Goal: Answer question/provide support

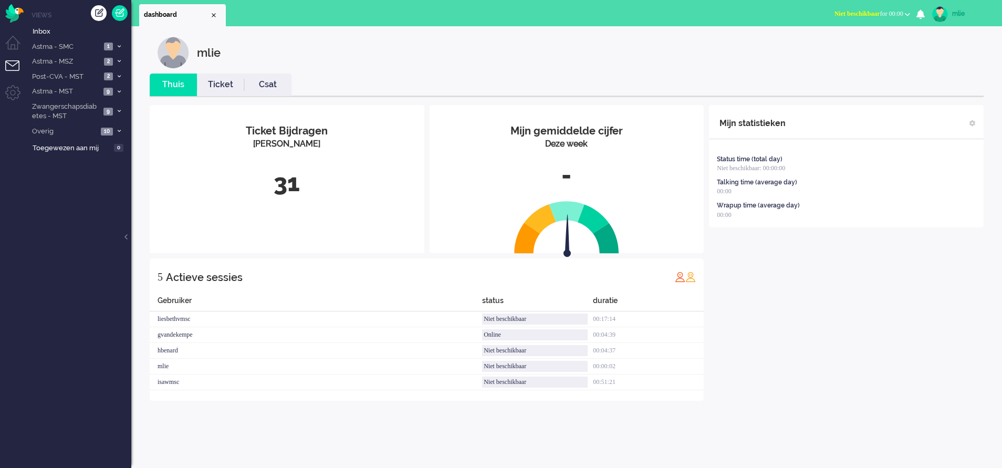
click at [840, 15] on span "Niet beschikbaar" at bounding box center [857, 13] width 46 height 7
click at [830, 47] on label "Online" at bounding box center [866, 47] width 83 height 9
click at [219, 89] on link "Ticket" at bounding box center [220, 85] width 47 height 12
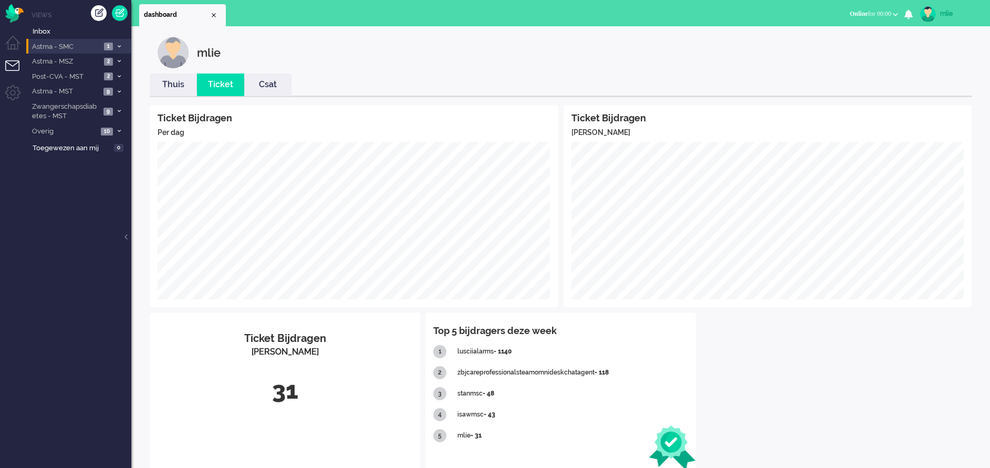
click at [124, 43] on li "Astma - SMC 1" at bounding box center [78, 46] width 105 height 15
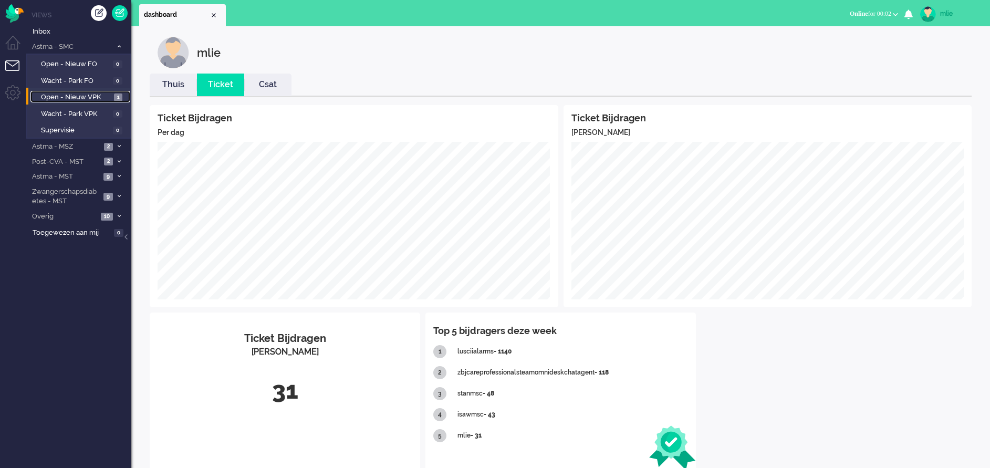
click at [58, 96] on span "Open - Nieuw VPK" at bounding box center [76, 97] width 70 height 10
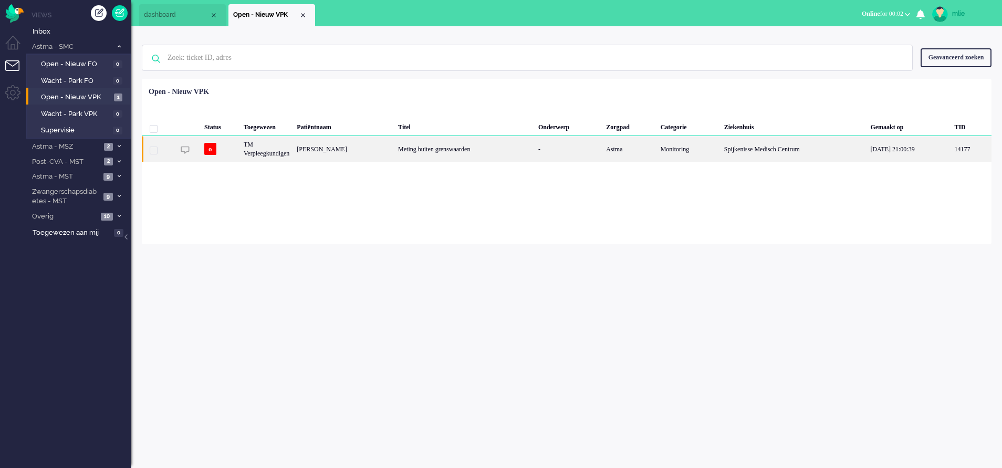
click at [535, 148] on div "Meting buiten grenswaarden" at bounding box center [464, 149] width 140 height 26
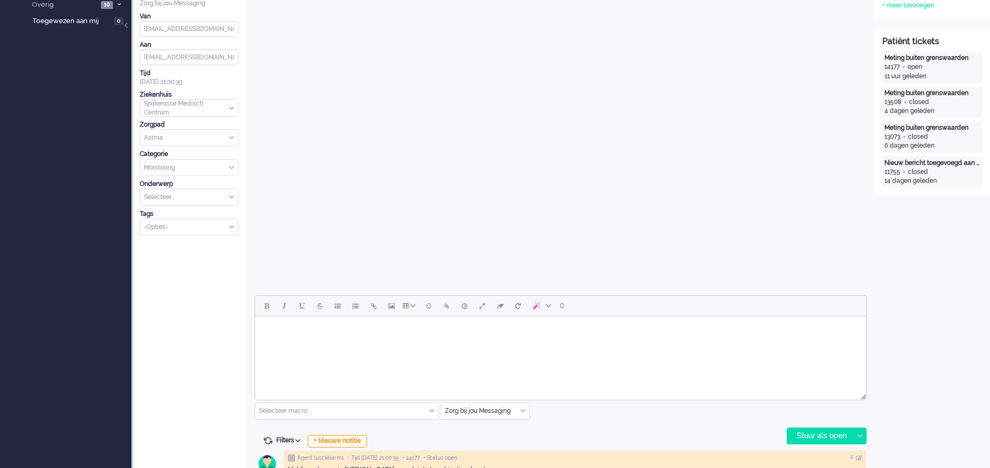
scroll to position [236, 0]
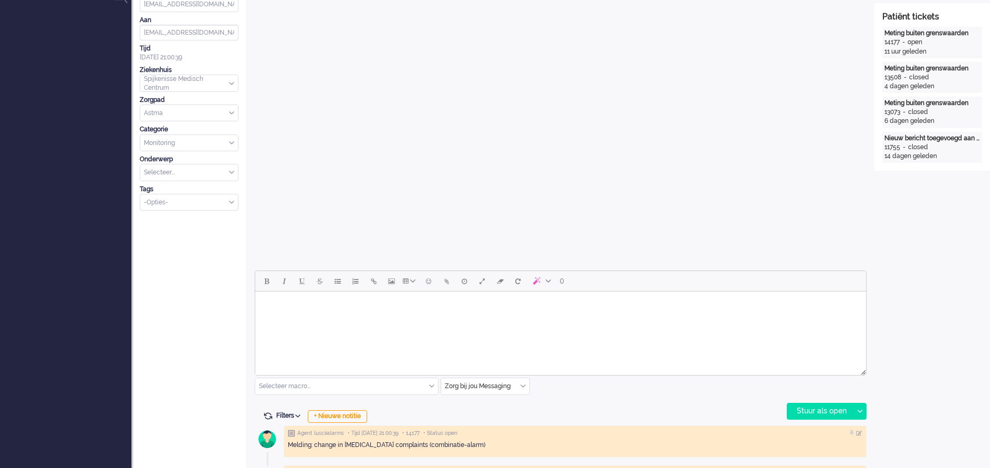
click at [333, 313] on body "Rich Text Area. Press ALT-0 for help." at bounding box center [560, 305] width 602 height 18
click at [810, 406] on div "Stuur als open" at bounding box center [820, 411] width 66 height 16
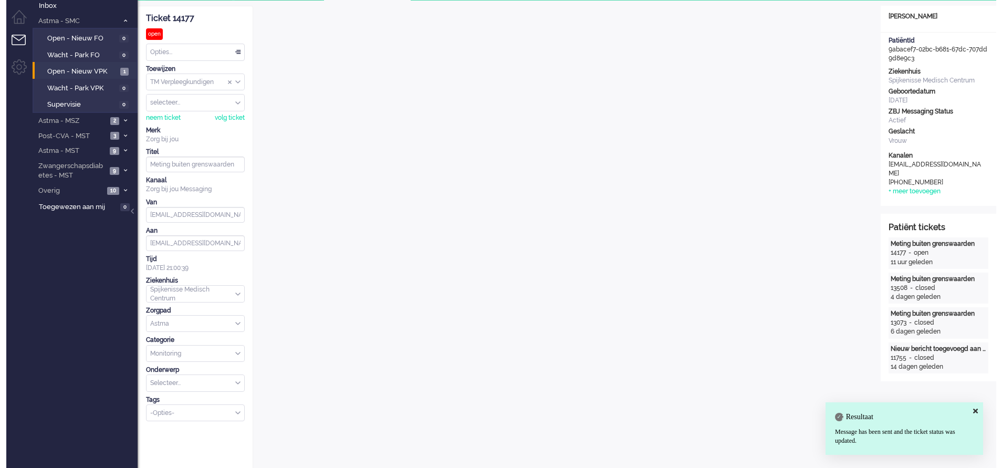
scroll to position [0, 0]
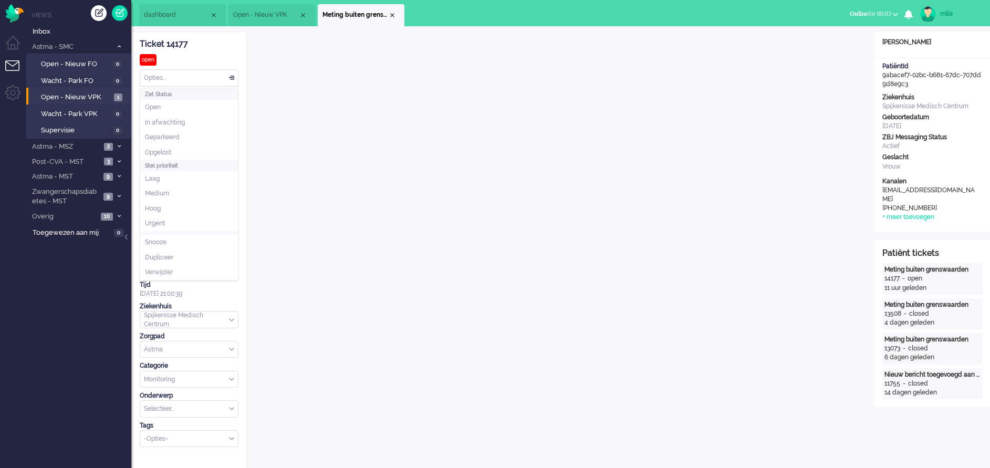
click at [229, 75] on div "Opties..." at bounding box center [189, 78] width 98 height 16
click at [174, 152] on li "Opgelost" at bounding box center [189, 152] width 98 height 15
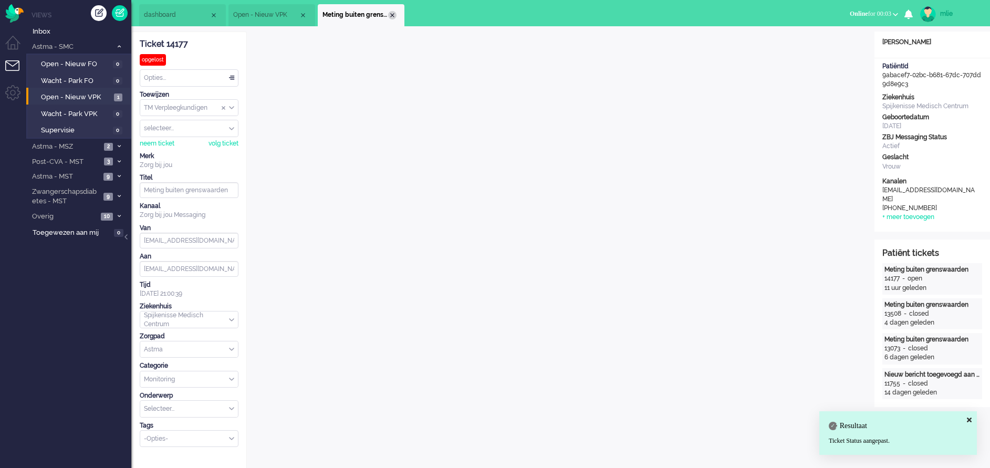
click at [392, 15] on div "Close tab" at bounding box center [392, 15] width 8 height 8
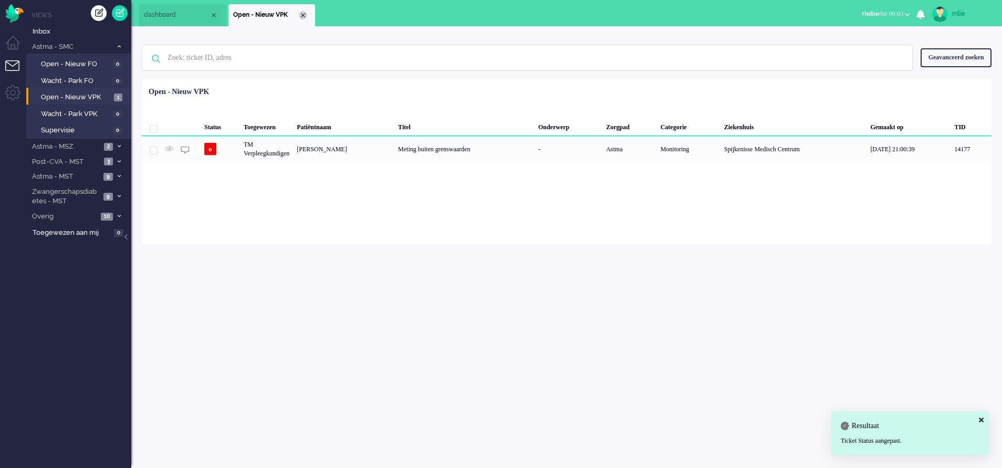
click at [300, 16] on div "Close tab" at bounding box center [303, 15] width 8 height 8
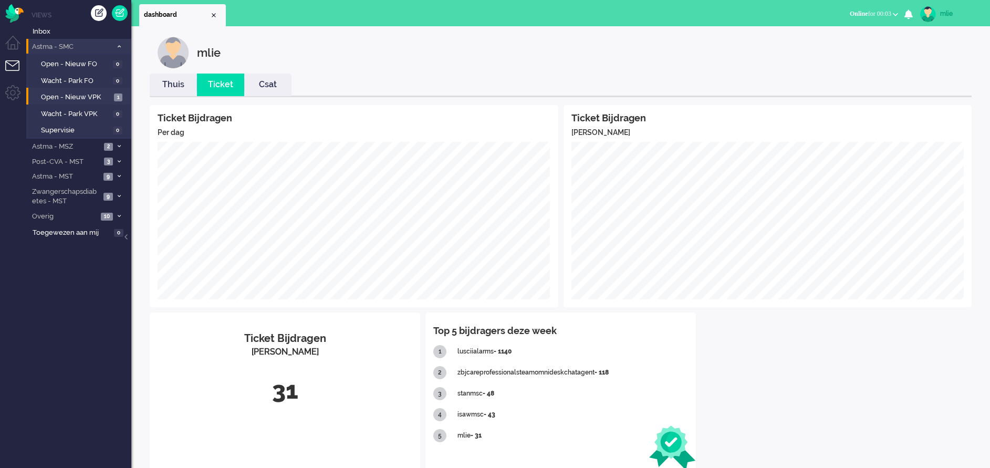
click at [119, 45] on icon at bounding box center [119, 47] width 3 height 4
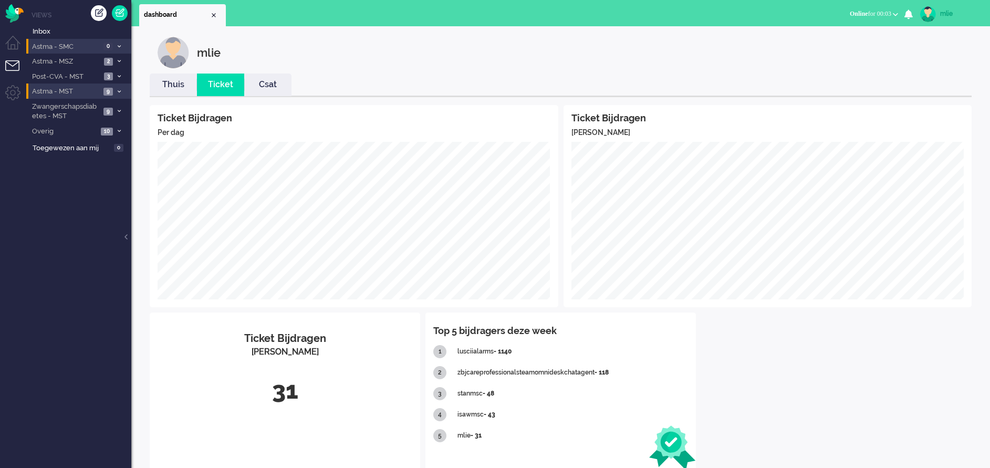
click at [119, 88] on li "Astma - MST 9" at bounding box center [78, 90] width 105 height 15
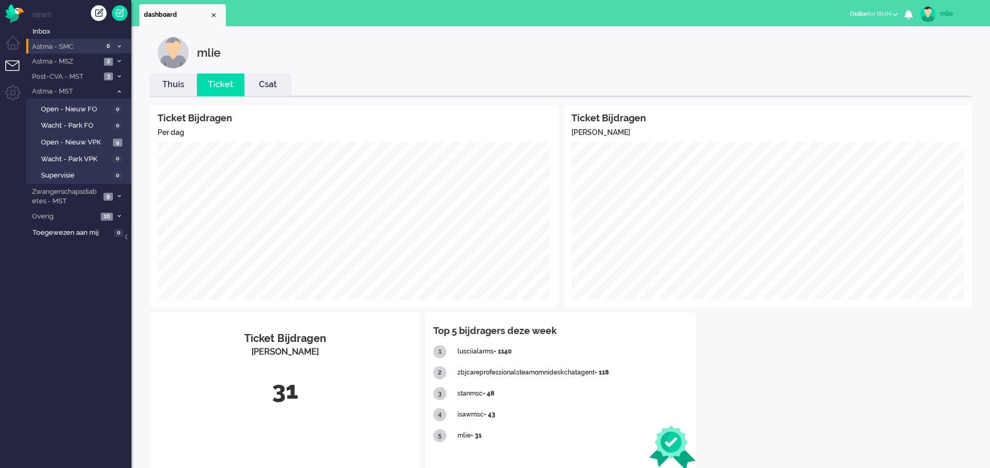
click at [169, 89] on link "Thuis" at bounding box center [173, 85] width 47 height 12
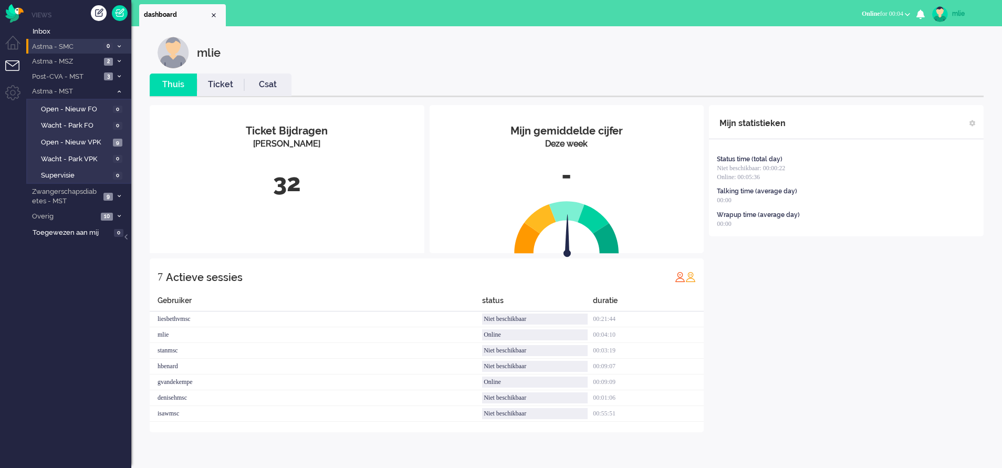
click at [218, 87] on link "Ticket" at bounding box center [220, 85] width 47 height 12
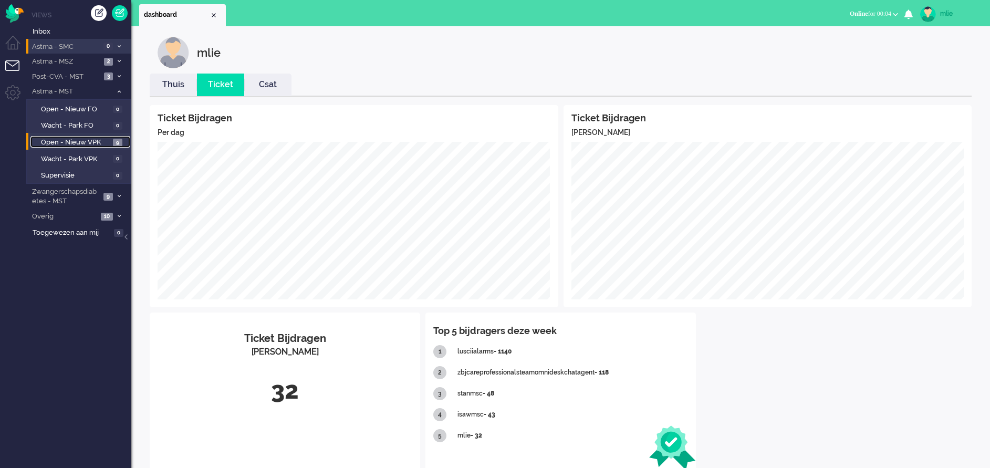
click at [65, 141] on span "Open - Nieuw VPK" at bounding box center [75, 143] width 69 height 10
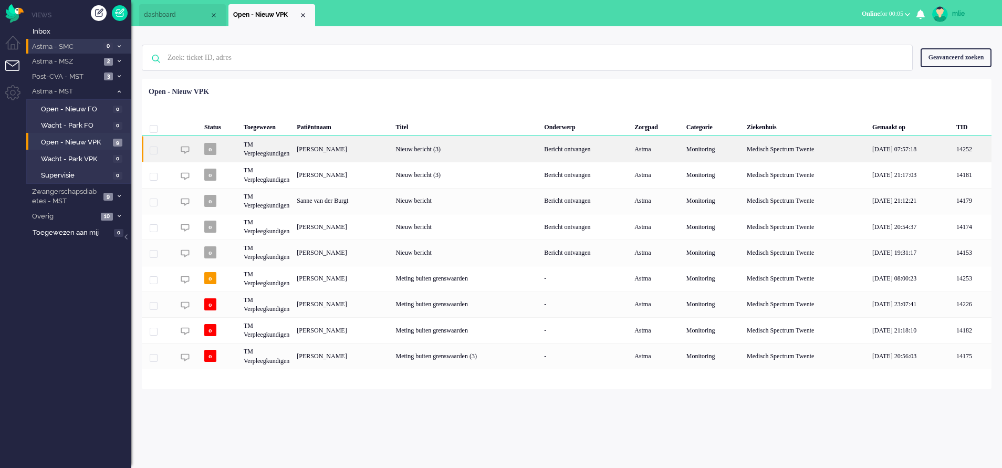
click at [540, 152] on div "Nieuw bericht (3)" at bounding box center [466, 149] width 149 height 26
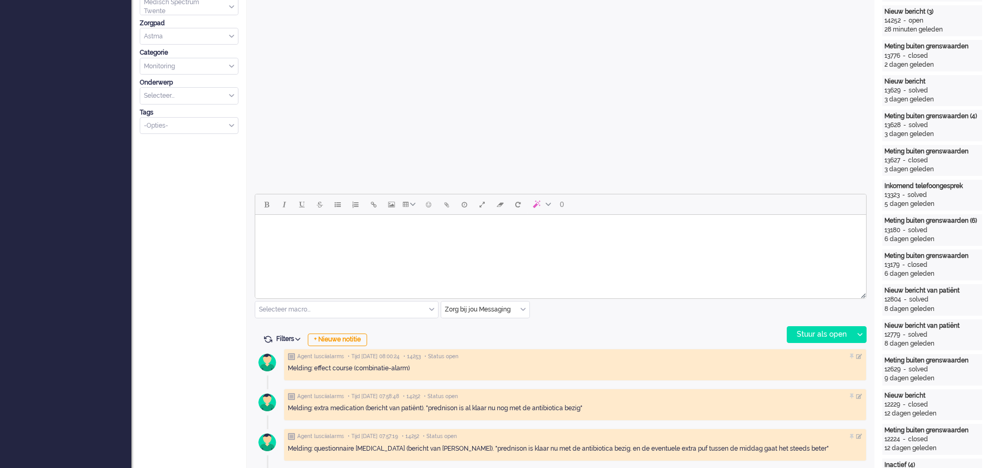
scroll to position [315, 0]
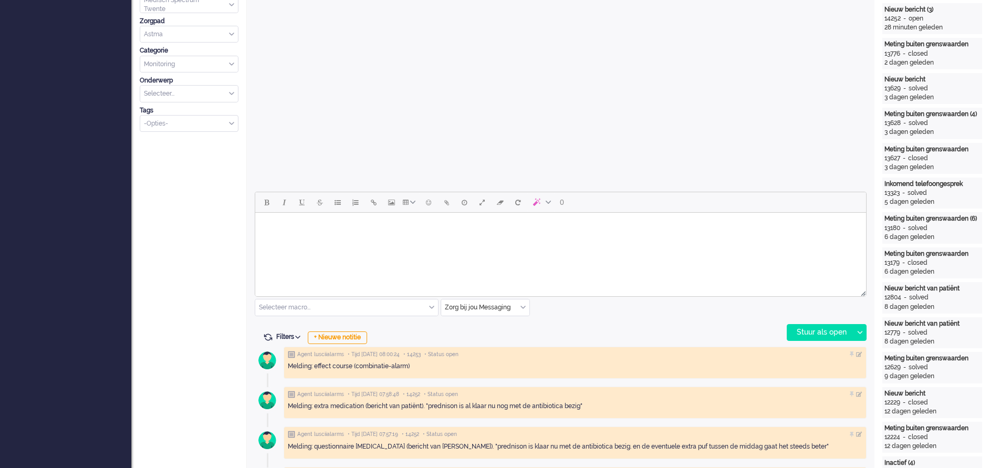
click at [299, 237] on html at bounding box center [560, 226] width 611 height 27
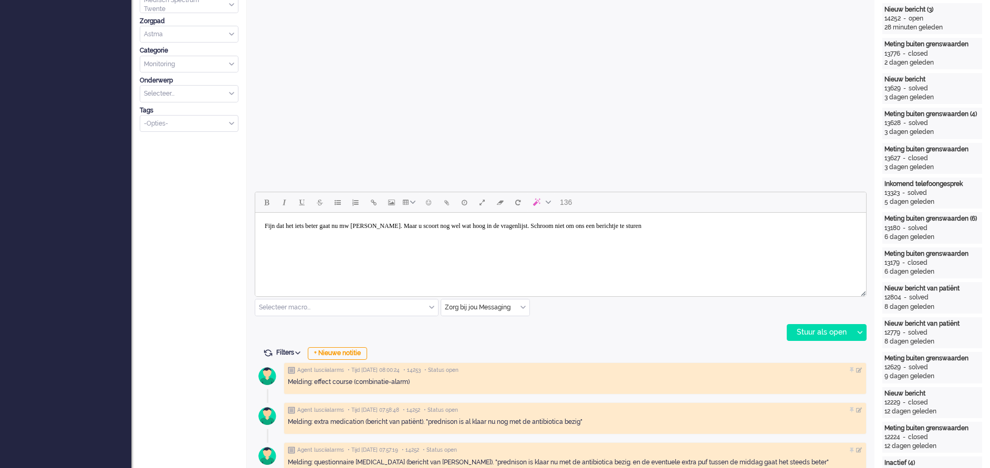
click at [357, 239] on html "Fijn dat het iets beter gaat nu mw [PERSON_NAME]. Maar u scoort nog wel wat hoo…" at bounding box center [560, 226] width 611 height 27
drag, startPoint x: 475, startPoint y: 225, endPoint x: 352, endPoint y: 225, distance: 122.9
click at [352, 225] on body "Fijn dat het iets beter gaat n als we iets voor u kunnen betekenen.u mw Ludwig.…" at bounding box center [560, 226] width 602 height 18
click at [704, 225] on body "Fijn dat het iets beter gaat .u mw Ludwig. Maar u scoort nog wel wat hoog in de…" at bounding box center [560, 226] width 602 height 18
click at [354, 225] on body "Fijn dat het iets beter gaat .u mw Ludwig. Maar u scoort nog wel wat hoog in de…" at bounding box center [560, 226] width 602 height 18
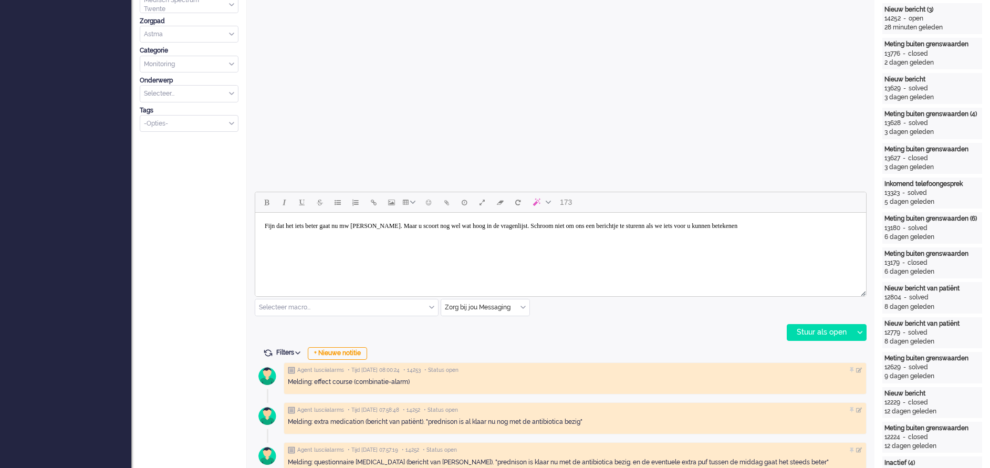
click at [404, 227] on body "Fijn dat het iets beter gaat nu mw [PERSON_NAME]. Maar u scoort nog wel wat hoo…" at bounding box center [560, 226] width 602 height 18
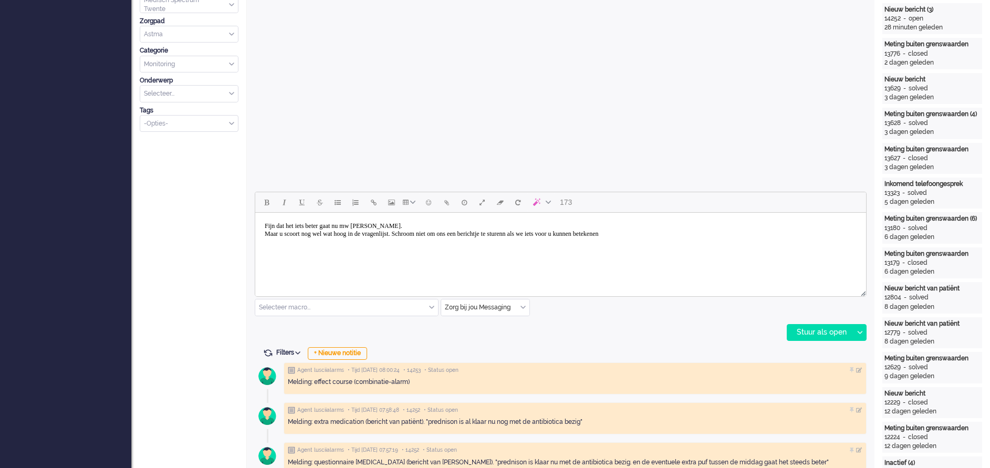
click at [571, 231] on body "Fijn dat het iets beter gaat nu mw [PERSON_NAME]. Maar u scoort nog wel wat hoo…" at bounding box center [560, 230] width 602 height 26
click at [692, 230] on body "Fijn dat het iets beter gaat nu mw [PERSON_NAME]. Maar u scoort nog wel wat hoo…" at bounding box center [560, 230] width 602 height 26
click at [814, 332] on div "Stuur als open" at bounding box center [820, 332] width 66 height 16
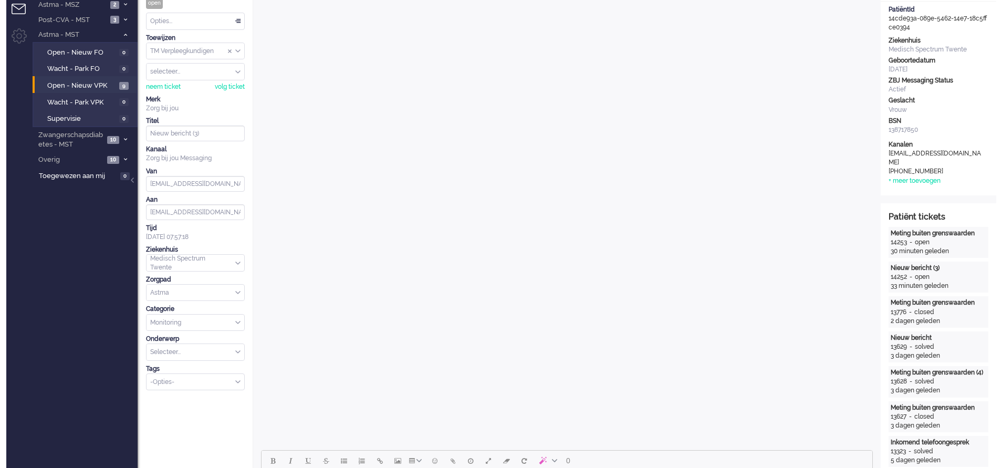
scroll to position [0, 0]
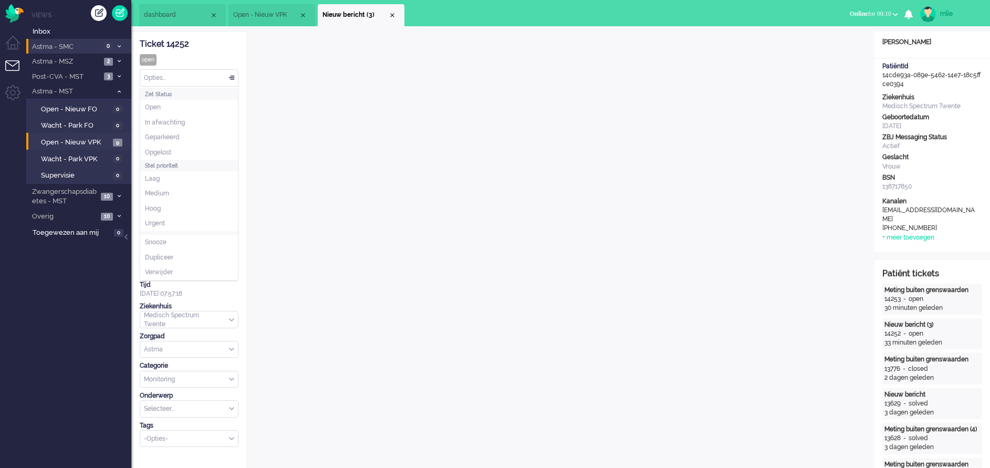
click at [230, 75] on div "Opties..." at bounding box center [189, 78] width 98 height 16
click at [163, 150] on span "Opgelost" at bounding box center [158, 152] width 26 height 9
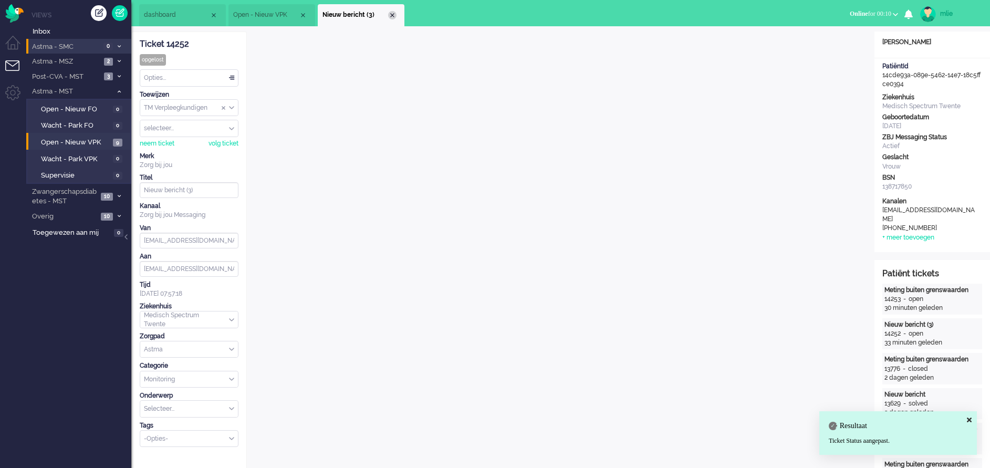
click at [395, 13] on div "Close tab" at bounding box center [392, 15] width 8 height 8
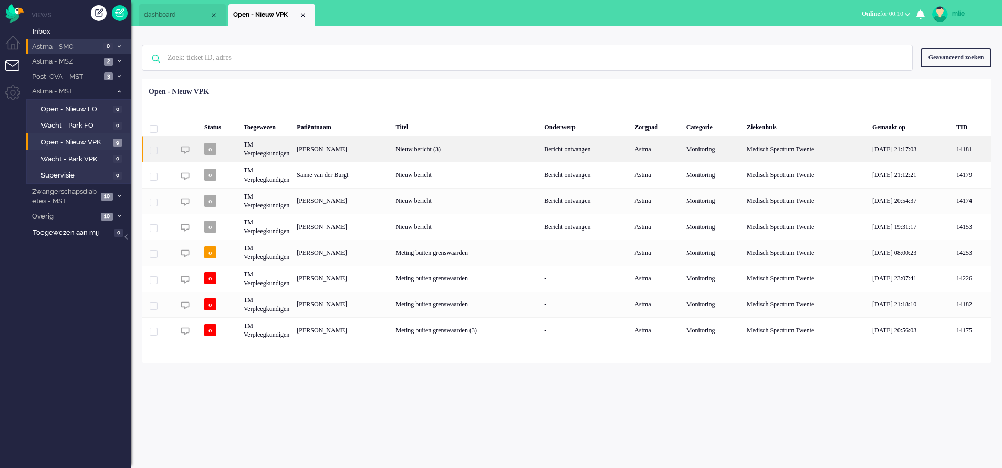
click at [520, 150] on div "Nieuw bericht (3)" at bounding box center [466, 149] width 149 height 26
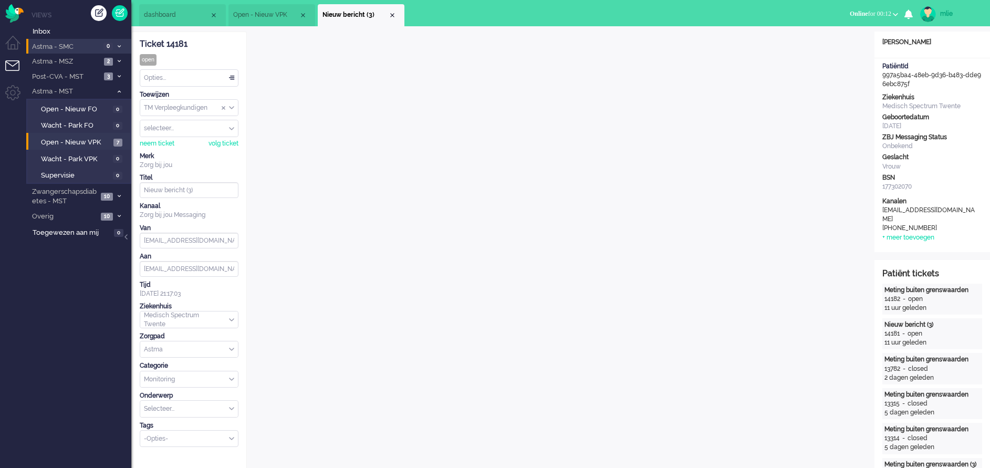
click at [233, 78] on div "Opties..." at bounding box center [189, 78] width 98 height 16
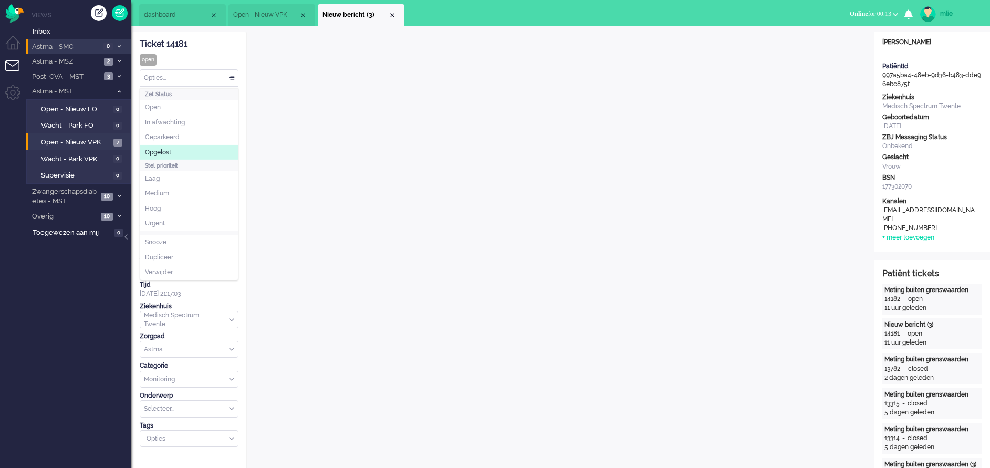
click at [176, 151] on li "Opgelost" at bounding box center [189, 152] width 98 height 15
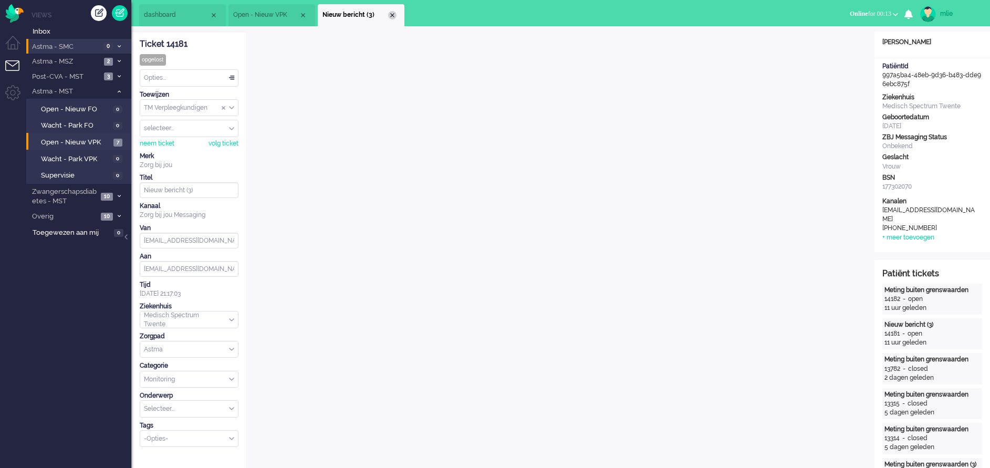
click at [393, 15] on div "Close tab" at bounding box center [392, 15] width 8 height 8
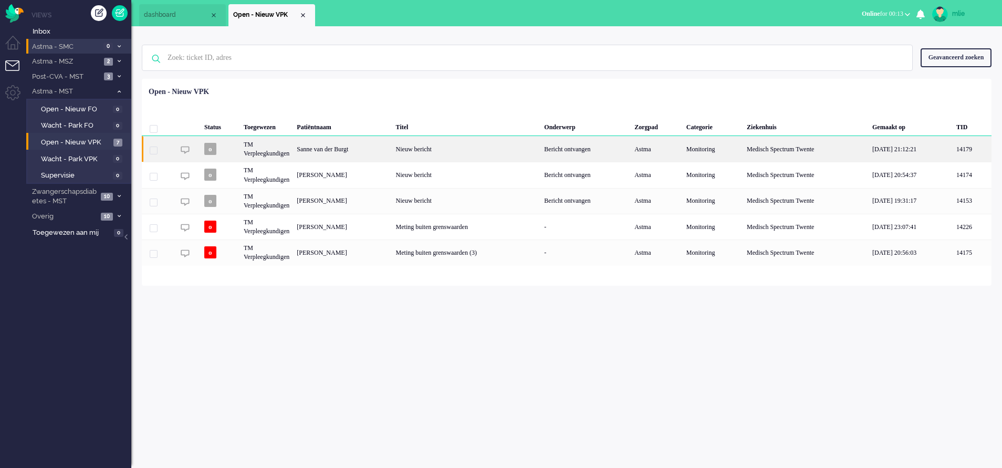
click at [541, 149] on div "Nieuw bericht" at bounding box center [466, 149] width 149 height 26
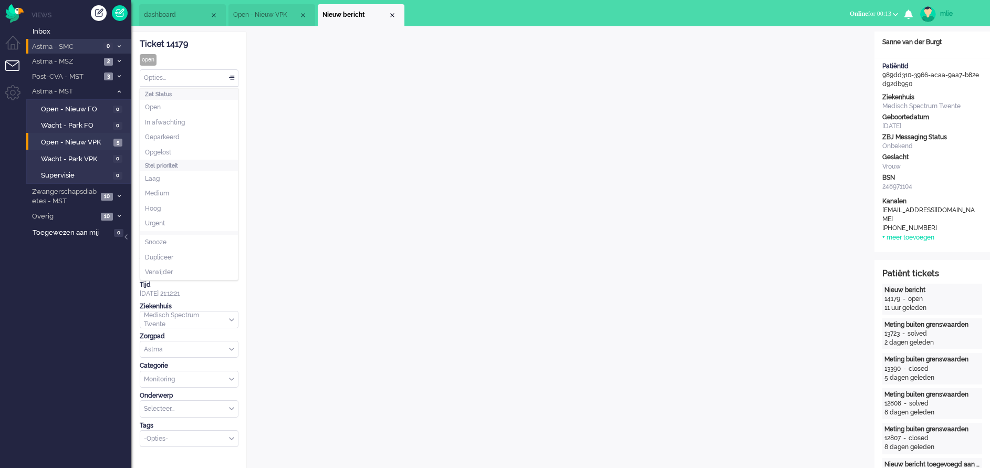
click at [233, 78] on div "Opties..." at bounding box center [189, 78] width 98 height 16
click at [185, 154] on li "Opgelost" at bounding box center [189, 152] width 98 height 15
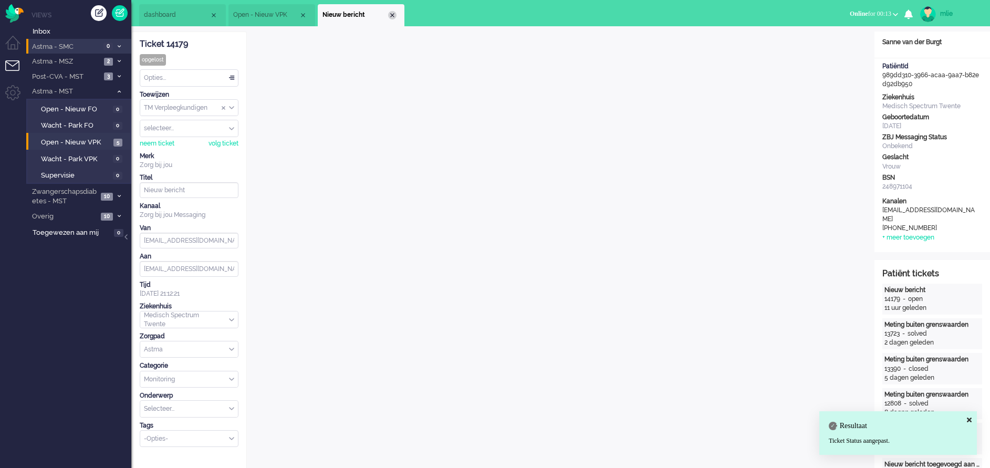
click at [392, 15] on div "Close tab" at bounding box center [392, 15] width 8 height 8
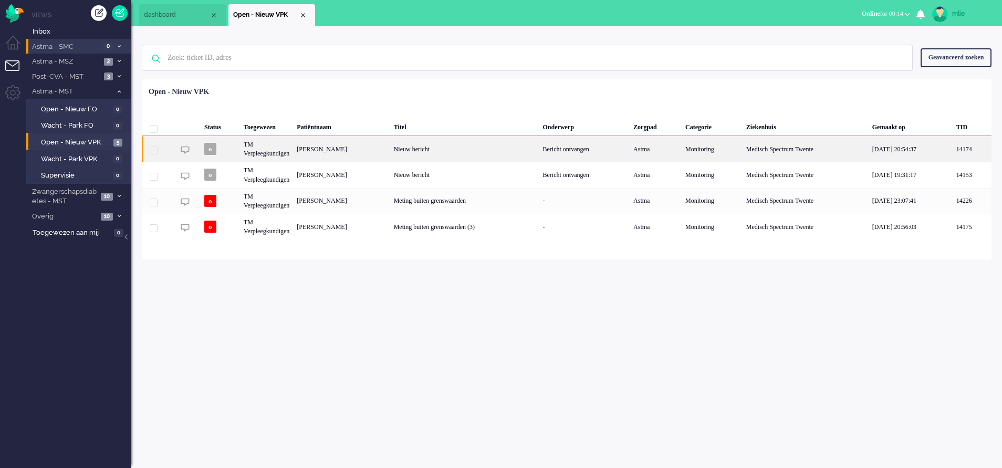
click at [528, 141] on div "Nieuw bericht" at bounding box center [464, 149] width 149 height 26
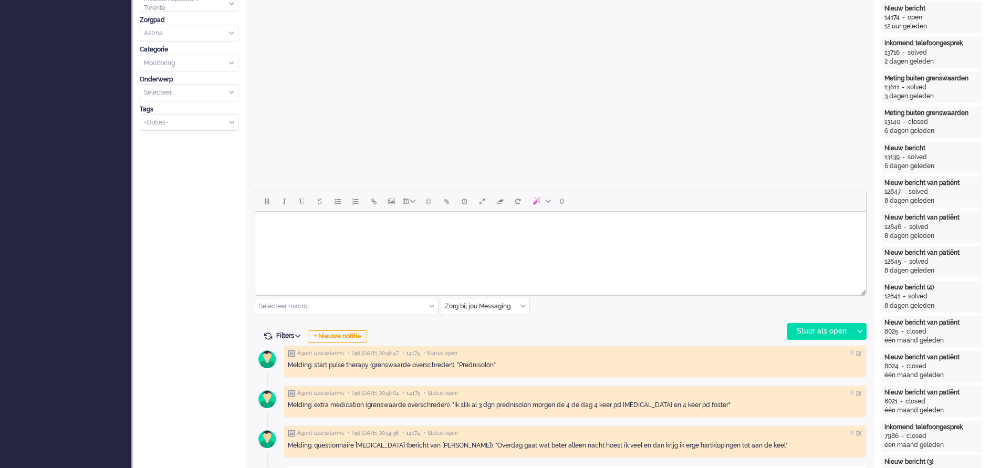
scroll to position [394, 0]
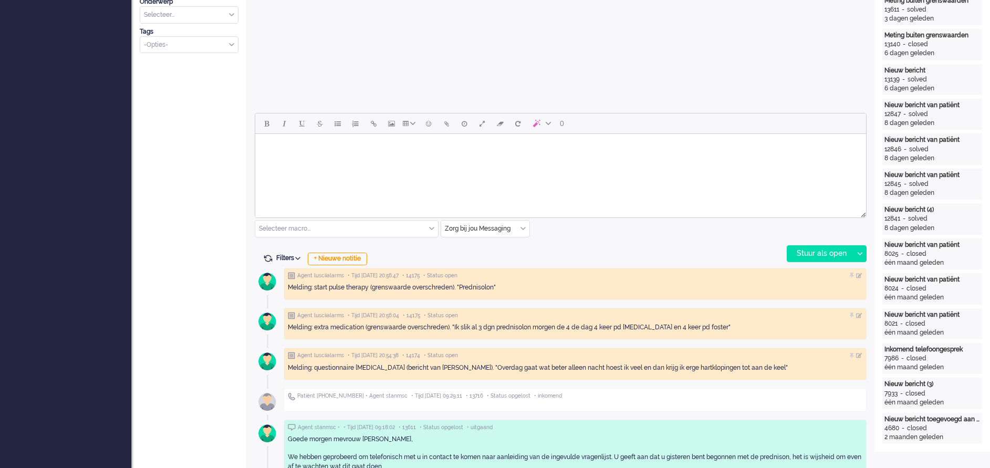
click at [306, 161] on html at bounding box center [560, 147] width 611 height 27
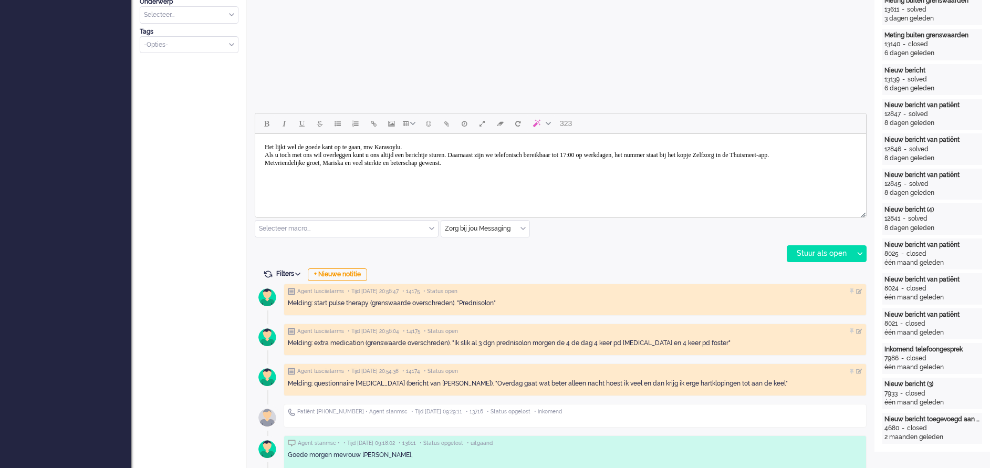
click at [275, 168] on body "Het lijkt wel de goede kant op te gaan, mw Karasoylu. Als u toch met ons wil ov…" at bounding box center [560, 155] width 602 height 34
click at [497, 157] on body "Het lijkt wel de goede kant op te gaan, mw Karasoylu. Als u toch met ons wil ov…" at bounding box center [560, 155] width 602 height 34
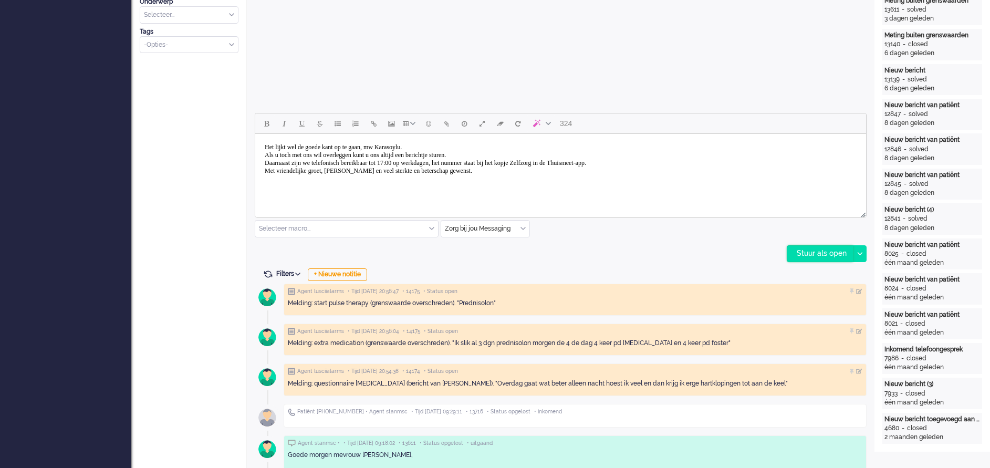
click at [816, 252] on div "Stuur als open" at bounding box center [820, 254] width 66 height 16
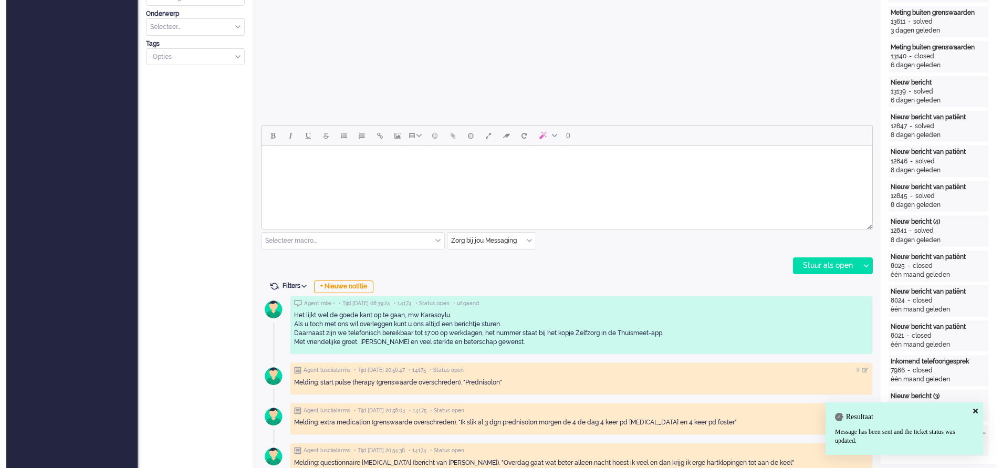
scroll to position [0, 0]
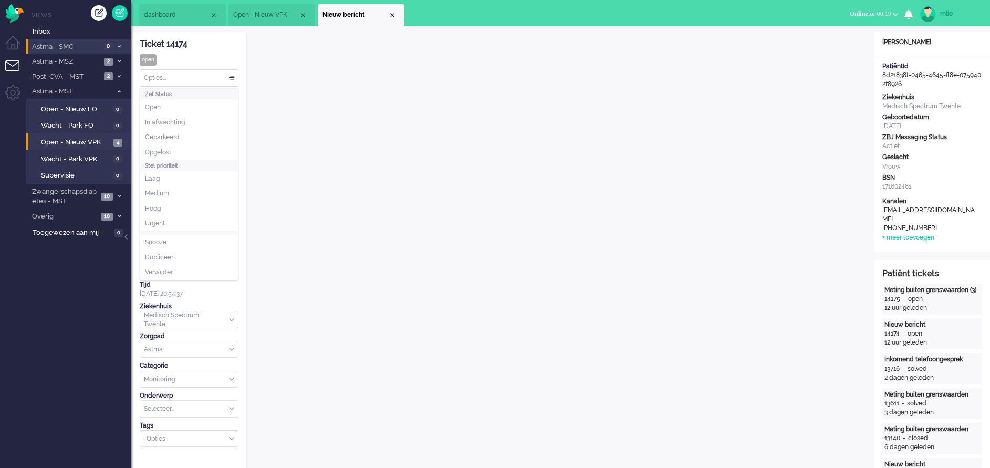
click at [228, 76] on div "Opties..." at bounding box center [189, 78] width 98 height 16
click at [162, 147] on li "Opgelost" at bounding box center [189, 152] width 98 height 15
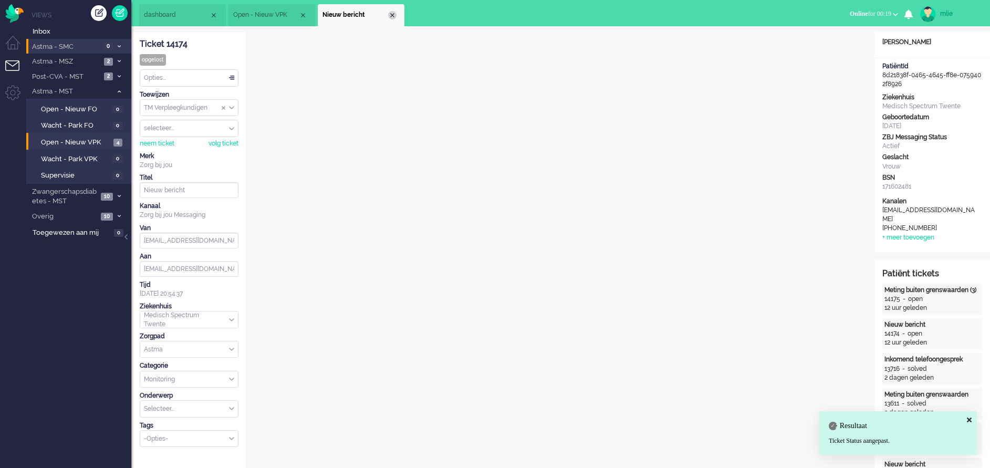
click at [394, 17] on div "Close tab" at bounding box center [392, 15] width 8 height 8
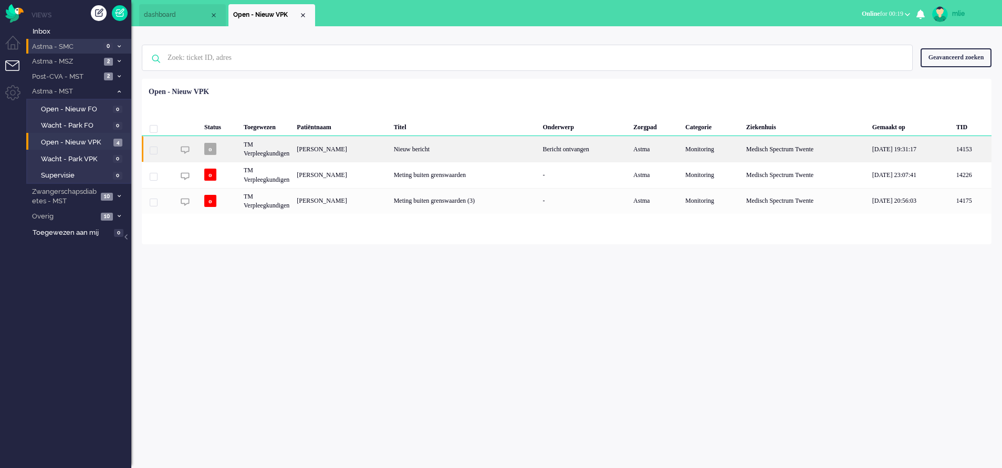
click at [539, 152] on div "Nieuw bericht" at bounding box center [464, 149] width 149 height 26
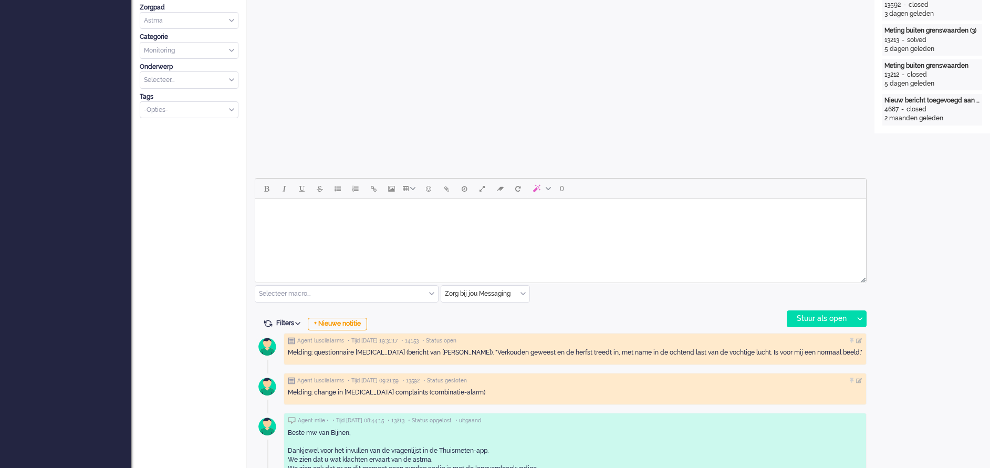
scroll to position [273, 0]
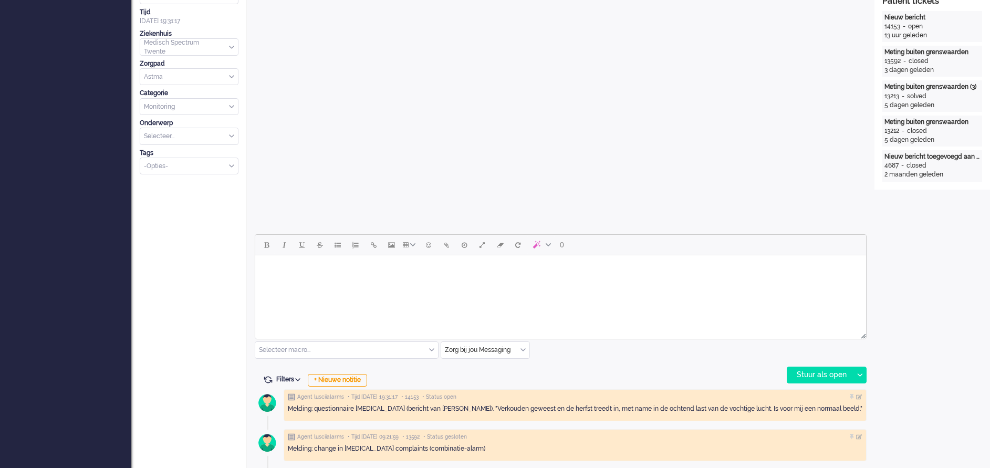
click at [346, 282] on html at bounding box center [560, 268] width 611 height 27
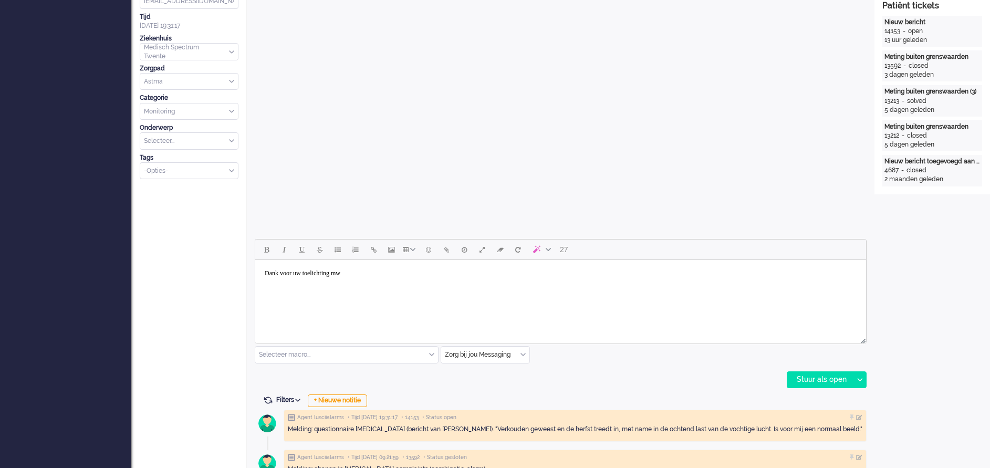
scroll to position [315, 0]
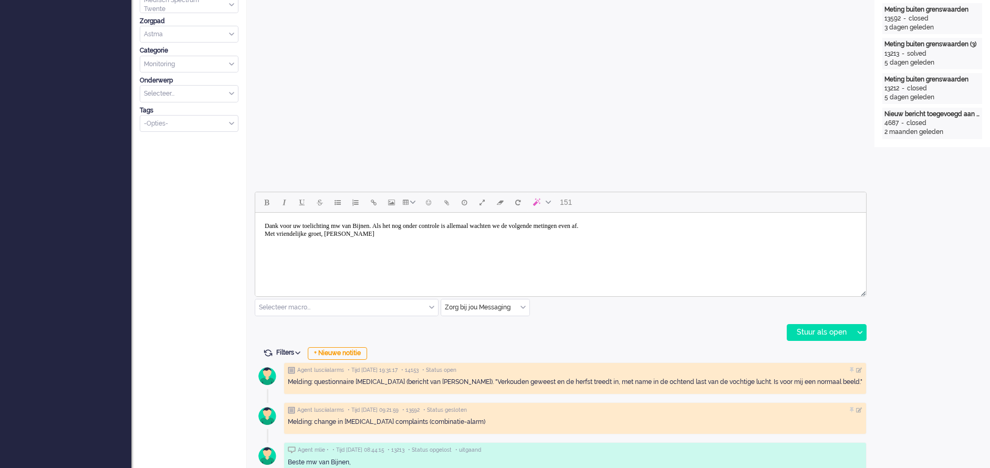
click at [264, 226] on body "Dank voor uw toelichting mw van Bijnen. Als het nog onder controle is allemaal …" at bounding box center [560, 230] width 602 height 26
click at [285, 235] on body "Dank u wel voor het toesturen van de vragenlijsten. Dank voor uw toelichting mw…" at bounding box center [560, 234] width 602 height 34
click at [410, 234] on body "Dank u wel voor het toesturen van de vragenlijsten. Dank ook voor uw toelichtin…" at bounding box center [560, 234] width 602 height 34
click at [809, 333] on div "Stuur als open" at bounding box center [820, 332] width 66 height 16
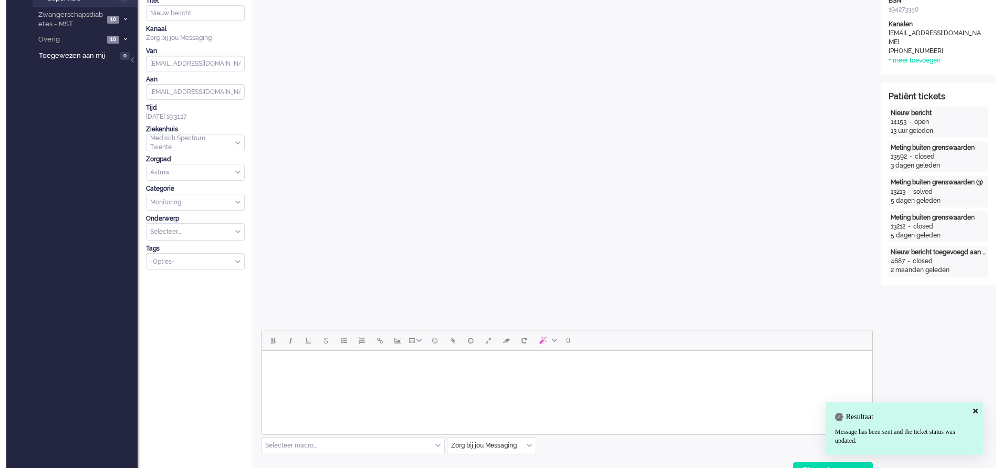
scroll to position [0, 0]
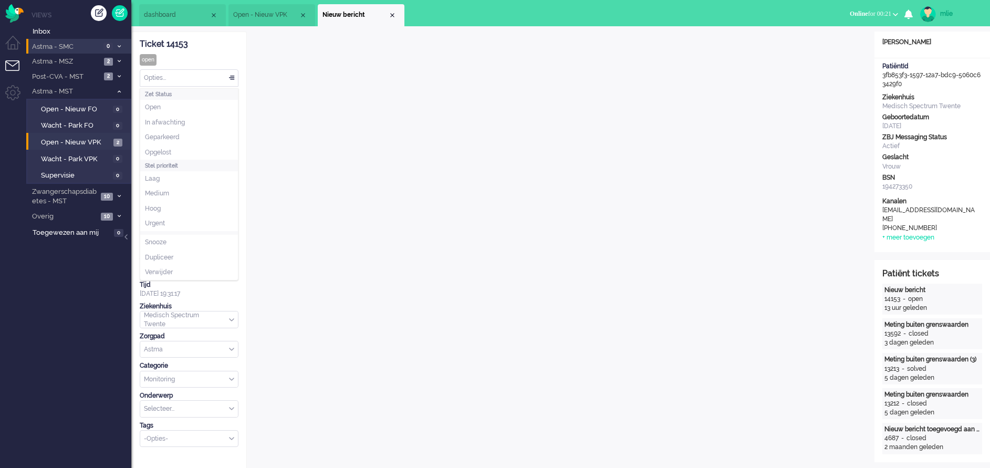
click at [234, 72] on div "Opties..." at bounding box center [189, 78] width 98 height 16
click at [180, 154] on li "Opgelost" at bounding box center [189, 152] width 98 height 15
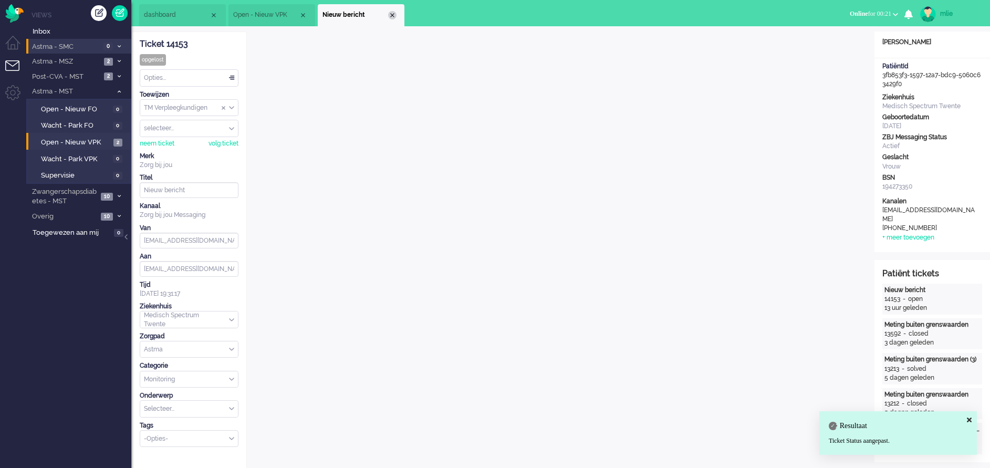
click at [390, 13] on div "Close tab" at bounding box center [392, 15] width 8 height 8
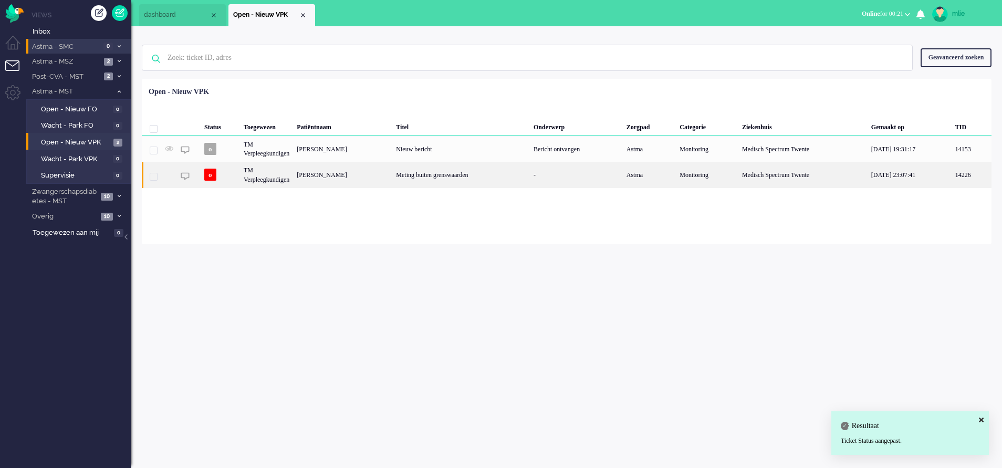
click at [490, 173] on div "Meting buiten grenswaarden" at bounding box center [461, 175] width 138 height 26
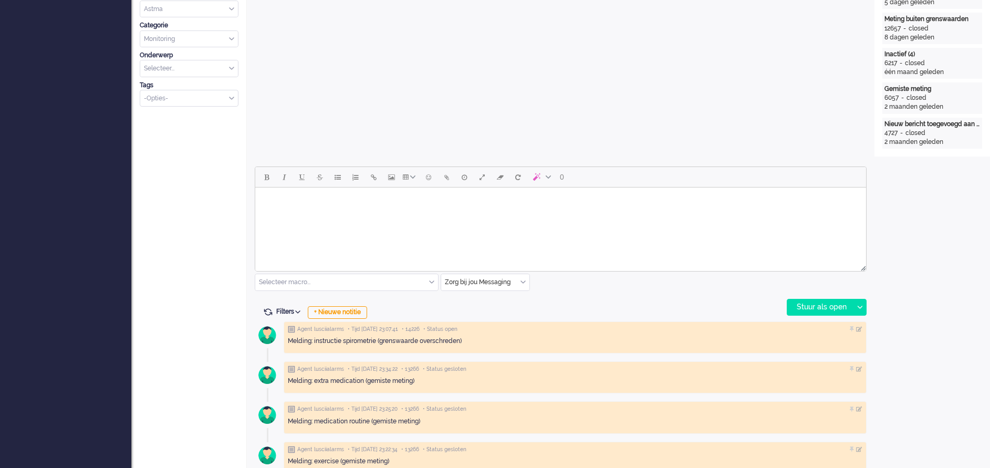
scroll to position [394, 0]
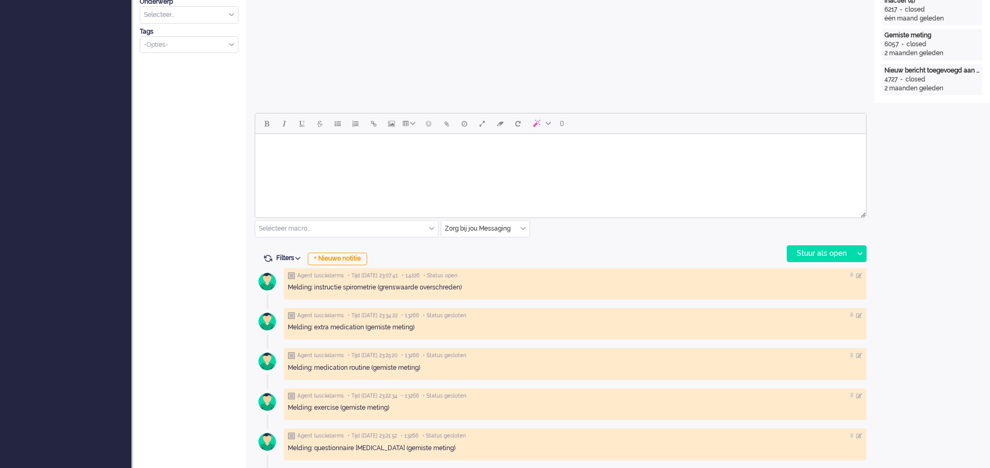
click at [299, 161] on html at bounding box center [560, 147] width 611 height 27
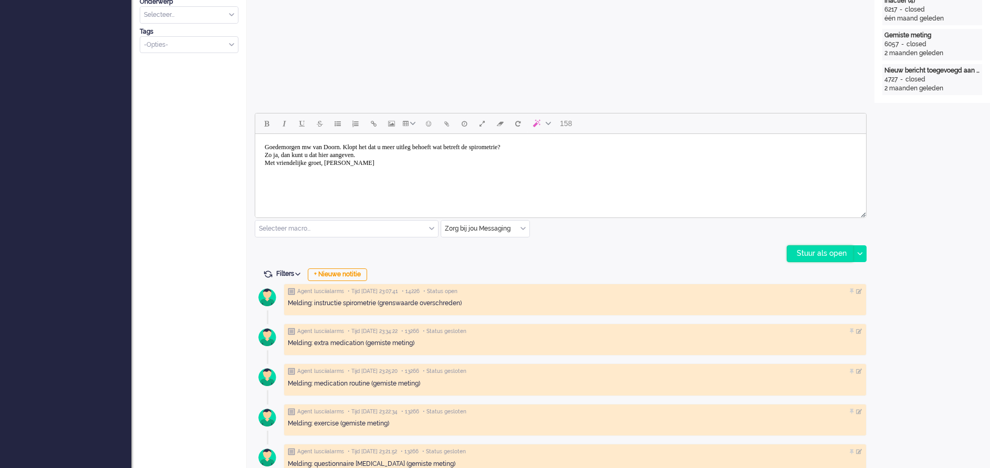
click at [820, 249] on div "Stuur als open" at bounding box center [820, 254] width 66 height 16
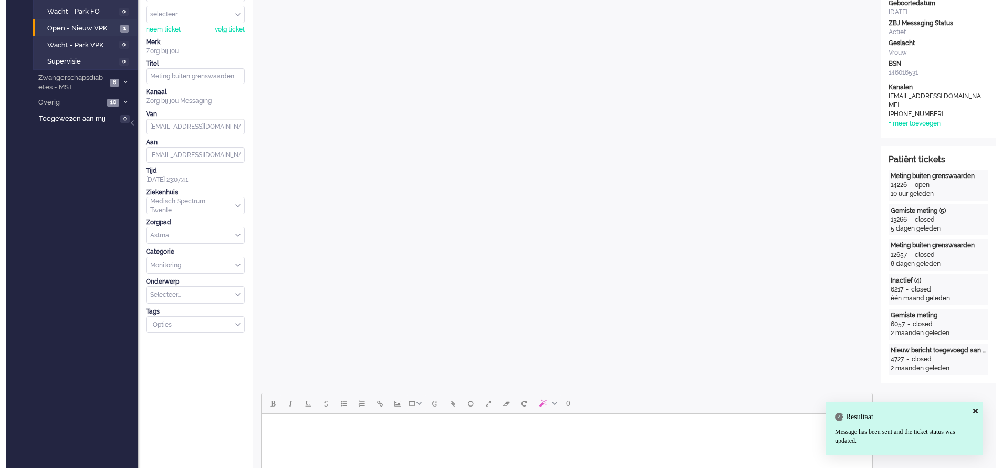
scroll to position [0, 0]
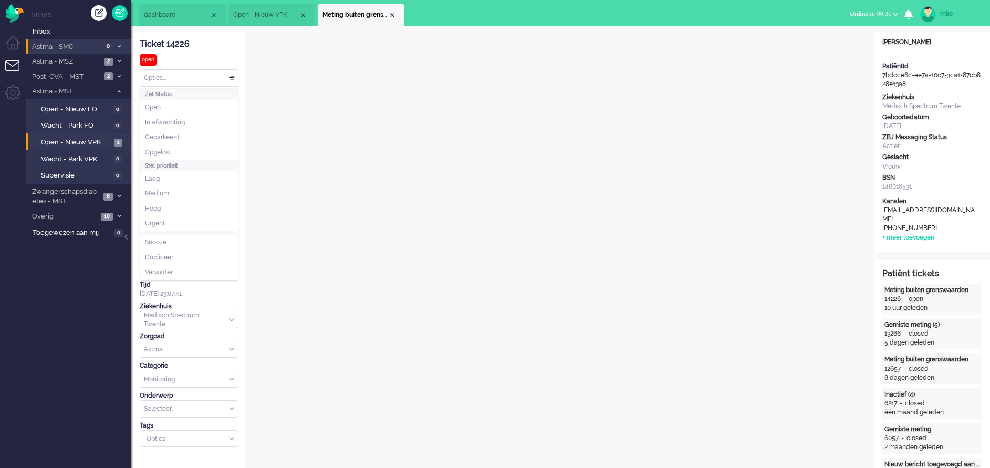
click at [231, 78] on div "Opties..." at bounding box center [189, 78] width 98 height 16
click at [177, 152] on li "Opgelost" at bounding box center [189, 152] width 98 height 15
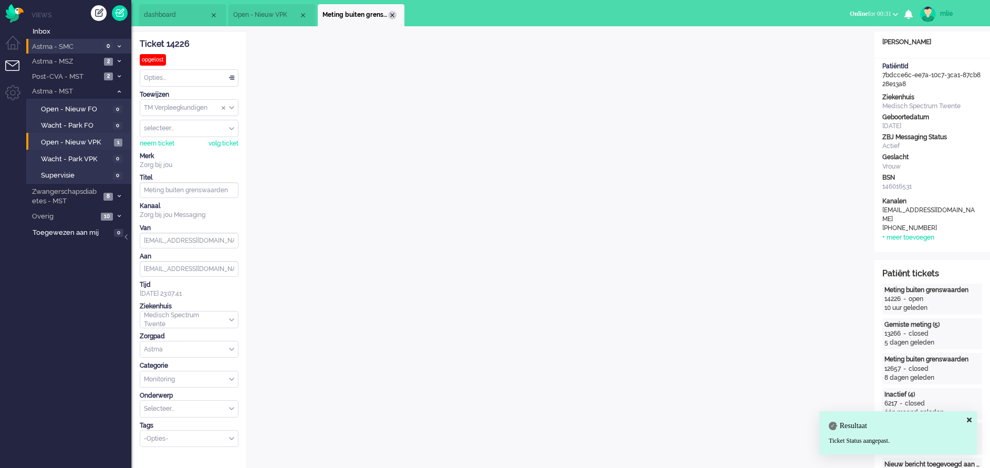
click at [391, 15] on div "Close tab" at bounding box center [392, 15] width 8 height 8
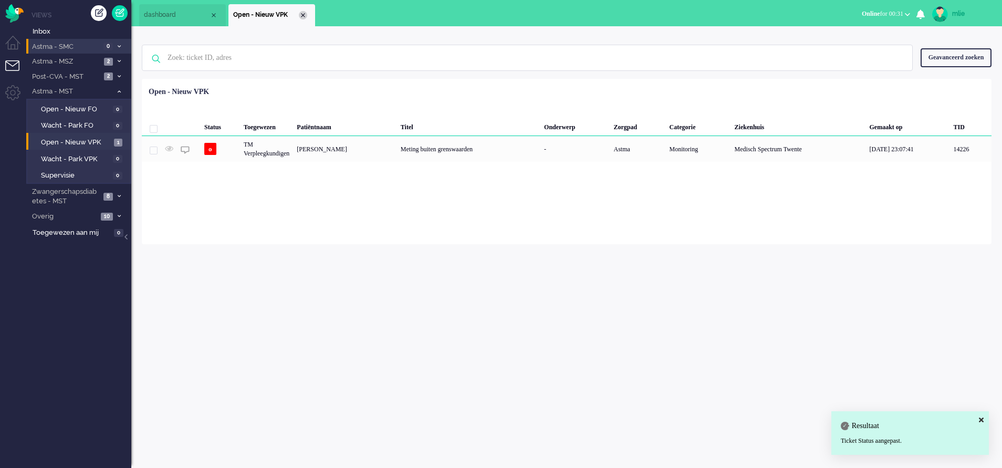
click at [302, 17] on div "Close tab" at bounding box center [303, 15] width 8 height 8
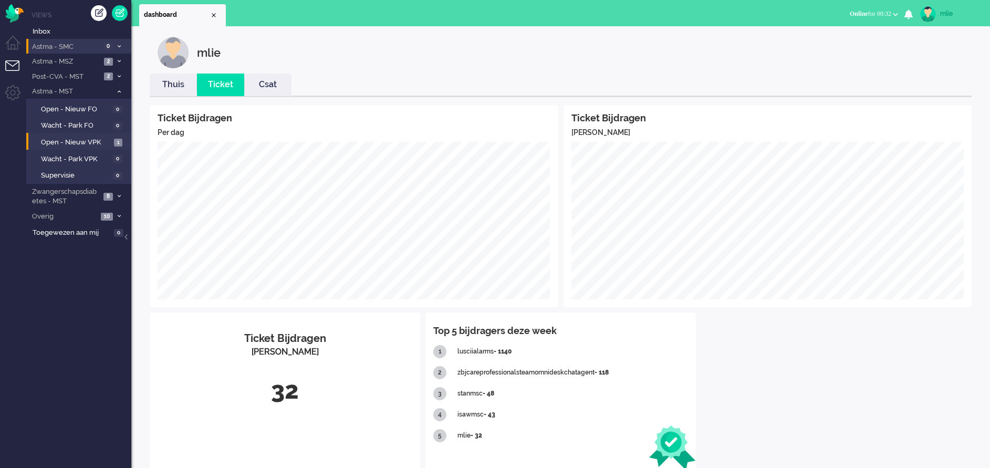
click at [172, 81] on link "Thuis" at bounding box center [173, 85] width 47 height 12
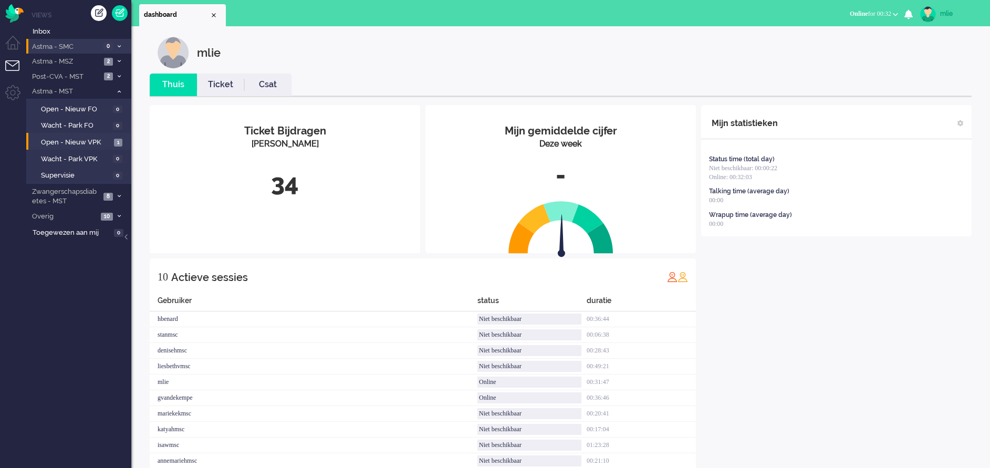
click at [225, 85] on link "Ticket" at bounding box center [220, 85] width 47 height 12
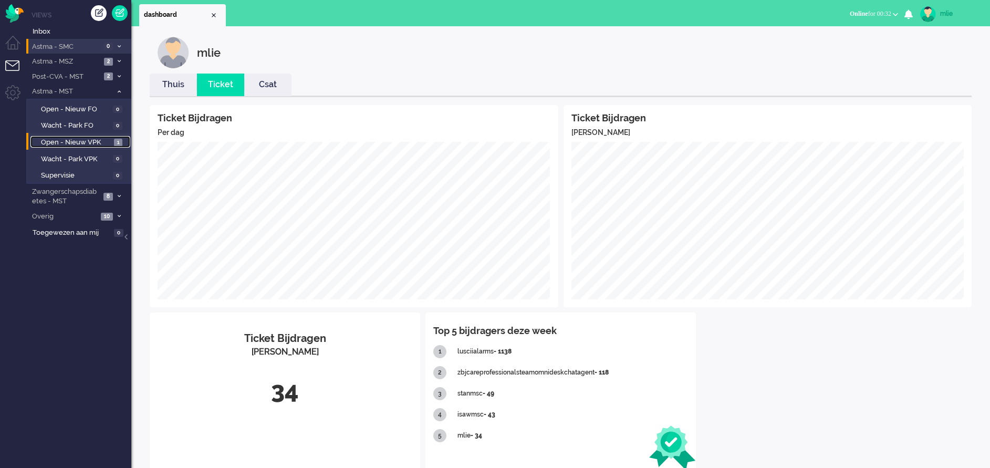
click at [59, 140] on span "Open - Nieuw VPK" at bounding box center [76, 143] width 70 height 10
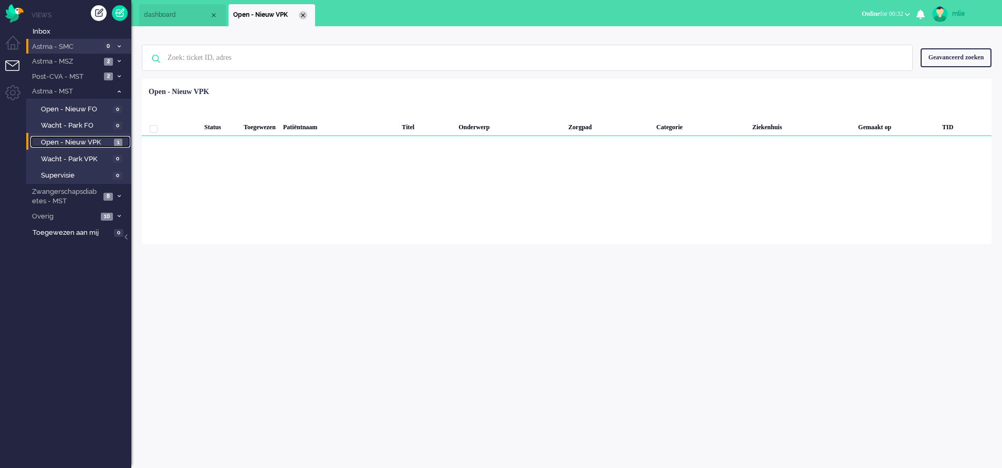
click at [307, 18] on li "Open - Nieuw VPK" at bounding box center [271, 15] width 87 height 22
click at [863, 13] on span "Online" at bounding box center [871, 13] width 18 height 7
click at [840, 47] on label "Online" at bounding box center [866, 47] width 83 height 9
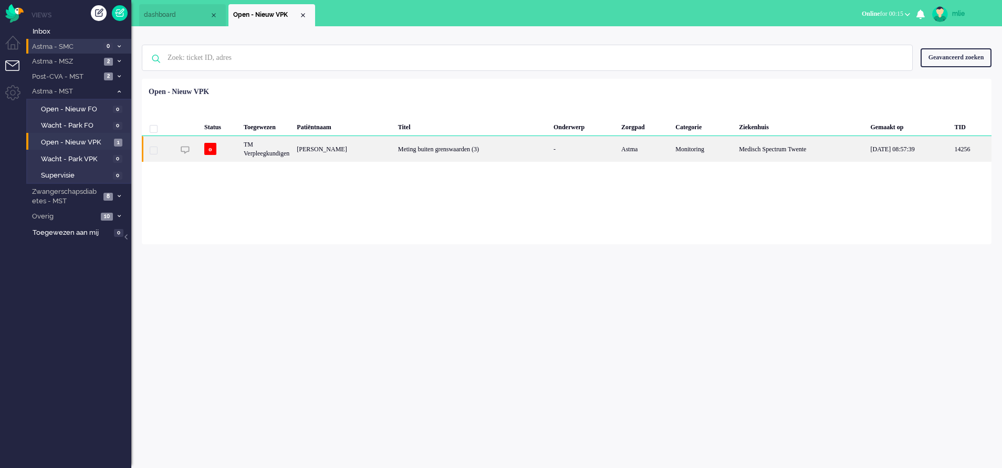
click at [511, 146] on div "Meting buiten grenswaarden (3)" at bounding box center [471, 149] width 155 height 26
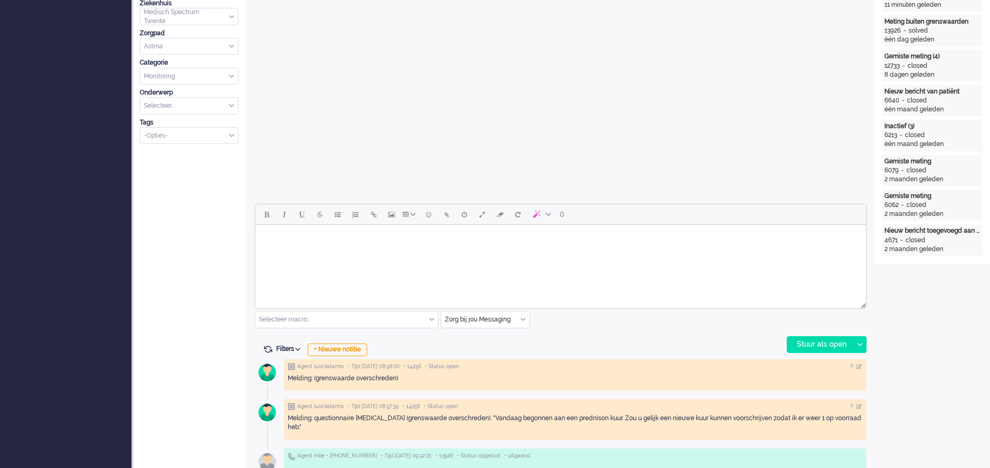
scroll to position [315, 0]
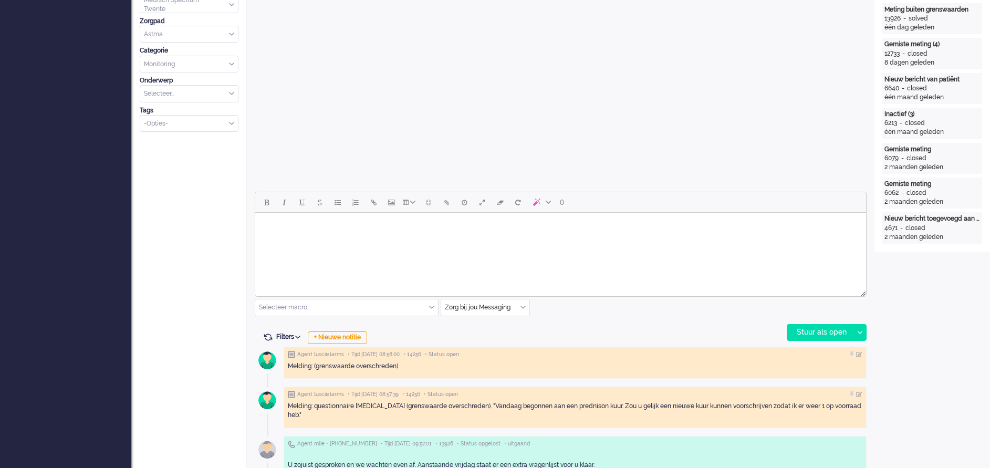
click at [361, 239] on html at bounding box center [560, 226] width 611 height 27
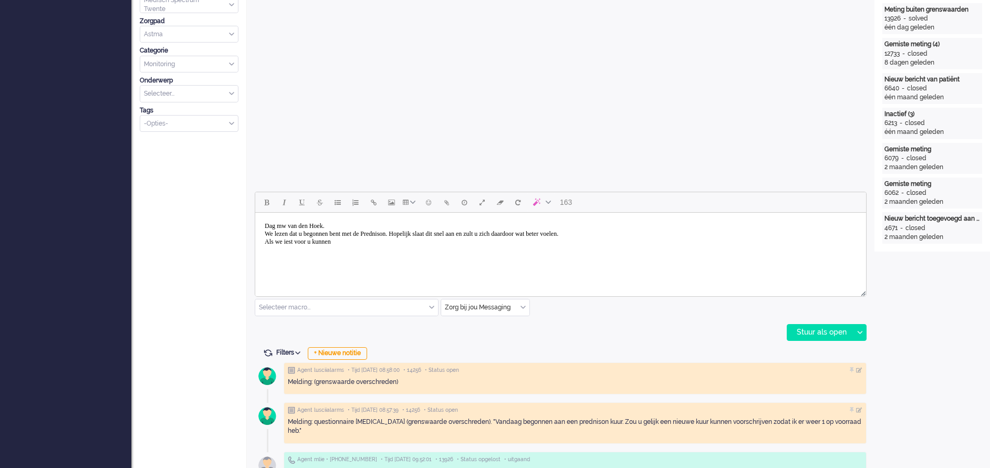
click at [296, 240] on body "Dag mw van den Hoek. We lezen dat u begonnen bent met de Prednison. Hopelijk sl…" at bounding box center [560, 234] width 602 height 34
click at [349, 248] on body "Dag mw van den Hoek. We lezen dat u begonnen bent met de Prednison. Hopelijk sl…" at bounding box center [560, 234] width 602 height 34
click at [543, 254] on body "Dag mw van den Hoek. We lezen dat u begonnen bent met de Prednison. Hopelijk sl…" at bounding box center [560, 238] width 602 height 42
click at [813, 331] on div "Stuur als open" at bounding box center [820, 332] width 66 height 16
type input "Meting buiten grenswaarden (4)"
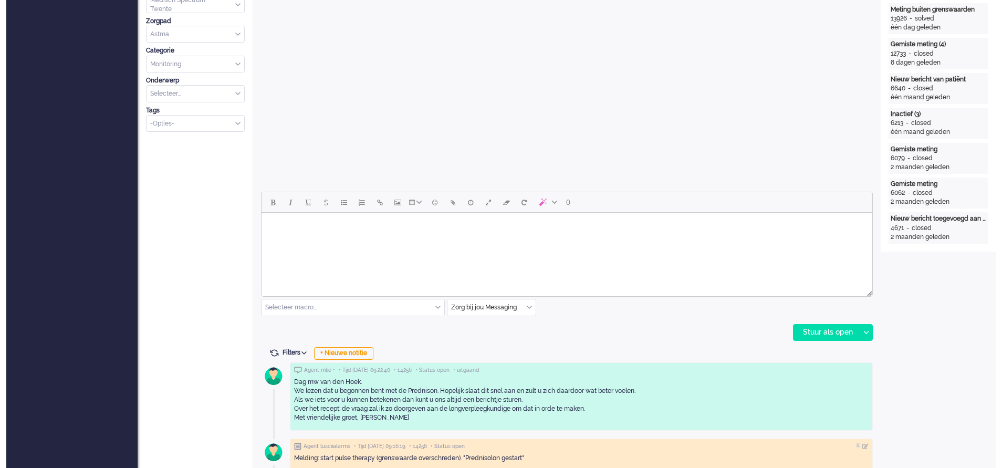
scroll to position [0, 0]
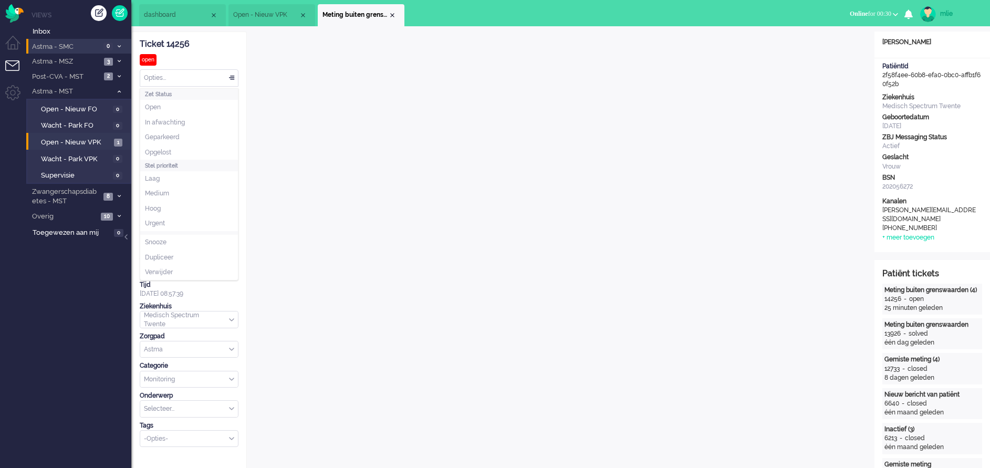
click at [232, 75] on div "Opties..." at bounding box center [189, 78] width 98 height 16
click at [186, 146] on li "Opgelost" at bounding box center [189, 152] width 98 height 15
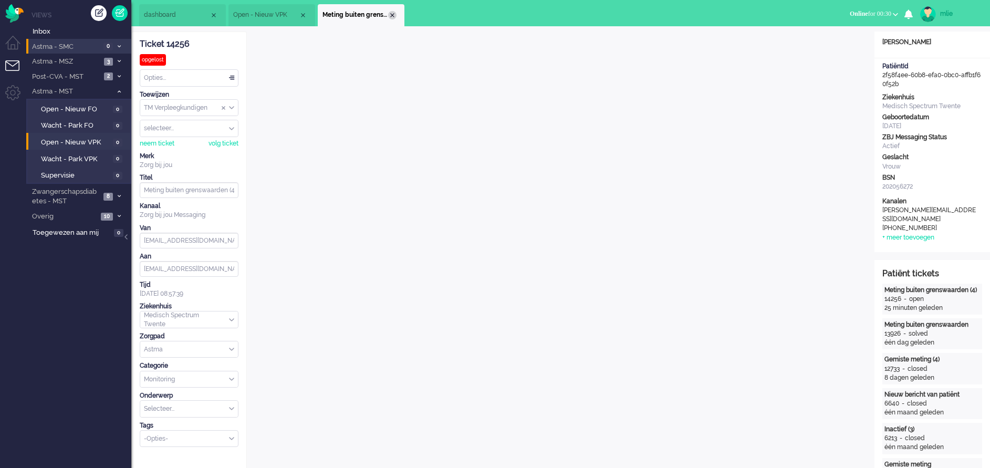
click at [389, 16] on div "Close tab" at bounding box center [392, 15] width 8 height 8
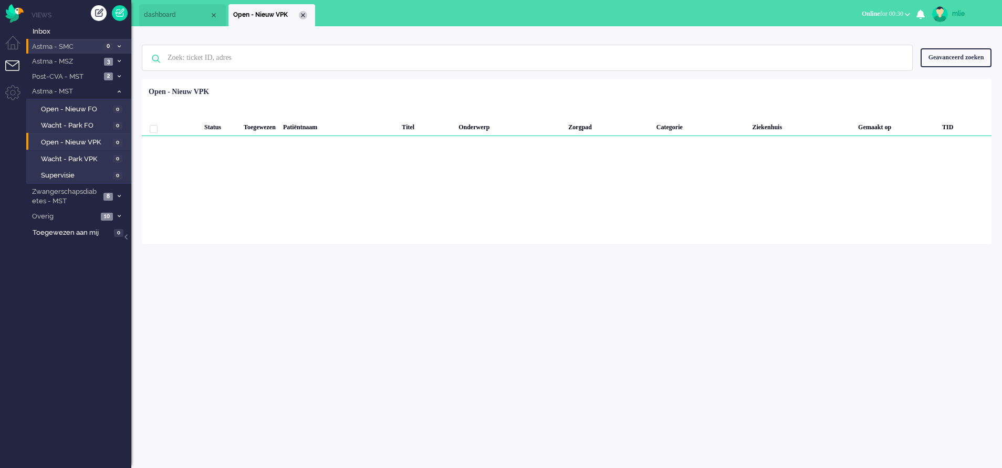
click at [300, 14] on div "Close tab" at bounding box center [303, 15] width 8 height 8
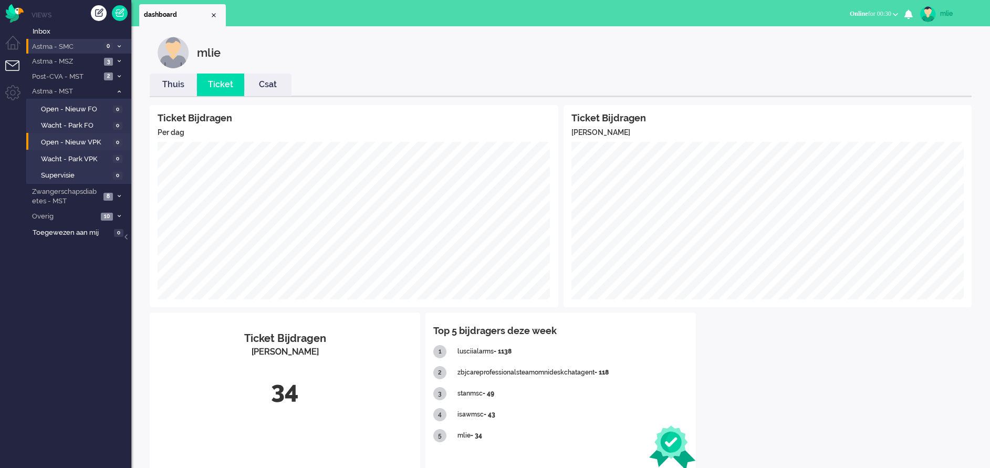
click at [121, 43] on li "Astma - SMC 0" at bounding box center [78, 46] width 105 height 15
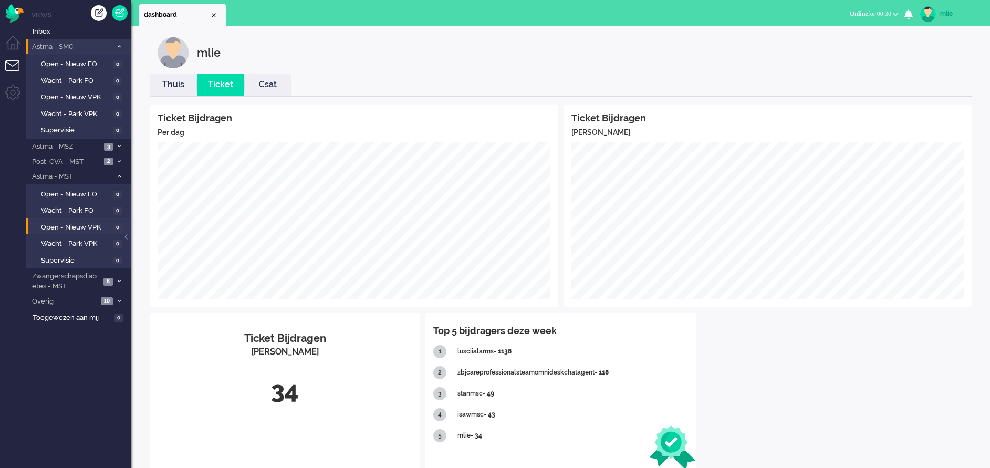
click at [121, 43] on li "Astma - SMC 0" at bounding box center [78, 46] width 105 height 15
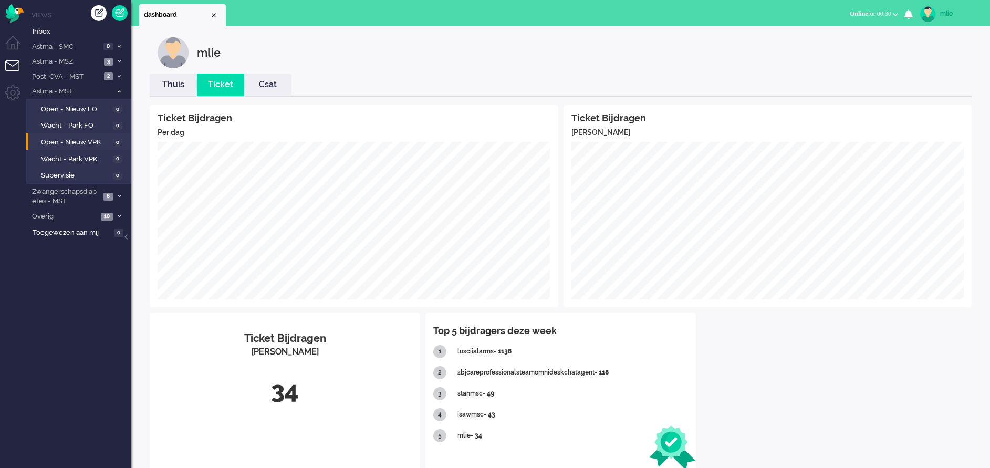
click at [177, 83] on link "Thuis" at bounding box center [173, 85] width 47 height 12
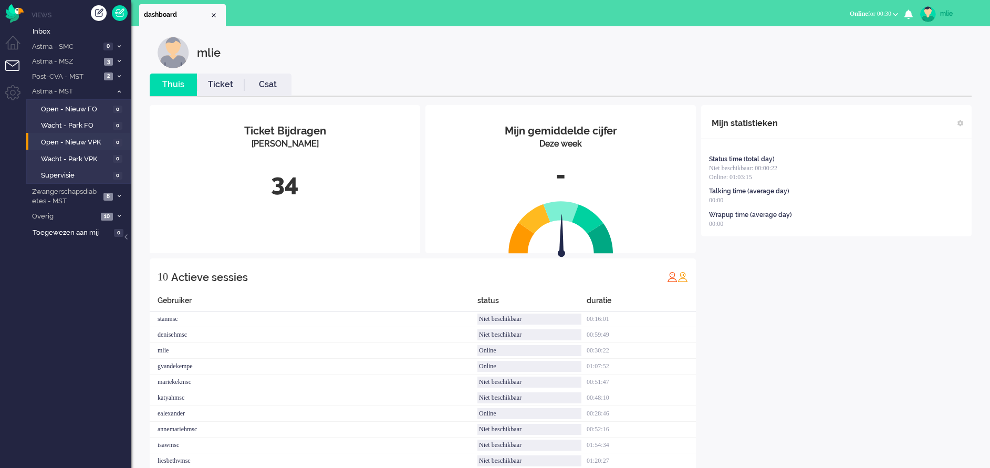
click at [217, 81] on link "Ticket" at bounding box center [220, 85] width 47 height 12
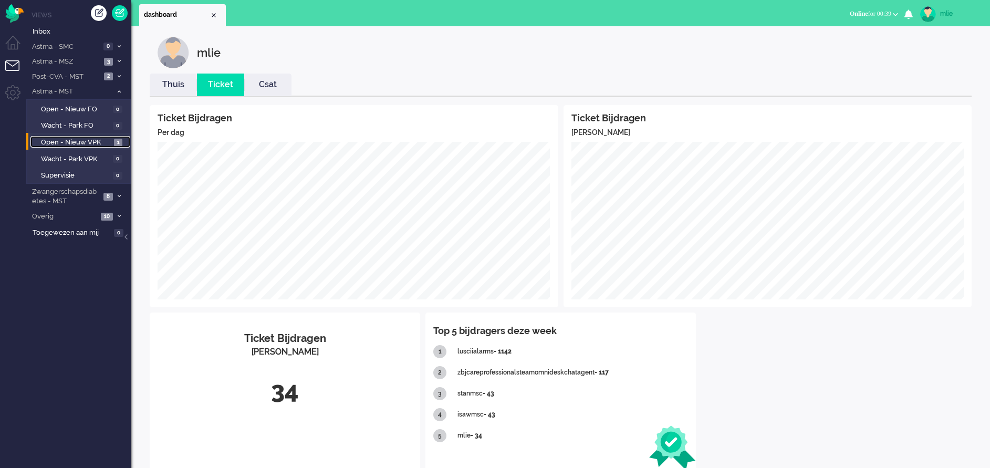
click at [62, 140] on span "Open - Nieuw VPK" at bounding box center [76, 143] width 70 height 10
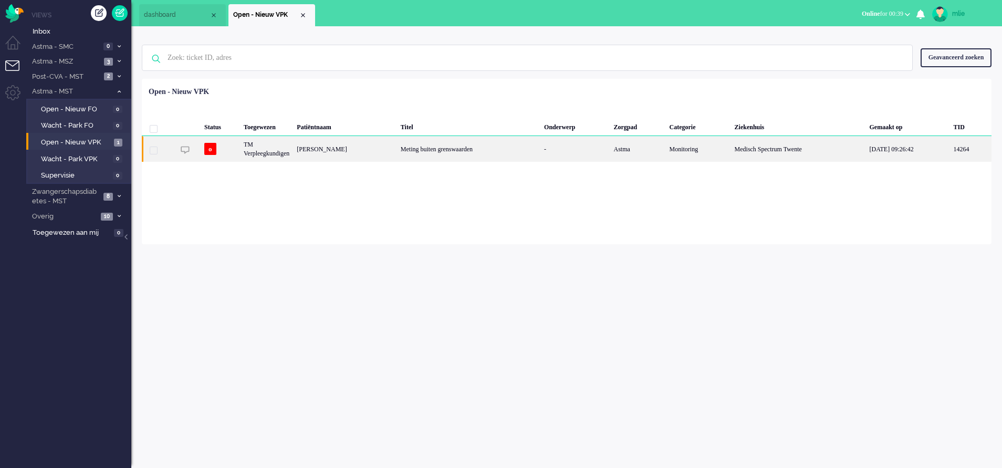
click at [624, 153] on div "Astma" at bounding box center [638, 149] width 56 height 26
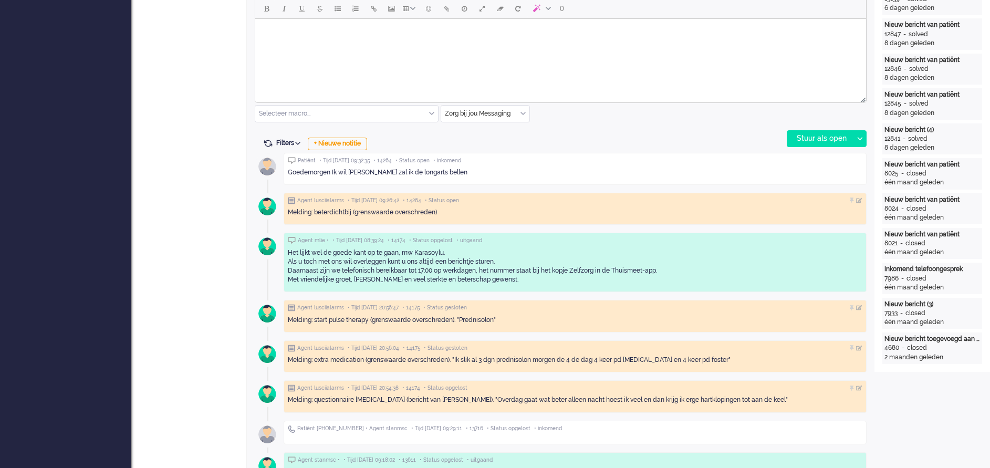
scroll to position [430, 0]
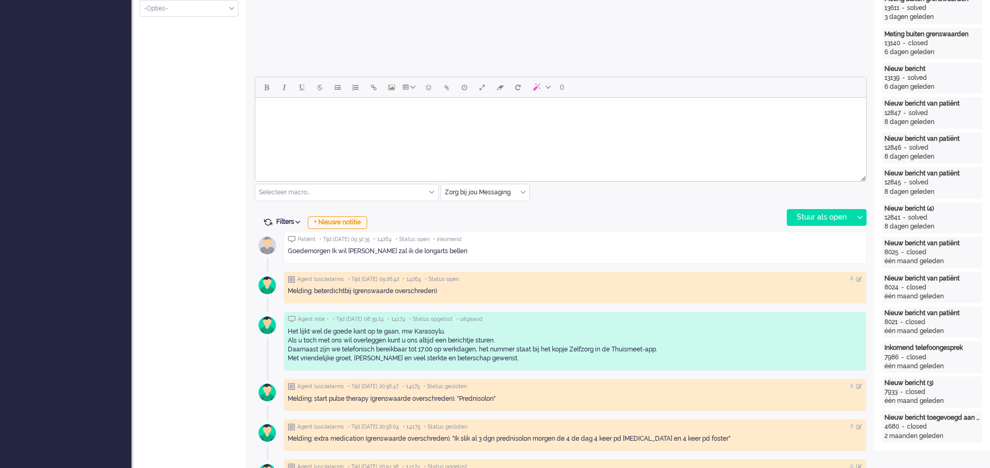
click at [289, 124] on html at bounding box center [560, 111] width 611 height 27
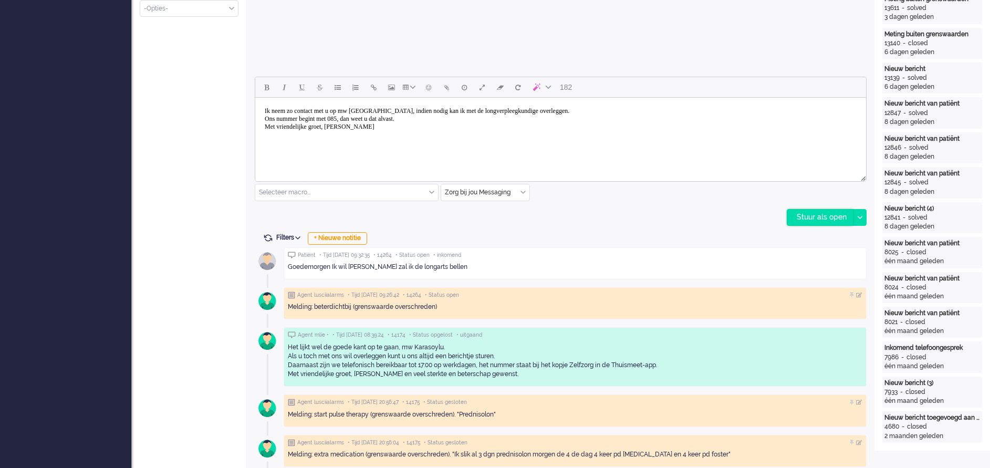
click at [816, 215] on div "Stuur als open" at bounding box center [820, 218] width 66 height 16
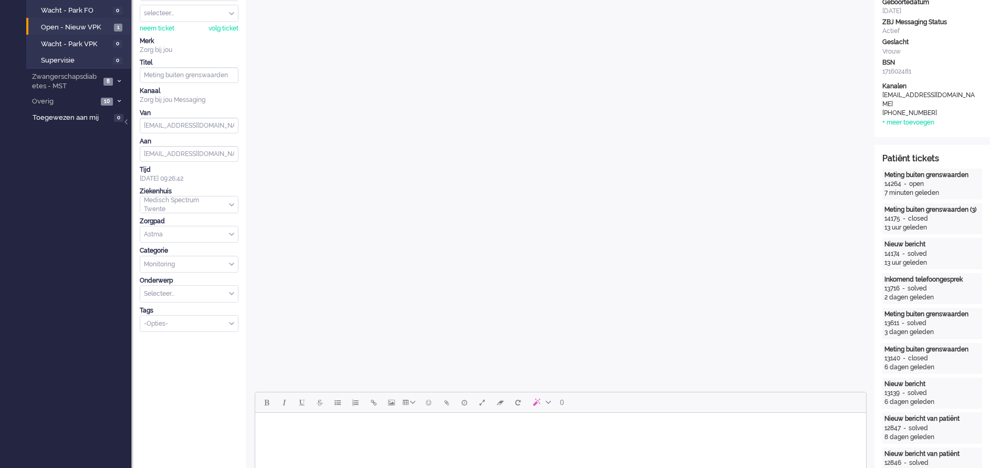
scroll to position [0, 0]
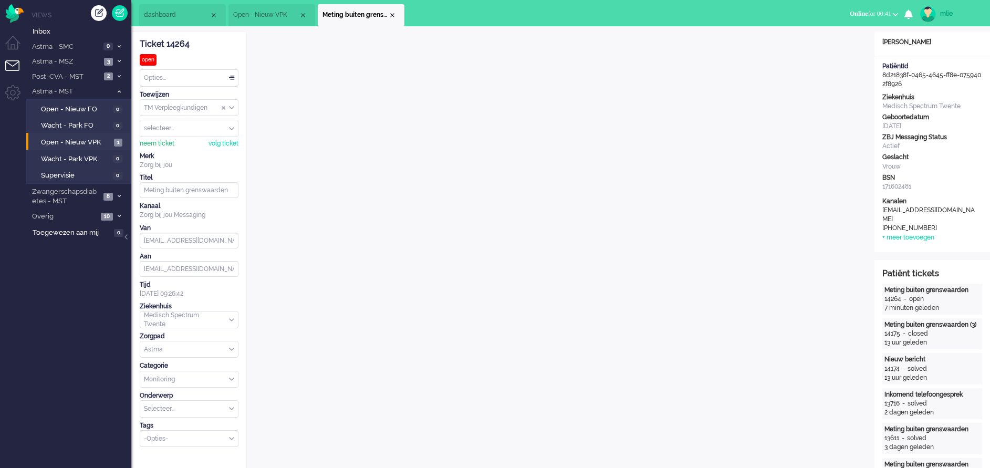
click at [163, 144] on div "neem ticket" at bounding box center [157, 143] width 35 height 9
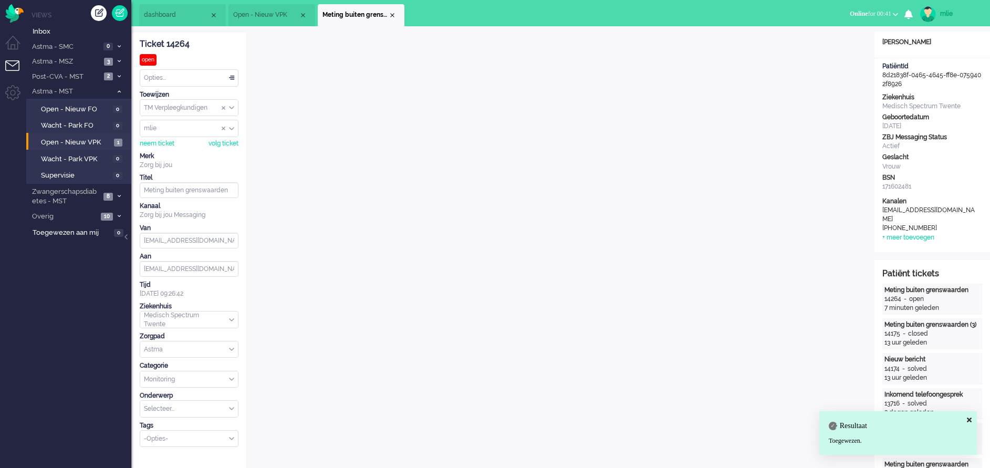
click at [231, 78] on div "Opties..." at bounding box center [189, 78] width 98 height 16
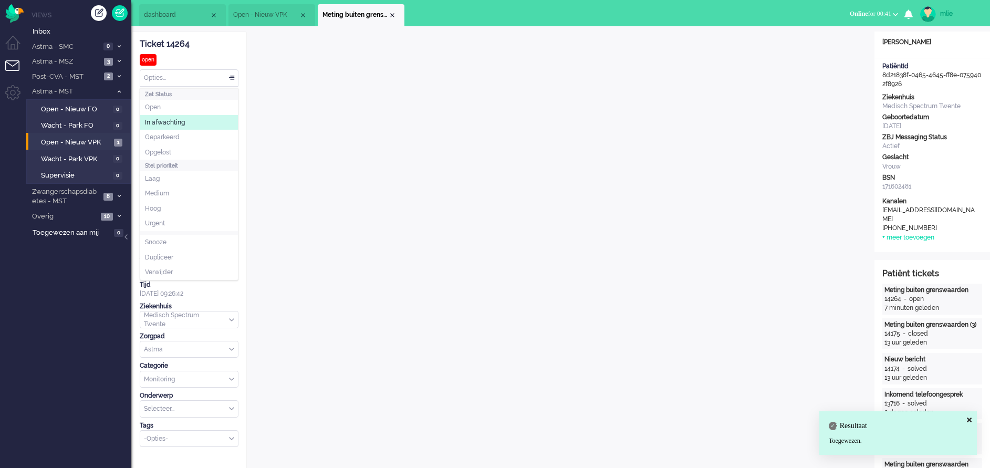
click at [153, 126] on span "In afwachting" at bounding box center [165, 122] width 40 height 9
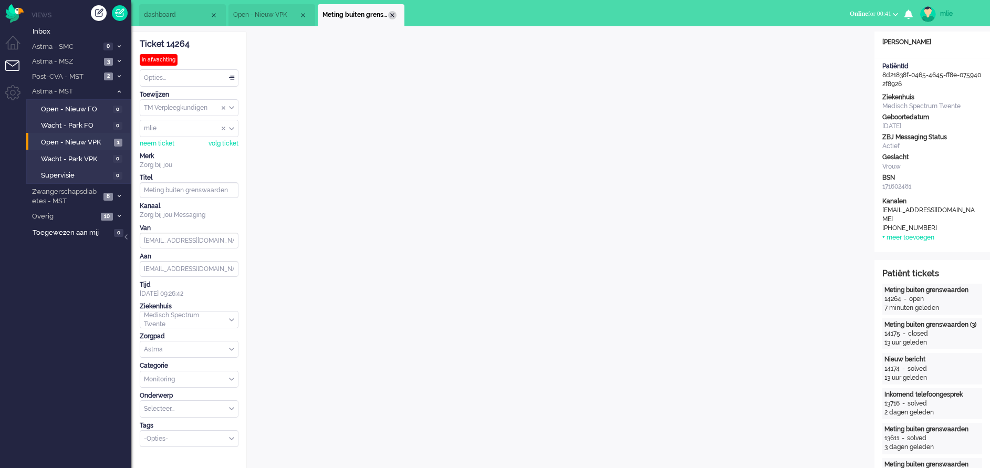
click at [394, 16] on div "Close tab" at bounding box center [392, 15] width 8 height 8
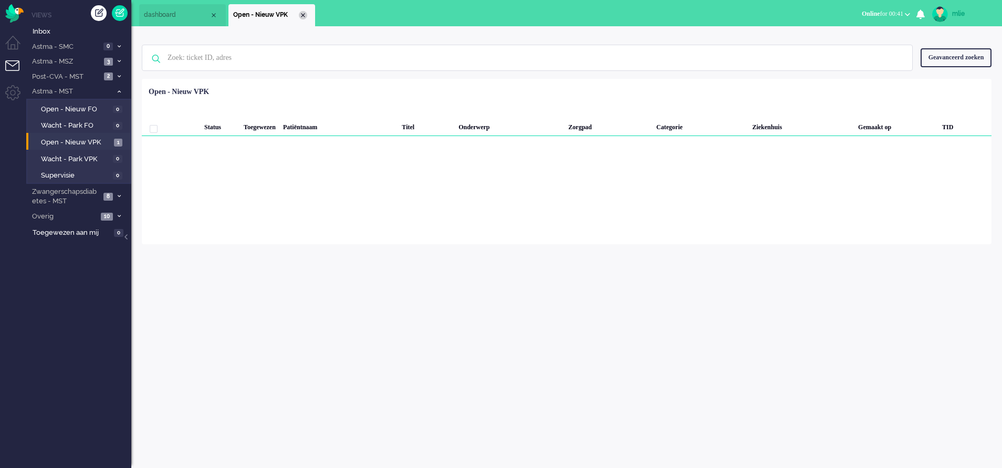
click at [304, 17] on div "Close tab" at bounding box center [303, 15] width 8 height 8
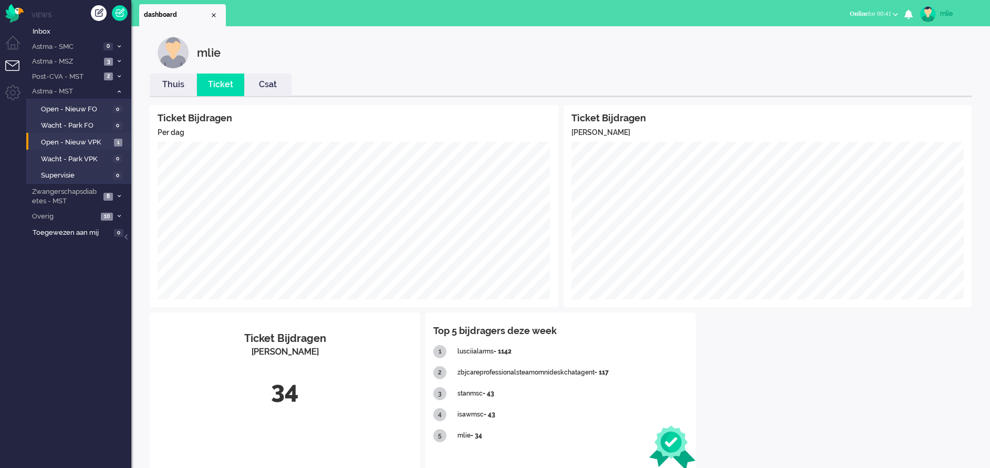
click at [172, 88] on link "Thuis" at bounding box center [173, 85] width 47 height 12
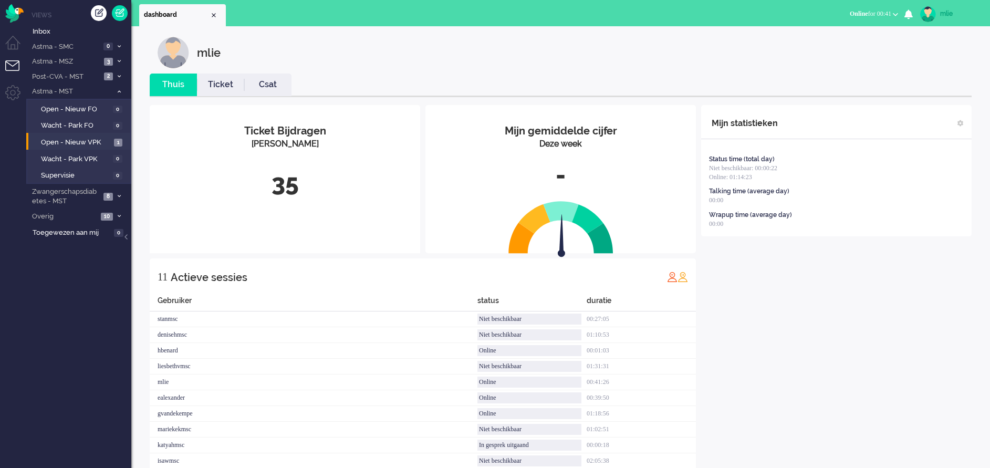
click at [221, 81] on link "Ticket" at bounding box center [220, 85] width 47 height 12
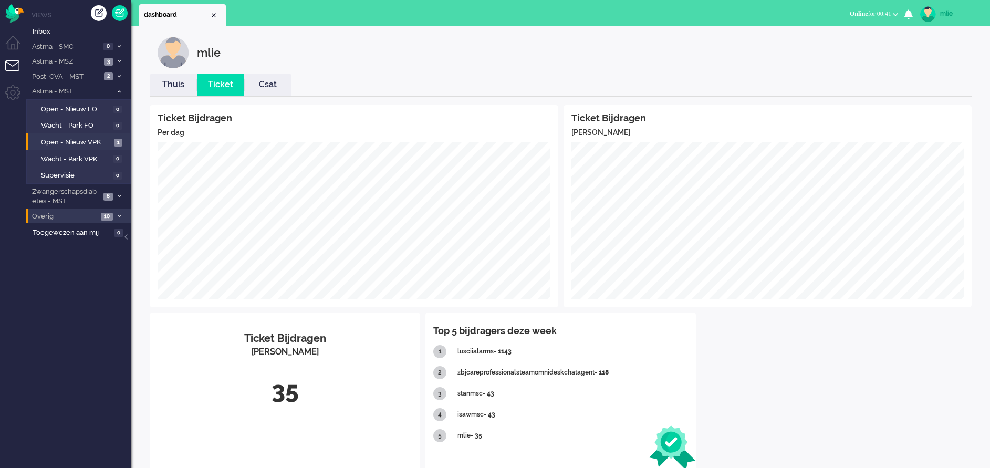
click at [114, 214] on li "Overig 10" at bounding box center [78, 215] width 105 height 15
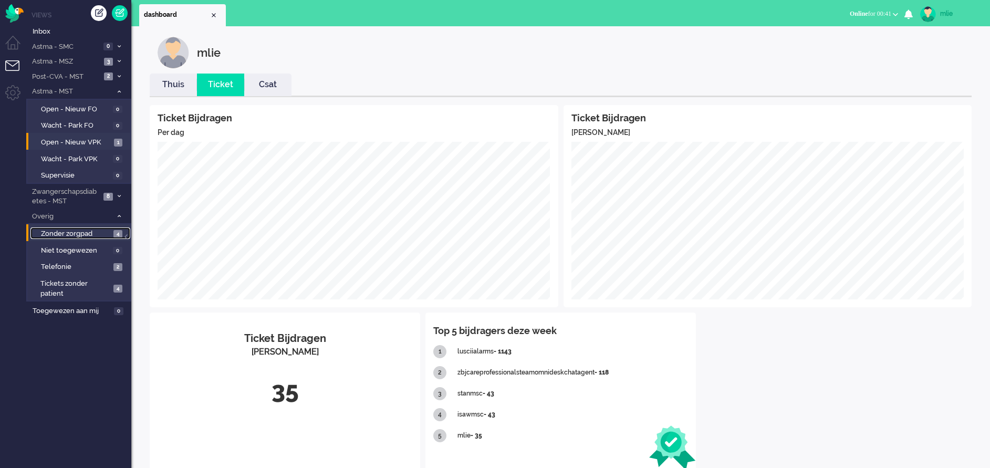
click at [62, 231] on span "Zonder zorgpad" at bounding box center [76, 234] width 70 height 10
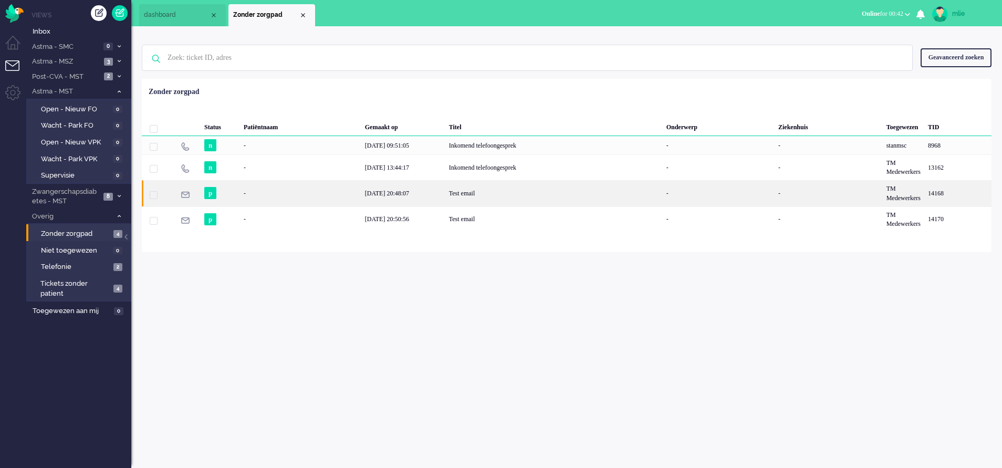
click at [455, 189] on div "Test email" at bounding box center [553, 193] width 217 height 26
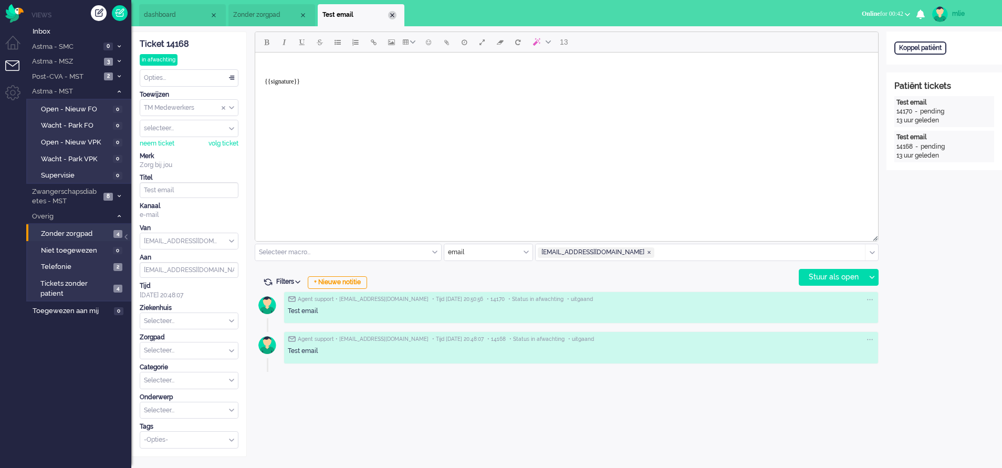
click at [393, 16] on div "Close tab" at bounding box center [392, 15] width 8 height 8
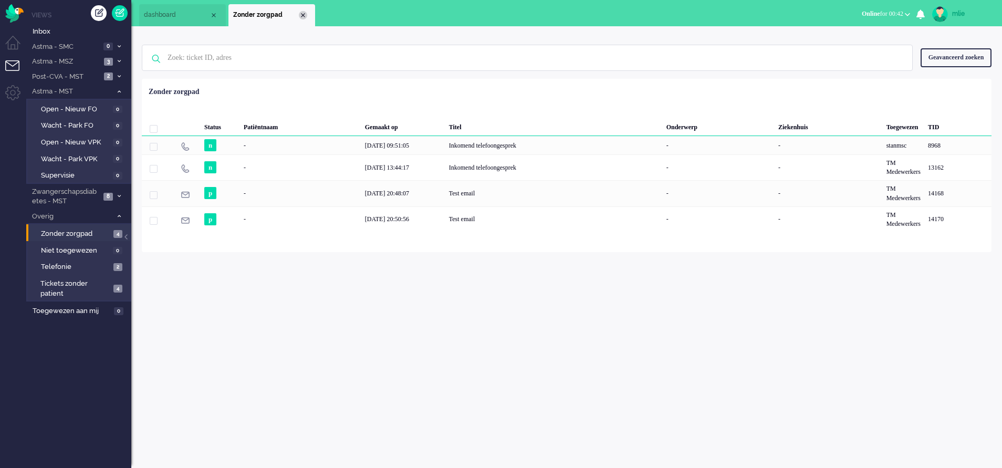
click at [303, 16] on div "Close tab" at bounding box center [303, 15] width 8 height 8
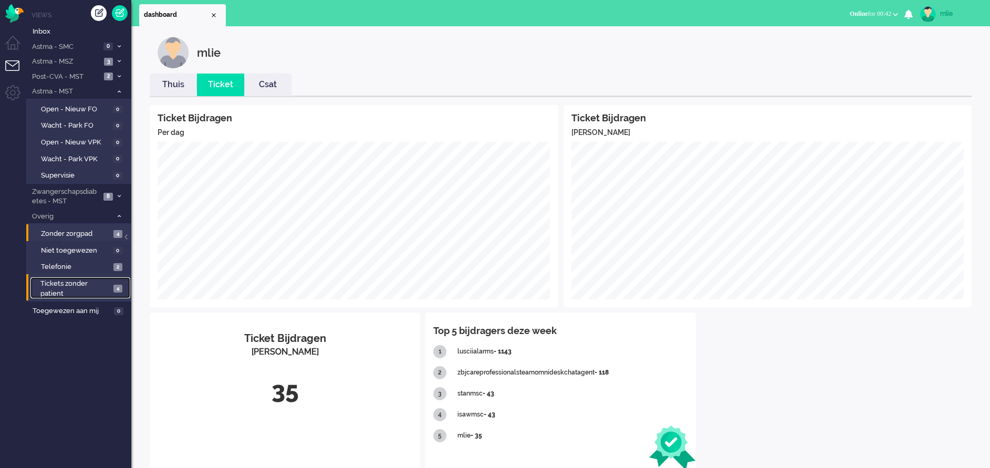
click at [71, 284] on span "Tickets zonder patient" at bounding box center [75, 288] width 70 height 19
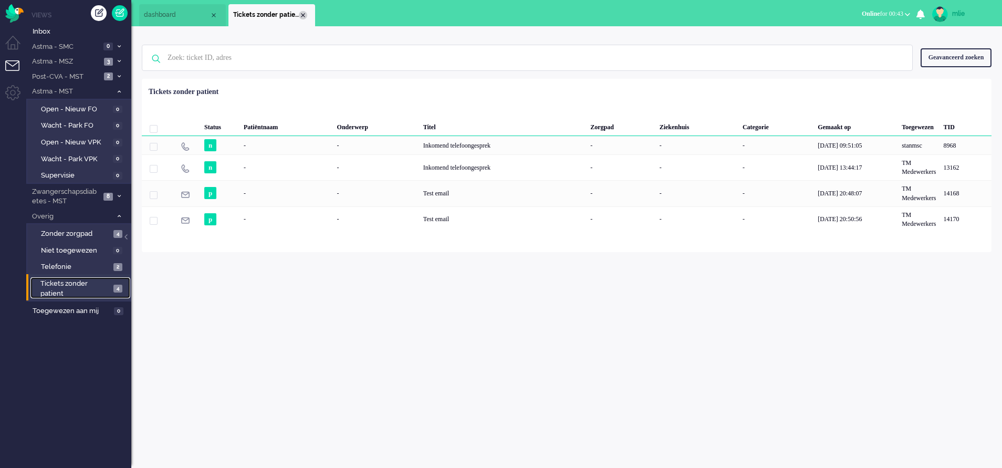
click at [303, 13] on div "Close tab" at bounding box center [303, 15] width 8 height 8
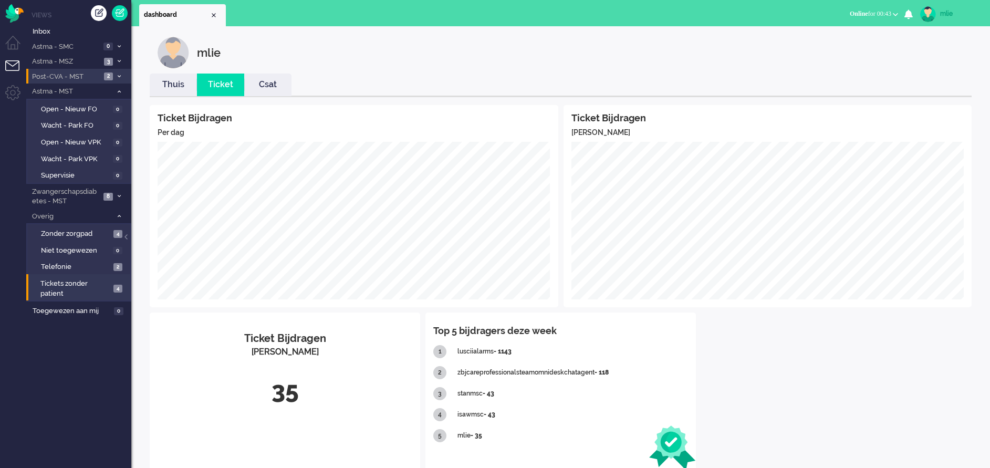
click at [119, 76] on icon at bounding box center [119, 77] width 3 height 4
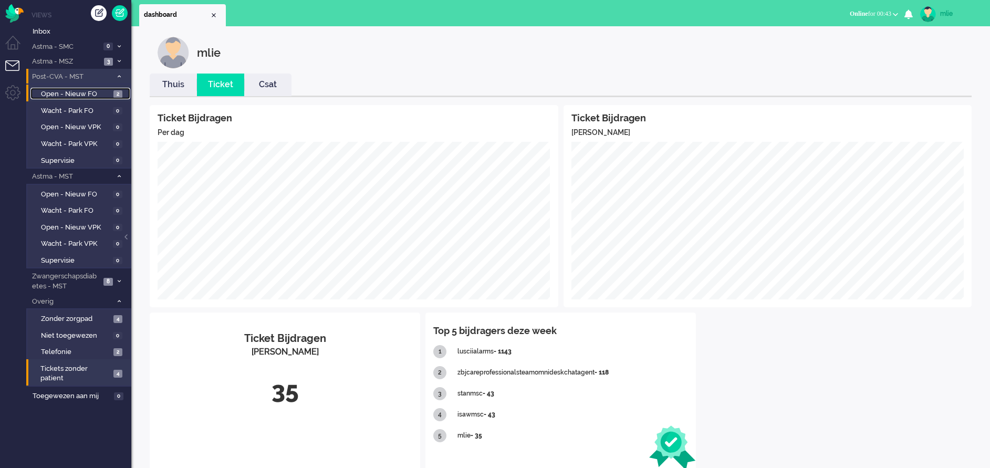
click at [105, 90] on span "Open - Nieuw FO" at bounding box center [76, 94] width 70 height 10
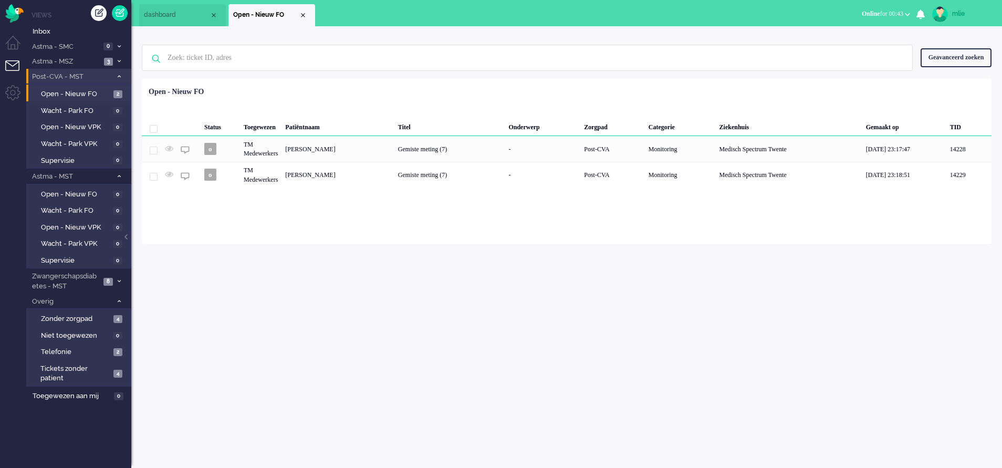
click at [119, 76] on icon at bounding box center [119, 77] width 3 height 4
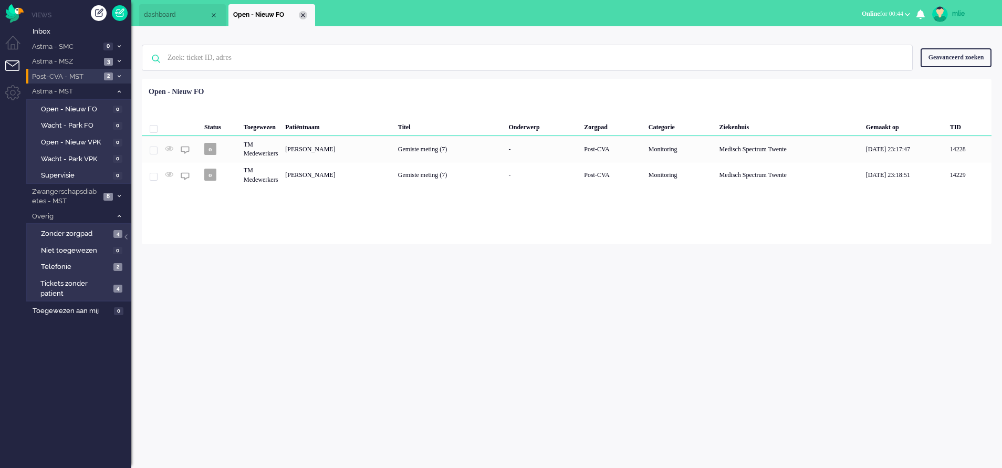
click at [306, 12] on div "Close tab" at bounding box center [303, 15] width 8 height 8
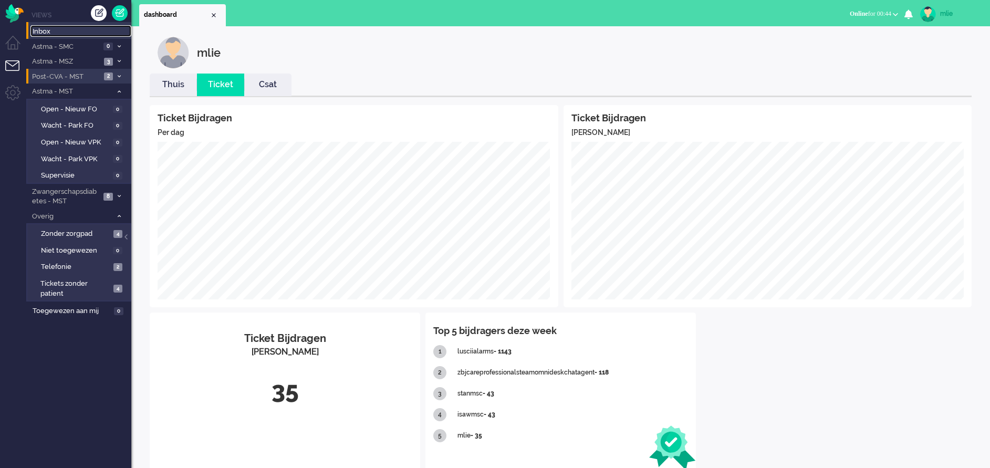
click at [45, 32] on span "Inbox" at bounding box center [82, 32] width 99 height 10
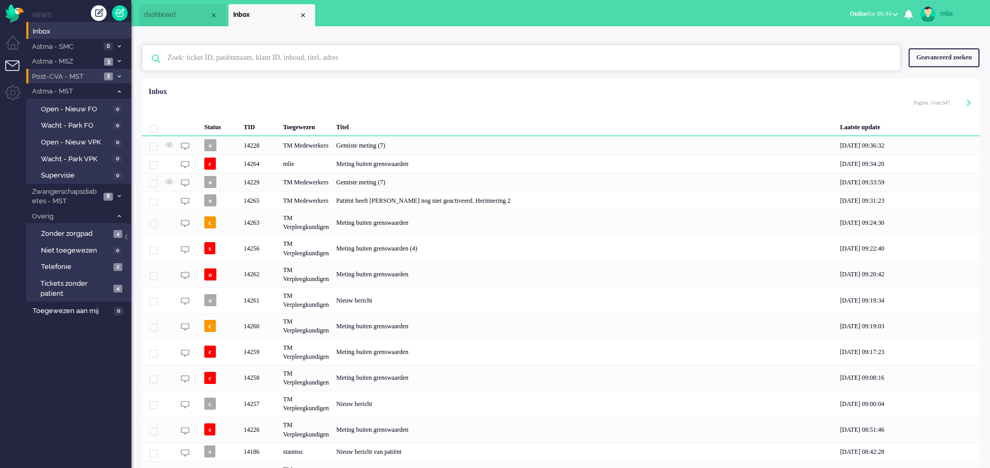
click at [221, 56] on input "text" at bounding box center [523, 57] width 726 height 25
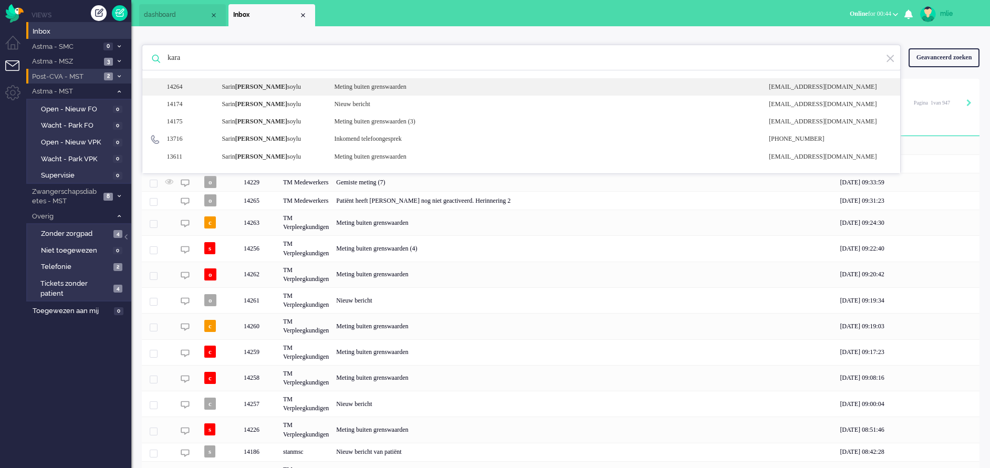
type input "kara"
click at [368, 88] on div "Meting buiten grenswaarden" at bounding box center [543, 86] width 435 height 9
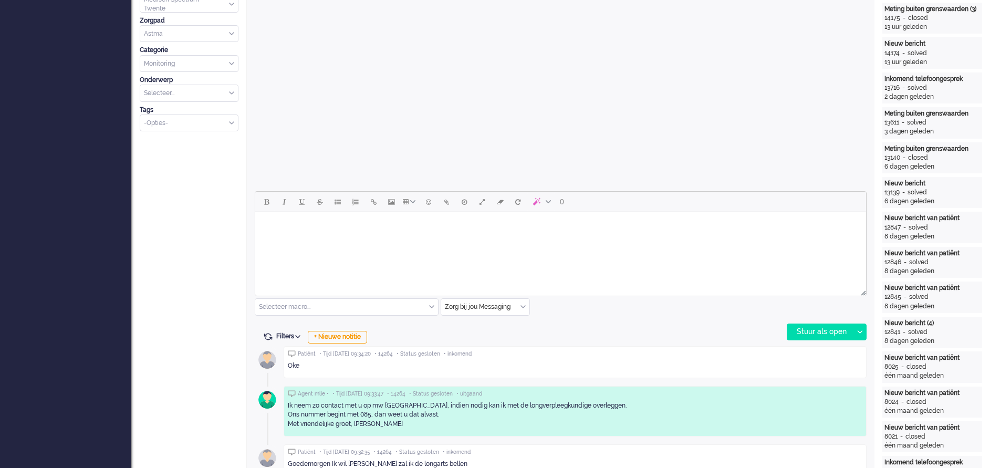
scroll to position [351, 0]
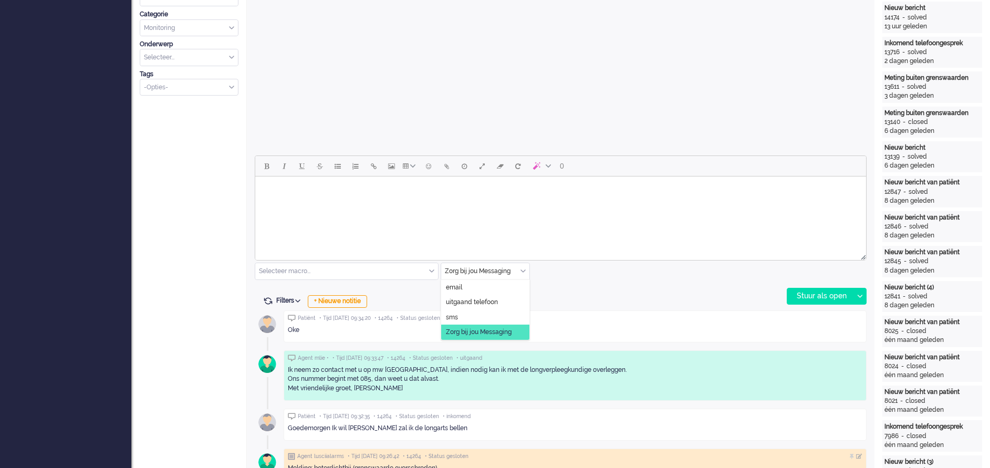
click at [522, 268] on div "Zorg bij jou Messaging" at bounding box center [485, 271] width 88 height 16
click at [475, 302] on span "uitgaand telefoon" at bounding box center [472, 302] width 52 height 9
click at [812, 293] on div "Stuur als open" at bounding box center [820, 296] width 66 height 16
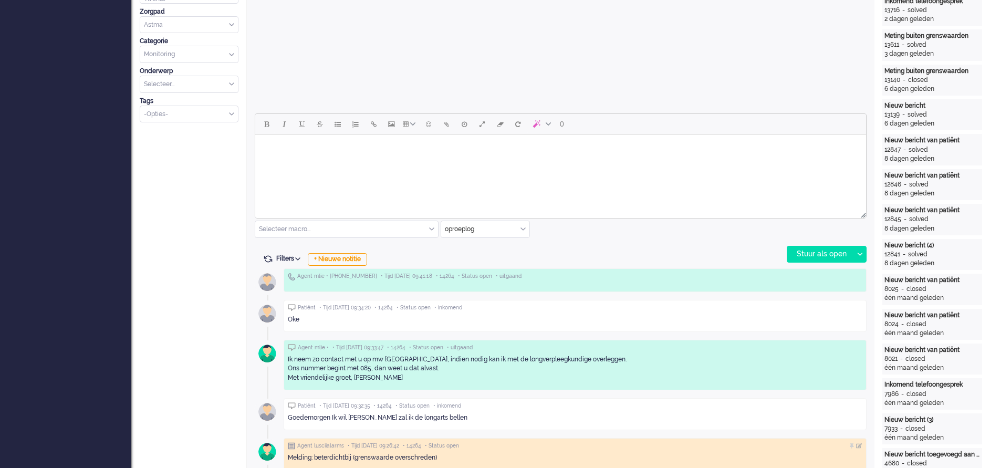
scroll to position [394, 0]
click at [319, 161] on html at bounding box center [560, 147] width 611 height 27
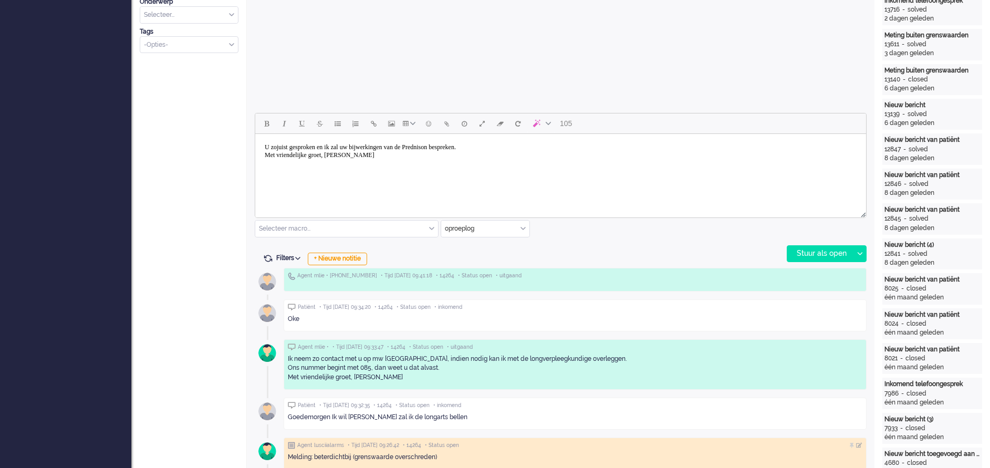
click at [514, 151] on body "U zojuist gesproken en ik zal uw bijwerkingen van de Prednison bespreken. Met v…" at bounding box center [560, 151] width 602 height 26
click at [510, 146] on body "U zojuist gesproken en ik zal uw bijwerkingen van de Prednison bespreken. Met v…" at bounding box center [560, 151] width 602 height 26
click at [805, 250] on div "Stuur als open" at bounding box center [820, 254] width 66 height 16
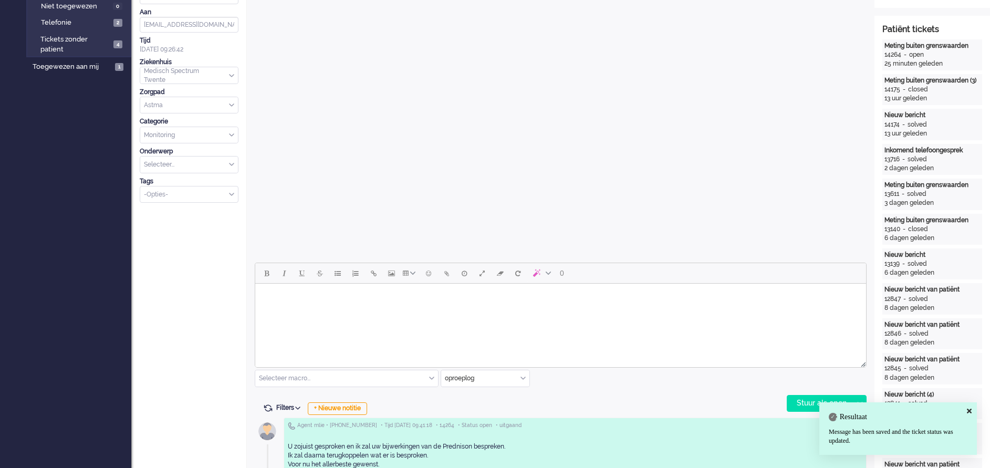
scroll to position [0, 0]
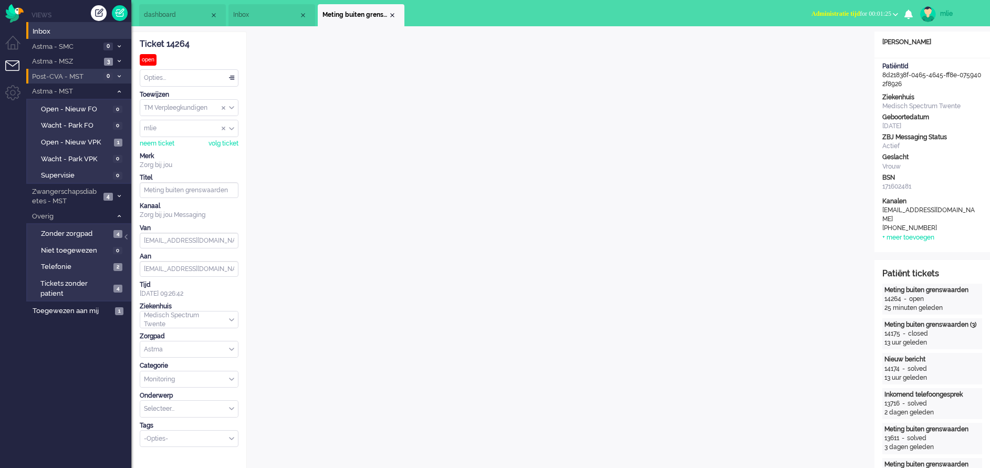
click at [232, 79] on div "Opties..." at bounding box center [189, 78] width 98 height 16
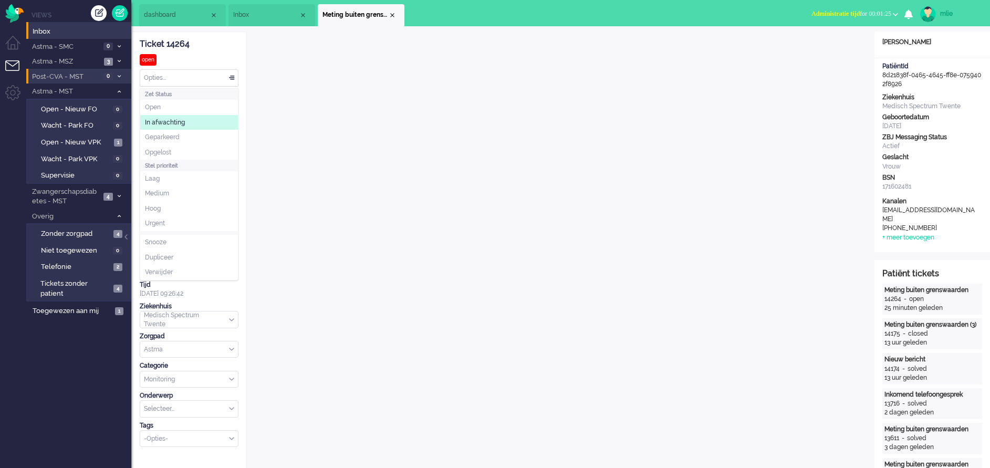
click at [168, 125] on span "In afwachting" at bounding box center [165, 122] width 40 height 9
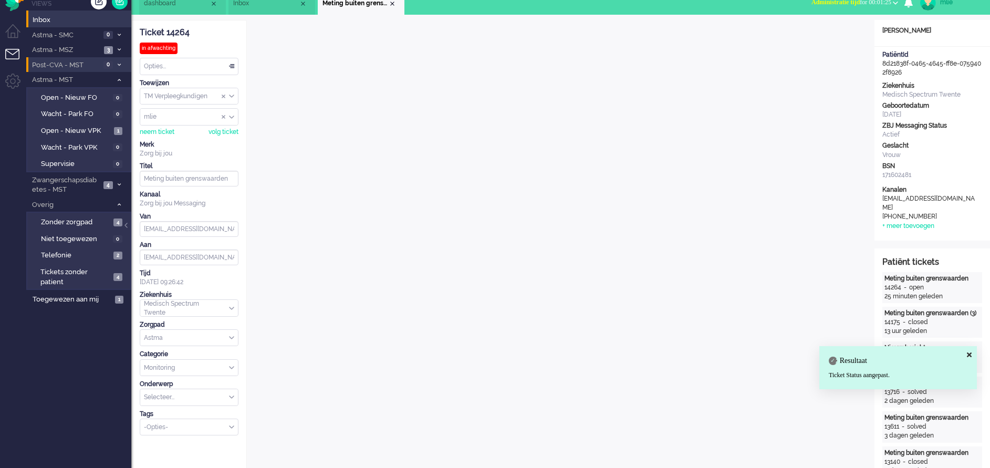
scroll to position [79, 0]
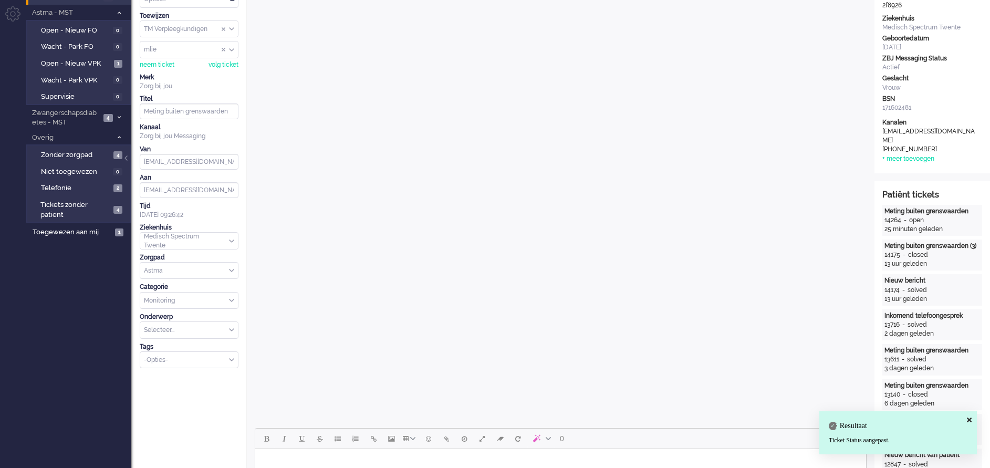
click at [229, 360] on div "-Opties-" at bounding box center [189, 360] width 98 height 16
click at [179, 373] on li "supervisie" at bounding box center [189, 375] width 98 height 15
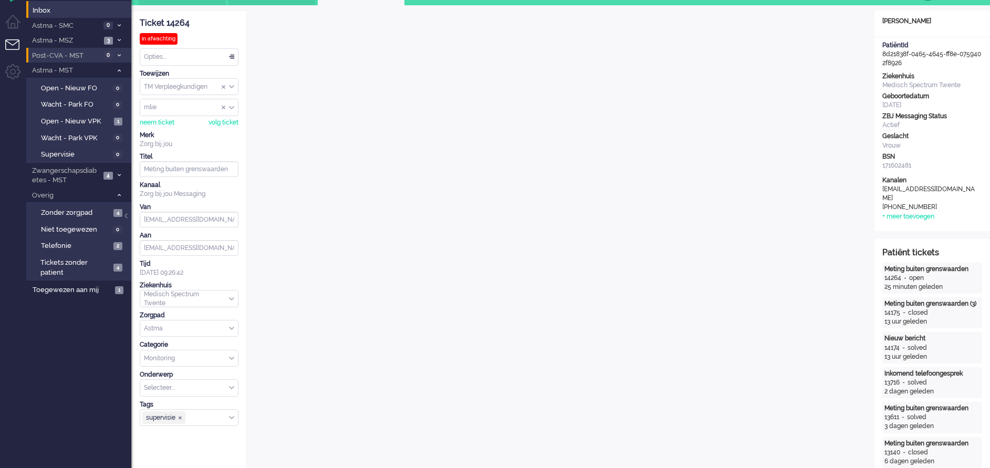
scroll to position [0, 0]
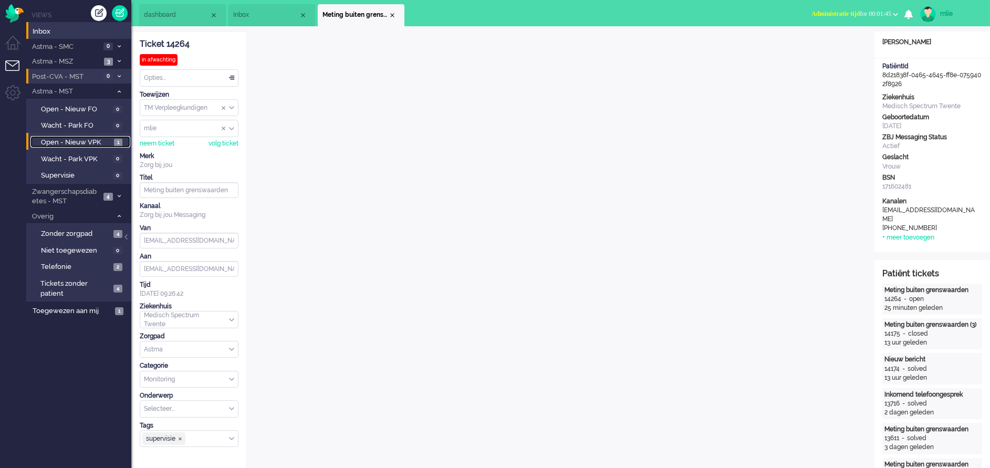
click at [60, 140] on span "Open - Nieuw VPK" at bounding box center [76, 143] width 70 height 10
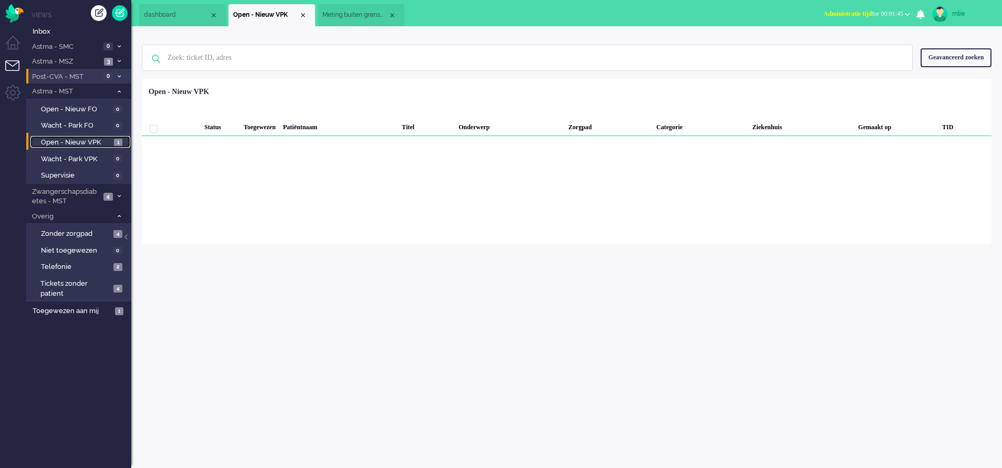
click at [362, 15] on span "Meting buiten grenswaarden" at bounding box center [355, 15] width 66 height 9
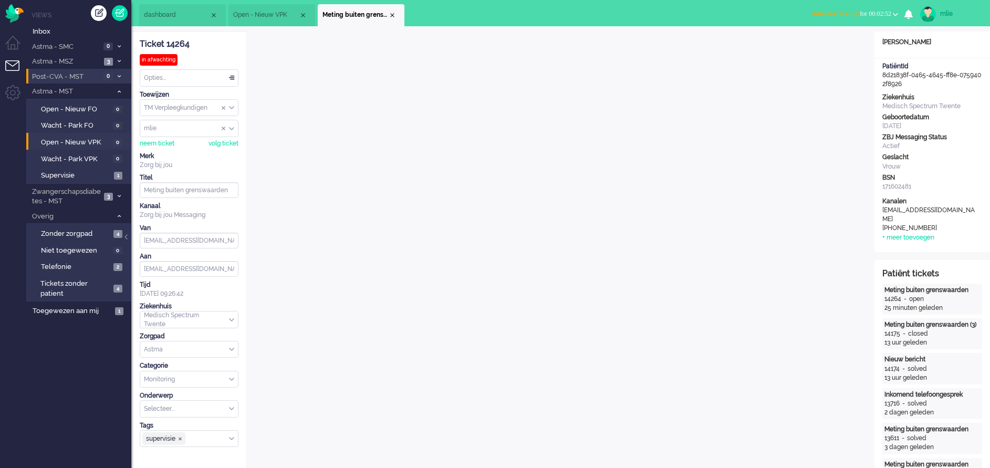
click at [160, 14] on span "dashboard" at bounding box center [177, 15] width 66 height 9
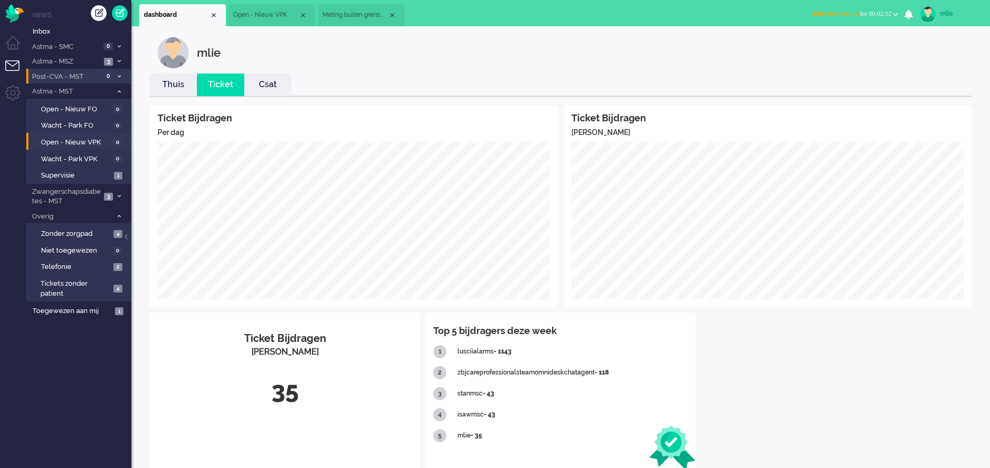
click at [177, 85] on link "Thuis" at bounding box center [173, 85] width 47 height 12
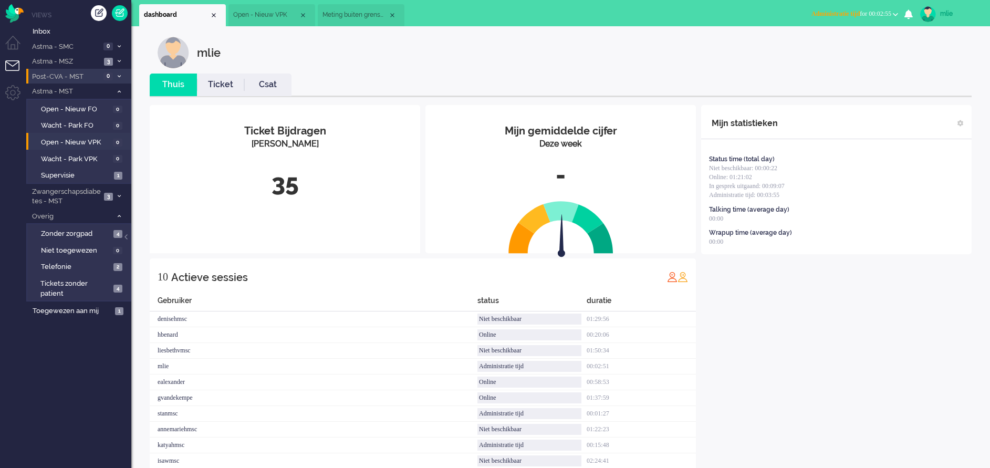
click at [223, 80] on link "Ticket" at bounding box center [220, 85] width 47 height 12
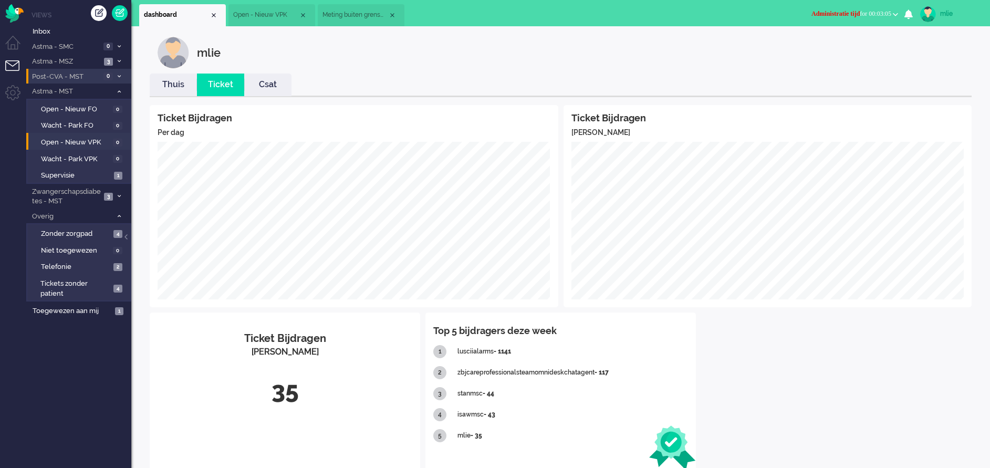
click at [265, 14] on span "Open - Nieuw VPK" at bounding box center [266, 15] width 66 height 9
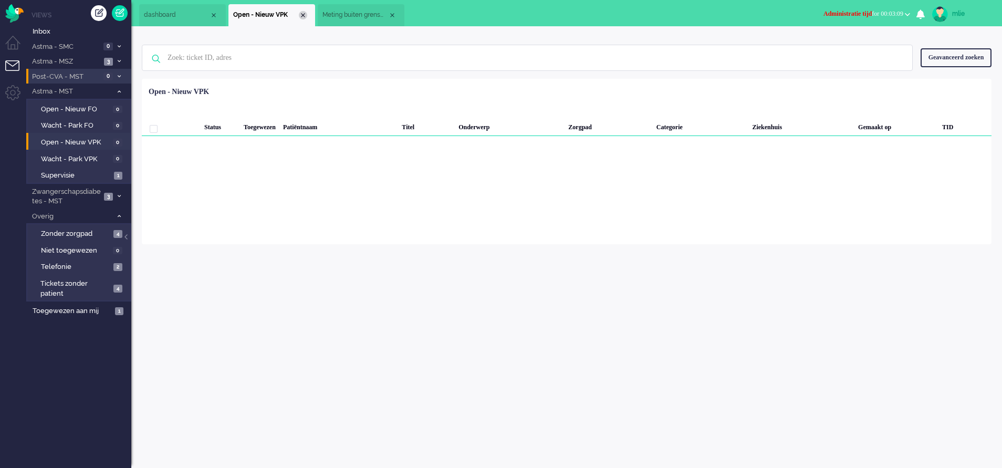
click at [305, 13] on div "Close tab" at bounding box center [303, 15] width 8 height 8
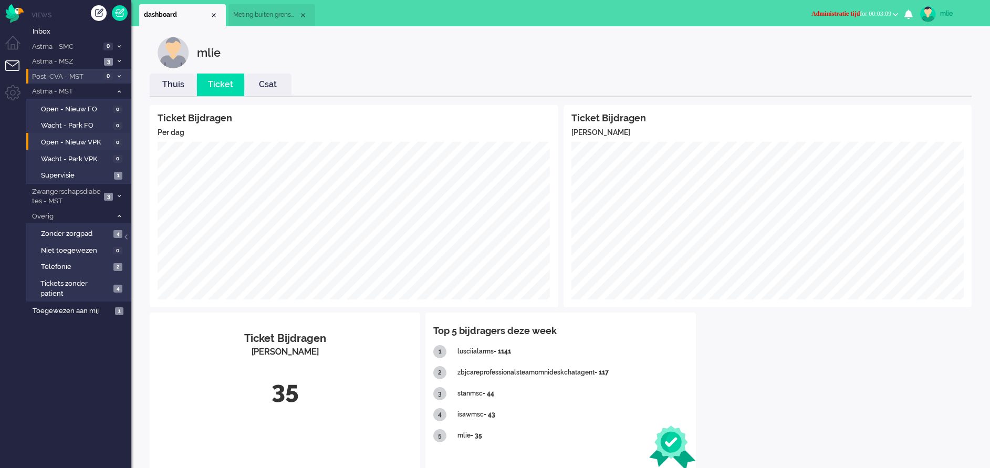
click at [281, 19] on span "Meting buiten grenswaarden" at bounding box center [266, 15] width 66 height 9
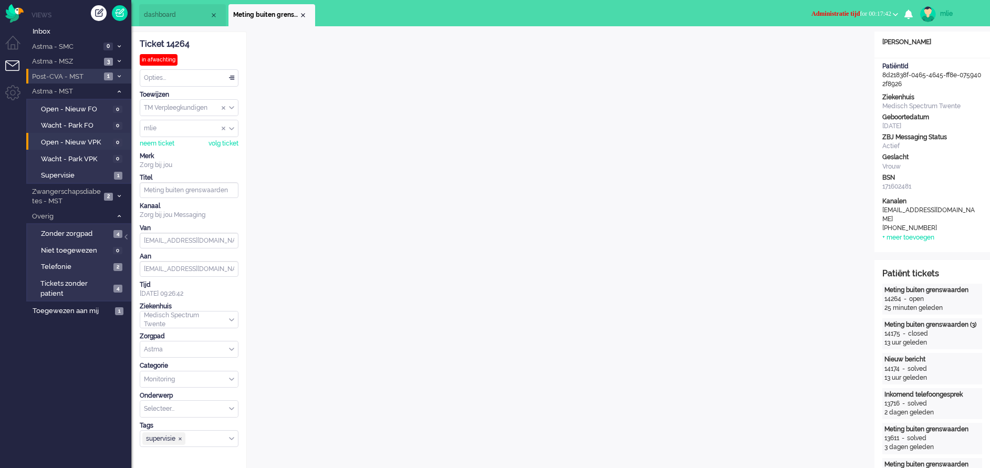
click at [75, 380] on ul "Views Inbox Astma - SMC 0 Open - Nieuw FO 0 Wacht - Park FO 0 Open - Nieuw VPK …" at bounding box center [78, 234] width 105 height 468
click at [826, 12] on span "Administratie tijd" at bounding box center [835, 13] width 48 height 7
click at [826, 46] on label "Online" at bounding box center [854, 47] width 83 height 9
click at [118, 92] on icon at bounding box center [119, 92] width 3 height 4
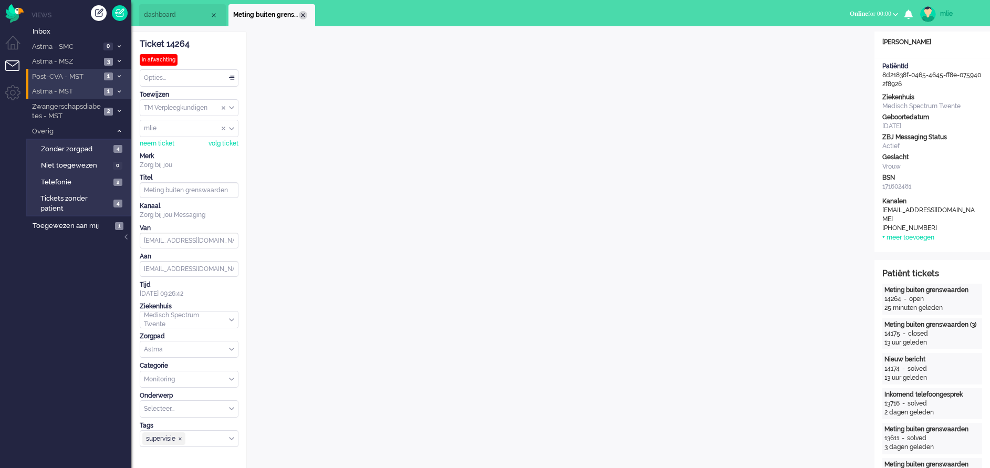
click at [303, 17] on div "Close tab" at bounding box center [303, 15] width 8 height 8
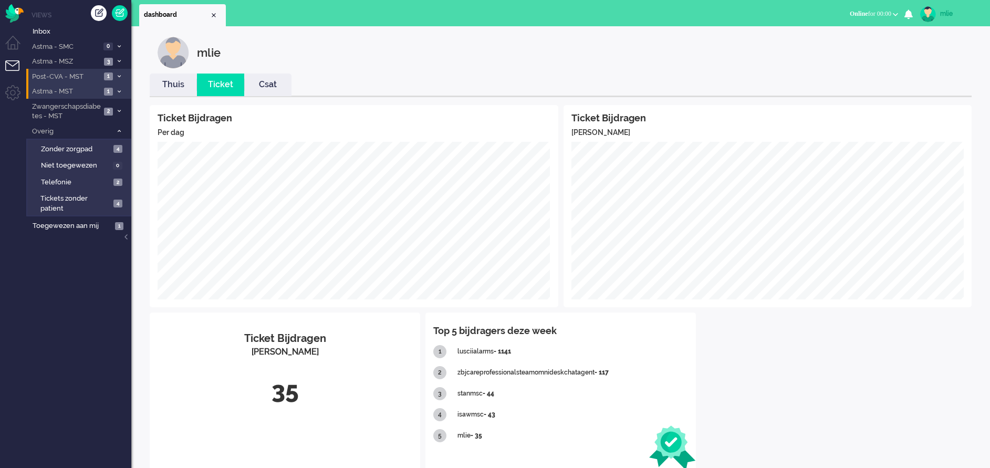
click at [169, 86] on link "Thuis" at bounding box center [173, 85] width 47 height 12
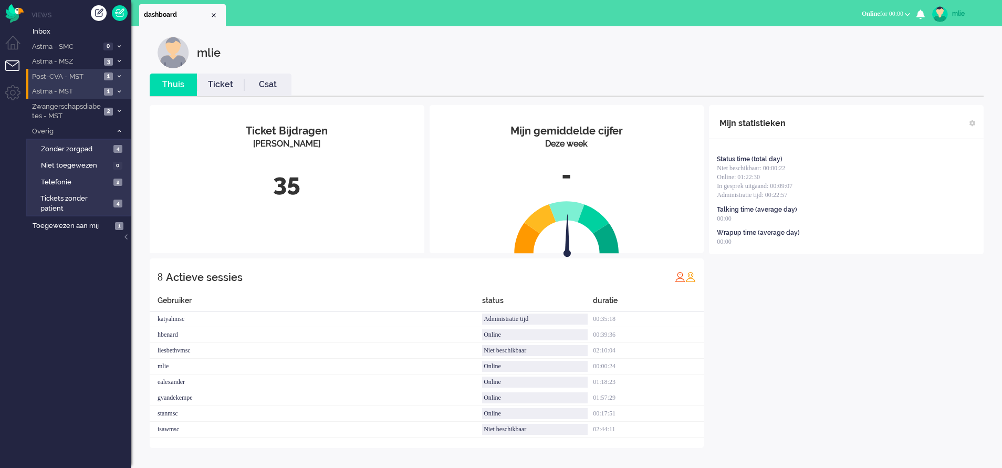
click at [214, 90] on link "Ticket" at bounding box center [220, 85] width 47 height 12
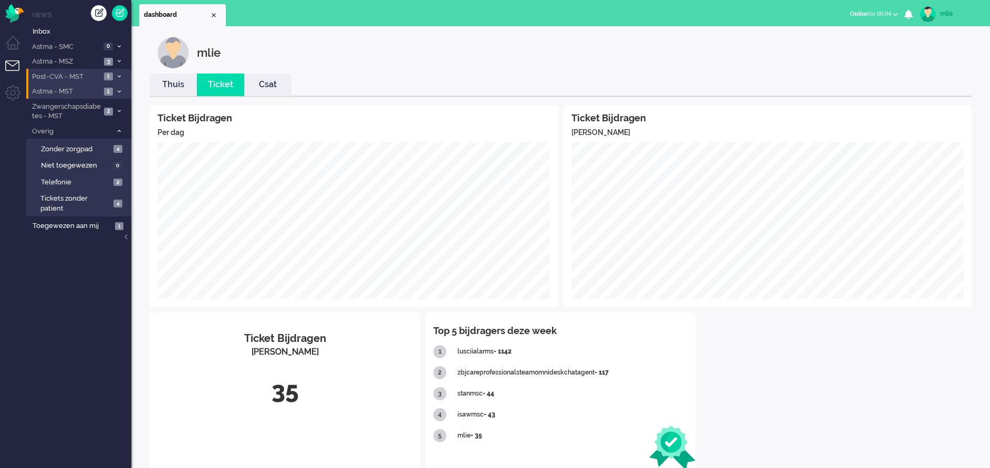
click at [123, 88] on li "Astma - MST 1" at bounding box center [78, 90] width 105 height 15
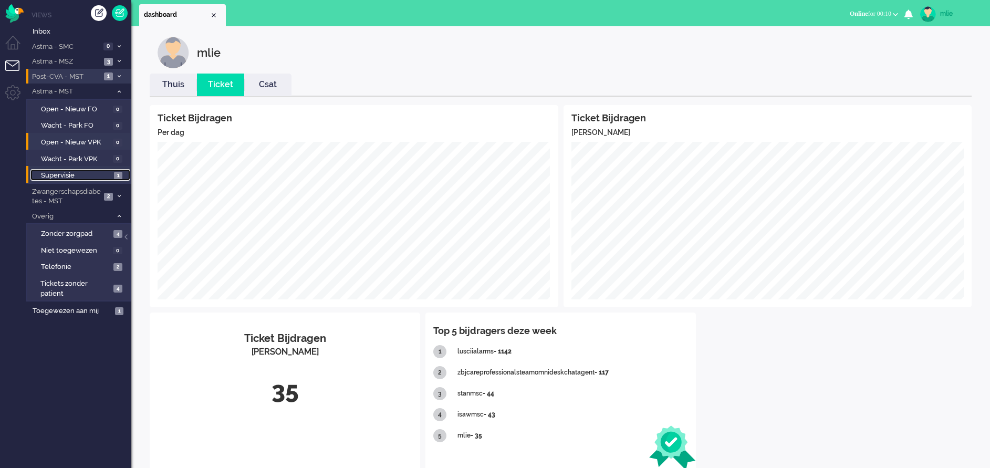
click at [62, 174] on span "Supervisie" at bounding box center [76, 176] width 70 height 10
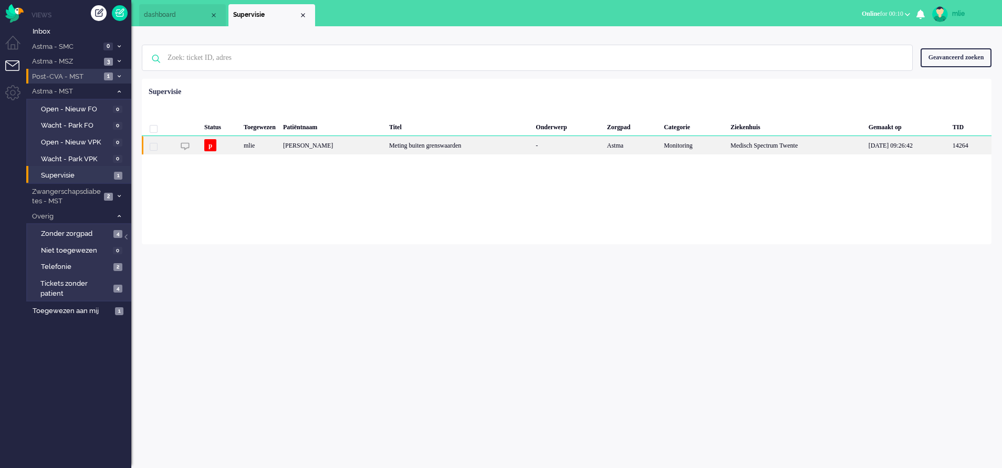
click at [466, 147] on div "Meting buiten grenswaarden" at bounding box center [458, 145] width 146 height 18
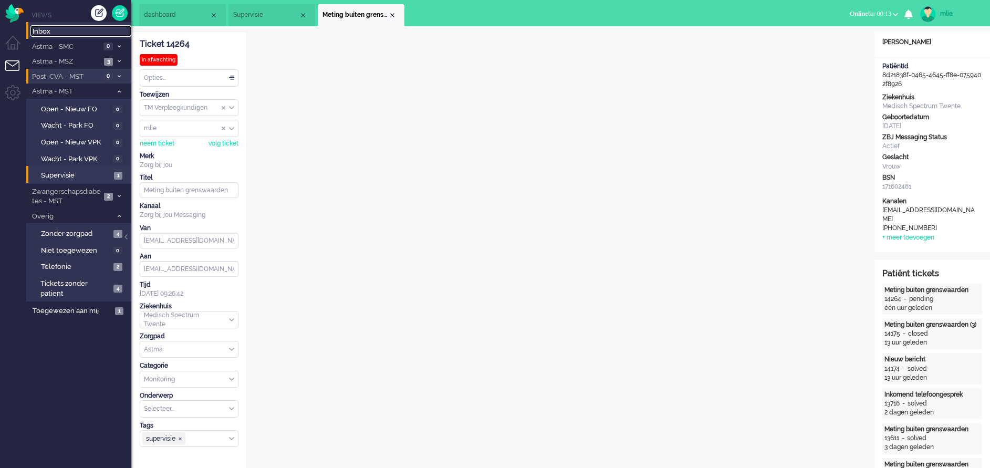
click at [54, 31] on span "Inbox" at bounding box center [82, 32] width 99 height 10
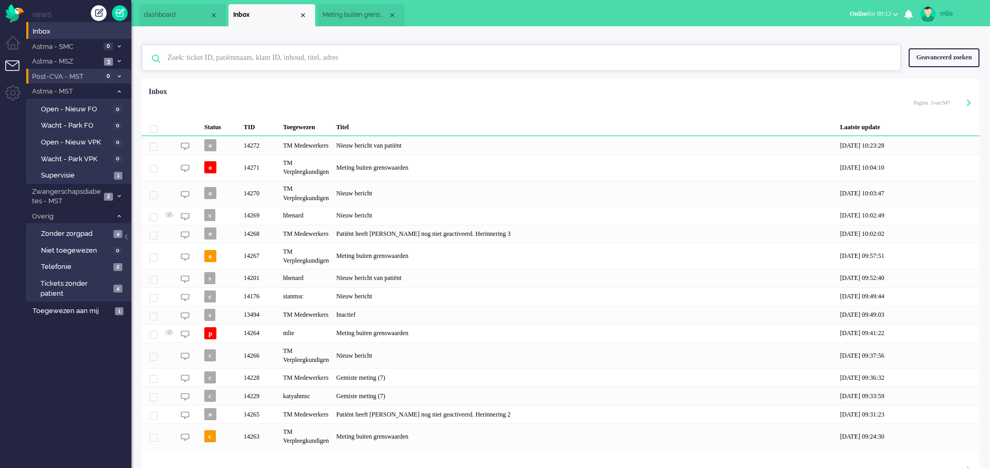
click at [208, 55] on input "text" at bounding box center [523, 57] width 726 height 25
type input "hoek"
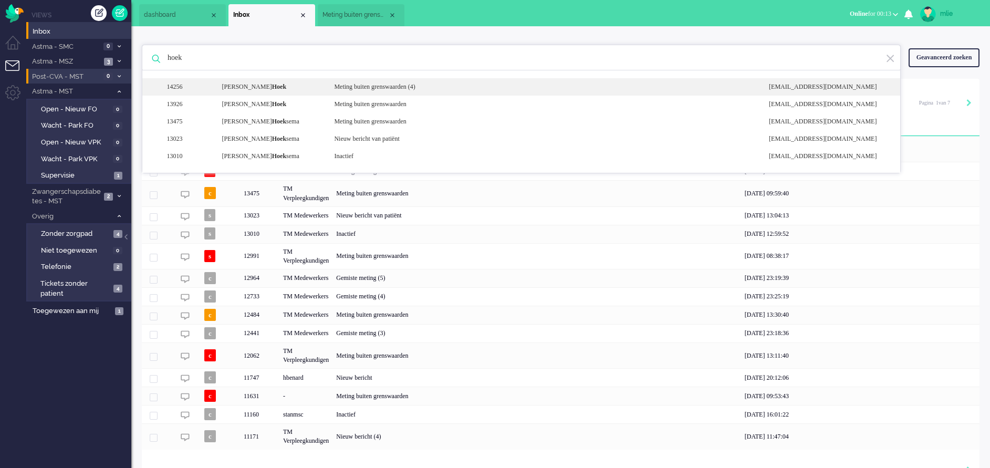
click at [418, 87] on div "Meting buiten grenswaarden (4)" at bounding box center [543, 86] width 435 height 9
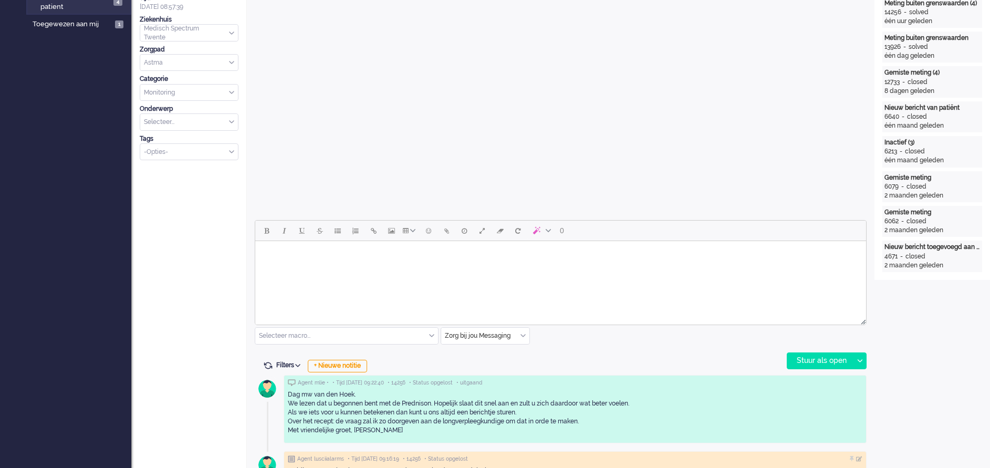
scroll to position [36, 0]
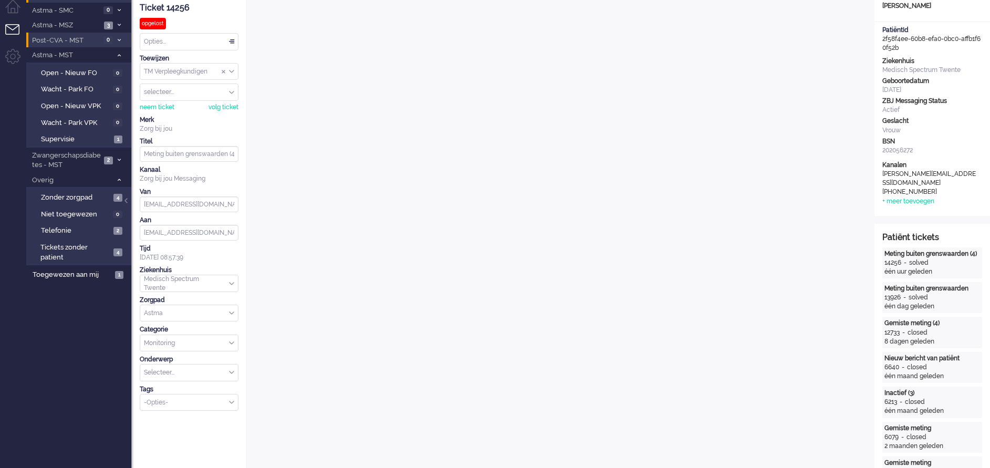
click at [228, 397] on div "Select Tags" at bounding box center [184, 402] width 89 height 11
click at [173, 413] on li "supervisie" at bounding box center [189, 418] width 98 height 15
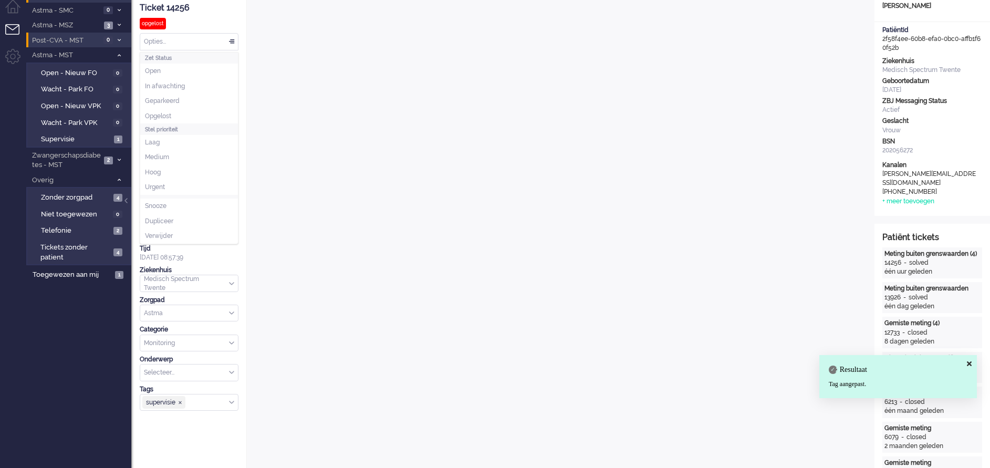
click at [235, 39] on div "Opties..." at bounding box center [189, 42] width 98 height 16
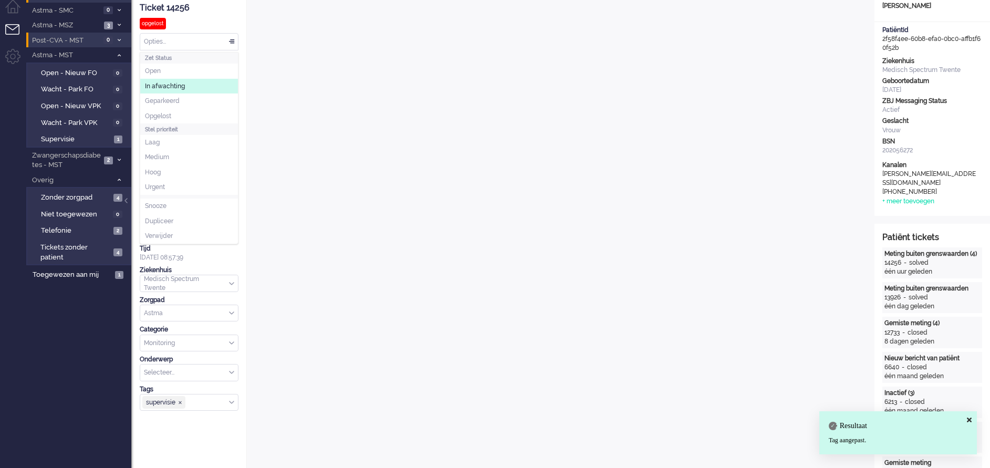
click at [177, 86] on span "In afwachting" at bounding box center [165, 86] width 40 height 9
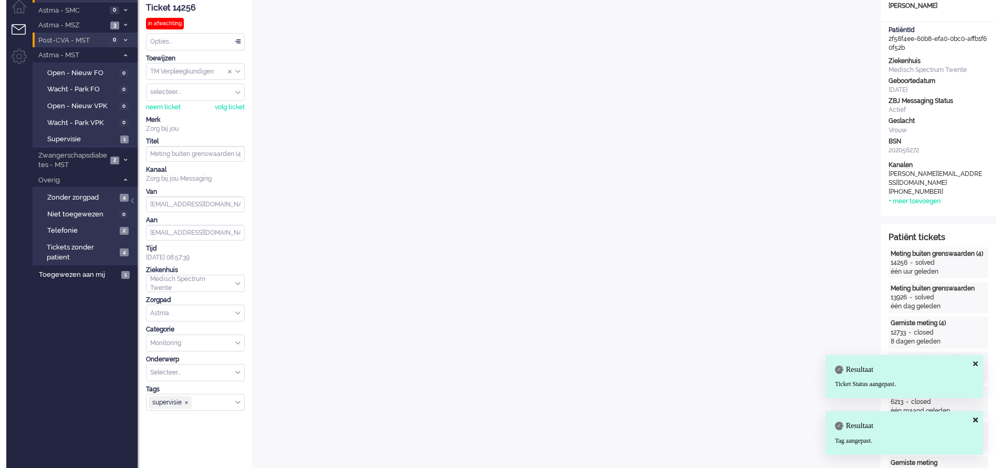
scroll to position [0, 0]
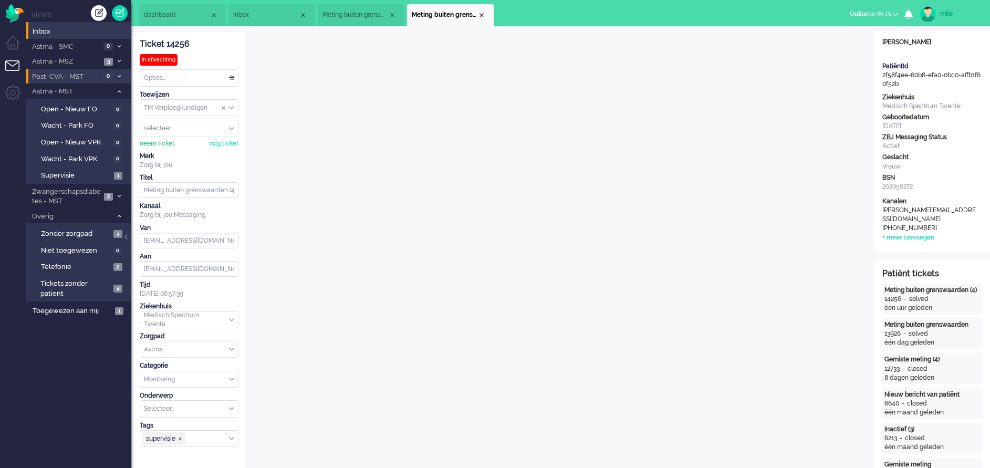
click at [151, 140] on div "neem ticket" at bounding box center [157, 143] width 35 height 9
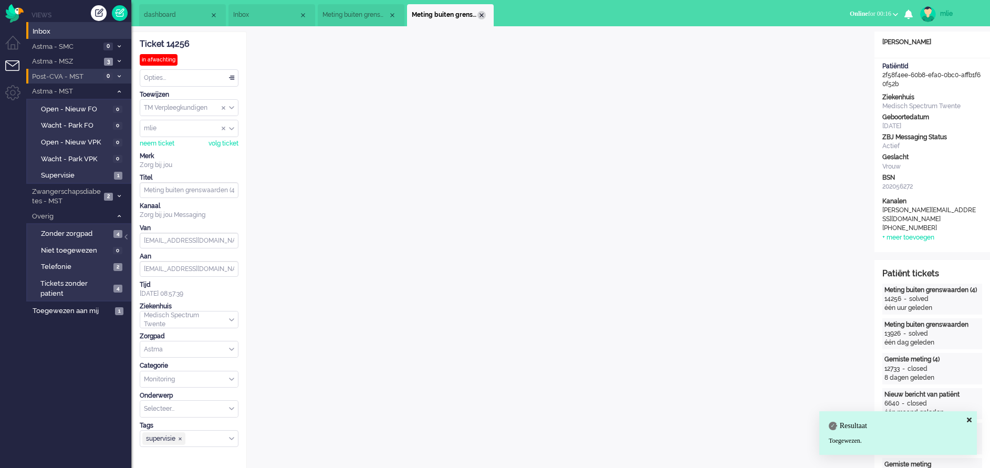
click at [480, 12] on div "Close tab" at bounding box center [481, 15] width 8 height 8
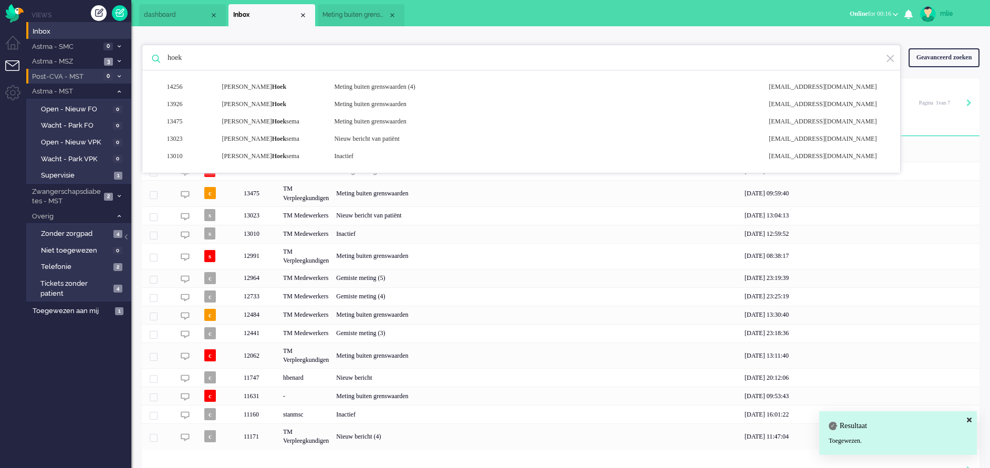
click at [349, 16] on span "Meting buiten grenswaarden" at bounding box center [355, 15] width 66 height 9
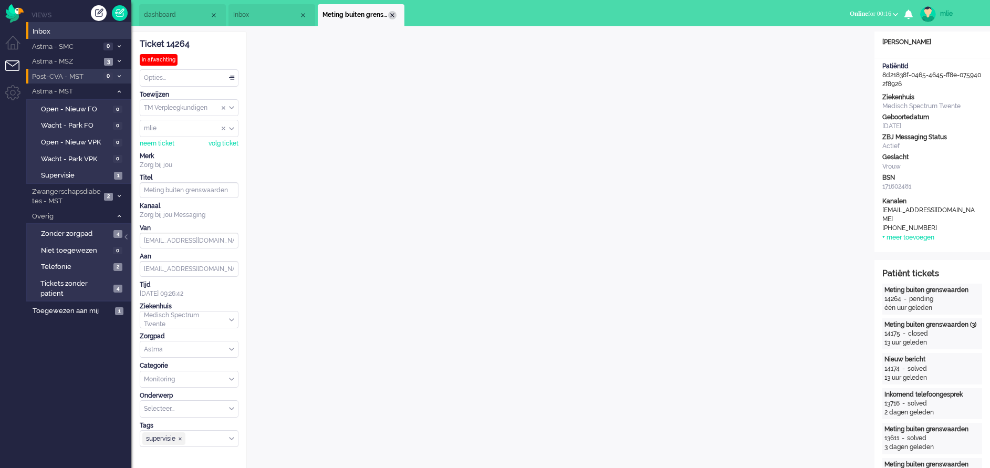
click at [393, 15] on div "Close tab" at bounding box center [392, 15] width 8 height 8
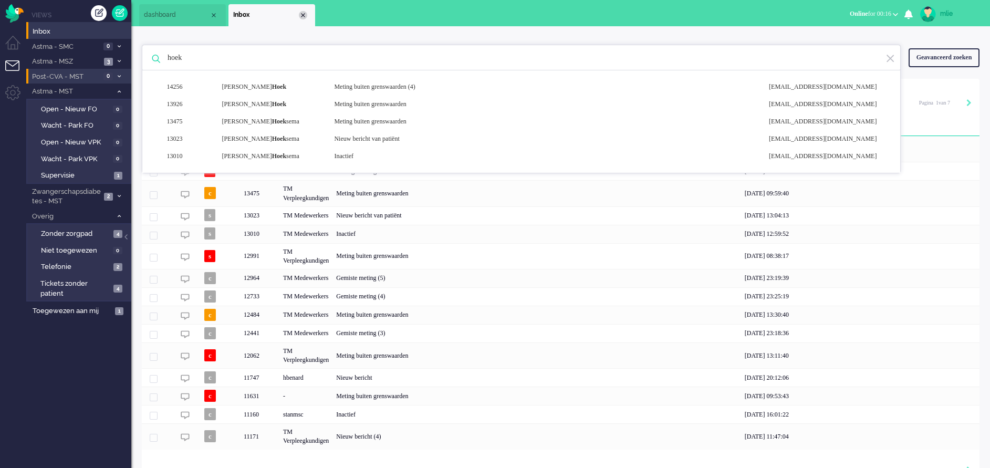
click at [301, 17] on div "Close tab" at bounding box center [303, 15] width 8 height 8
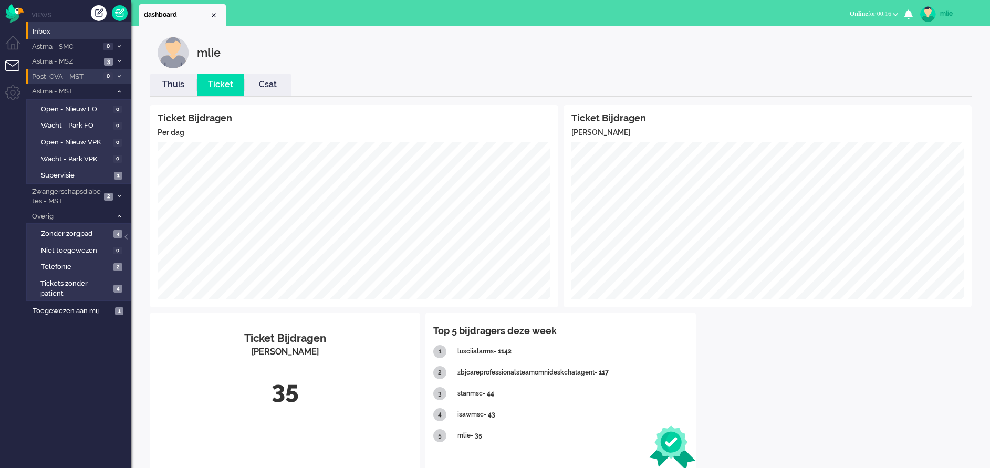
click at [171, 86] on link "Thuis" at bounding box center [173, 85] width 47 height 12
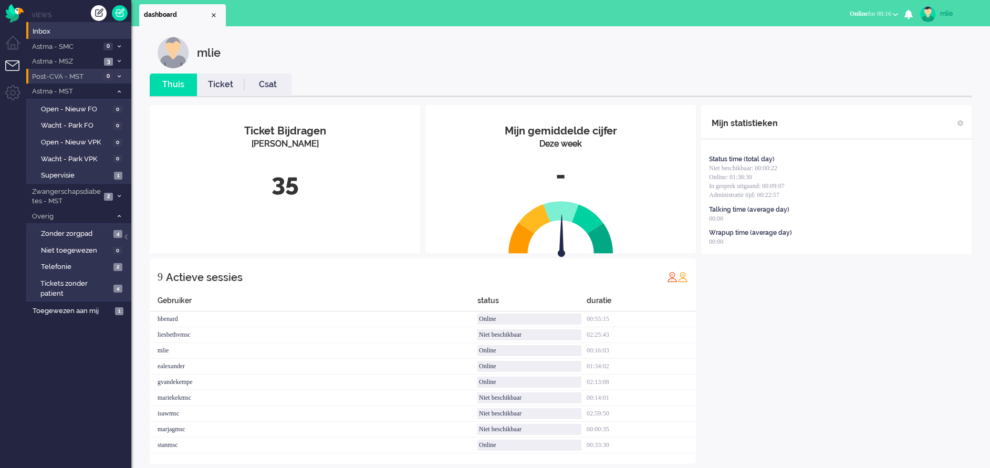
click at [229, 88] on link "Ticket" at bounding box center [220, 85] width 47 height 12
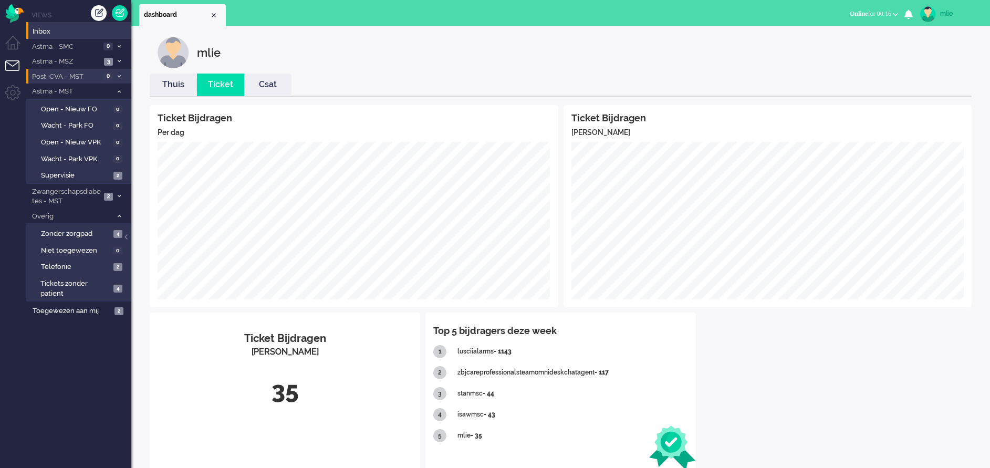
click at [119, 90] on icon at bounding box center [119, 92] width 3 height 4
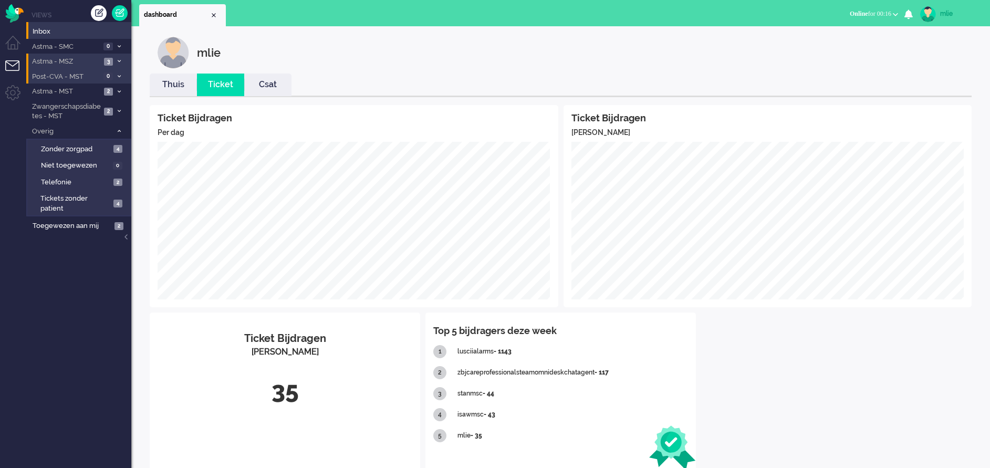
click at [117, 58] on li "Astma - MSZ 3" at bounding box center [78, 61] width 105 height 15
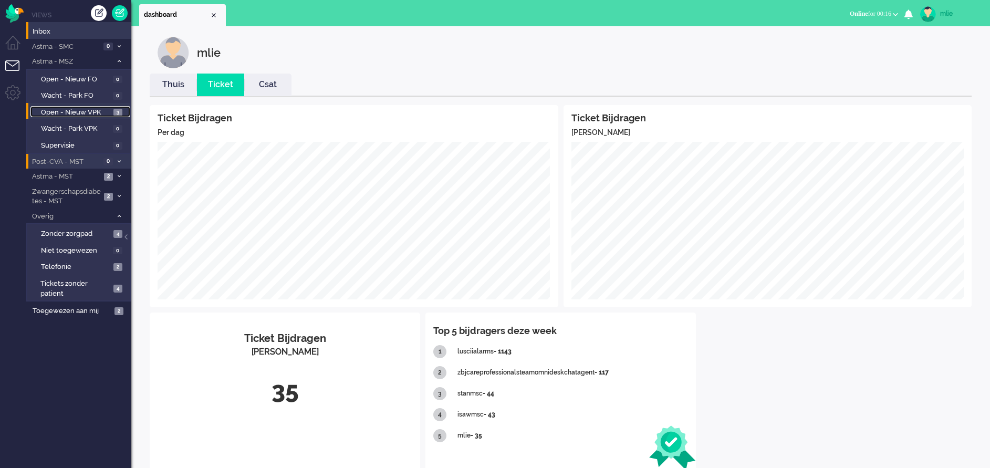
click at [72, 107] on link "Open - Nieuw VPK 3" at bounding box center [80, 112] width 100 height 12
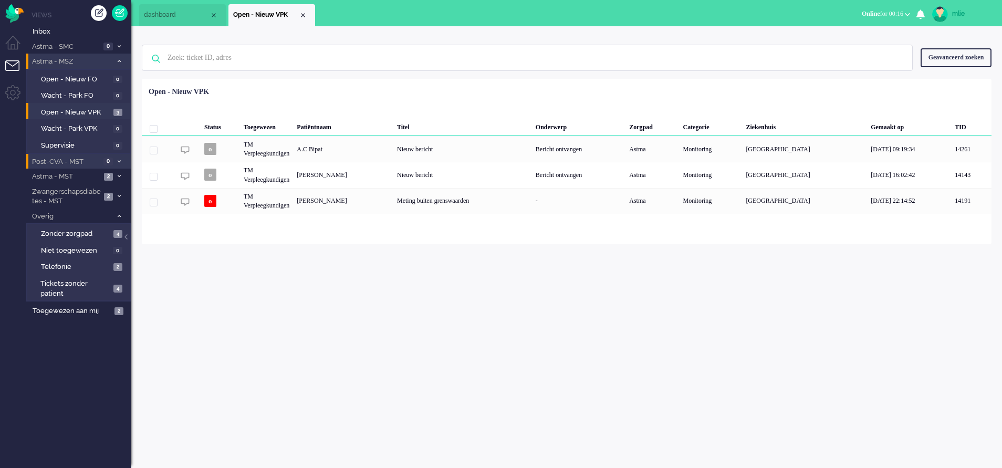
click at [120, 59] on span at bounding box center [119, 62] width 8 height 6
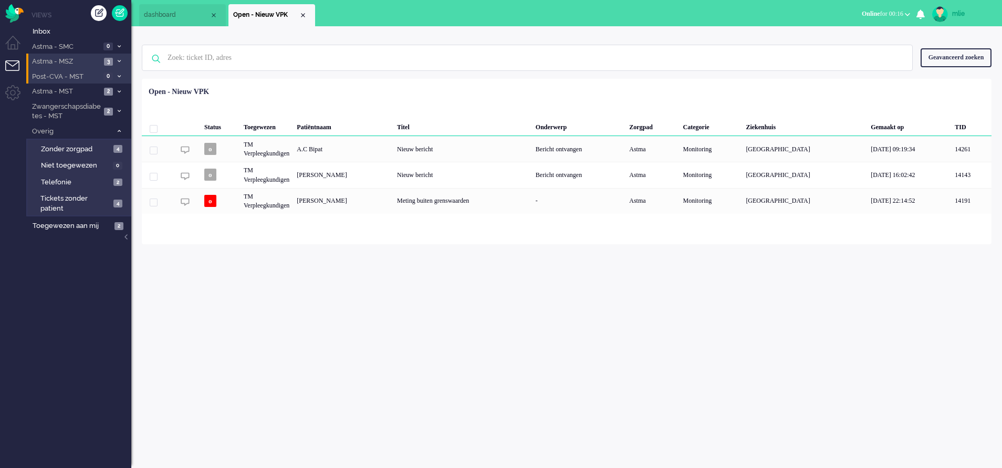
click at [115, 56] on li "Astma - MSZ 3" at bounding box center [78, 61] width 105 height 15
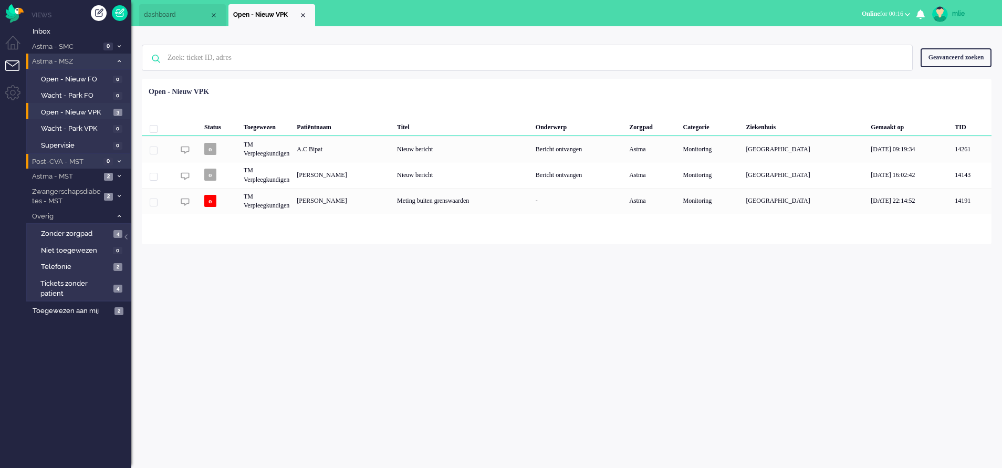
click at [116, 57] on li "Astma - MSZ 3" at bounding box center [78, 61] width 105 height 15
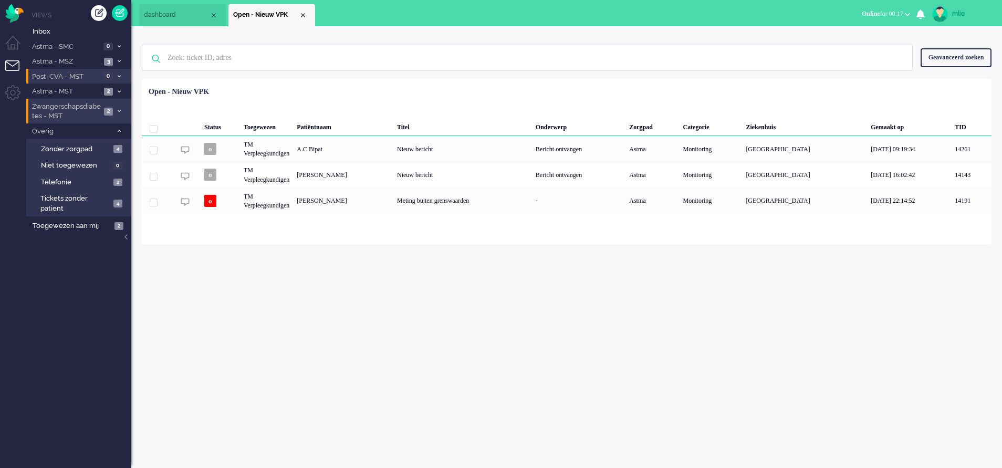
click at [118, 111] on icon at bounding box center [119, 111] width 3 height 4
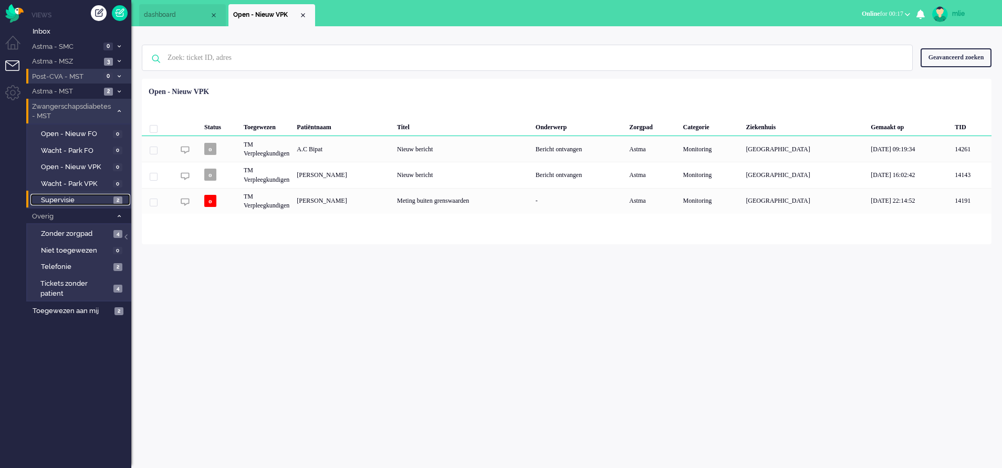
click at [64, 197] on span "Supervisie" at bounding box center [76, 200] width 70 height 10
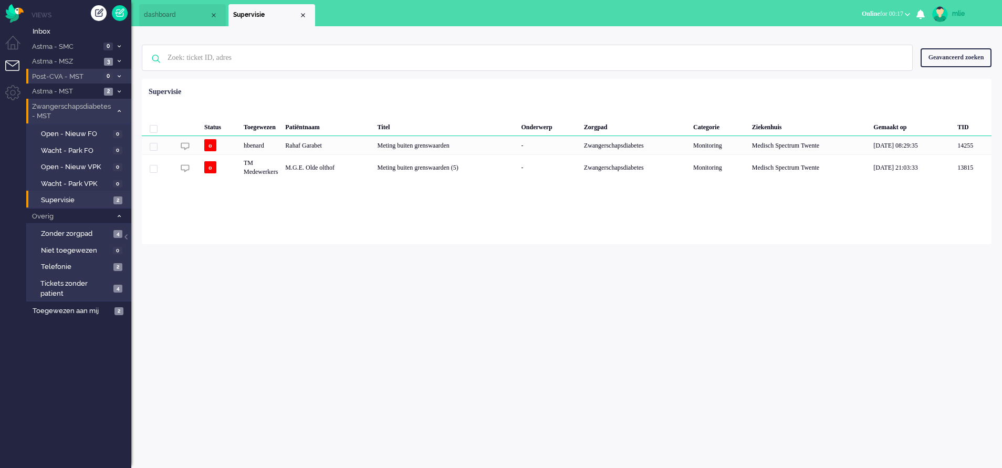
click at [119, 109] on span at bounding box center [119, 112] width 8 height 6
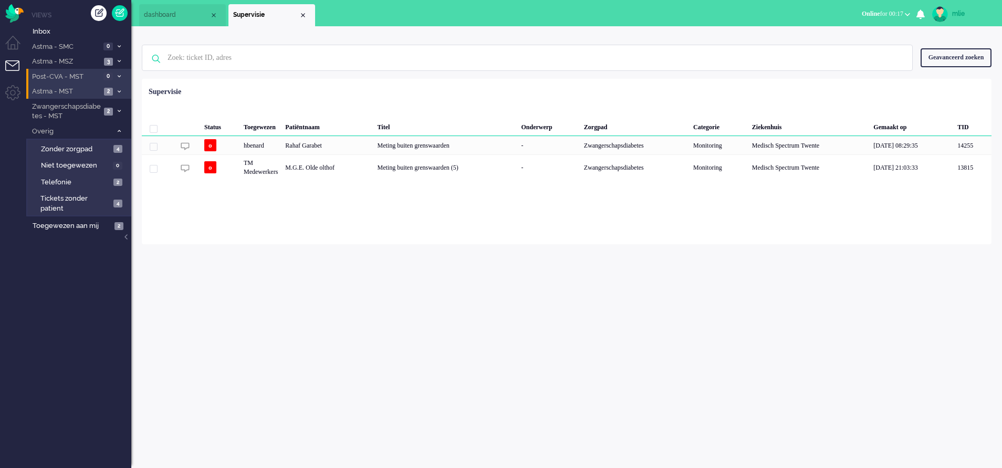
click at [120, 87] on li "Astma - MST 2" at bounding box center [78, 90] width 105 height 15
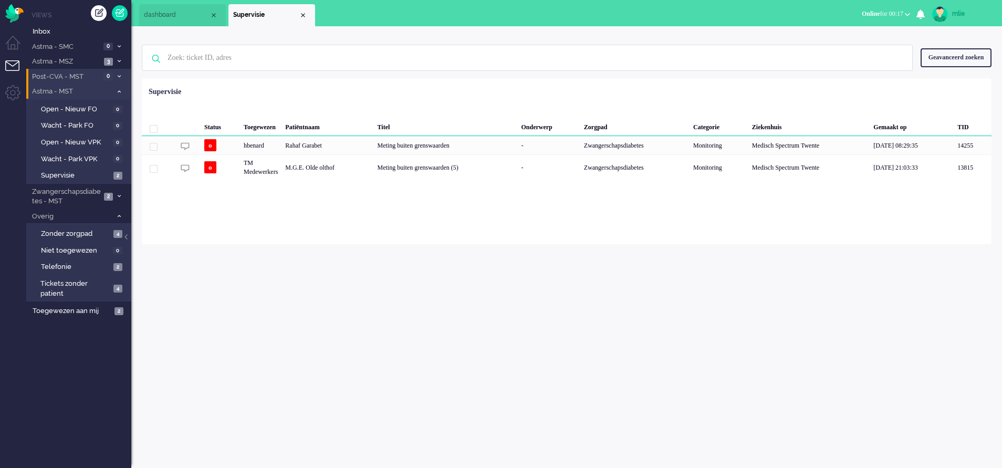
click at [120, 87] on li "Astma - MST 2" at bounding box center [78, 90] width 105 height 15
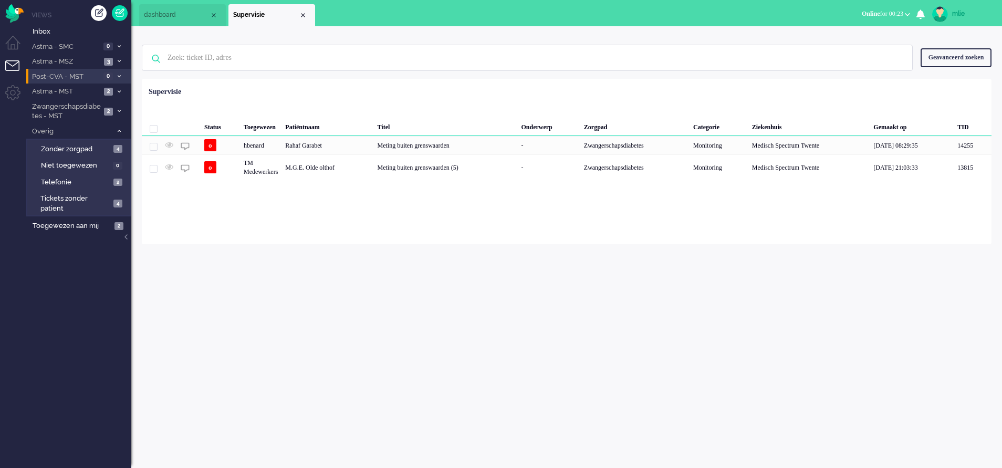
click at [115, 89] on span at bounding box center [119, 92] width 8 height 6
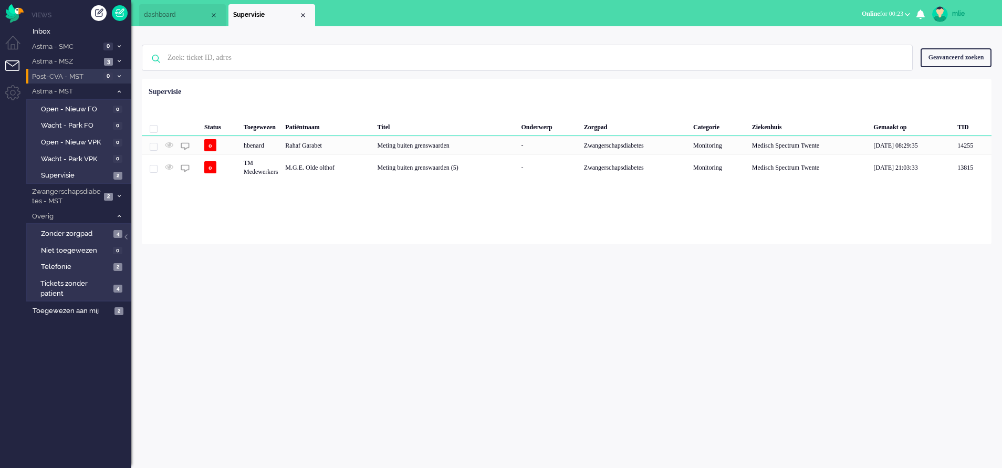
click at [115, 89] on span at bounding box center [119, 92] width 8 height 6
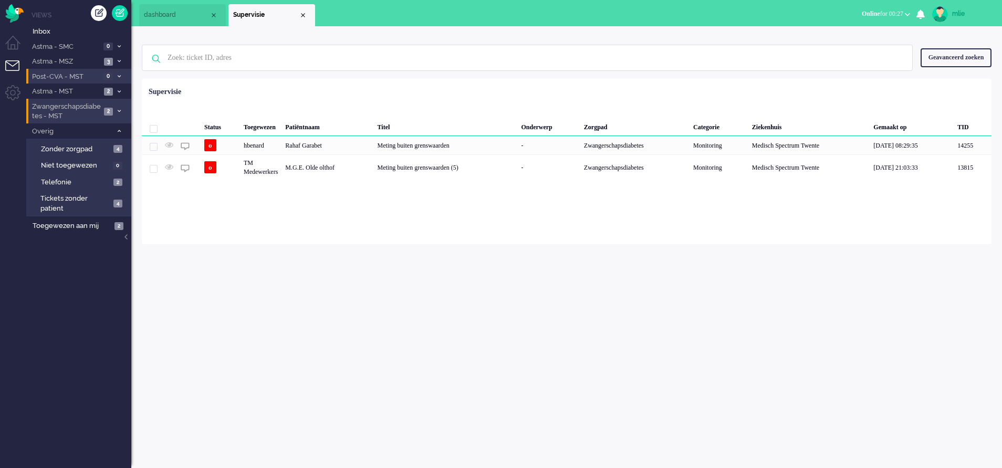
click at [118, 109] on span at bounding box center [119, 112] width 8 height 6
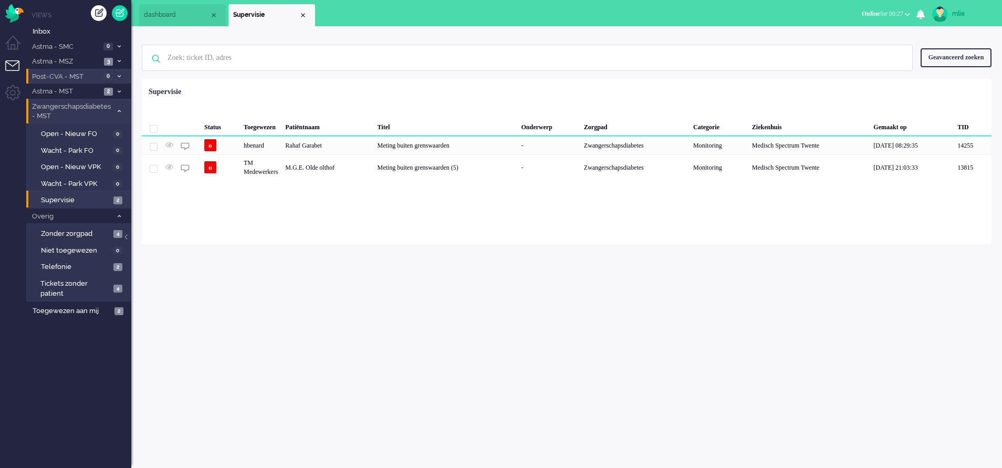
click at [118, 109] on span at bounding box center [119, 112] width 8 height 6
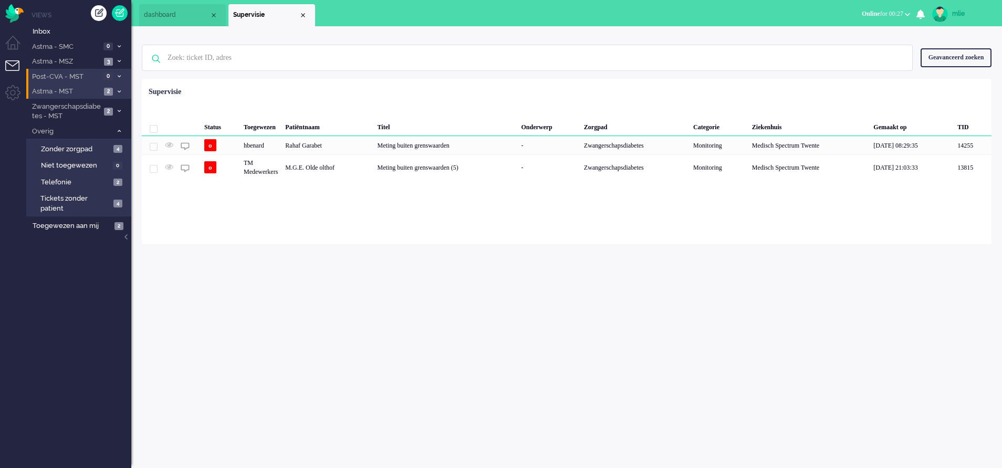
click at [121, 87] on li "Astma - MST 2" at bounding box center [78, 90] width 105 height 15
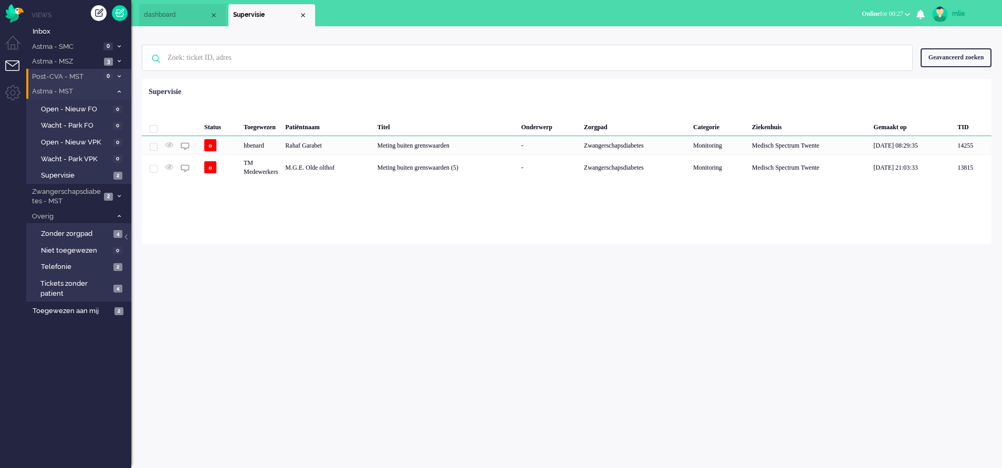
click at [120, 88] on li "Astma - MST 2" at bounding box center [78, 90] width 105 height 15
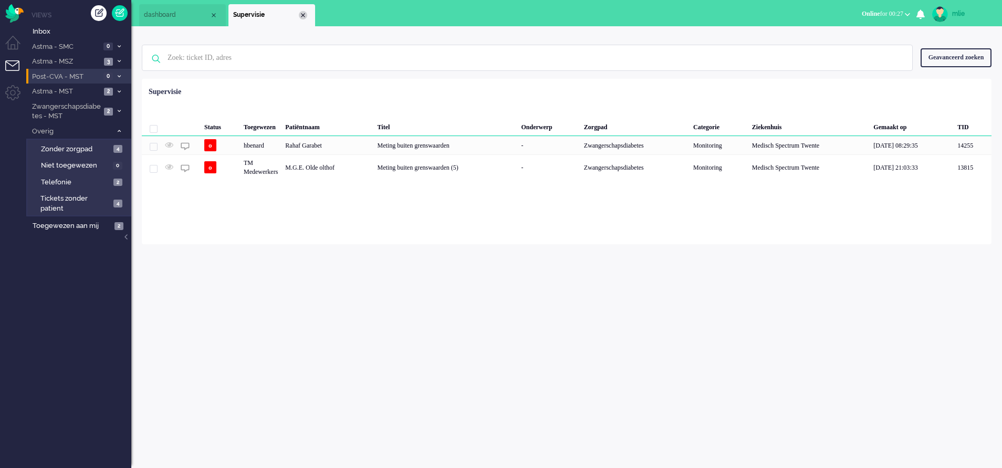
click at [301, 13] on div "Close tab" at bounding box center [303, 15] width 8 height 8
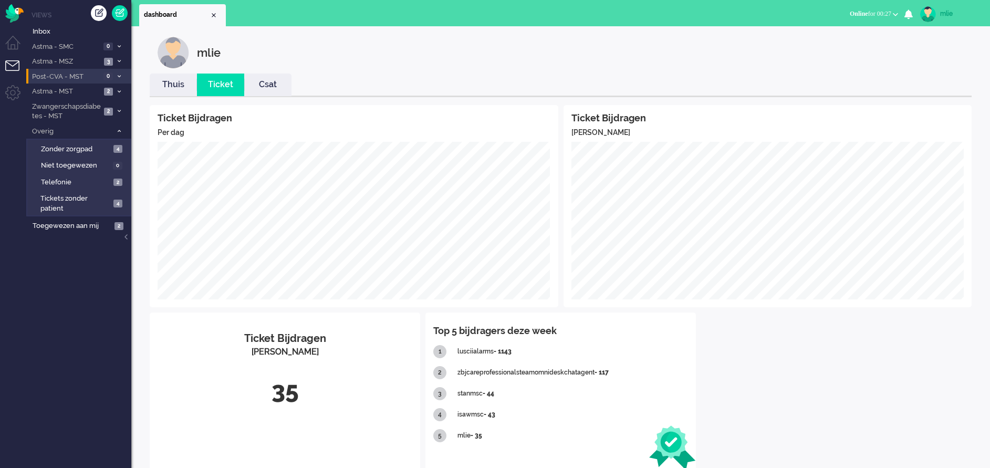
click at [176, 86] on link "Thuis" at bounding box center [173, 85] width 47 height 12
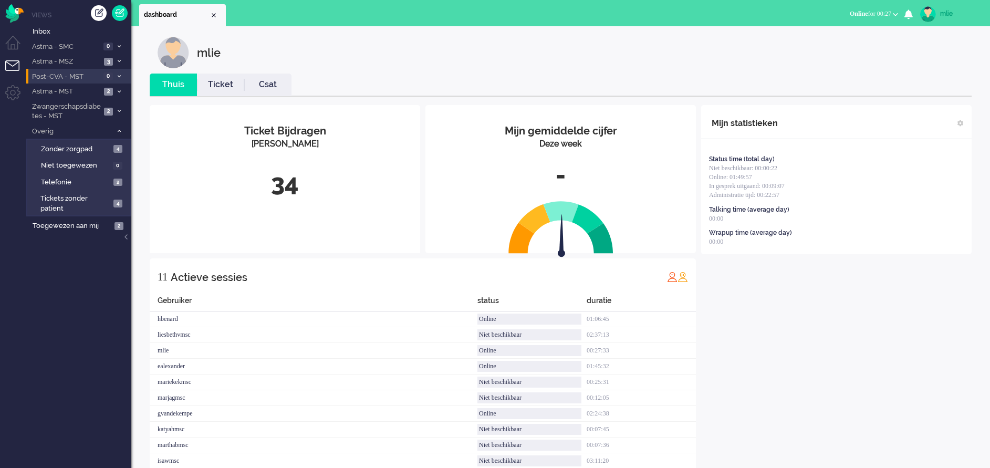
click at [228, 88] on link "Ticket" at bounding box center [220, 85] width 47 height 12
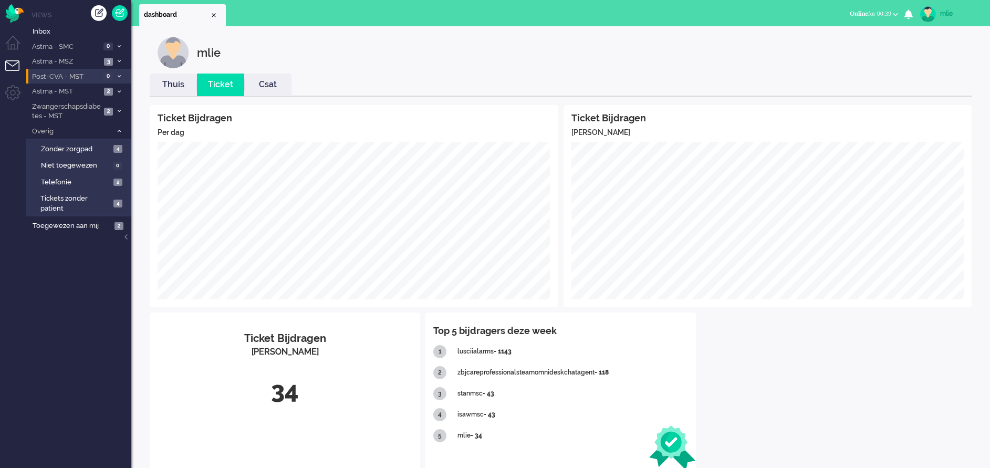
click at [179, 87] on link "Thuis" at bounding box center [173, 85] width 47 height 12
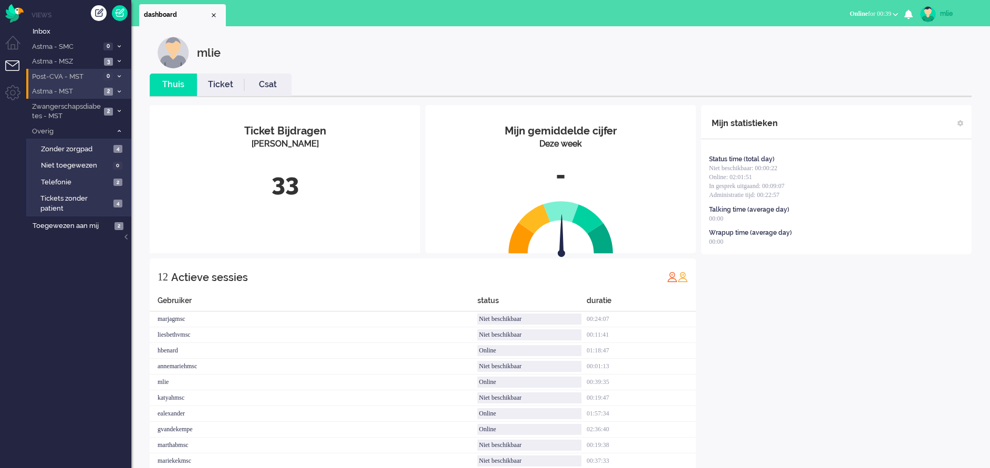
click at [113, 88] on li "Astma - MST 2" at bounding box center [78, 90] width 105 height 15
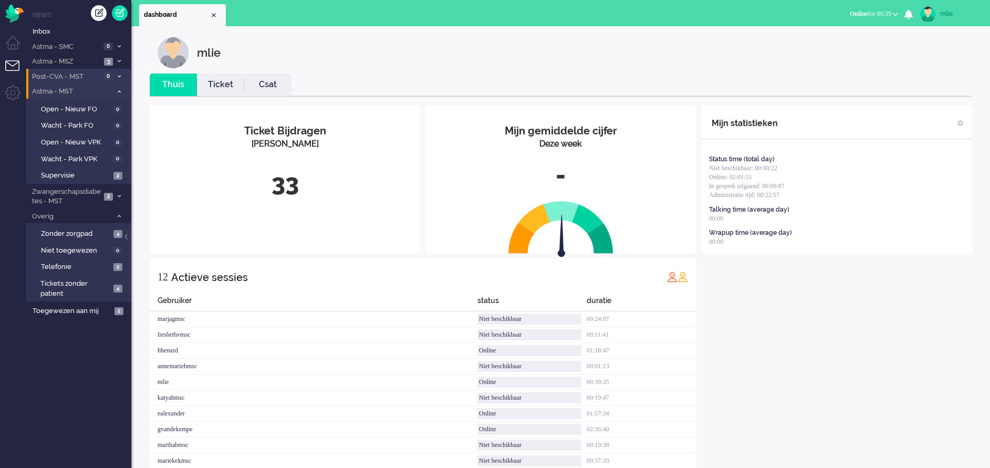
click at [116, 90] on span at bounding box center [119, 92] width 8 height 6
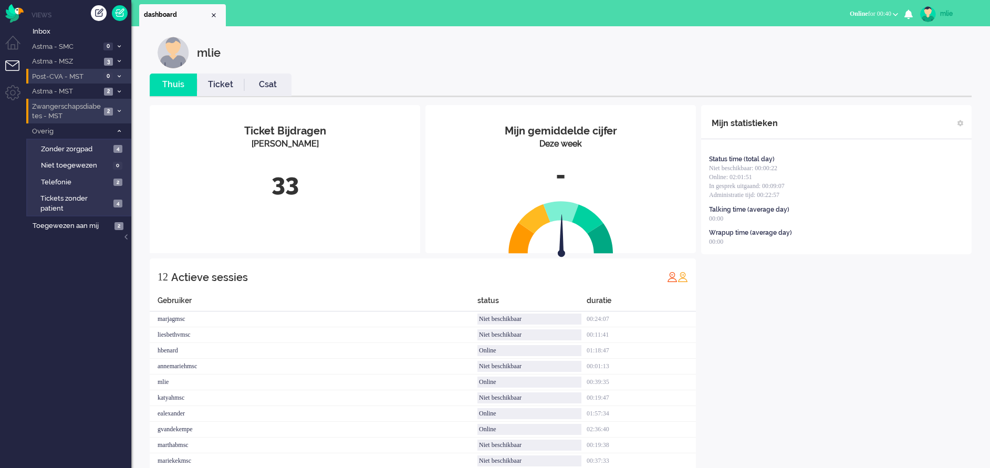
click at [119, 108] on li "Zwangerschapsdiabetes - MST 2" at bounding box center [78, 111] width 105 height 25
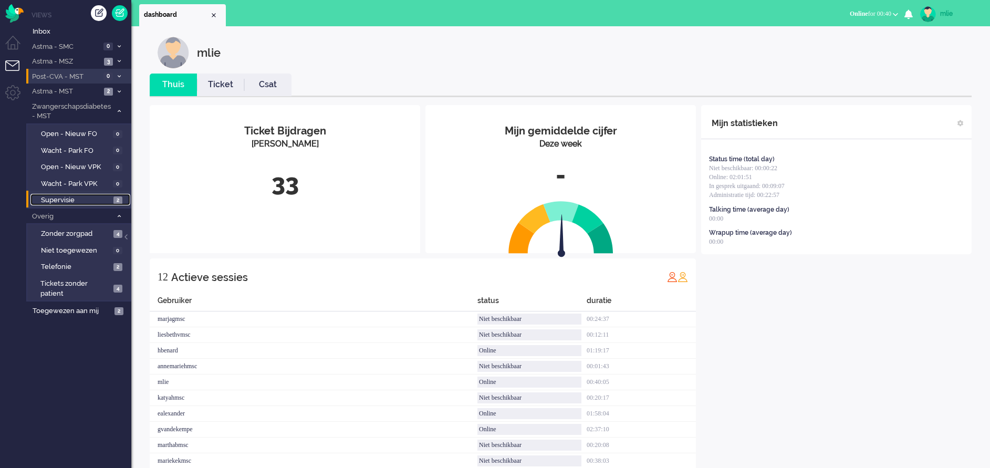
click at [52, 198] on span "Supervisie" at bounding box center [76, 200] width 70 height 10
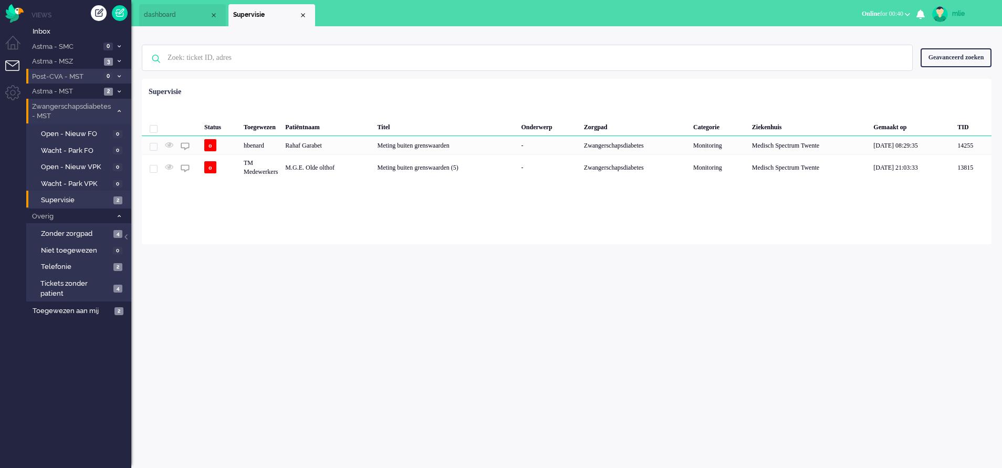
click at [120, 108] on li "Zwangerschapsdiabetes - MST 2" at bounding box center [78, 111] width 105 height 25
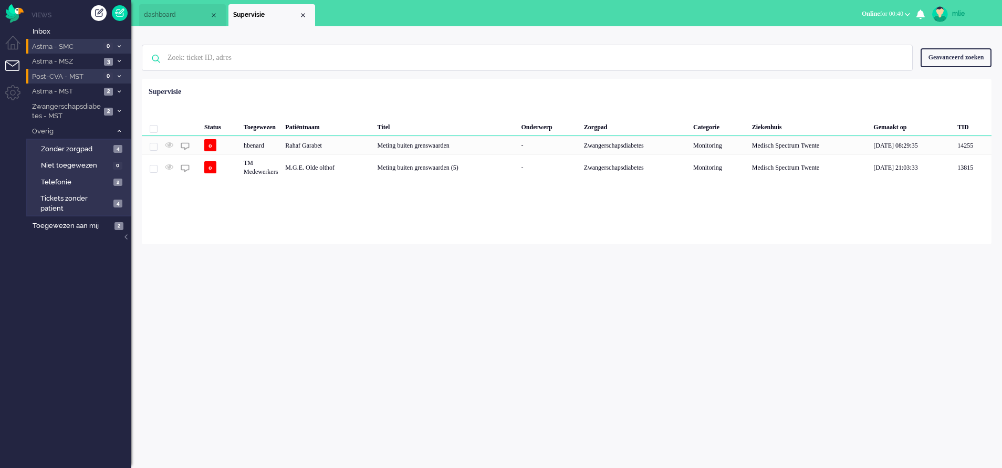
click at [120, 42] on li "Astma - SMC 0" at bounding box center [78, 46] width 105 height 15
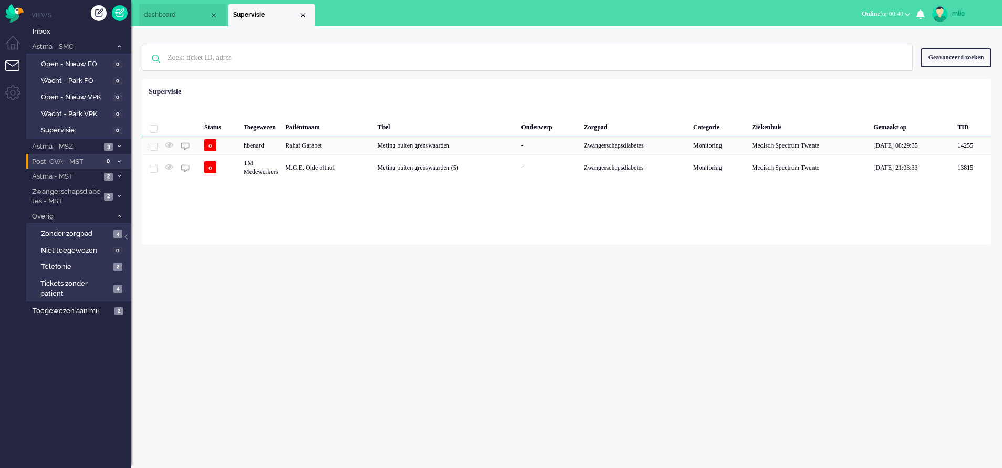
click at [954, 12] on div "mlie" at bounding box center [971, 13] width 39 height 11
click at [862, 11] on span "Online" at bounding box center [871, 13] width 18 height 7
click at [847, 34] on label "Niet beschikbaar" at bounding box center [866, 35] width 83 height 9
click at [834, 13] on span "Niet beschikbaar" at bounding box center [857, 13] width 46 height 7
click at [834, 43] on label "Online" at bounding box center [866, 47] width 83 height 9
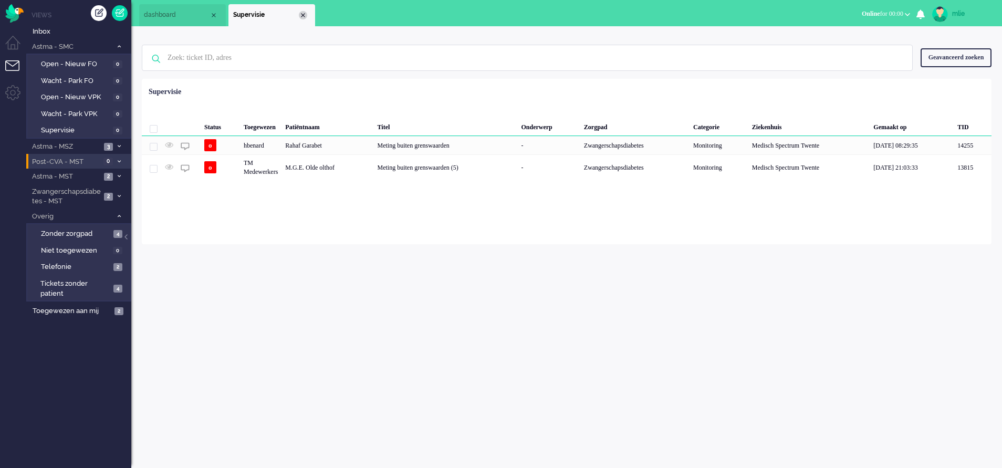
click at [304, 15] on div "Close tab" at bounding box center [303, 15] width 8 height 8
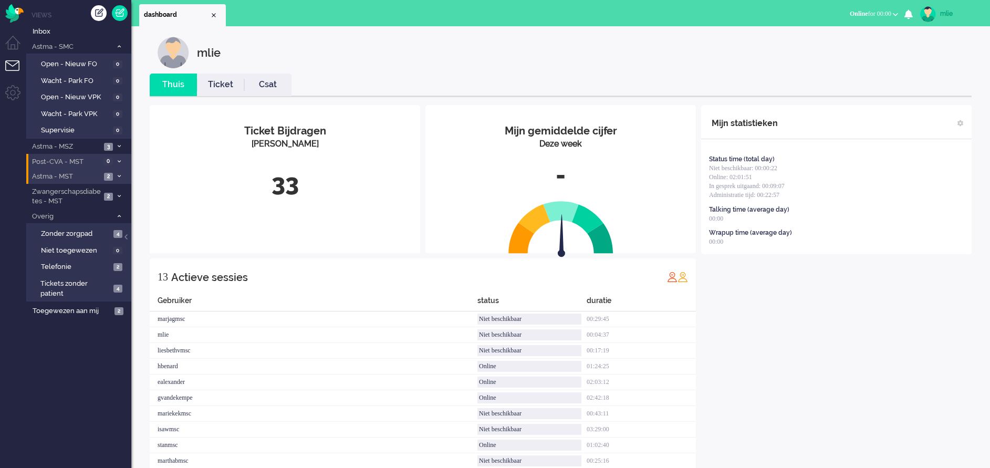
click at [122, 173] on li "Astma - MST 2" at bounding box center [78, 176] width 105 height 15
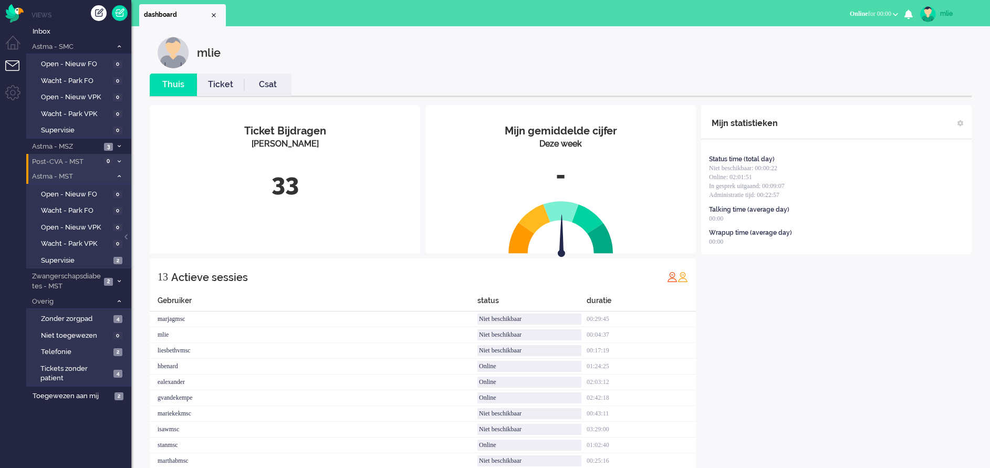
click at [122, 173] on li "Astma - MST 2" at bounding box center [78, 176] width 105 height 15
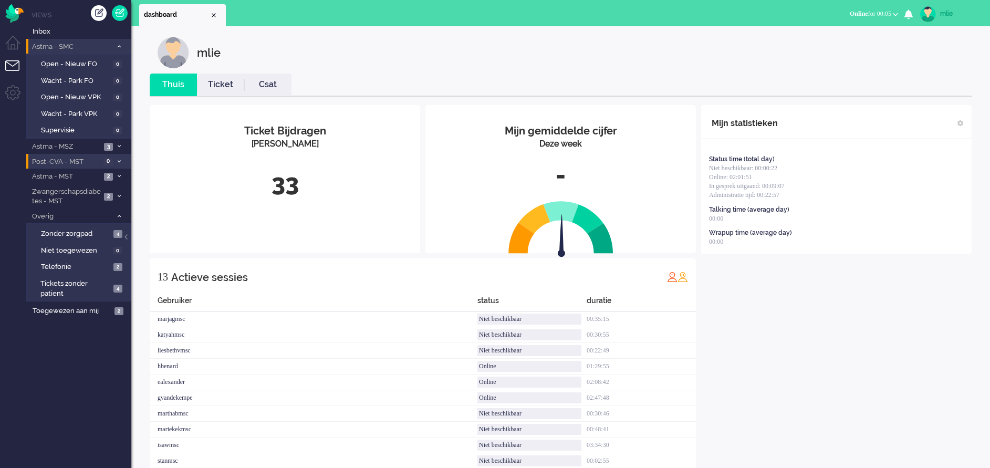
click at [118, 43] on li "Astma - SMC 0" at bounding box center [78, 46] width 105 height 15
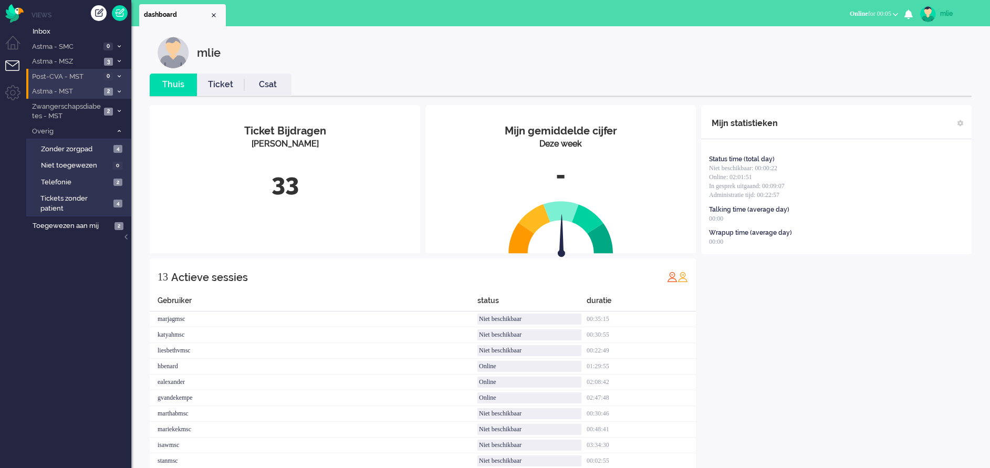
click at [120, 88] on li "Astma - MST 2" at bounding box center [78, 90] width 105 height 15
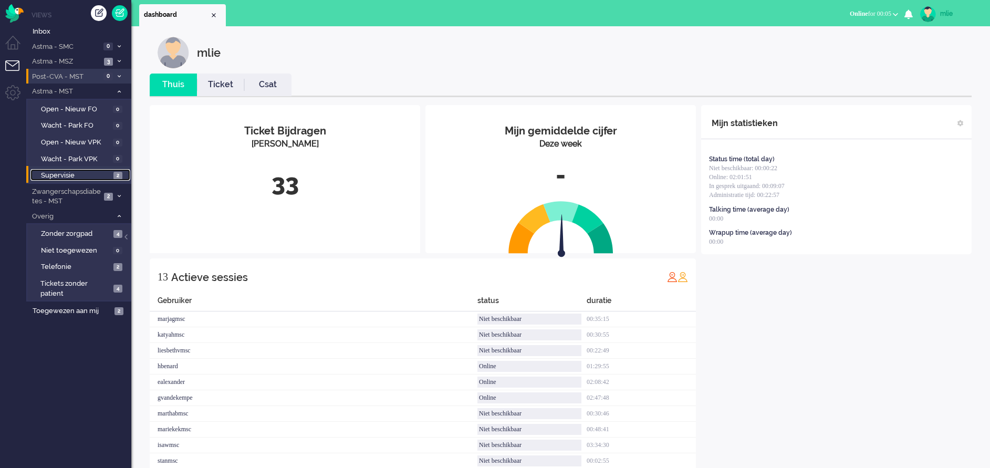
click at [47, 176] on span "Supervisie" at bounding box center [76, 176] width 70 height 10
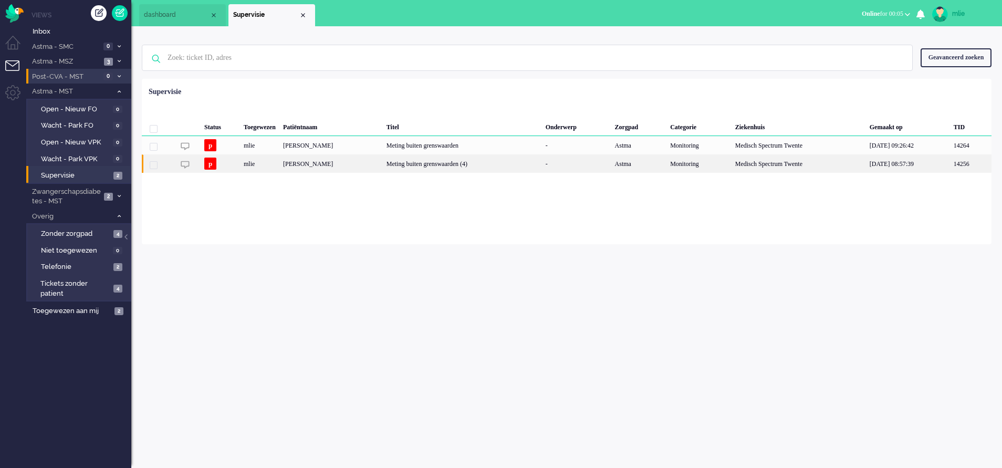
click at [455, 166] on div "Meting buiten grenswaarden (4)" at bounding box center [462, 163] width 159 height 18
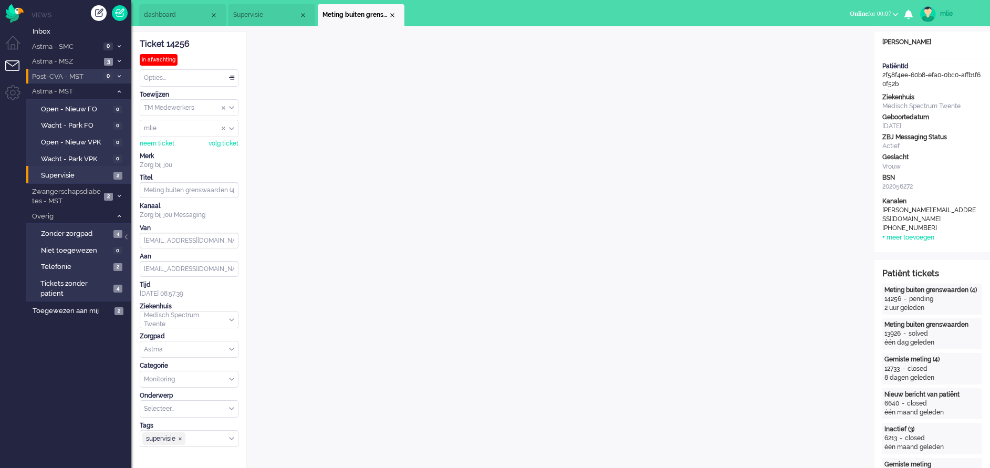
click at [852, 16] on span "Online" at bounding box center [859, 13] width 18 height 7
click at [838, 34] on label "Niet beschikbaar" at bounding box center [854, 35] width 83 height 9
click at [822, 11] on span "Niet beschikbaar" at bounding box center [845, 13] width 46 height 7
click at [823, 44] on label "Online" at bounding box center [854, 47] width 83 height 9
click at [119, 45] on icon at bounding box center [119, 47] width 3 height 4
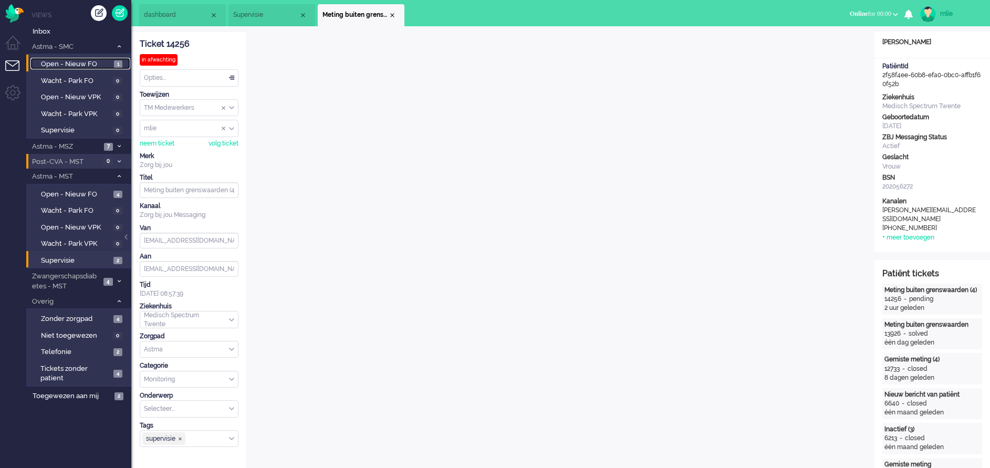
click at [77, 61] on span "Open - Nieuw FO" at bounding box center [76, 64] width 70 height 10
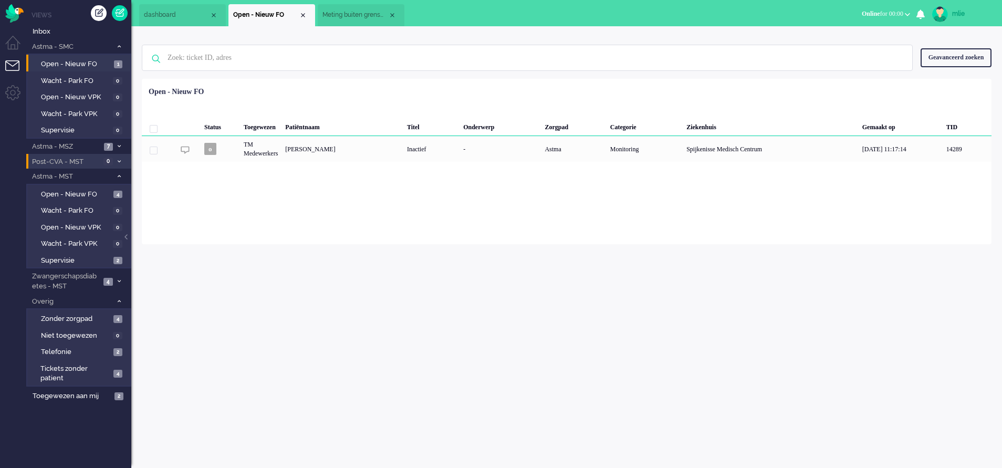
click at [120, 46] on icon at bounding box center [119, 47] width 3 height 4
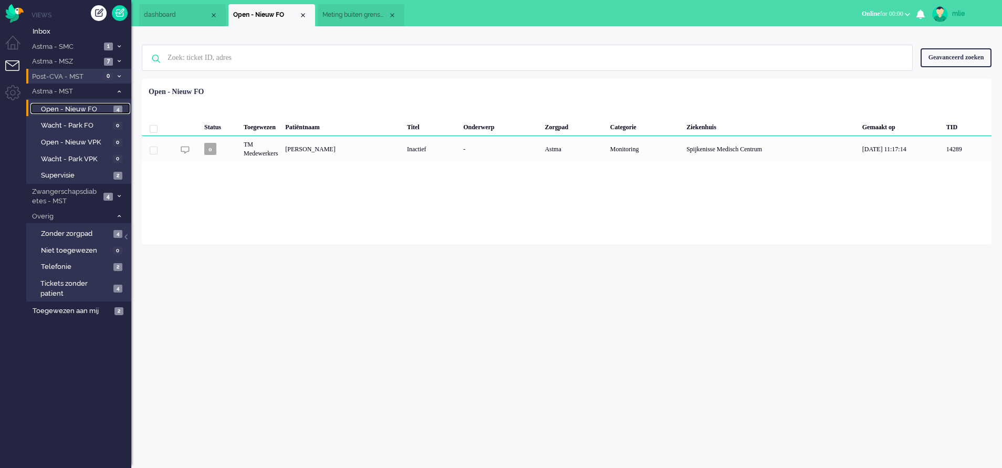
click at [69, 111] on span "Open - Nieuw FO" at bounding box center [76, 109] width 70 height 10
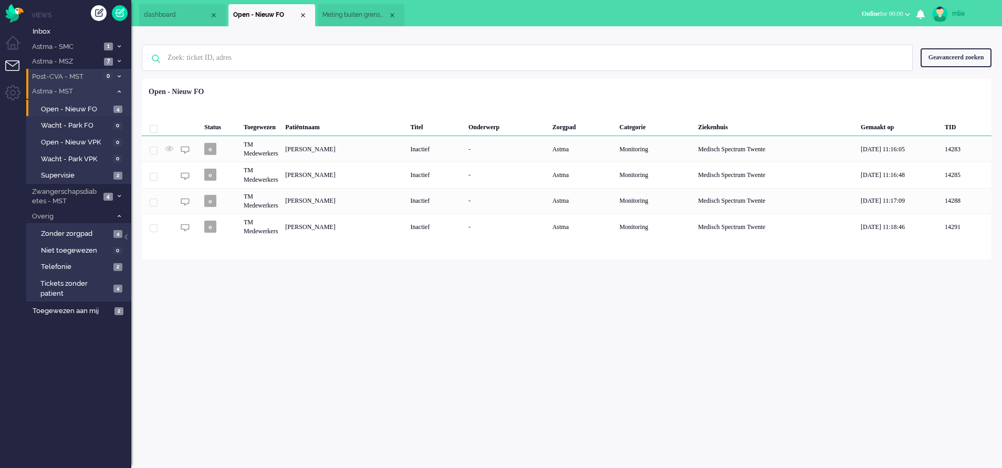
click at [120, 92] on icon at bounding box center [119, 92] width 3 height 4
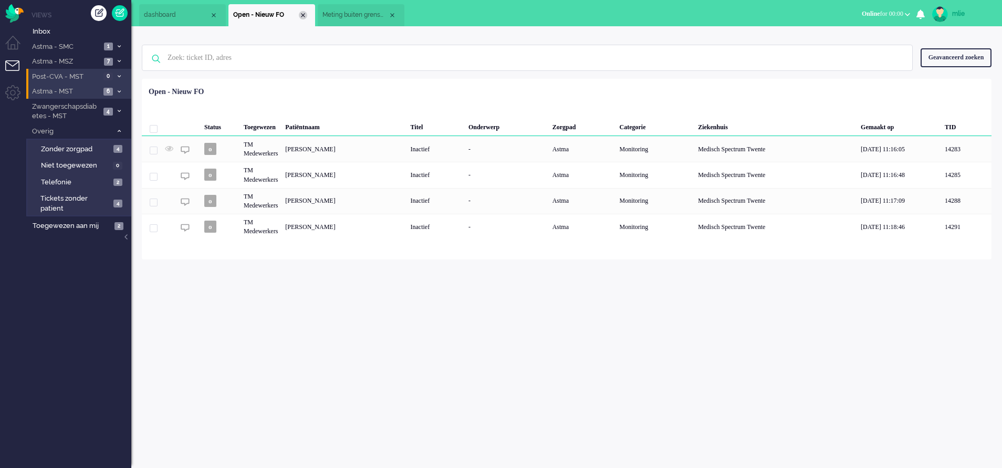
click at [303, 15] on div "Close tab" at bounding box center [303, 15] width 8 height 8
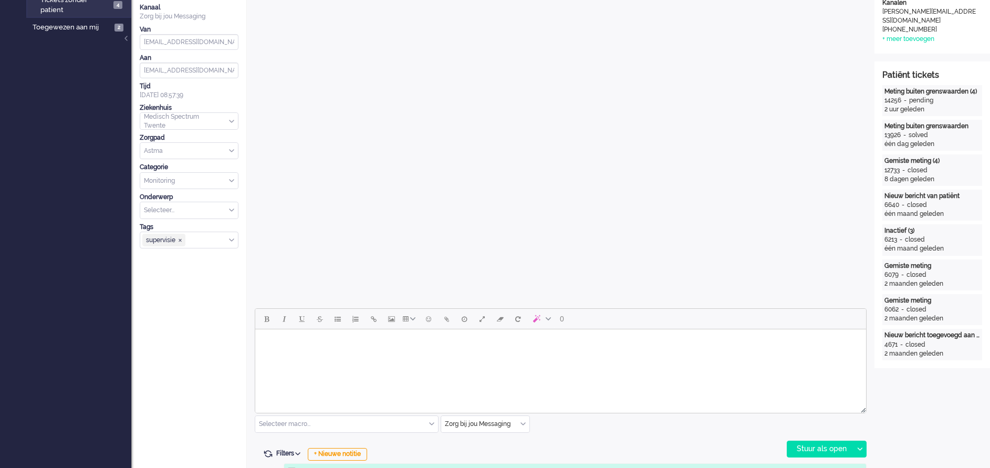
scroll to position [315, 0]
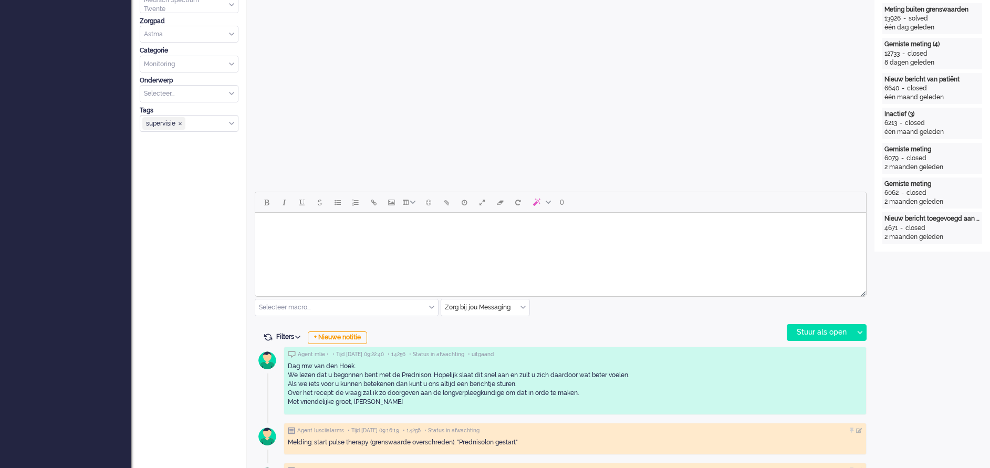
click at [525, 306] on div "Zorg bij jou Messaging" at bounding box center [485, 307] width 88 height 16
click at [463, 337] on span "uitgaand telefoon" at bounding box center [472, 338] width 52 height 9
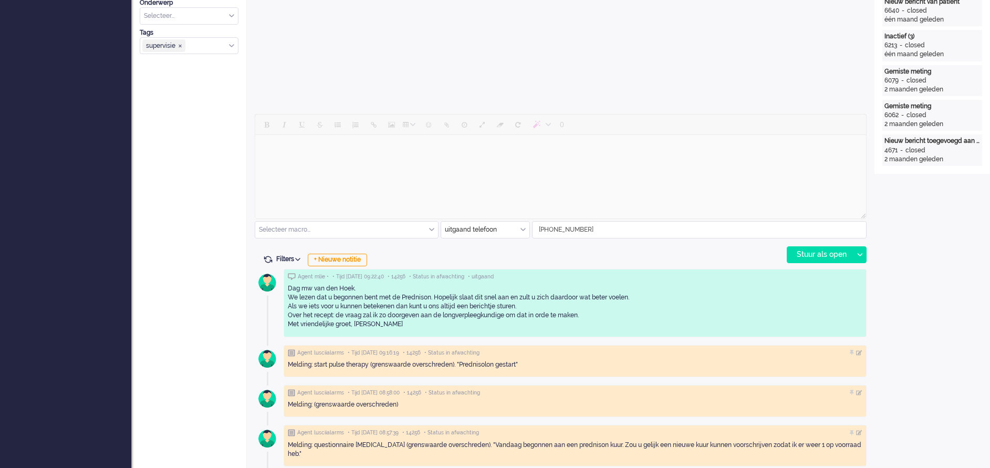
scroll to position [394, 0]
click at [823, 255] on div "Stuur als open" at bounding box center [820, 254] width 66 height 16
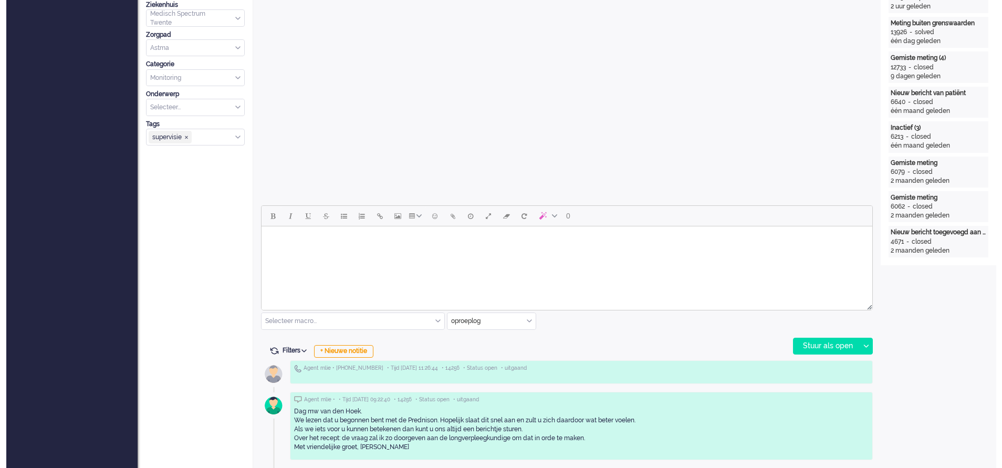
scroll to position [0, 0]
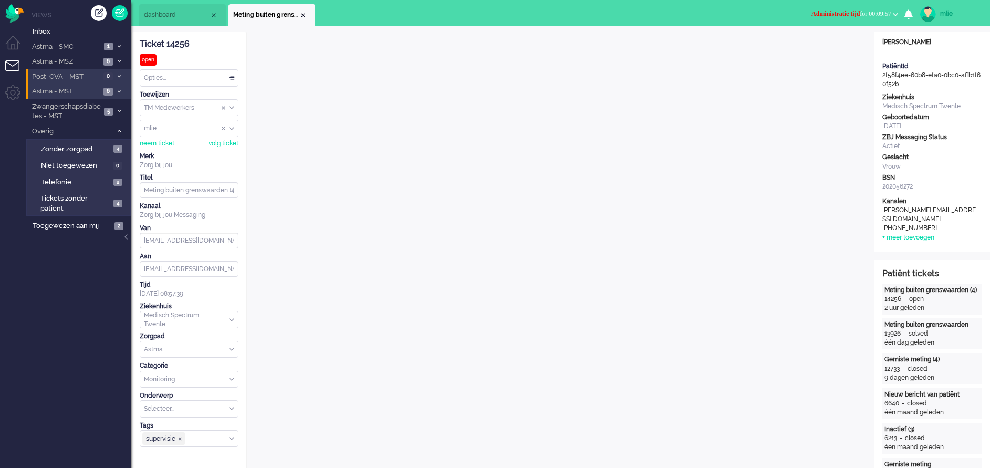
click at [822, 14] on span "Administratie tijd" at bounding box center [835, 13] width 48 height 7
click at [836, 48] on label "Online" at bounding box center [854, 47] width 83 height 9
click at [231, 76] on div "Opties..." at bounding box center [189, 78] width 98 height 16
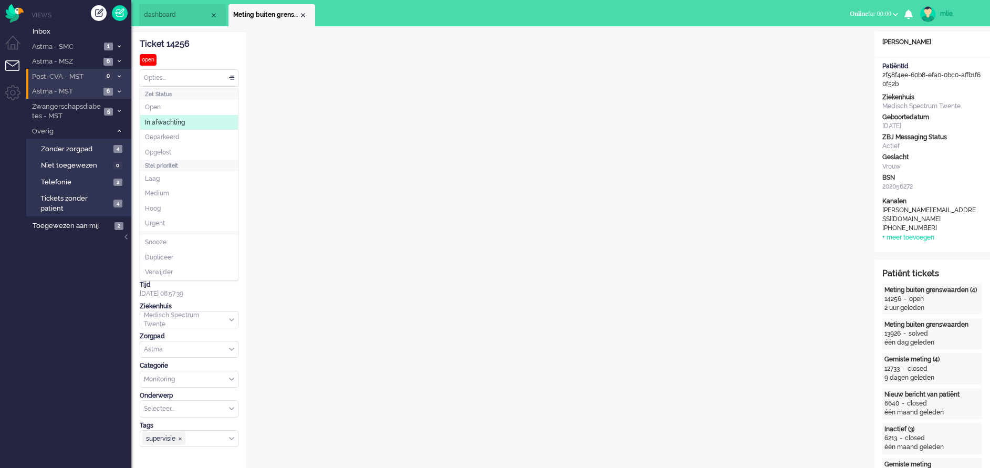
click at [176, 118] on span "In afwachting" at bounding box center [165, 122] width 40 height 9
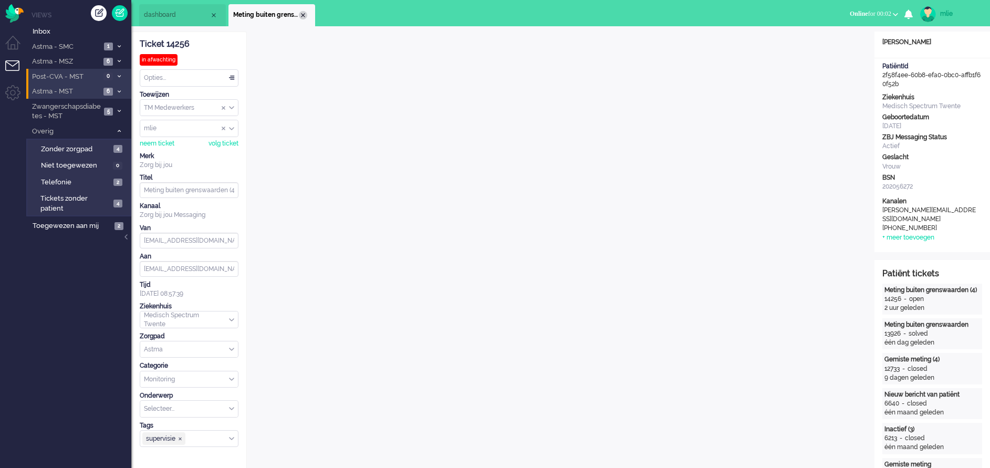
click at [299, 14] on div "Close tab" at bounding box center [303, 15] width 8 height 8
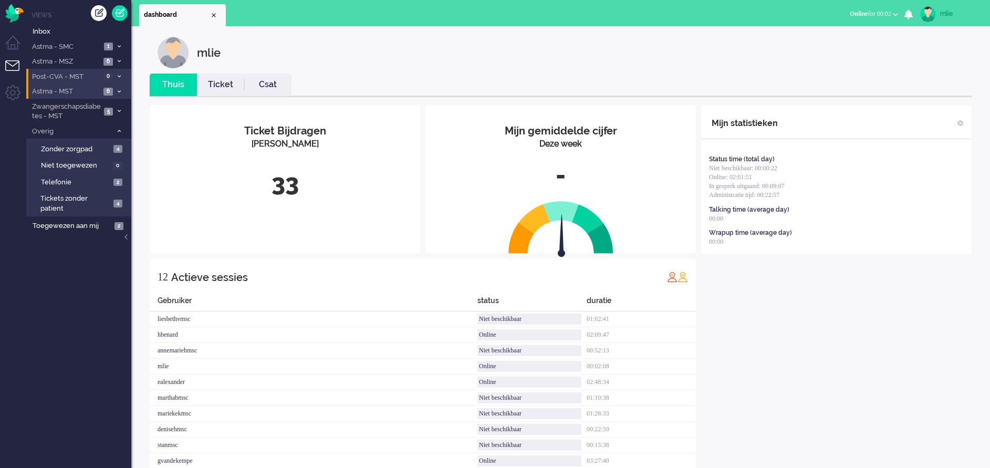
click at [113, 87] on li "Astma - MST 6" at bounding box center [78, 90] width 105 height 15
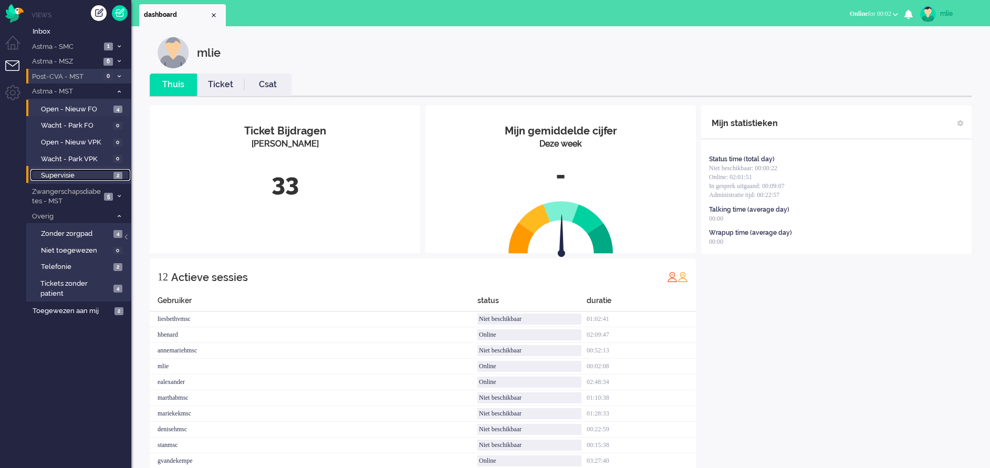
click at [67, 173] on span "Supervisie" at bounding box center [76, 176] width 70 height 10
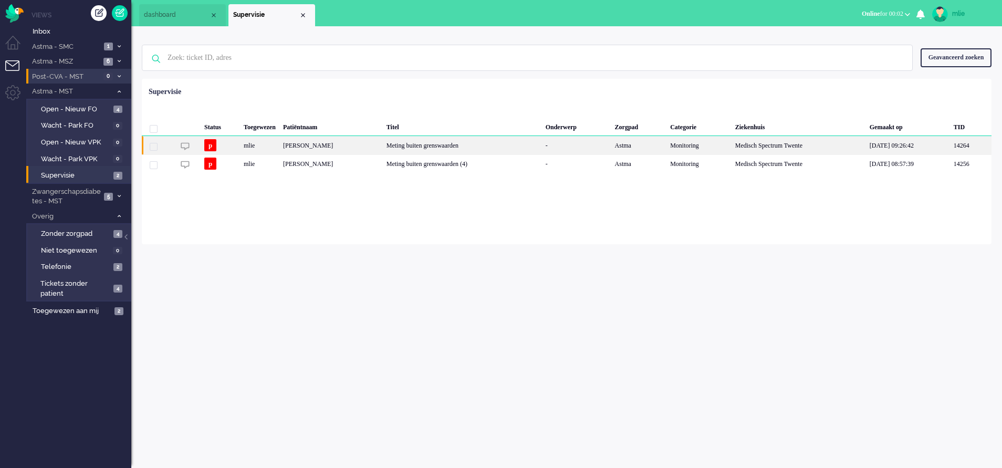
click at [466, 147] on div "Meting buiten grenswaarden" at bounding box center [462, 145] width 159 height 18
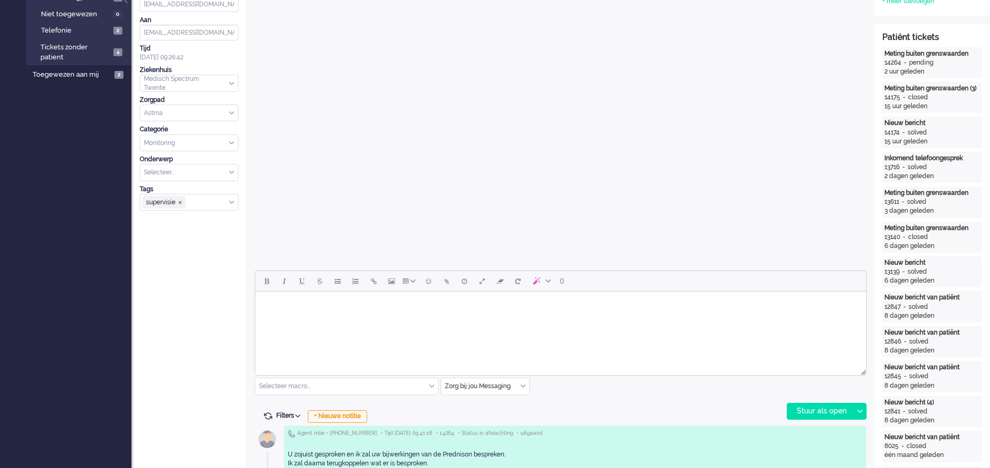
scroll to position [315, 0]
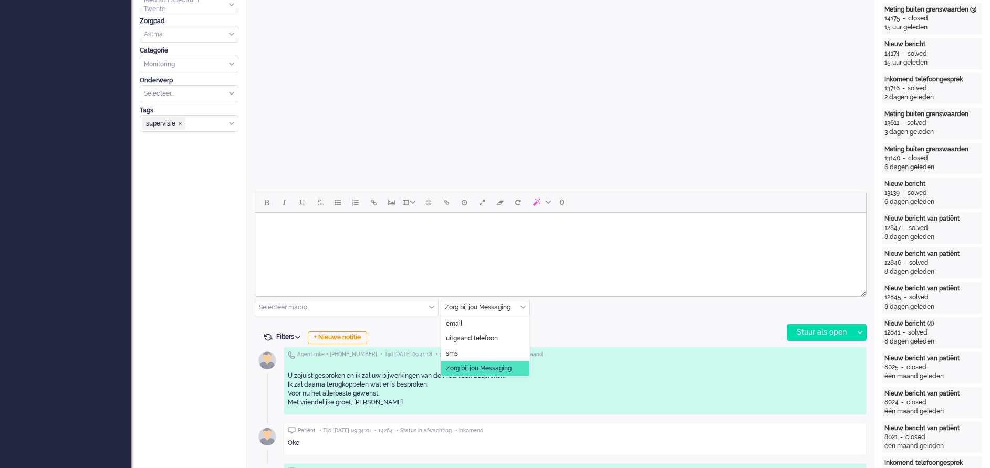
click at [525, 307] on div "Zorg bij jou Messaging" at bounding box center [485, 307] width 88 height 16
click at [501, 337] on li "uitgaand telefoon" at bounding box center [485, 338] width 88 height 15
click at [809, 328] on div "Stuur als open" at bounding box center [820, 332] width 66 height 16
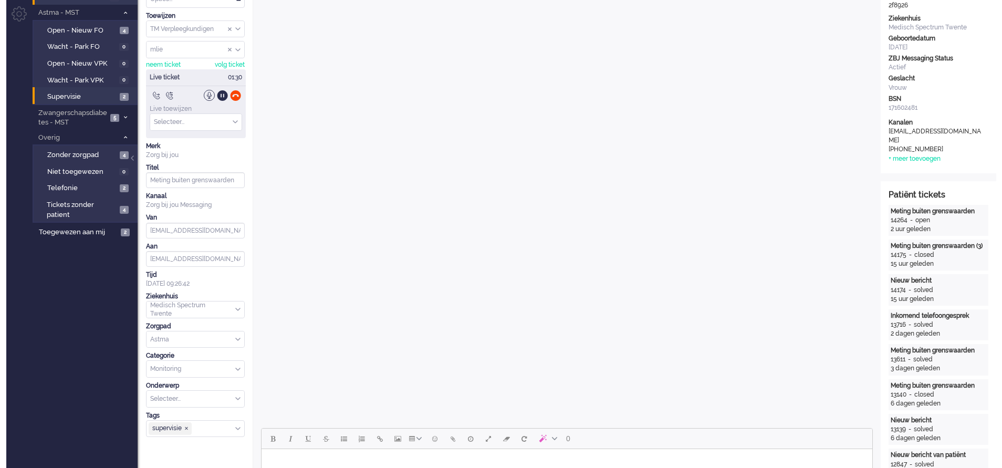
scroll to position [0, 0]
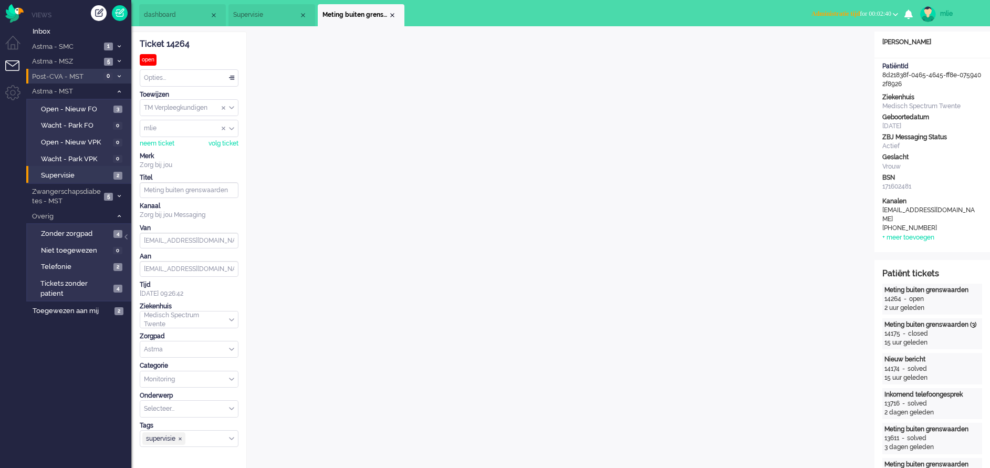
click at [805, 9] on button "Administratie tijd for 00:02:40" at bounding box center [854, 13] width 99 height 15
click at [832, 44] on label "Online" at bounding box center [854, 47] width 83 height 9
click at [231, 74] on div "Opties..." at bounding box center [189, 78] width 98 height 16
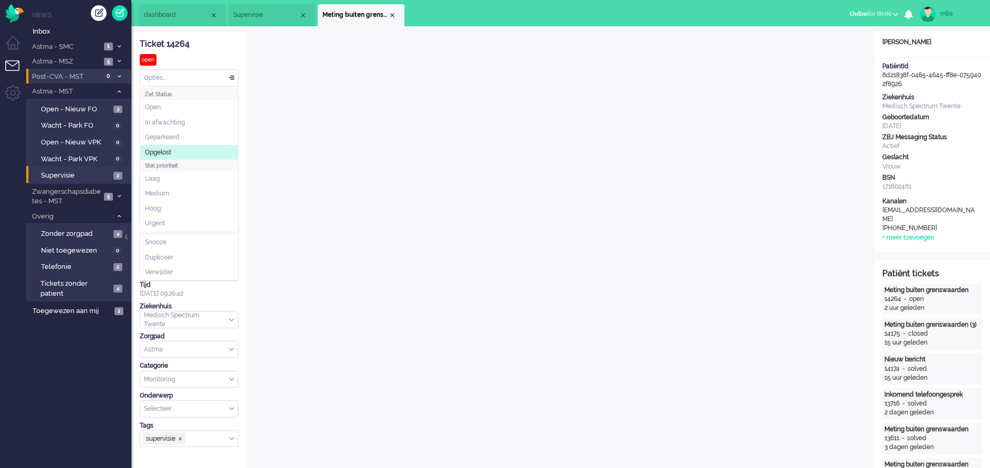
click at [174, 150] on li "Opgelost" at bounding box center [189, 152] width 98 height 15
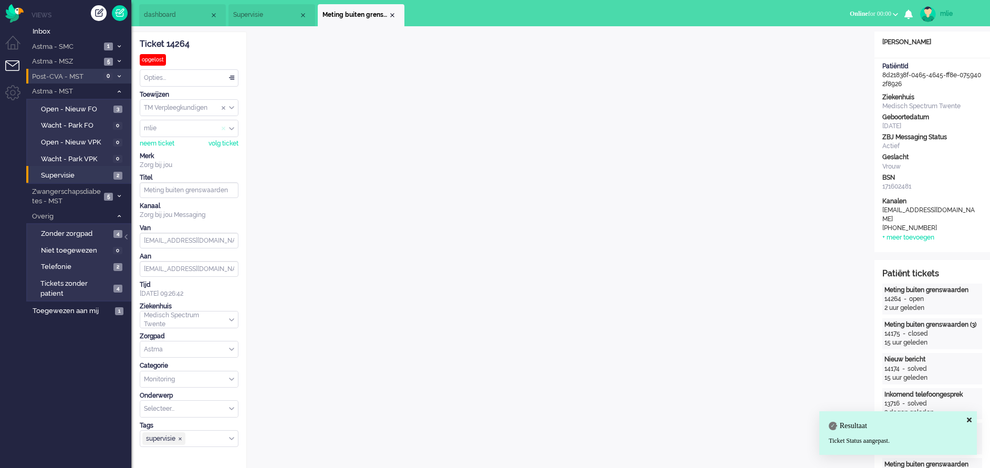
click at [222, 129] on span "Assign User" at bounding box center [224, 128] width 4 height 7
click at [183, 438] on span "supervisie ❎" at bounding box center [180, 438] width 5 height 5
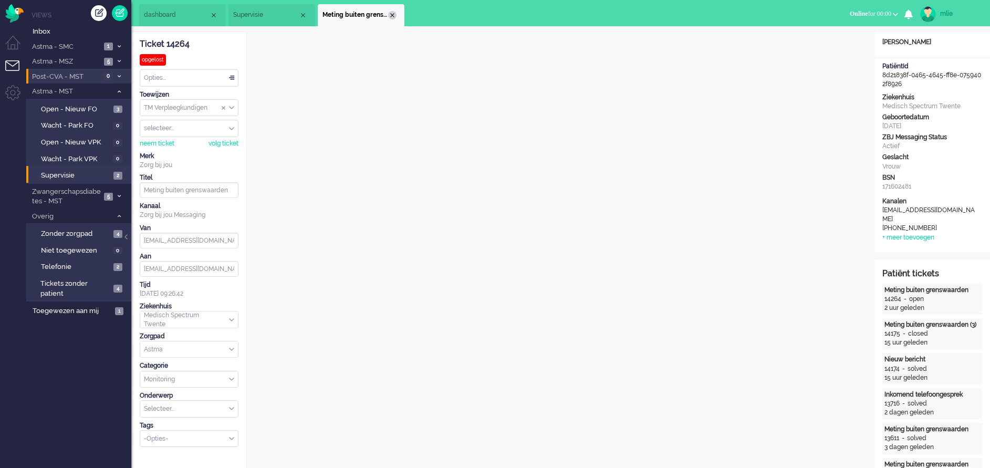
click at [393, 14] on div "Close tab" at bounding box center [392, 15] width 8 height 8
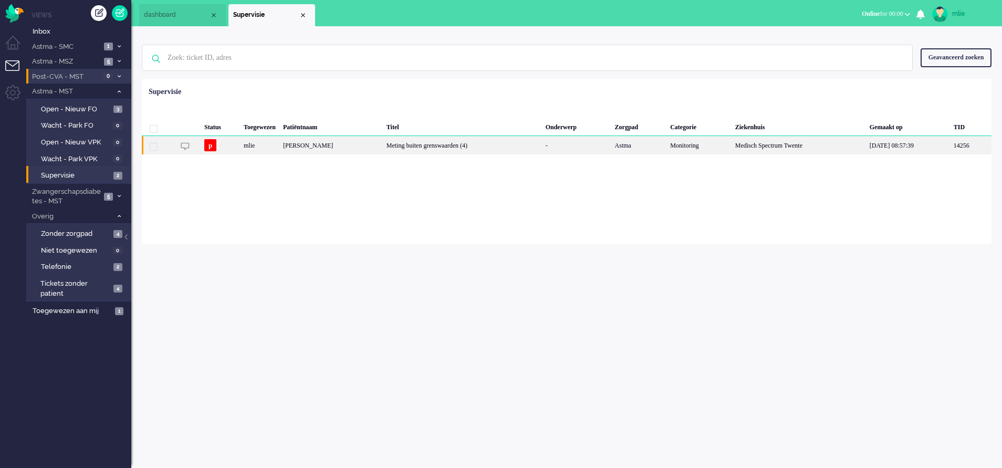
click at [442, 145] on div "Meting buiten grenswaarden (4)" at bounding box center [462, 145] width 159 height 18
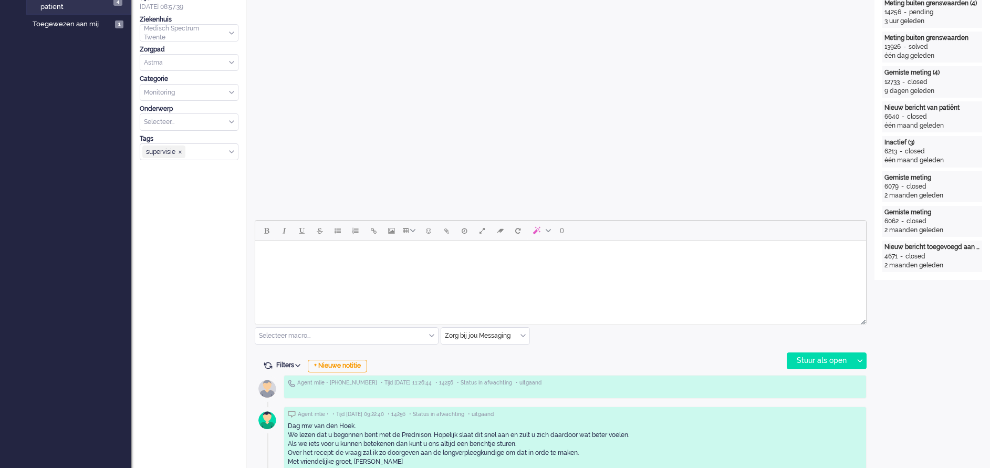
scroll to position [36, 0]
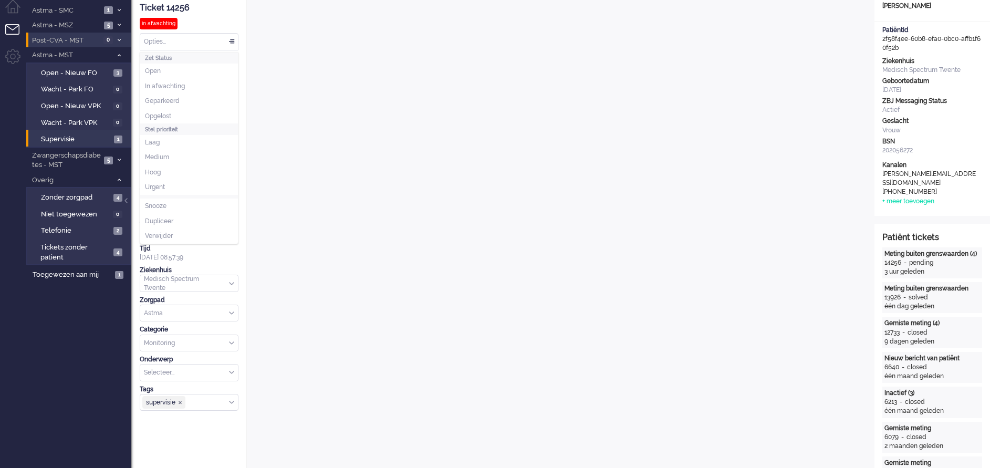
click at [230, 38] on div "Opties..." at bounding box center [189, 42] width 98 height 16
click at [177, 111] on li "Opgelost" at bounding box center [189, 116] width 98 height 15
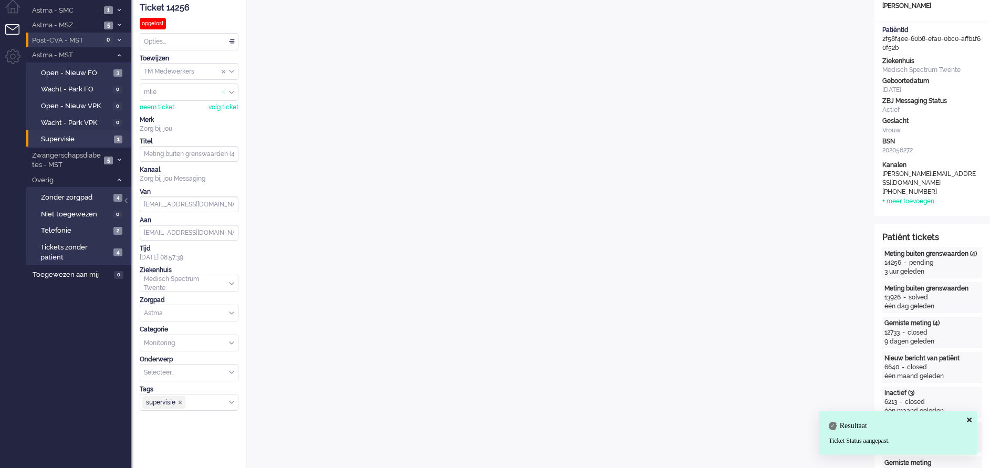
click at [222, 91] on span "Assign User" at bounding box center [224, 92] width 4 height 7
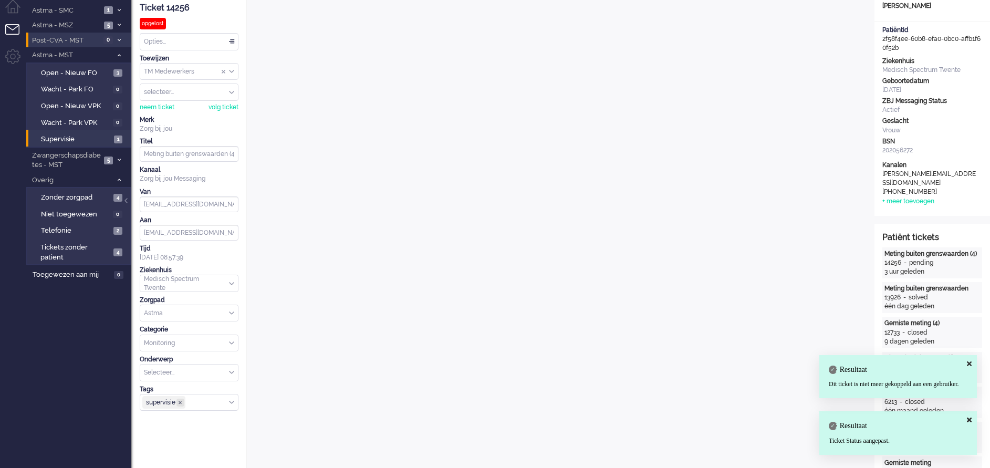
click at [181, 401] on span "supervisie ❎" at bounding box center [180, 402] width 5 height 5
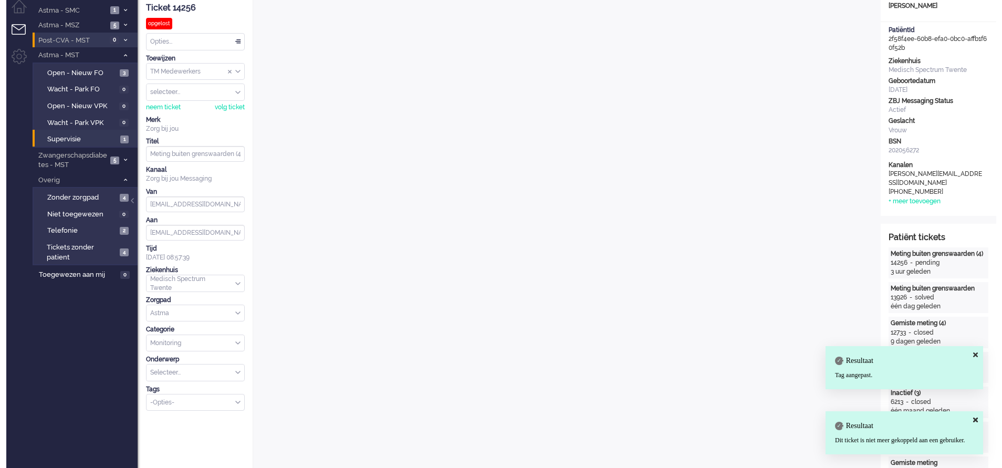
scroll to position [0, 0]
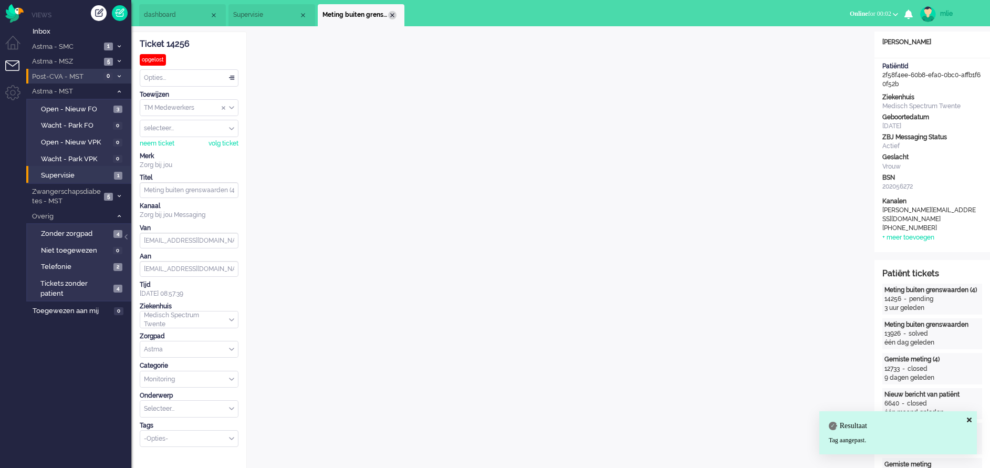
click at [393, 12] on div "Close tab" at bounding box center [392, 15] width 8 height 8
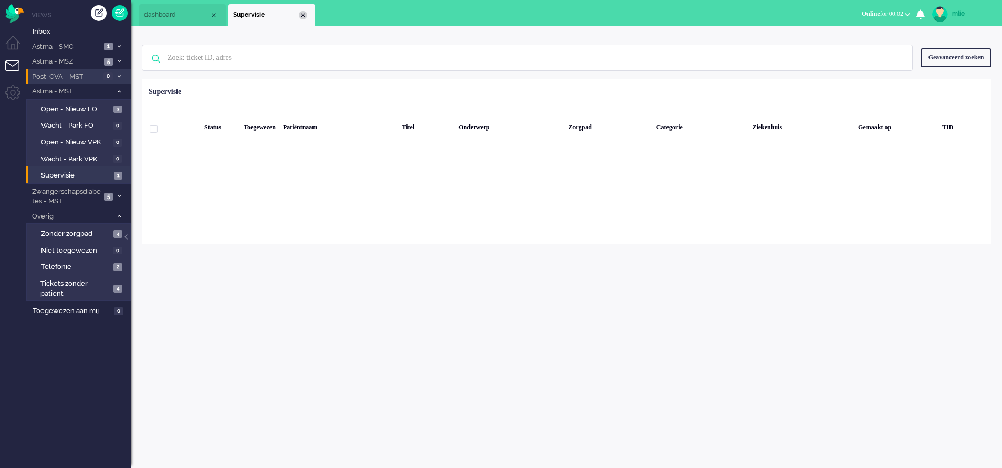
click at [304, 16] on div "Close tab" at bounding box center [303, 15] width 8 height 8
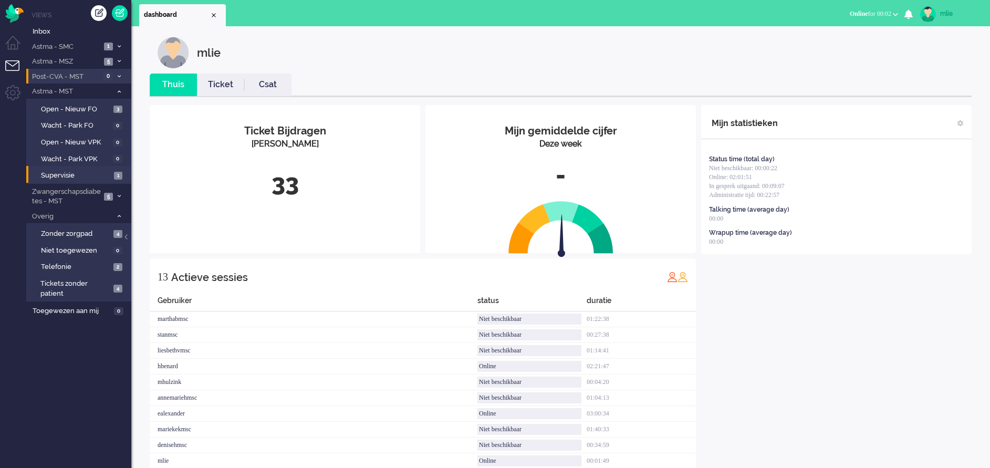
click at [225, 81] on link "Ticket" at bounding box center [220, 85] width 47 height 12
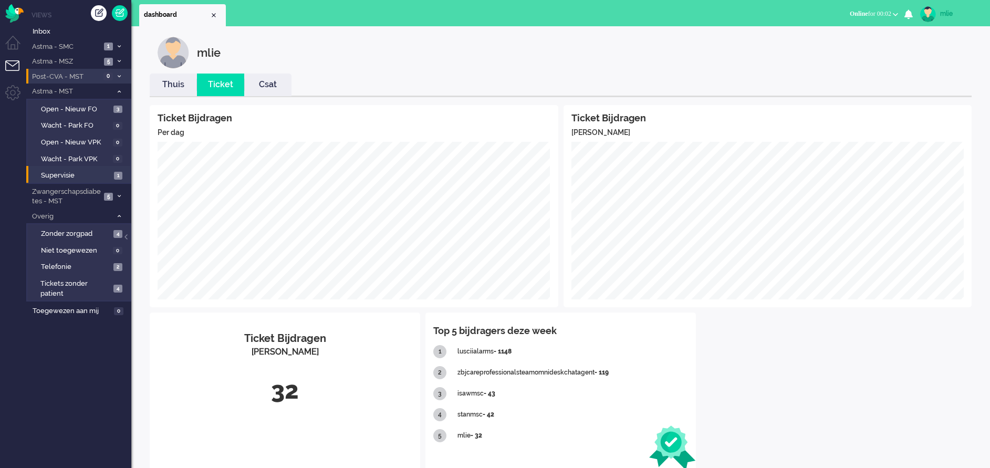
click at [173, 86] on link "Thuis" at bounding box center [173, 85] width 47 height 12
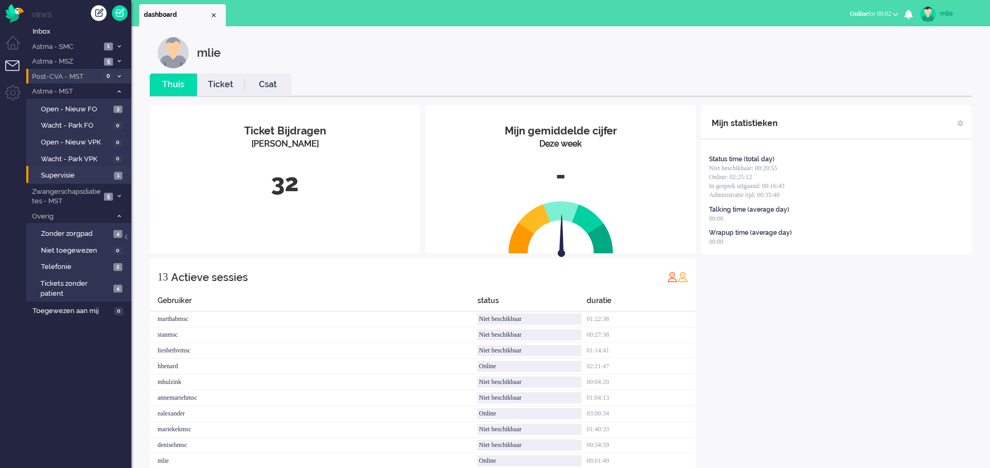
click at [221, 84] on link "Ticket" at bounding box center [220, 85] width 47 height 12
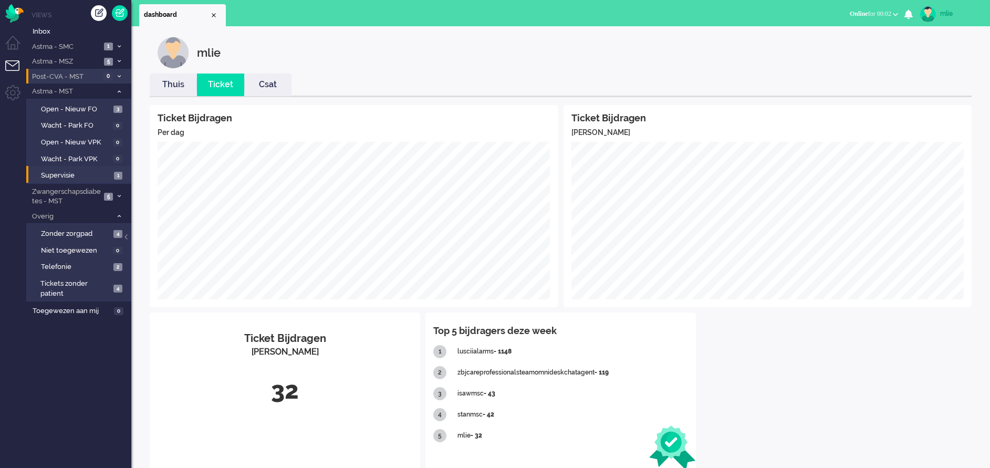
click at [861, 7] on button "Online for 00:02" at bounding box center [873, 13] width 61 height 15
click at [824, 37] on label "Niet beschikbaar" at bounding box center [854, 35] width 83 height 9
click at [828, 12] on span "Niet beschikbaar" at bounding box center [845, 13] width 46 height 7
click at [822, 46] on label "Online" at bounding box center [854, 47] width 83 height 9
click at [91, 108] on span "Open - Nieuw FO" at bounding box center [76, 109] width 70 height 10
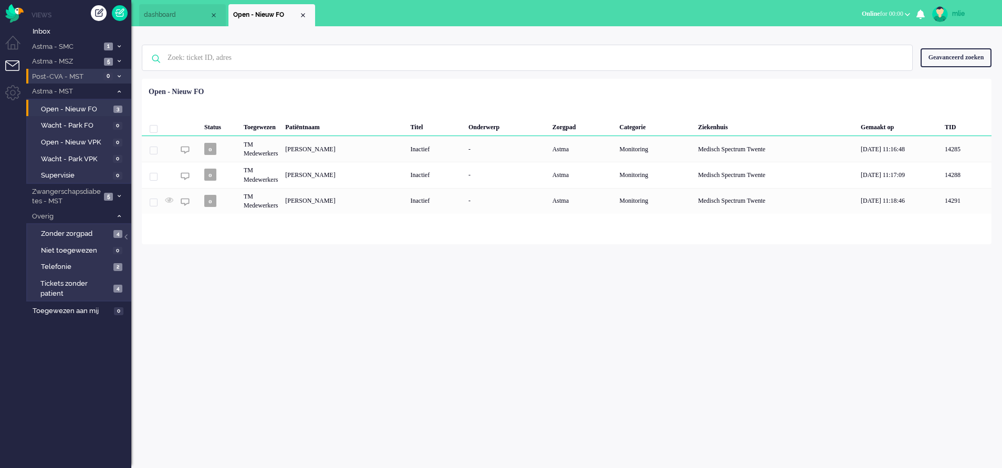
click at [119, 92] on icon at bounding box center [119, 92] width 3 height 4
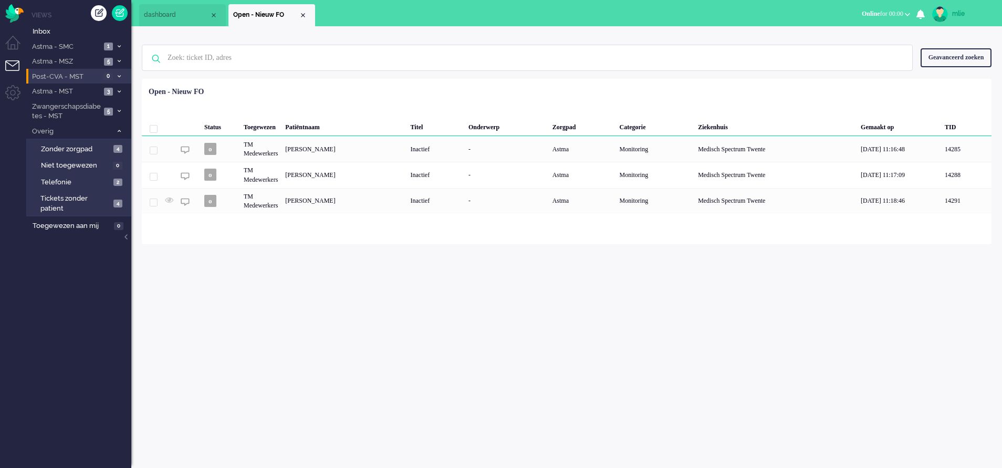
click at [117, 44] on span at bounding box center [119, 47] width 8 height 6
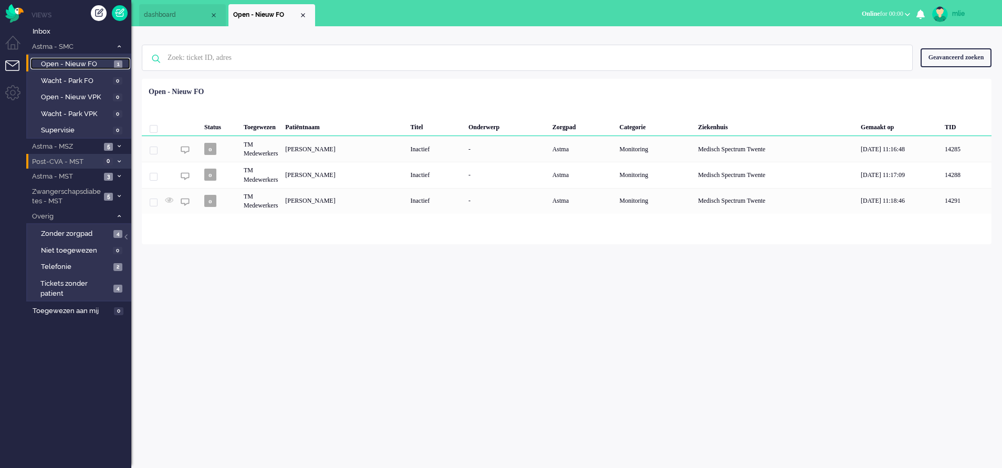
click at [91, 60] on span "Open - Nieuw FO" at bounding box center [76, 64] width 70 height 10
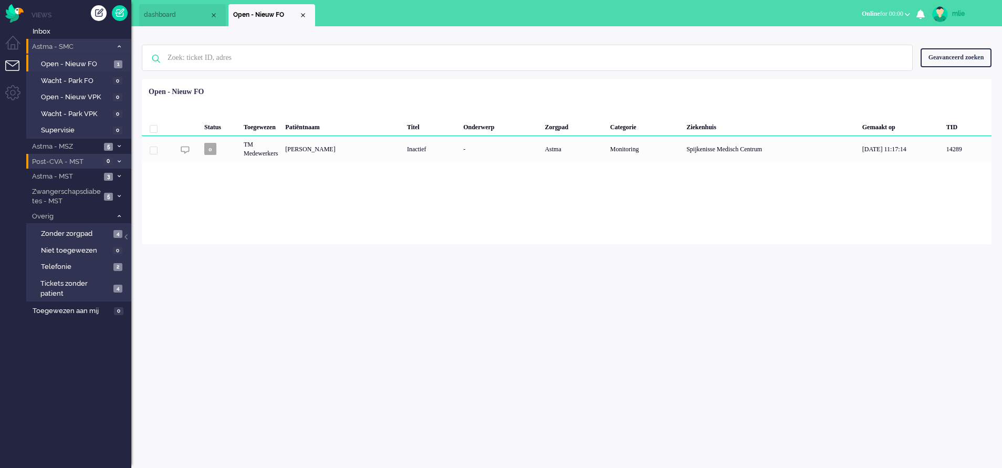
click at [120, 44] on span at bounding box center [119, 47] width 8 height 6
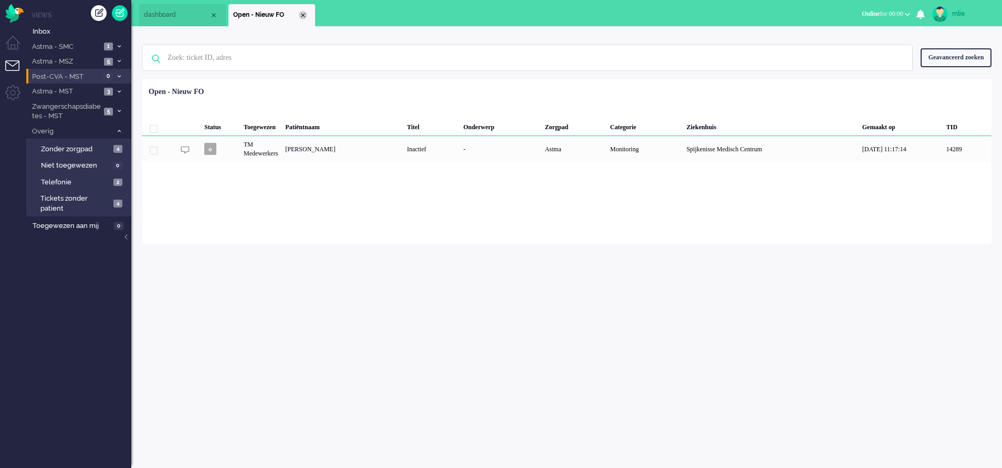
click at [305, 17] on div "Close tab" at bounding box center [303, 15] width 8 height 8
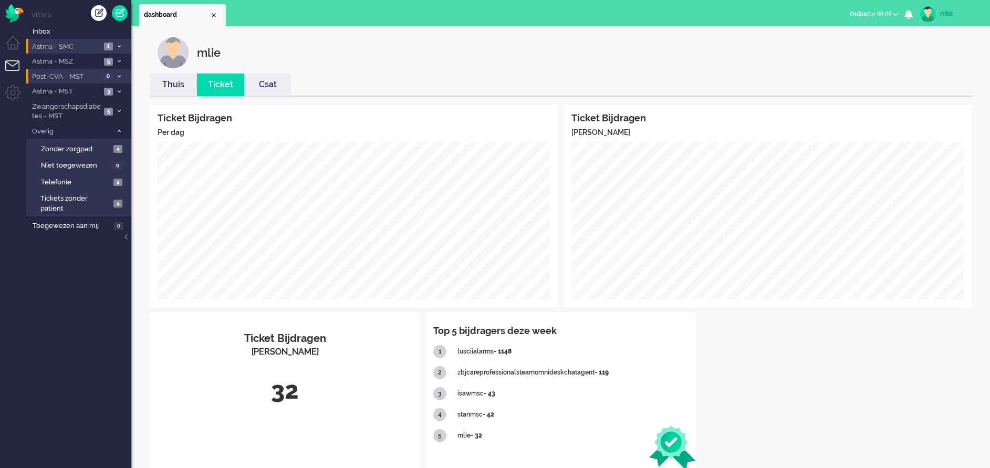
click at [117, 43] on li "Astma - SMC 1" at bounding box center [78, 46] width 105 height 15
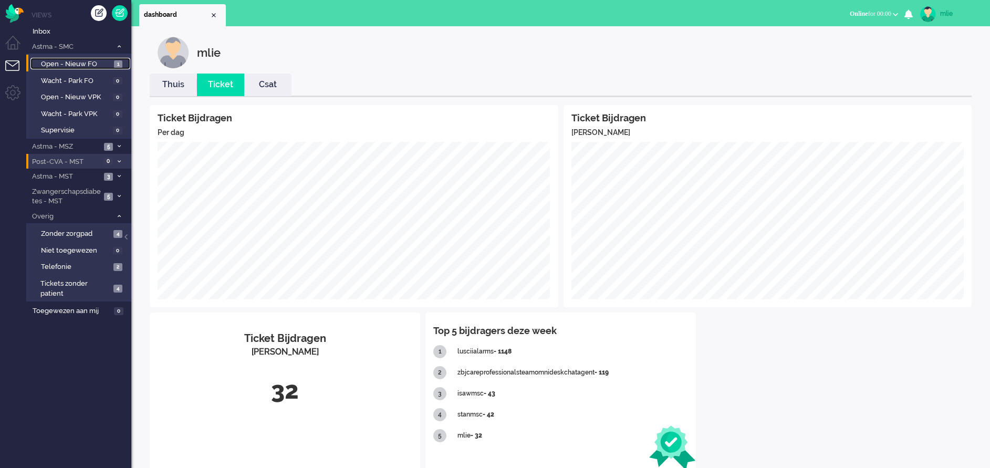
click at [47, 64] on span "Open - Nieuw FO" at bounding box center [76, 64] width 70 height 10
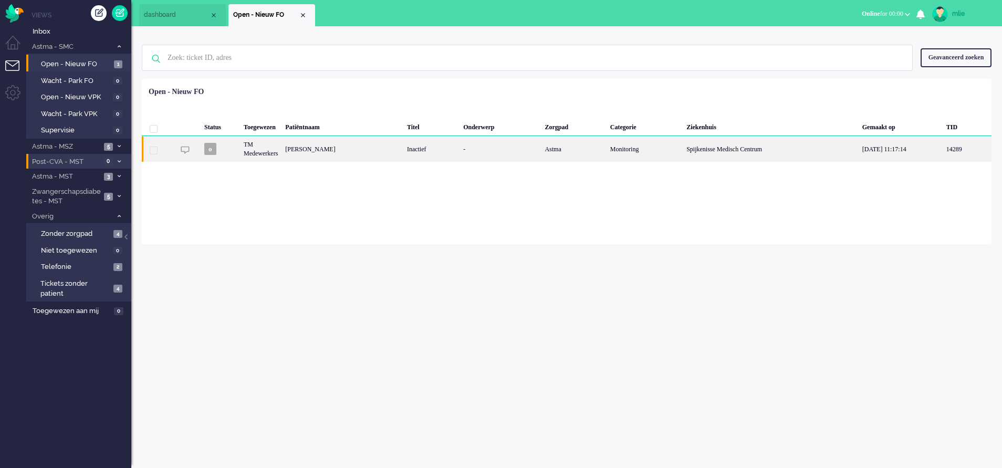
click at [522, 151] on div "-" at bounding box center [499, 149] width 81 height 26
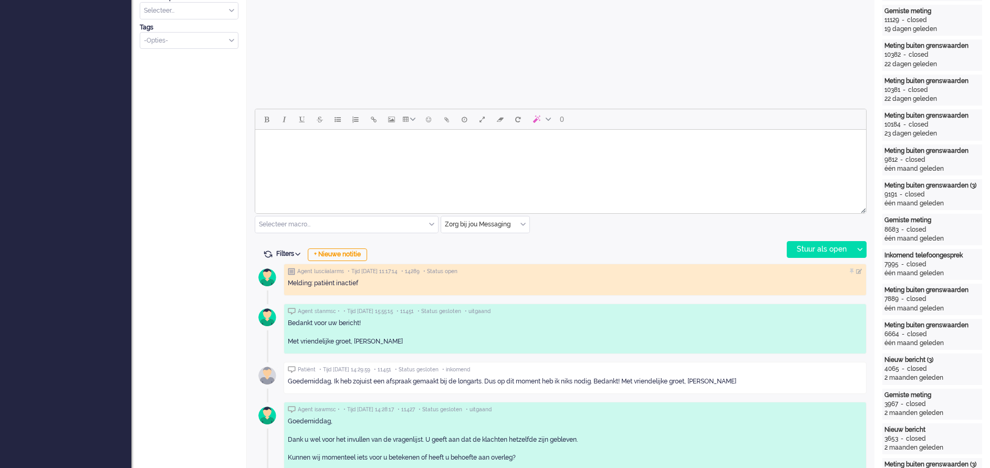
scroll to position [430, 0]
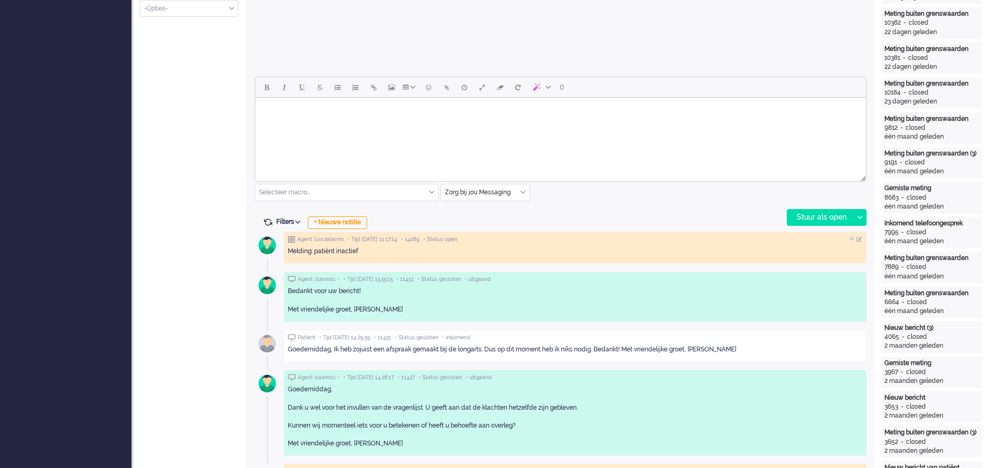
click at [347, 124] on html at bounding box center [560, 111] width 611 height 27
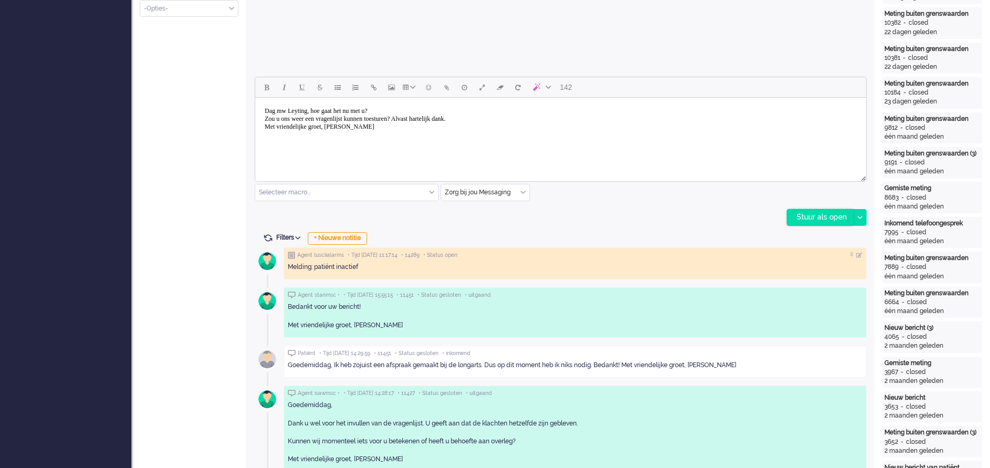
click at [802, 212] on div "Stuur als open" at bounding box center [820, 218] width 66 height 16
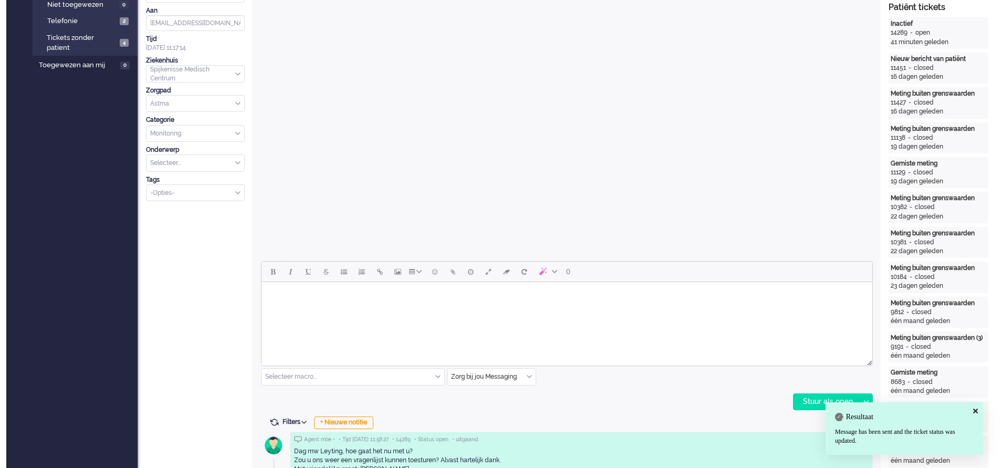
scroll to position [0, 0]
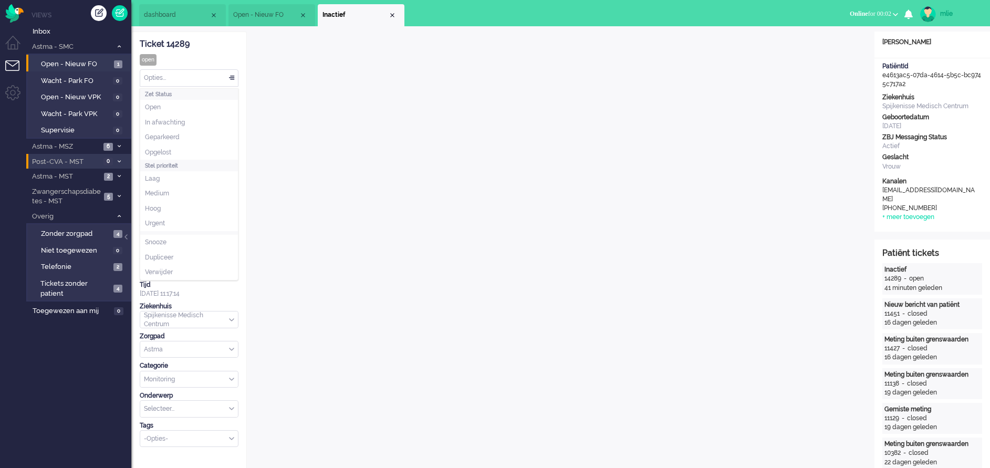
click at [230, 75] on div "Opties..." at bounding box center [189, 78] width 98 height 16
click at [186, 148] on li "Opgelost" at bounding box center [189, 152] width 98 height 15
click at [393, 16] on div "Close tab" at bounding box center [392, 15] width 8 height 8
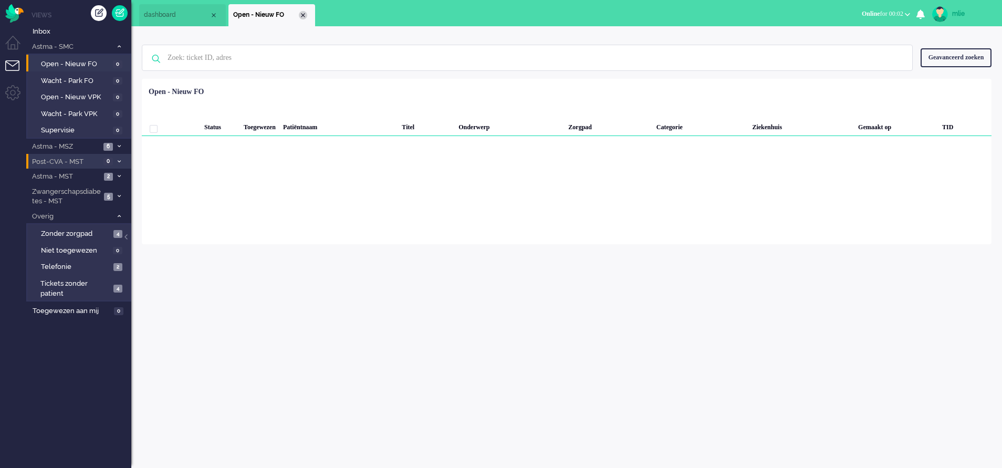
click at [305, 12] on div "Close tab" at bounding box center [303, 15] width 8 height 8
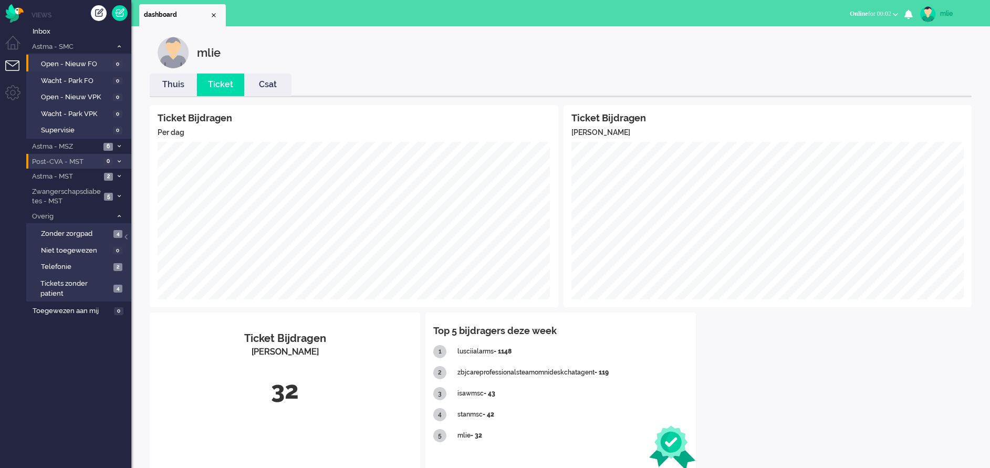
click at [174, 84] on link "Thuis" at bounding box center [173, 85] width 47 height 12
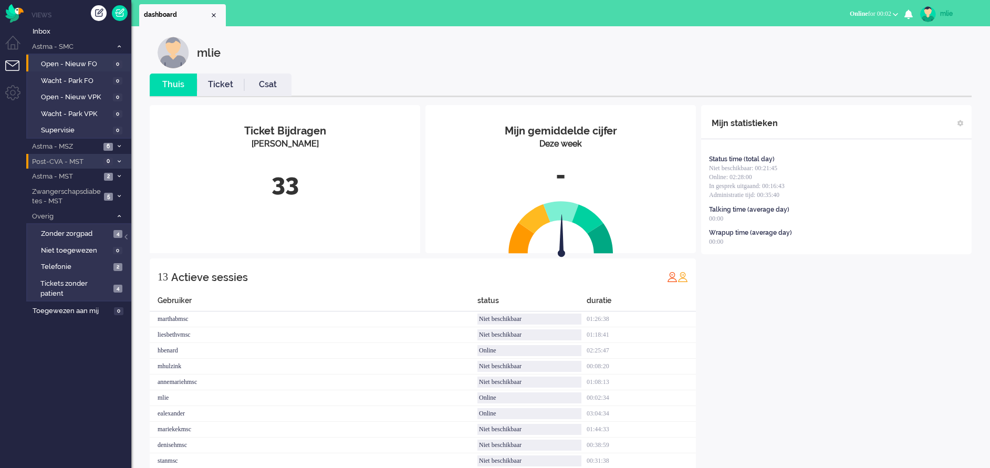
click at [216, 84] on link "Ticket" at bounding box center [220, 85] width 47 height 12
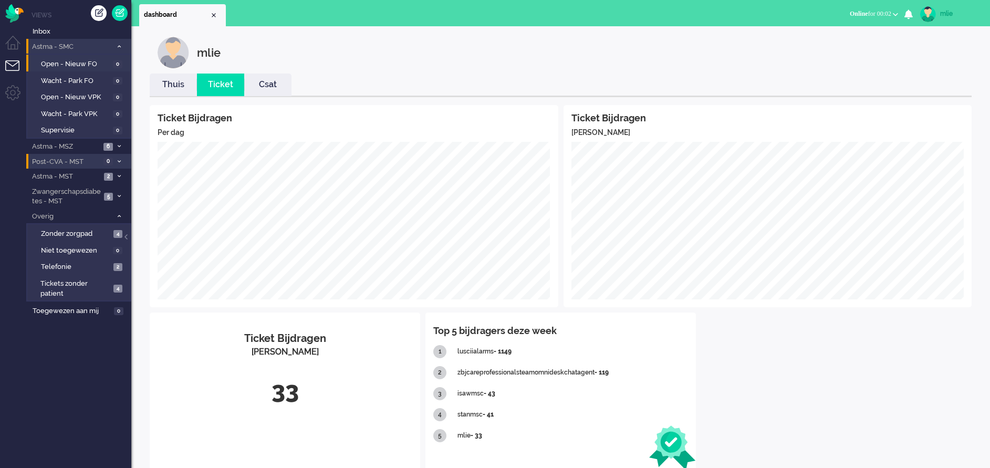
click at [120, 45] on icon at bounding box center [119, 47] width 3 height 4
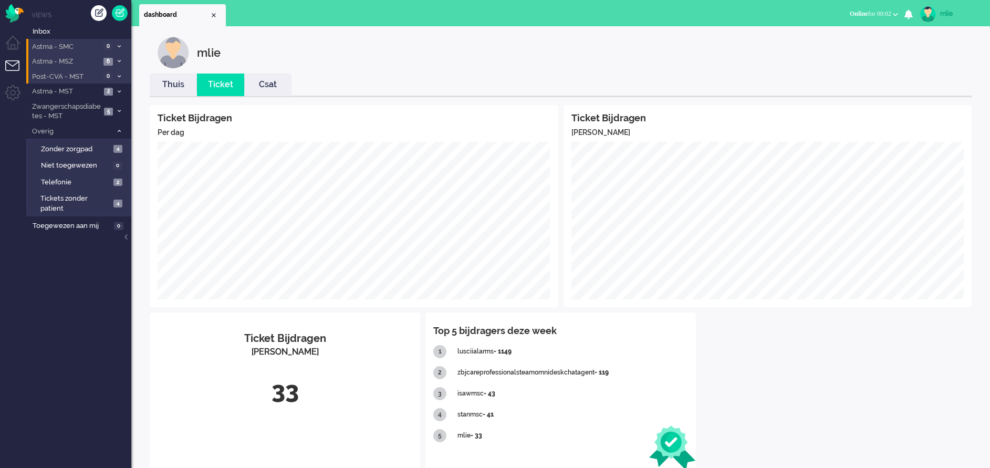
click at [115, 58] on li "Astma - MSZ 6" at bounding box center [78, 61] width 105 height 15
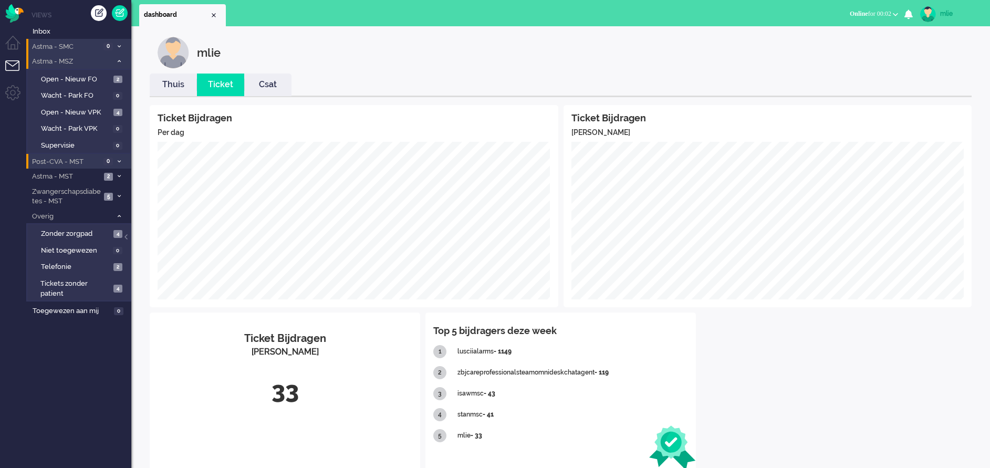
click at [116, 58] on li "Astma - MSZ 6" at bounding box center [78, 61] width 105 height 15
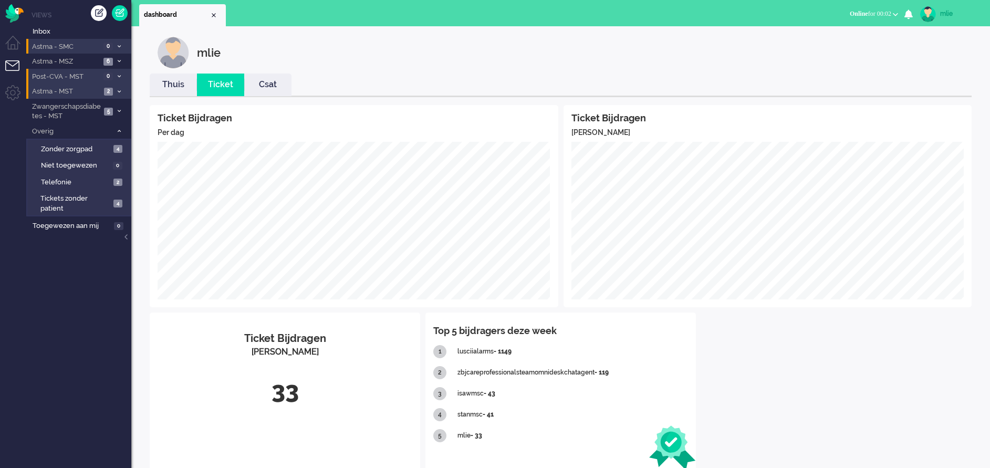
click at [118, 88] on li "Astma - MST 2" at bounding box center [78, 90] width 105 height 15
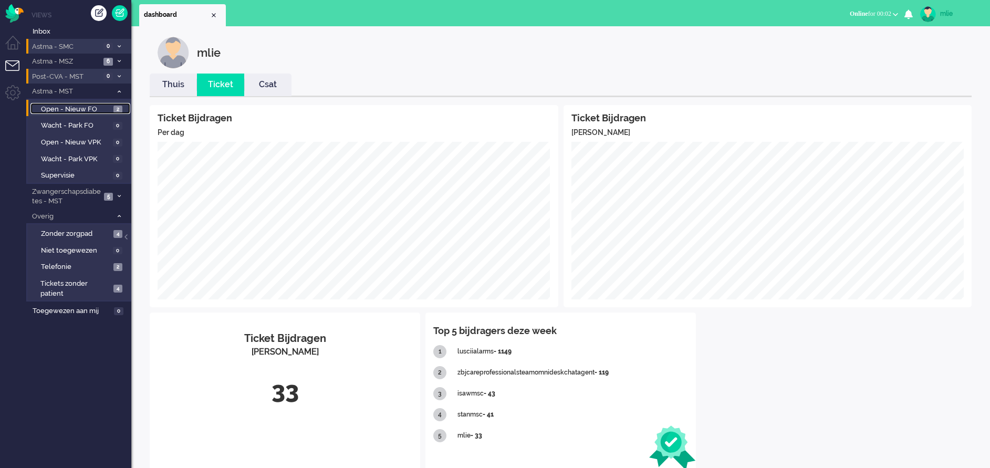
click at [82, 106] on span "Open - Nieuw FO" at bounding box center [76, 109] width 70 height 10
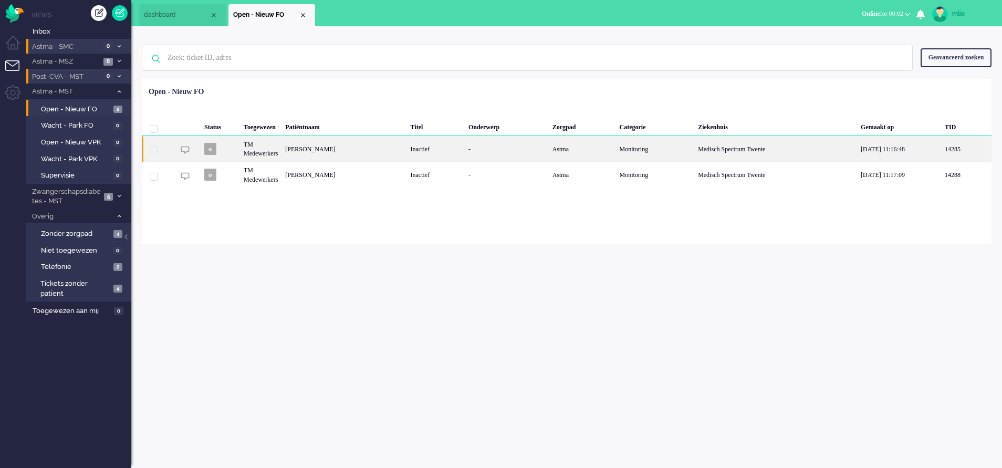
click at [552, 146] on div "Astma" at bounding box center [582, 149] width 67 height 26
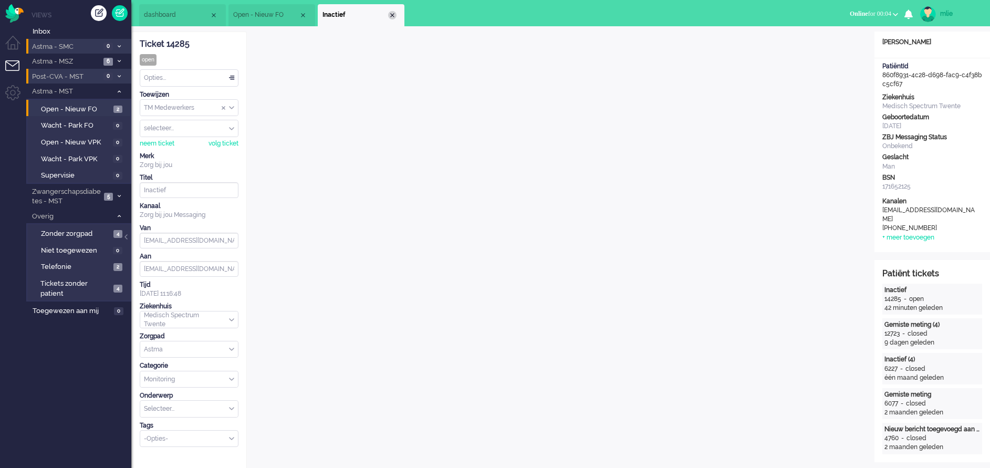
click at [394, 17] on div "Close tab" at bounding box center [392, 15] width 8 height 8
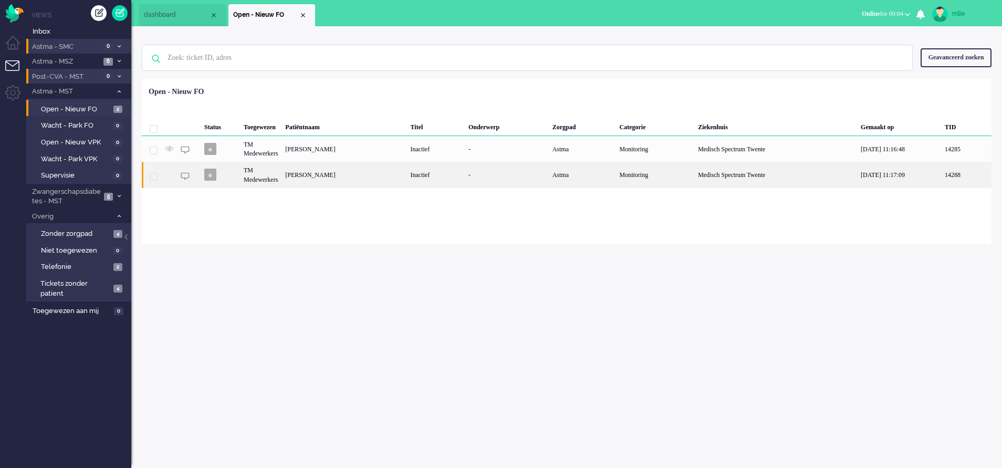
click at [526, 178] on div "-" at bounding box center [507, 175] width 84 height 26
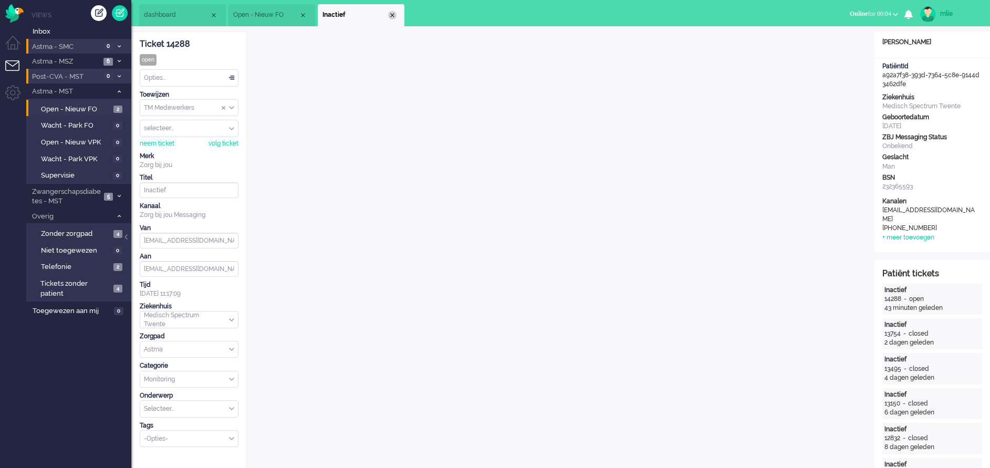
click at [394, 13] on div "Close tab" at bounding box center [392, 15] width 8 height 8
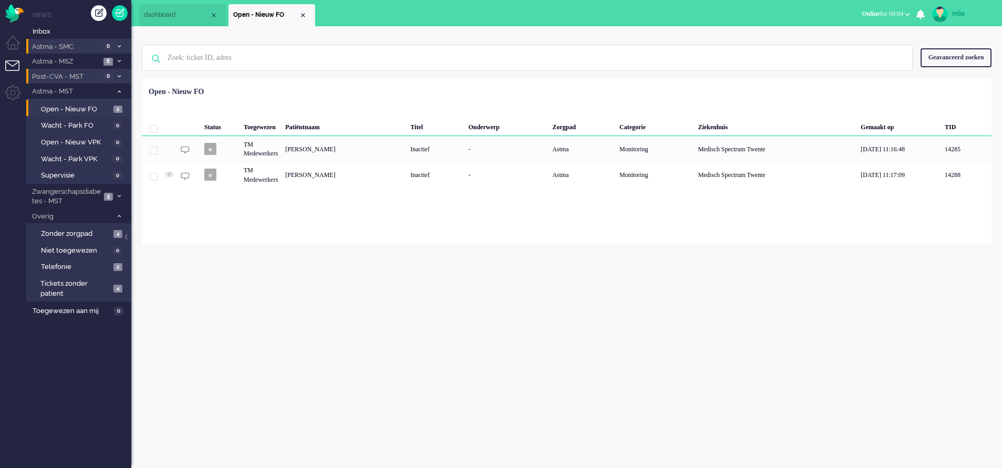
click at [958, 12] on div "mlie" at bounding box center [971, 13] width 39 height 11
click at [941, 85] on link "Uitloggen" at bounding box center [960, 84] width 72 height 11
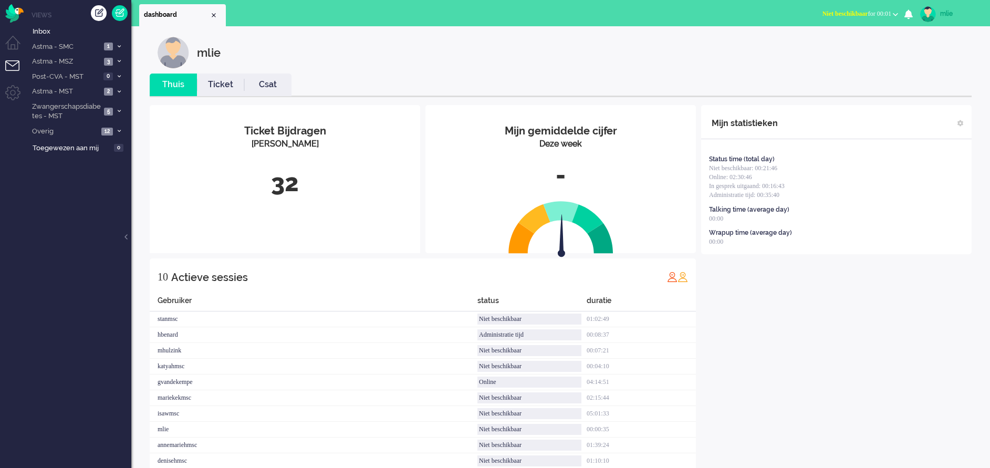
click at [839, 11] on span "Niet beschikbaar" at bounding box center [845, 13] width 46 height 7
click at [829, 46] on label "Online" at bounding box center [854, 47] width 83 height 9
click at [118, 46] on icon at bounding box center [119, 47] width 3 height 4
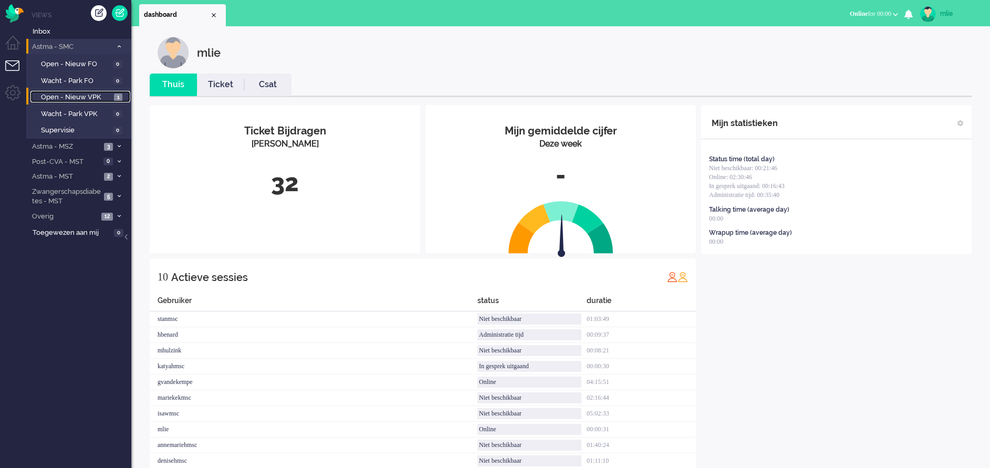
click at [93, 93] on span "Open - Nieuw VPK" at bounding box center [76, 97] width 70 height 10
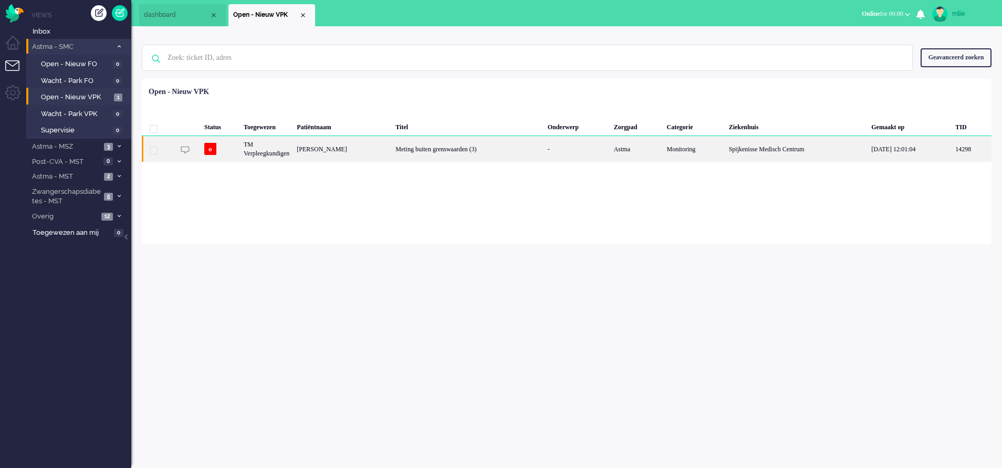
click at [509, 147] on div "Meting buiten grenswaarden (3)" at bounding box center [468, 149] width 152 height 26
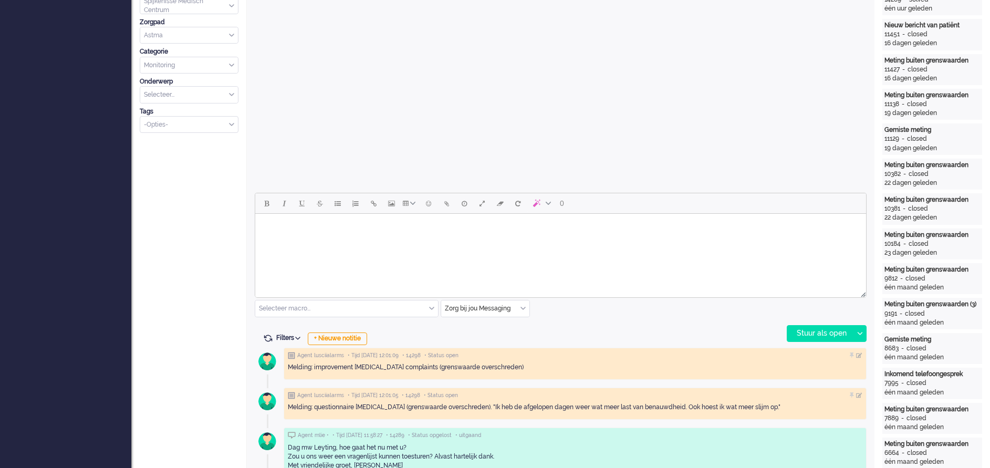
scroll to position [315, 0]
click at [274, 238] on html at bounding box center [560, 226] width 611 height 27
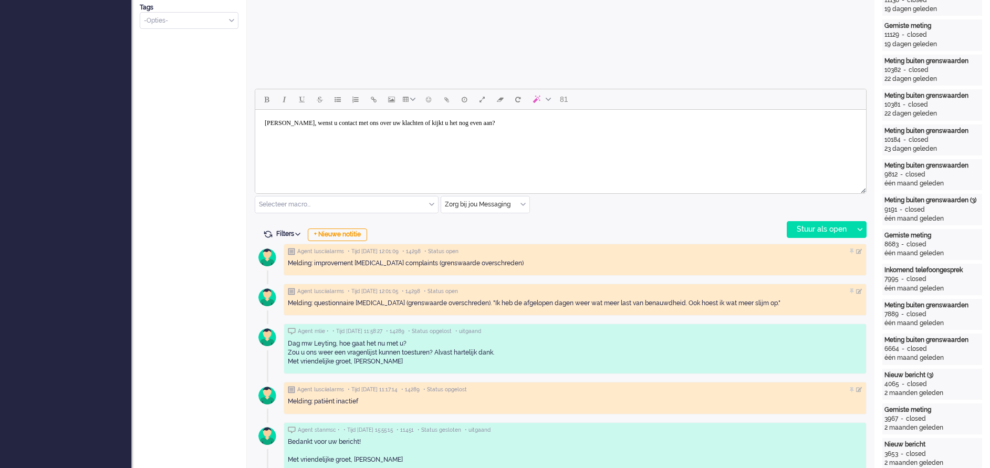
scroll to position [394, 0]
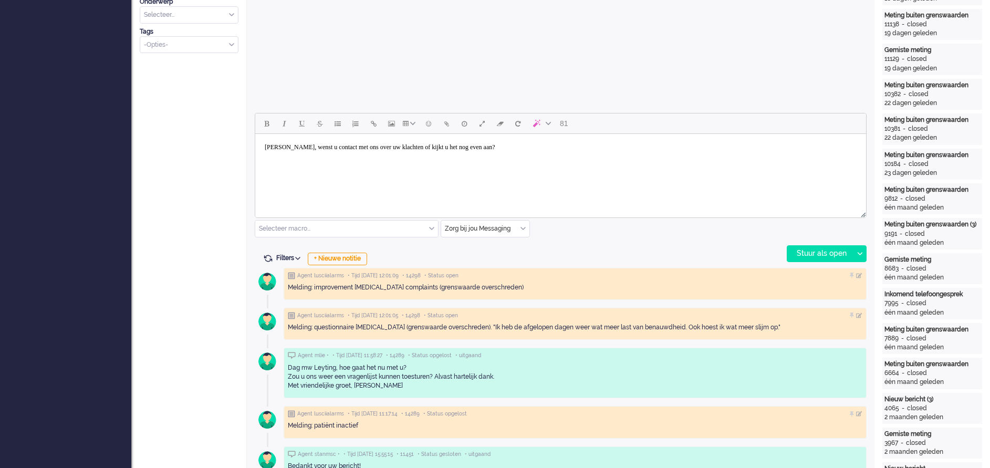
click at [543, 153] on body "Mw Leyting, wenst u contact met ons over uw klachten of kijkt u het nog even aa…" at bounding box center [560, 151] width 602 height 26
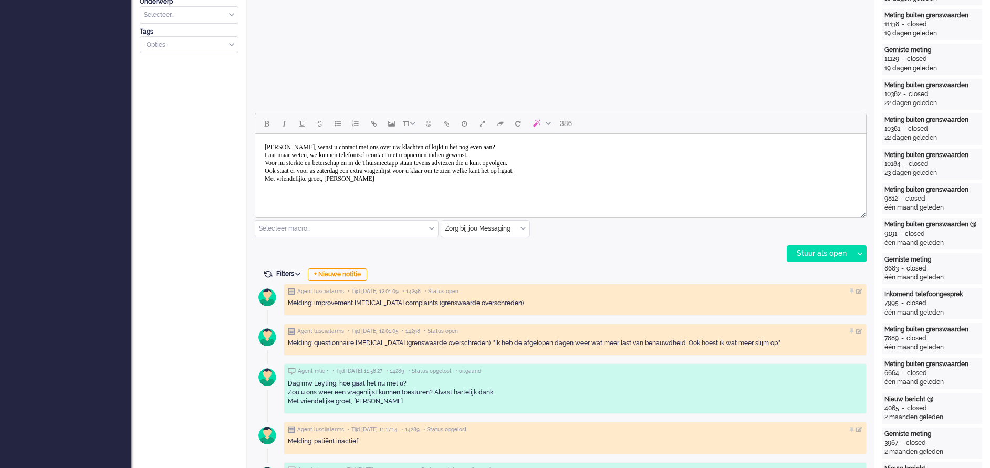
click at [570, 169] on body "Mw Leyting, wenst u contact met ons over uw klachten of kijkt u het nog even aa…" at bounding box center [560, 163] width 602 height 50
click at [813, 251] on div "Stuur als open" at bounding box center [820, 254] width 66 height 16
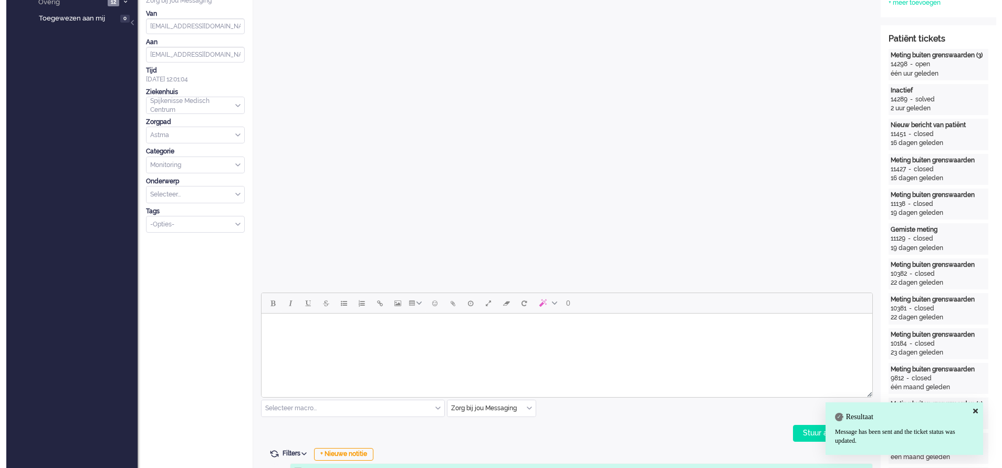
scroll to position [0, 0]
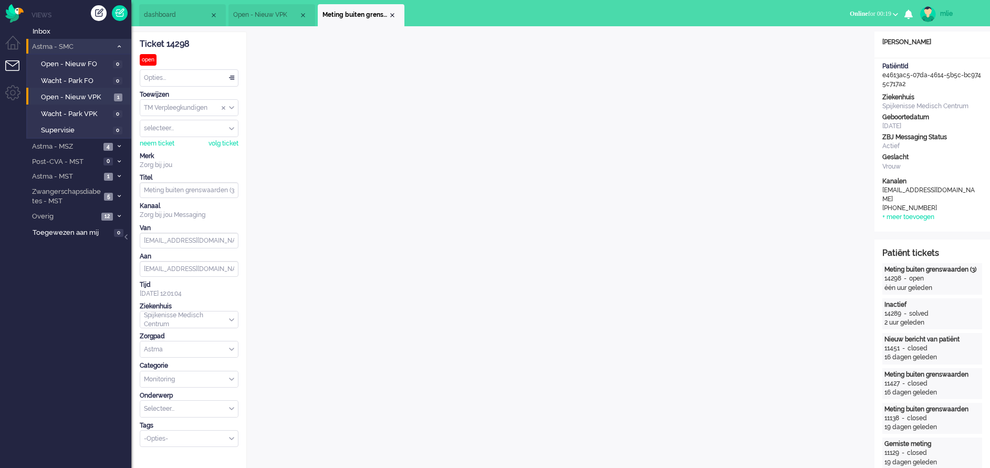
click at [229, 74] on div "Opties..." at bounding box center [189, 78] width 98 height 16
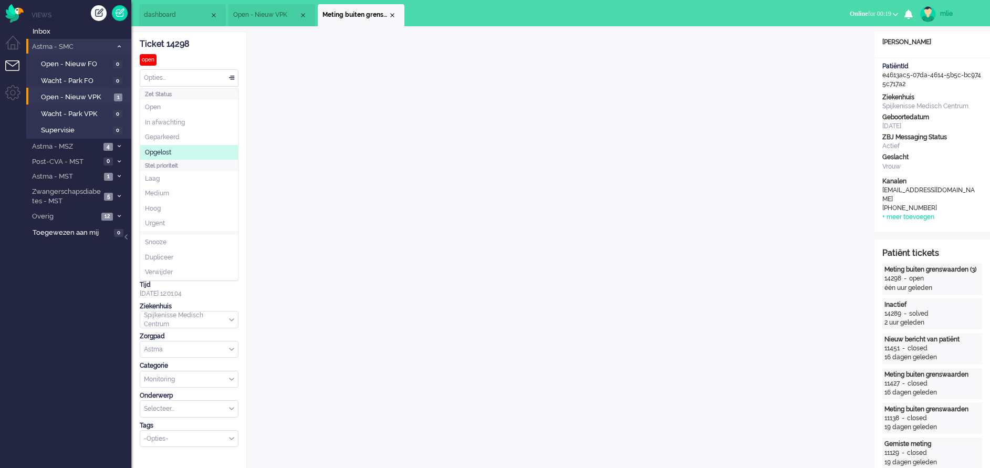
click at [180, 148] on li "Opgelost" at bounding box center [189, 152] width 98 height 15
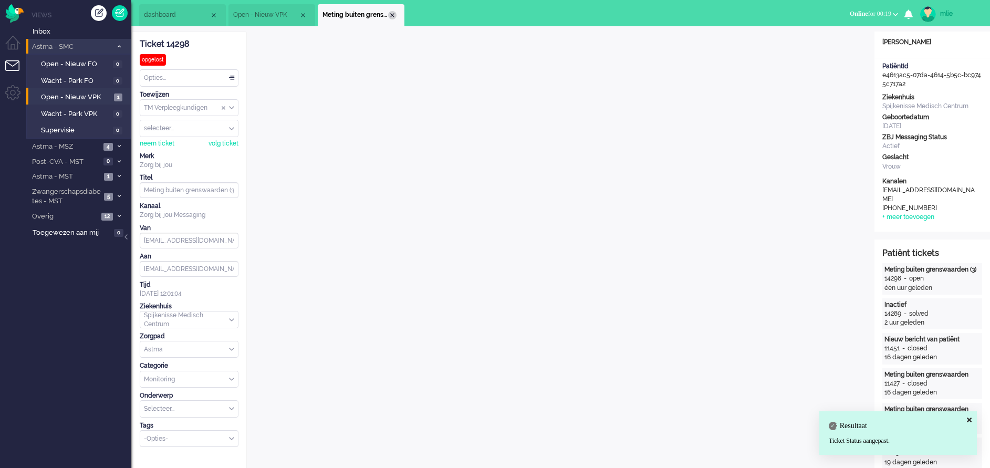
click at [395, 17] on div "Close tab" at bounding box center [392, 15] width 8 height 8
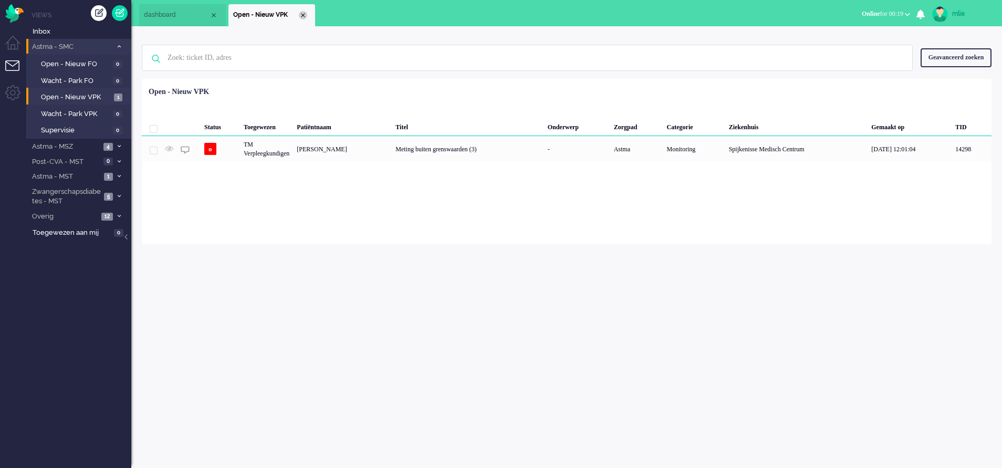
click at [306, 17] on div "Close tab" at bounding box center [303, 15] width 8 height 8
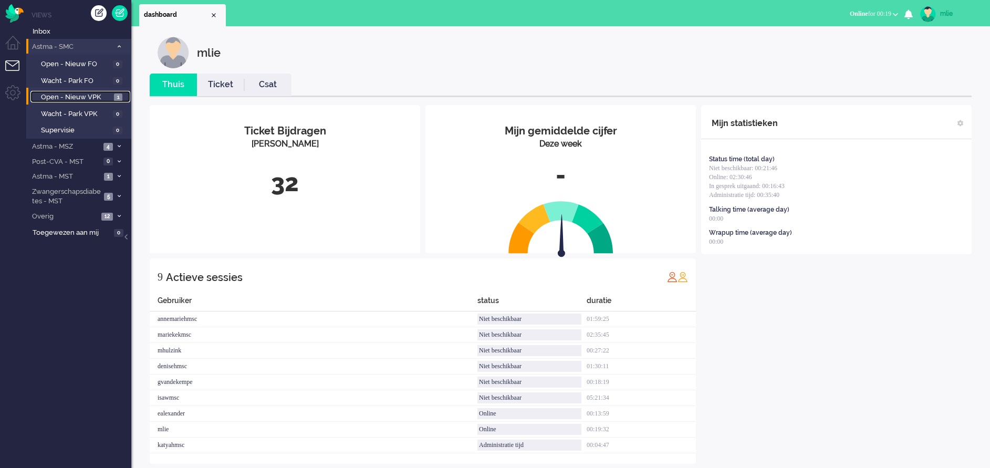
click at [75, 98] on span "Open - Nieuw VPK" at bounding box center [76, 97] width 70 height 10
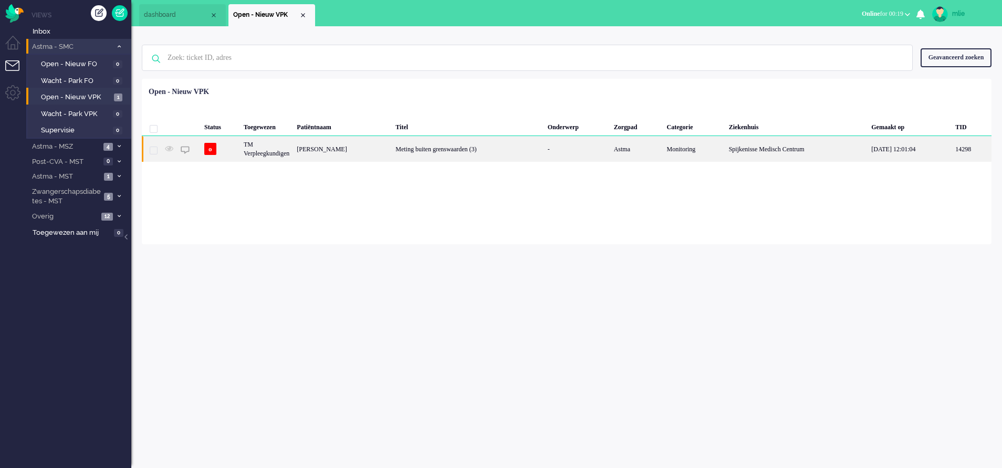
click at [536, 148] on div "Meting buiten grenswaarden (3)" at bounding box center [468, 149] width 152 height 26
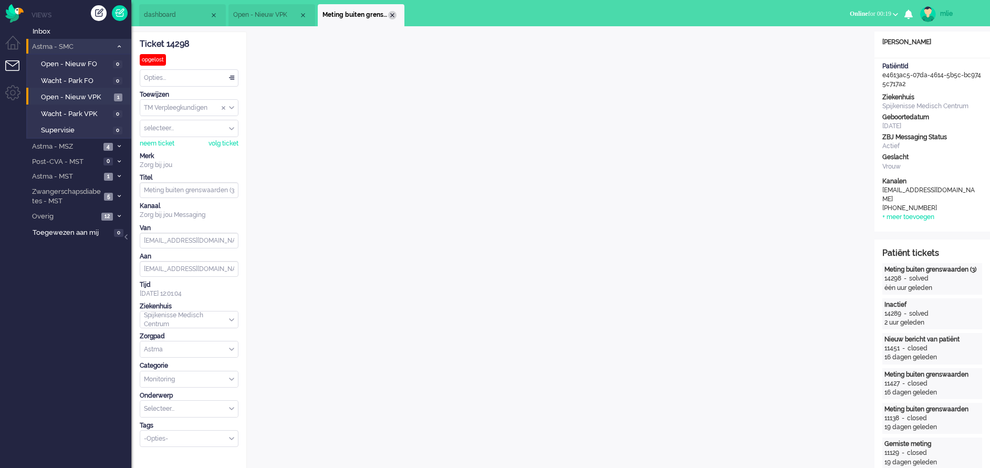
click at [391, 15] on div "Close tab" at bounding box center [392, 15] width 8 height 8
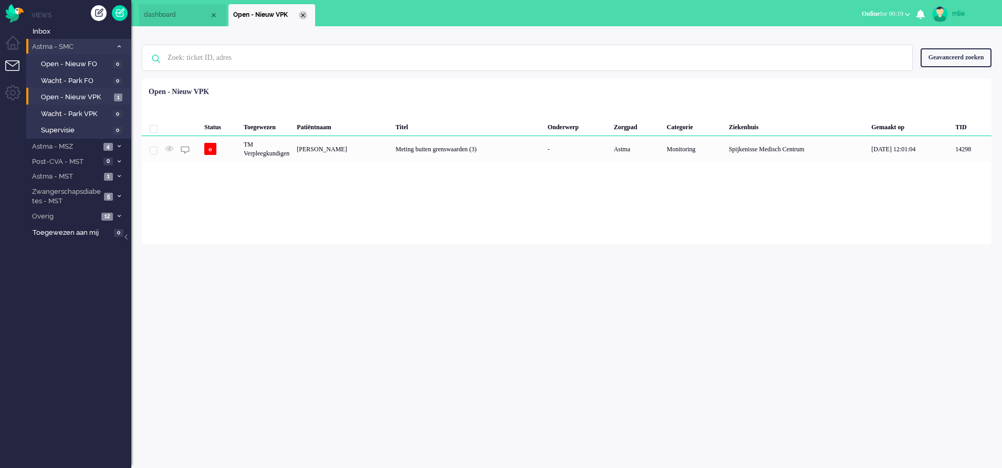
click at [300, 13] on div "Close tab" at bounding box center [303, 15] width 8 height 8
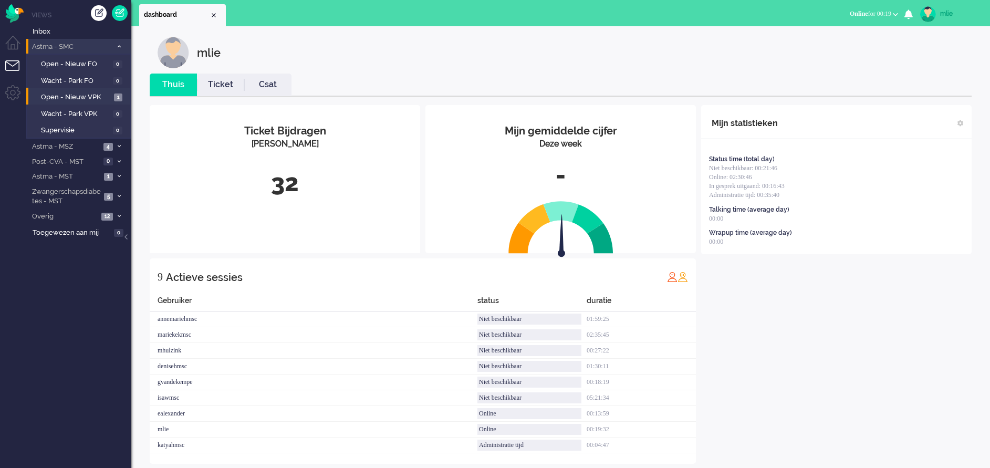
click at [114, 45] on li "Astma - SMC 1" at bounding box center [78, 46] width 105 height 15
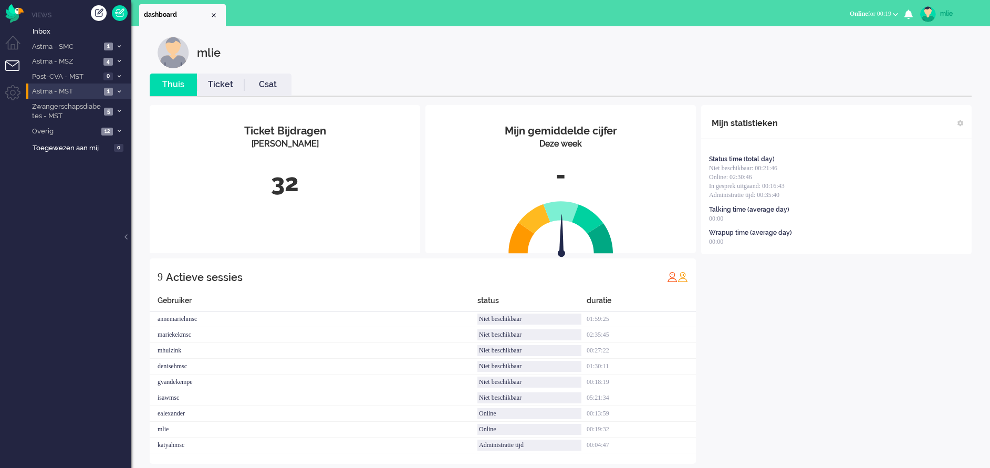
click at [117, 88] on li "Astma - MST 1" at bounding box center [78, 90] width 105 height 15
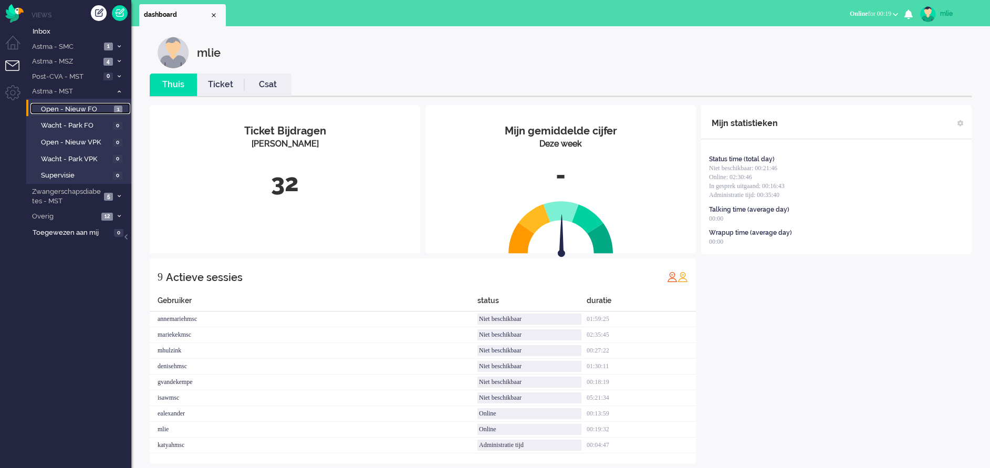
click at [90, 108] on span "Open - Nieuw FO" at bounding box center [76, 109] width 70 height 10
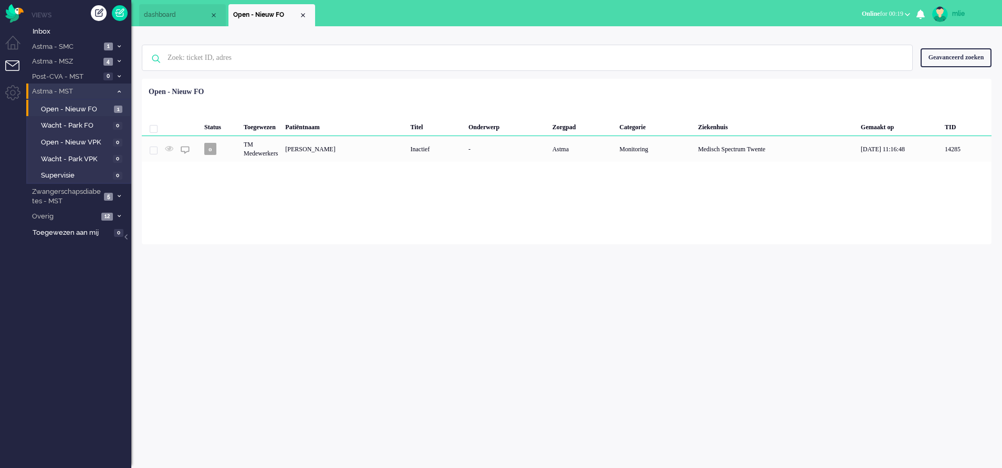
click at [119, 87] on li "Astma - MST 1" at bounding box center [78, 90] width 105 height 15
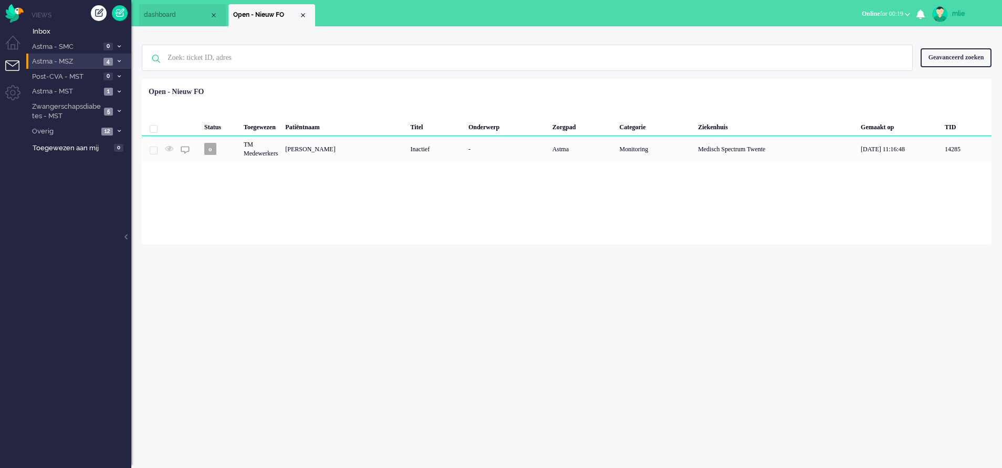
click at [121, 59] on span at bounding box center [119, 62] width 8 height 6
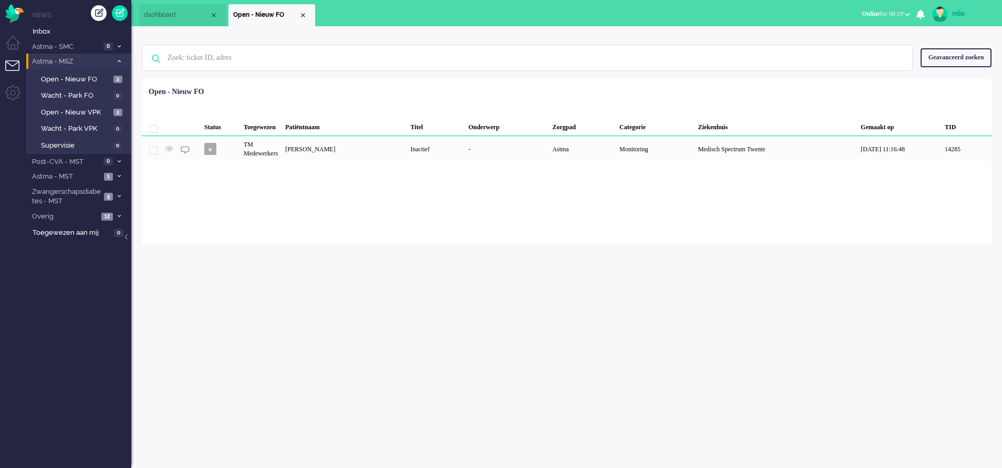
click at [120, 59] on icon at bounding box center [119, 61] width 3 height 4
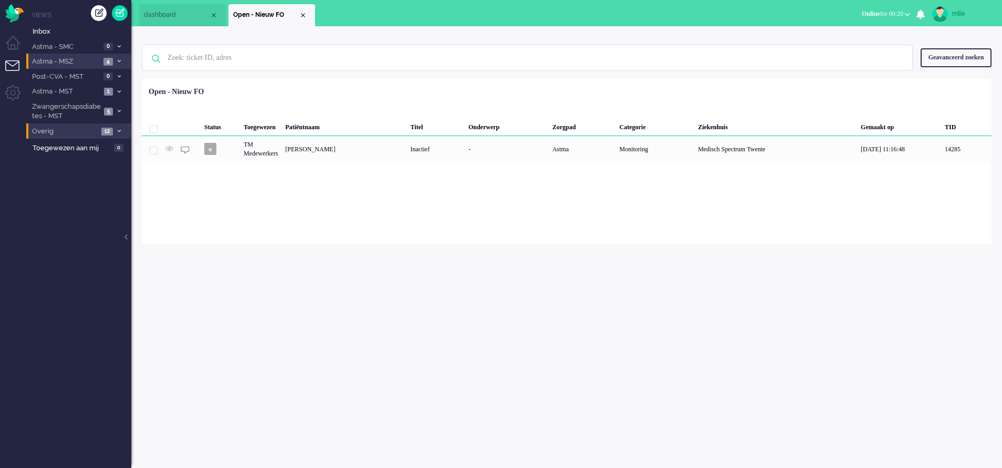
click at [115, 130] on span at bounding box center [119, 132] width 8 height 6
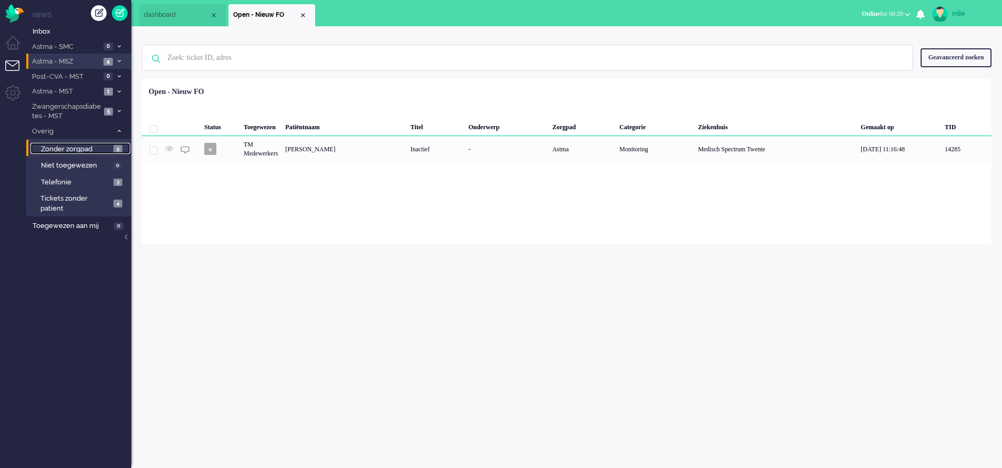
click at [55, 143] on link "Zonder zorgpad 5" at bounding box center [80, 149] width 100 height 12
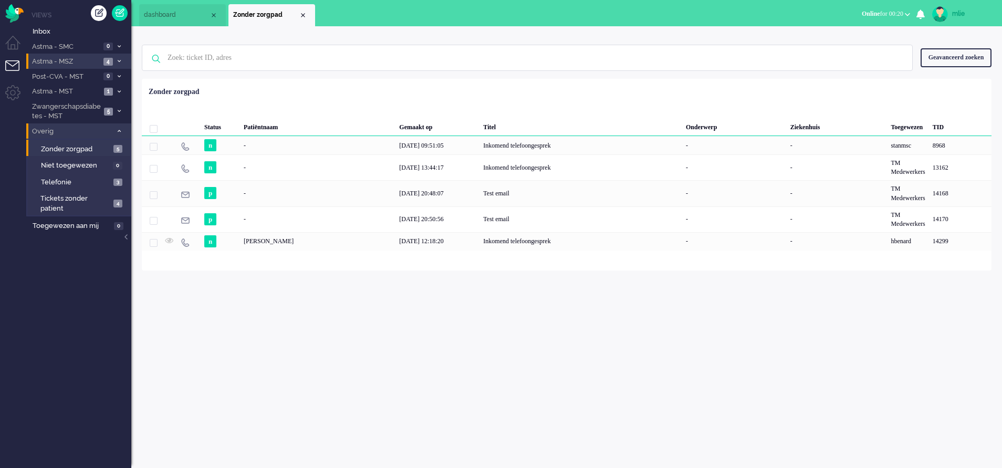
click at [119, 130] on icon at bounding box center [119, 131] width 3 height 4
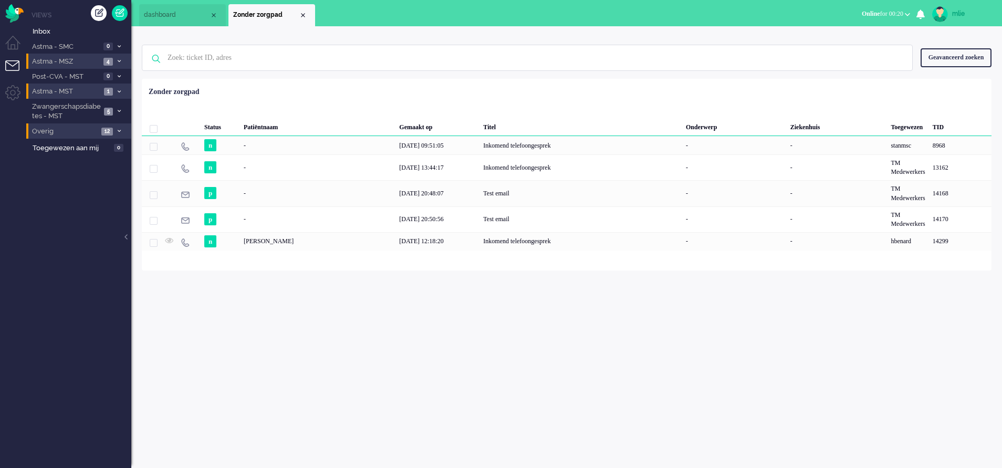
click at [118, 88] on li "Astma - MST 1" at bounding box center [78, 90] width 105 height 15
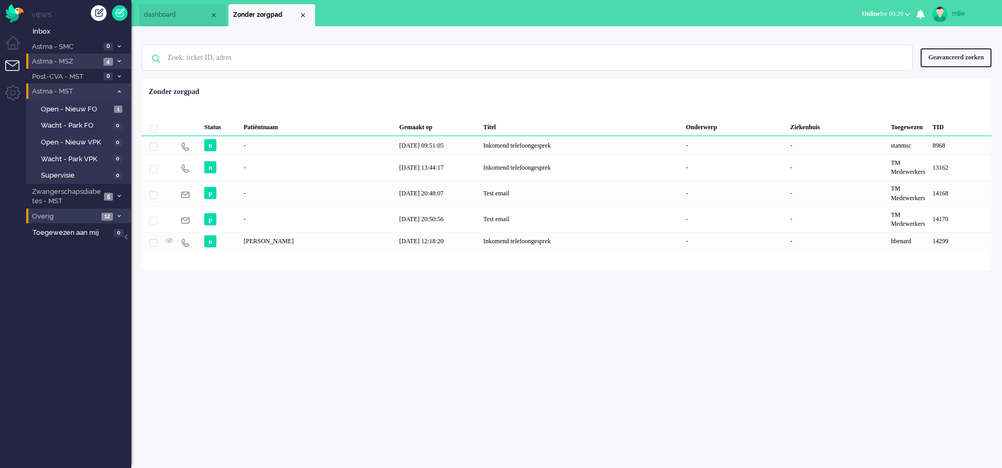
click at [118, 88] on li "Astma - MST 1" at bounding box center [78, 90] width 105 height 15
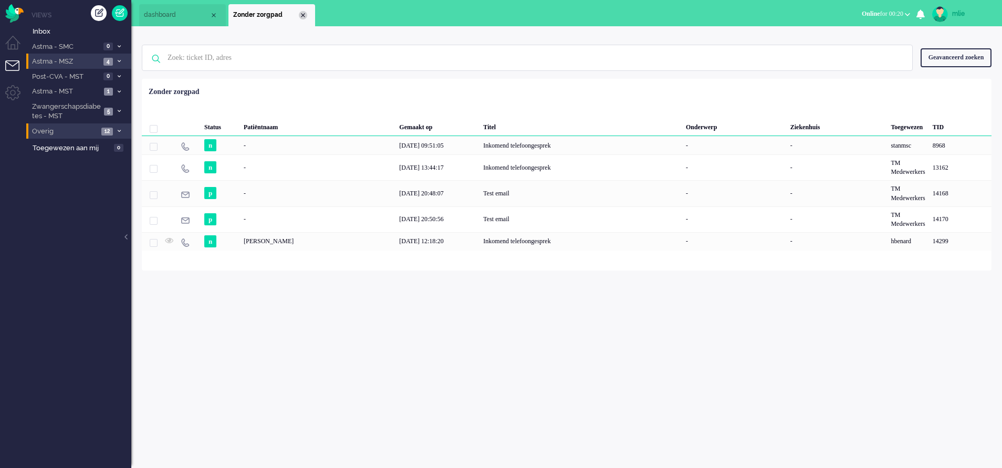
click at [305, 16] on div "Close tab" at bounding box center [303, 15] width 8 height 8
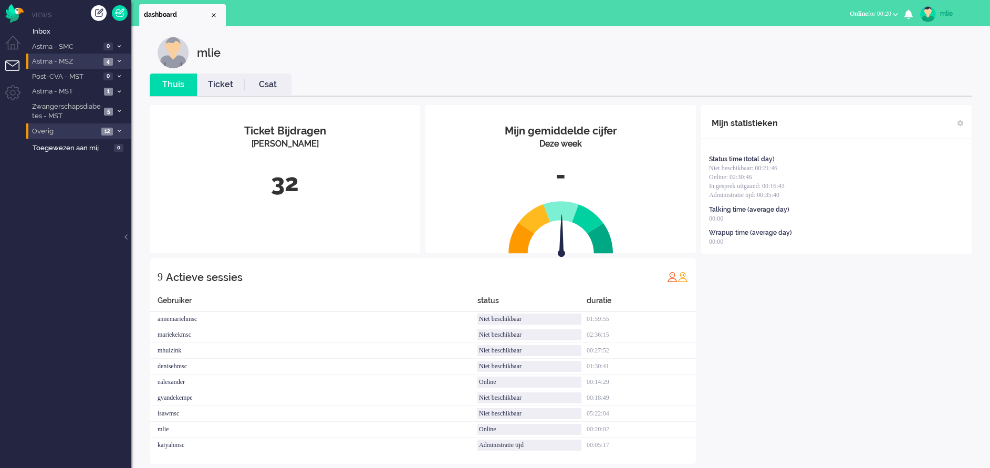
click at [218, 84] on link "Ticket" at bounding box center [220, 85] width 47 height 12
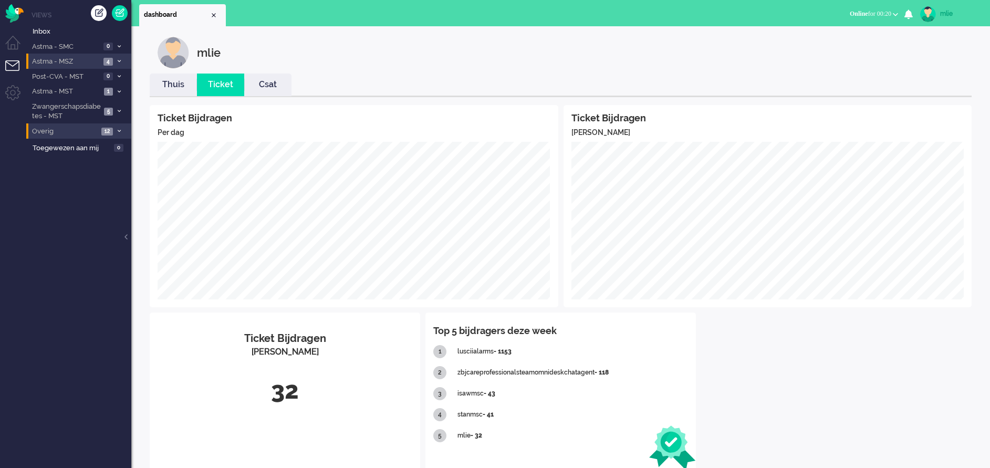
click at [173, 86] on link "Thuis" at bounding box center [173, 85] width 47 height 12
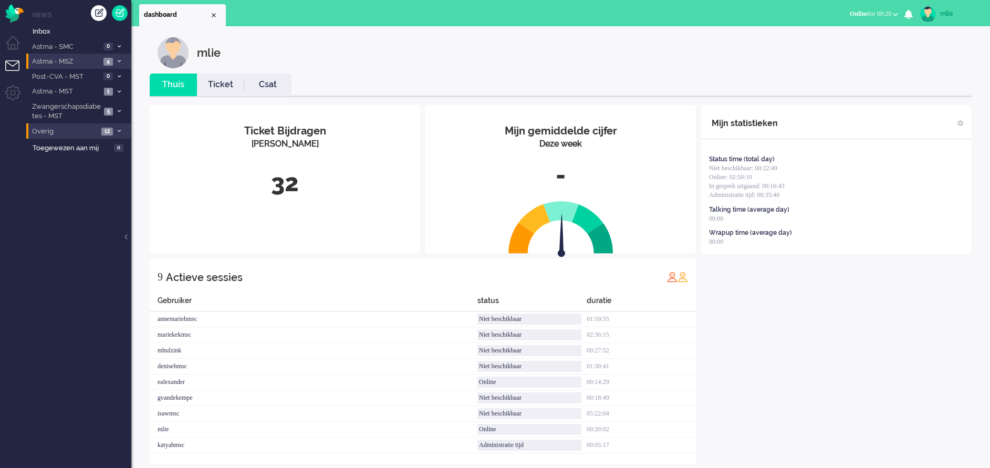
click at [217, 83] on link "Ticket" at bounding box center [220, 85] width 47 height 12
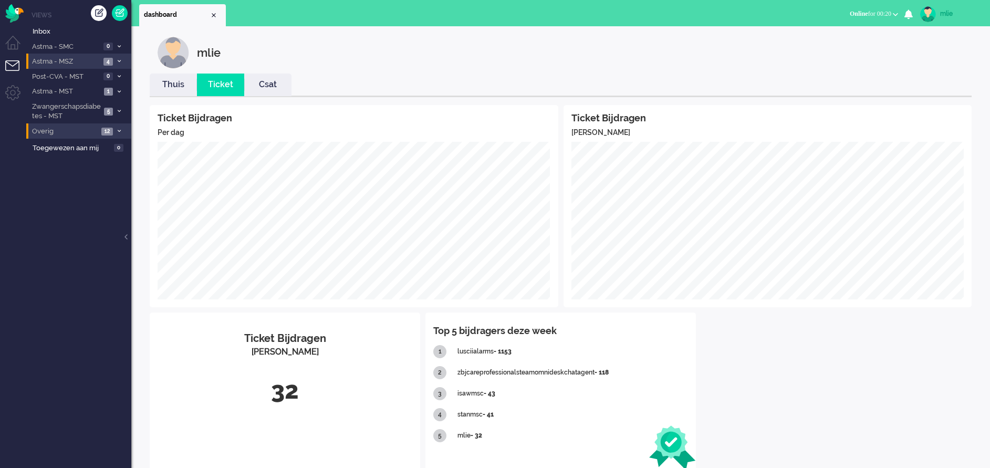
click at [168, 83] on link "Thuis" at bounding box center [173, 85] width 47 height 12
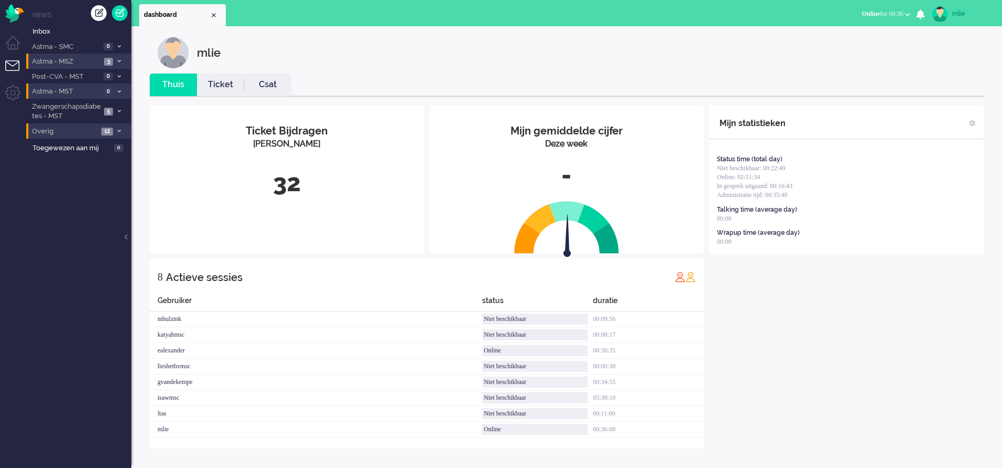
click at [124, 90] on li "Astma - MST 0" at bounding box center [78, 90] width 105 height 15
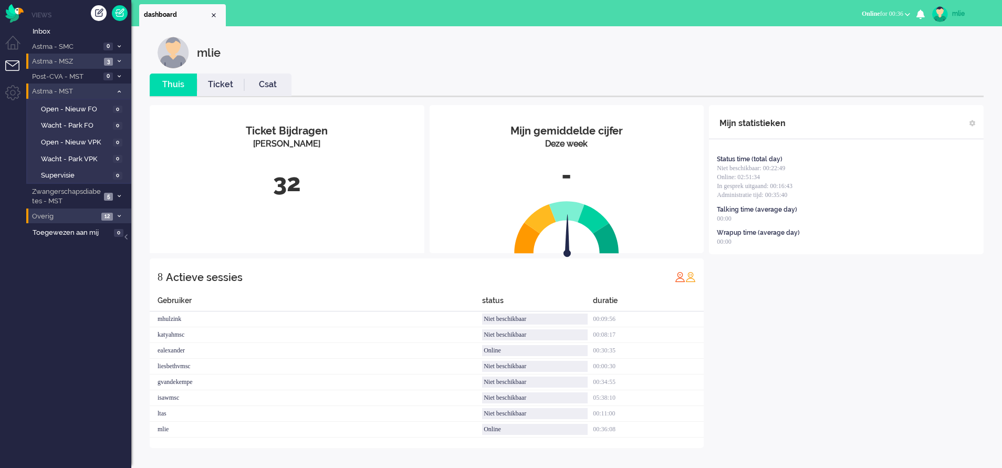
click at [124, 89] on li "Astma - MST 0" at bounding box center [78, 90] width 105 height 15
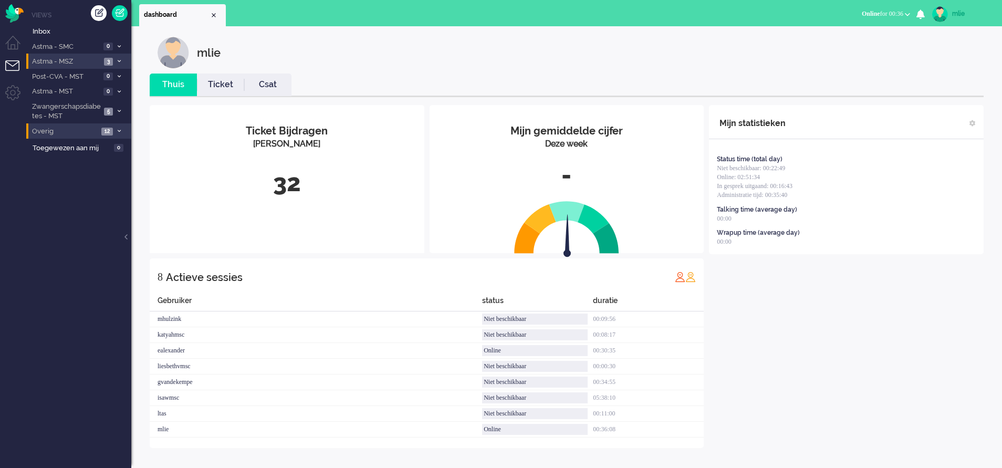
click at [223, 86] on link "Ticket" at bounding box center [220, 85] width 47 height 12
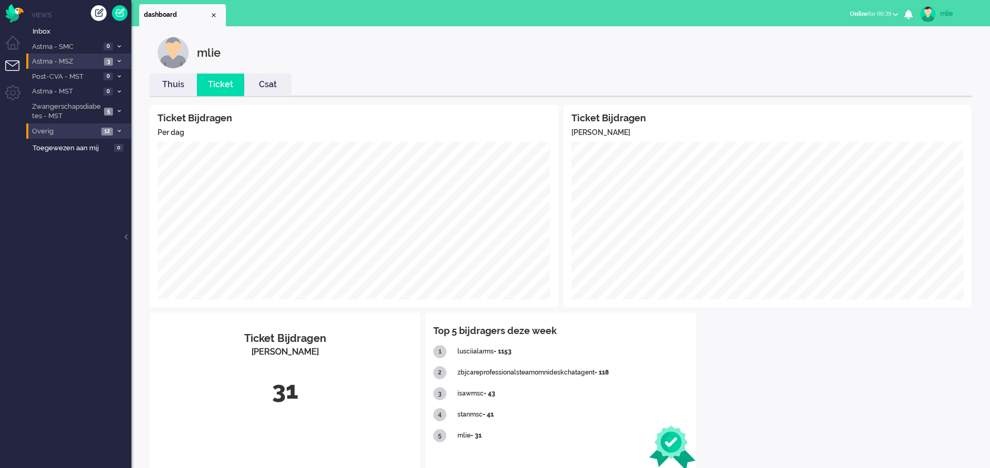
click at [174, 89] on link "Thuis" at bounding box center [173, 85] width 47 height 12
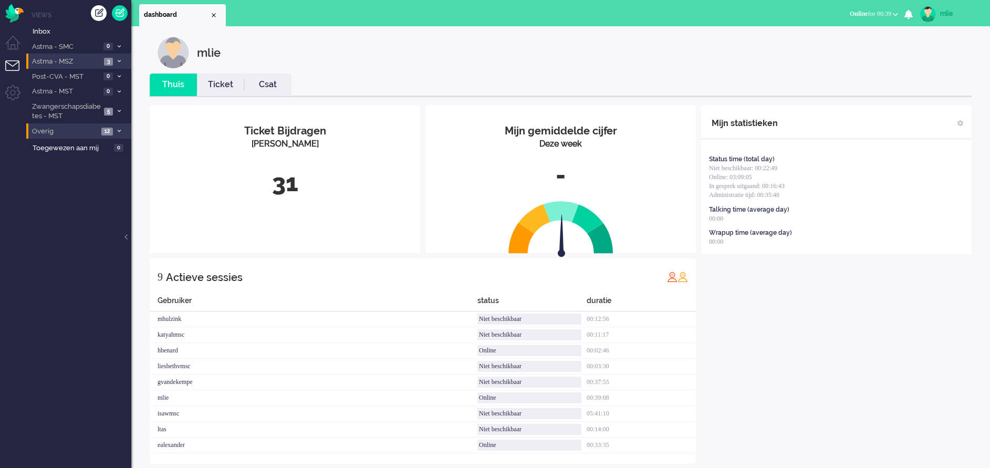
click at [813, 321] on div "Mijn statistieken Status time (total day) Niet beschikbaar: 00:22:49 Online: 03…" at bounding box center [836, 284] width 270 height 359
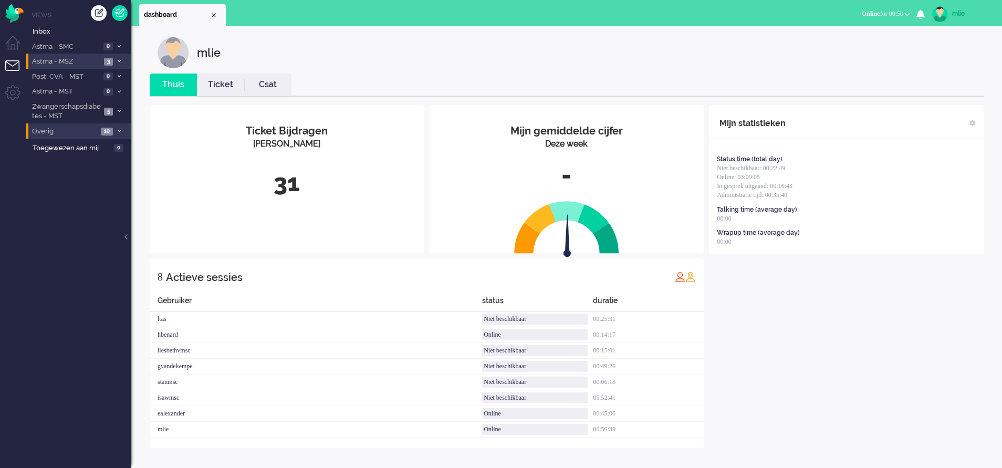
click at [222, 88] on link "Ticket" at bounding box center [220, 85] width 47 height 12
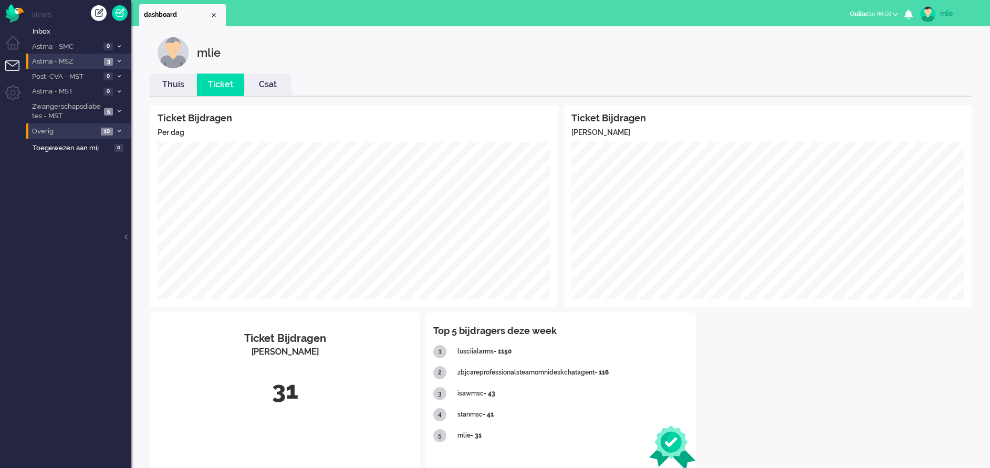
click at [171, 89] on link "Thuis" at bounding box center [173, 85] width 47 height 12
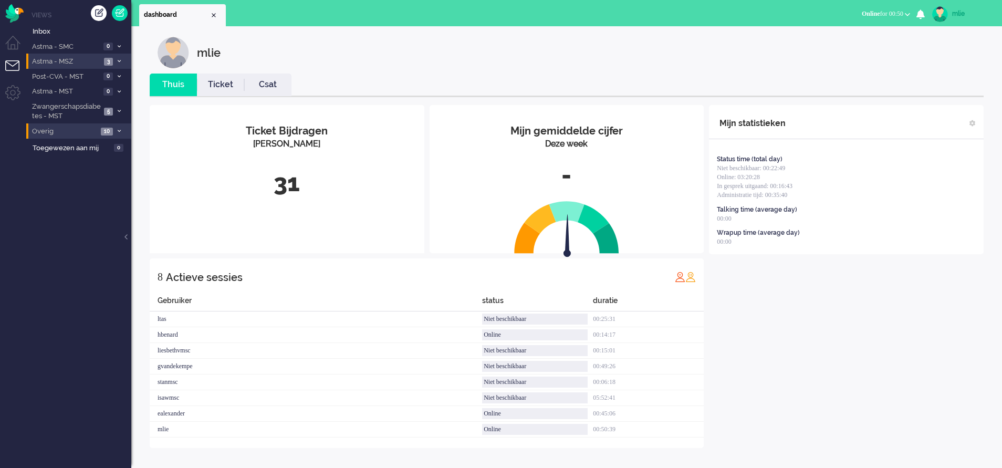
click at [120, 59] on span at bounding box center [119, 62] width 8 height 6
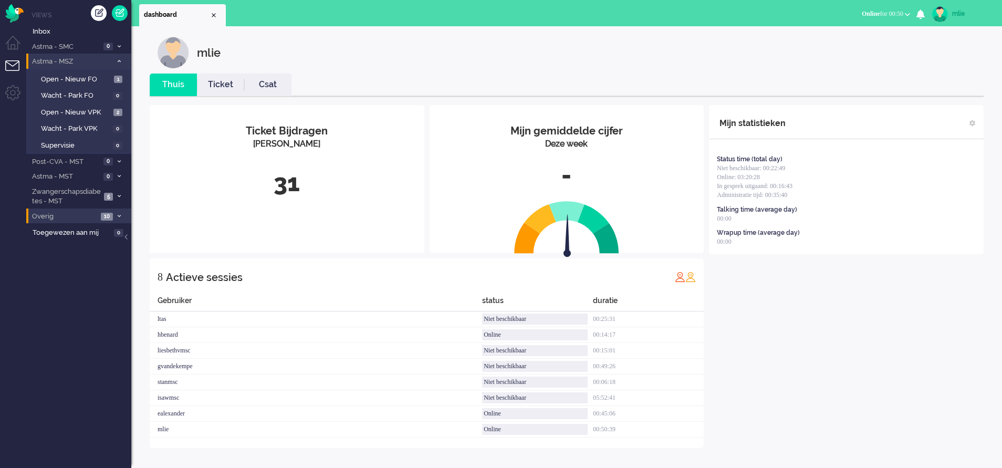
click at [120, 59] on span at bounding box center [119, 62] width 8 height 6
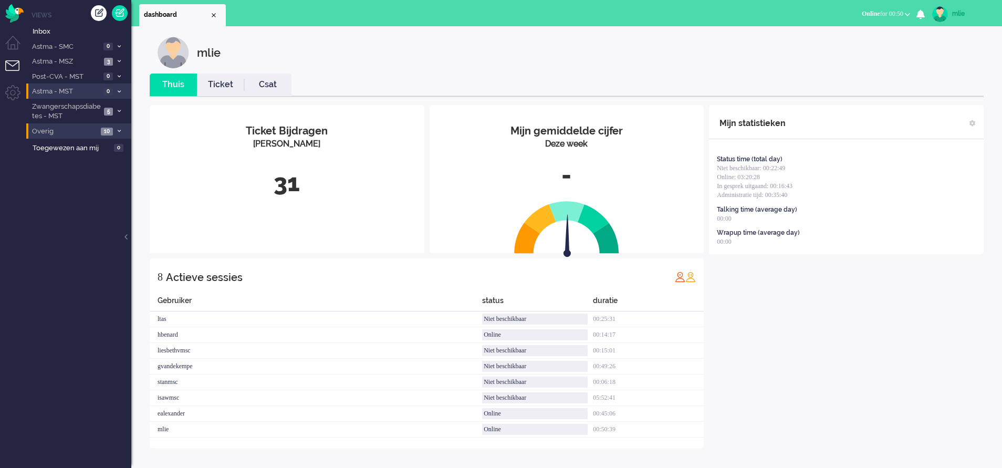
click at [119, 90] on icon at bounding box center [119, 92] width 3 height 4
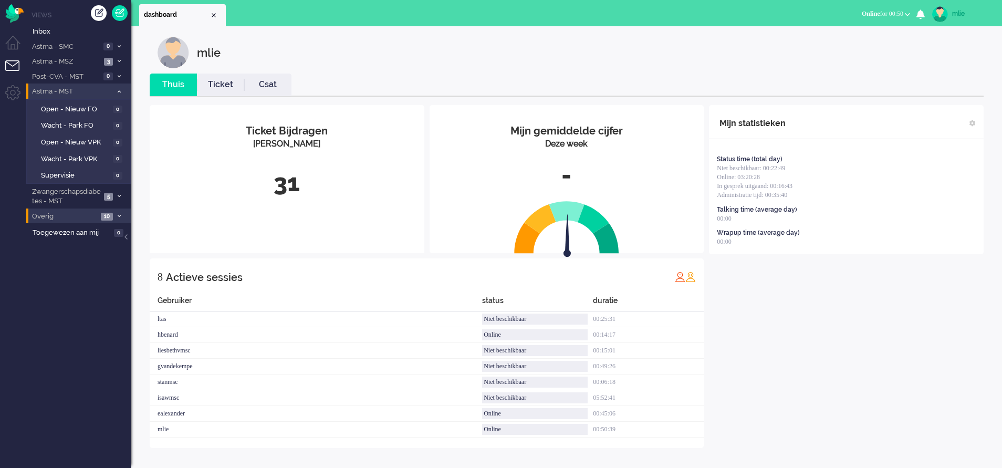
click at [119, 90] on icon at bounding box center [119, 92] width 3 height 4
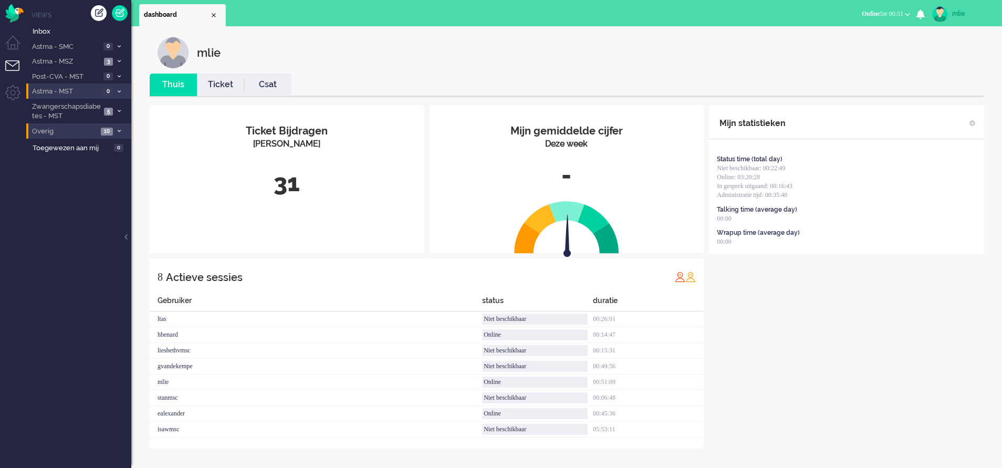
click at [215, 86] on link "Ticket" at bounding box center [220, 85] width 47 height 12
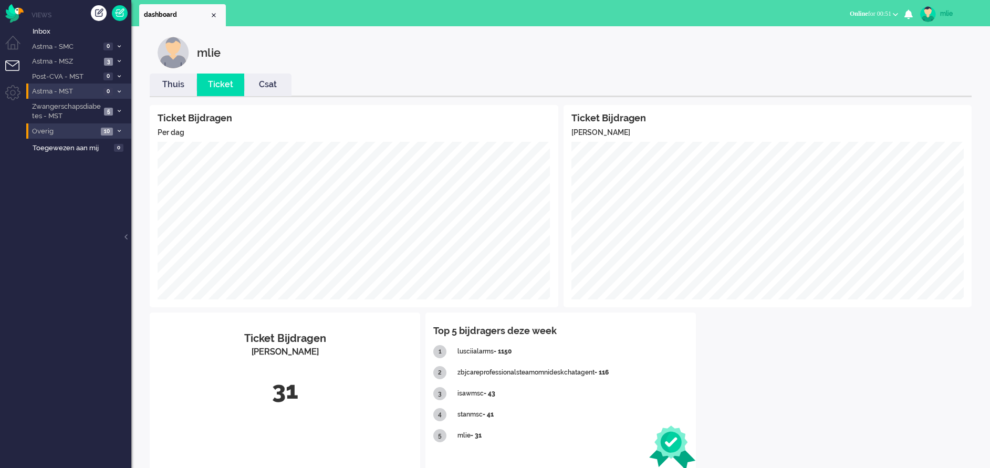
click at [176, 85] on link "Thuis" at bounding box center [173, 85] width 47 height 12
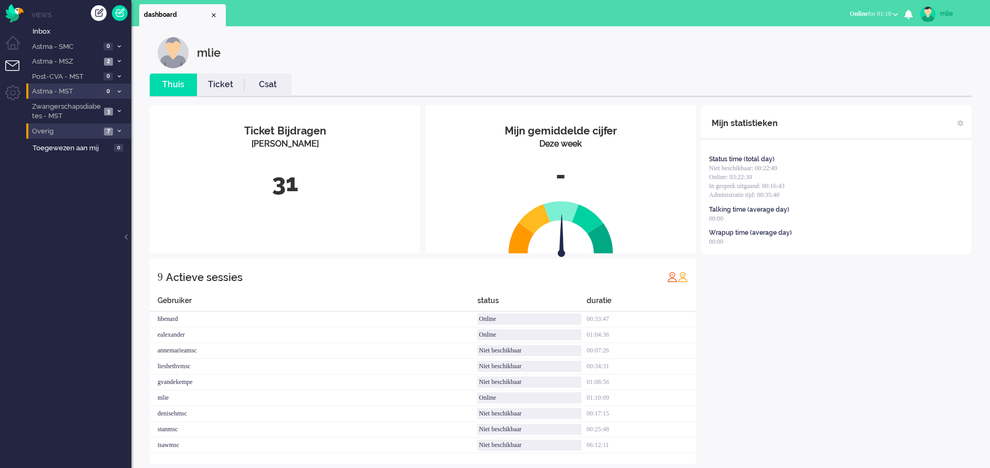
click at [117, 89] on span at bounding box center [119, 92] width 8 height 6
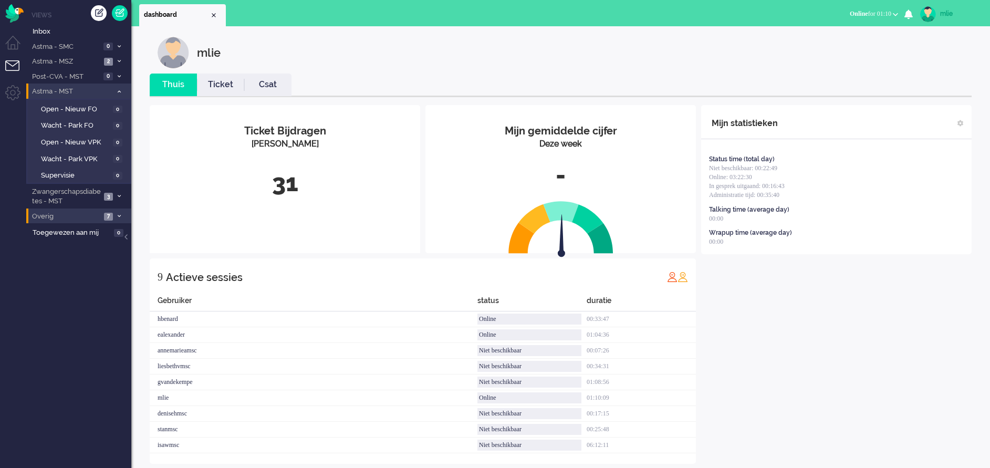
click at [117, 89] on span at bounding box center [119, 92] width 8 height 6
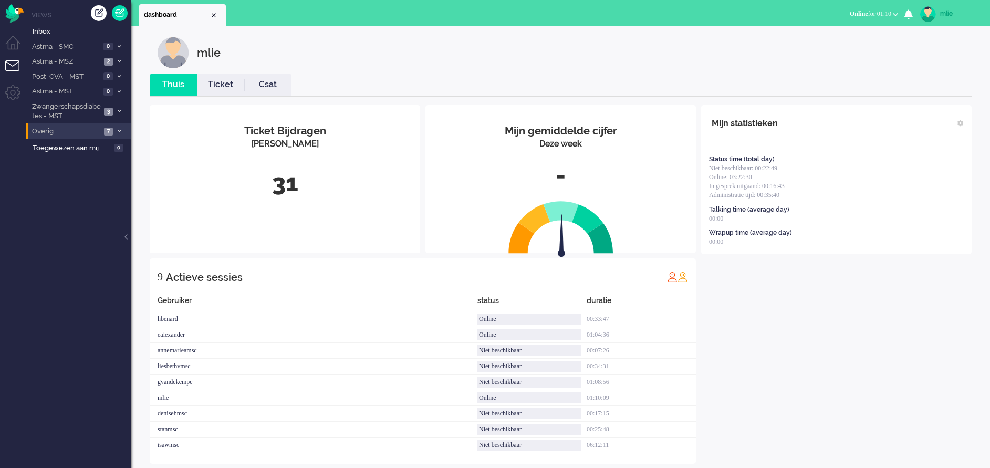
click at [212, 85] on link "Ticket" at bounding box center [220, 85] width 47 height 12
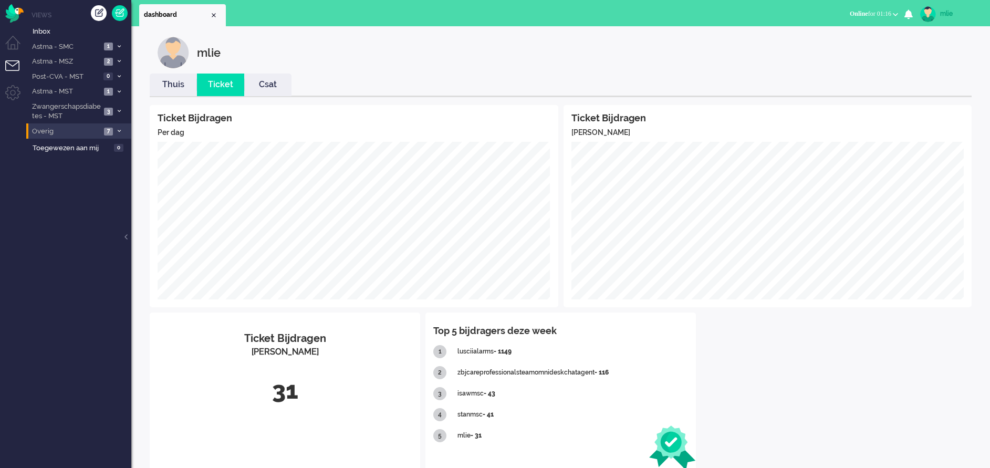
click at [118, 47] on icon at bounding box center [119, 47] width 3 height 4
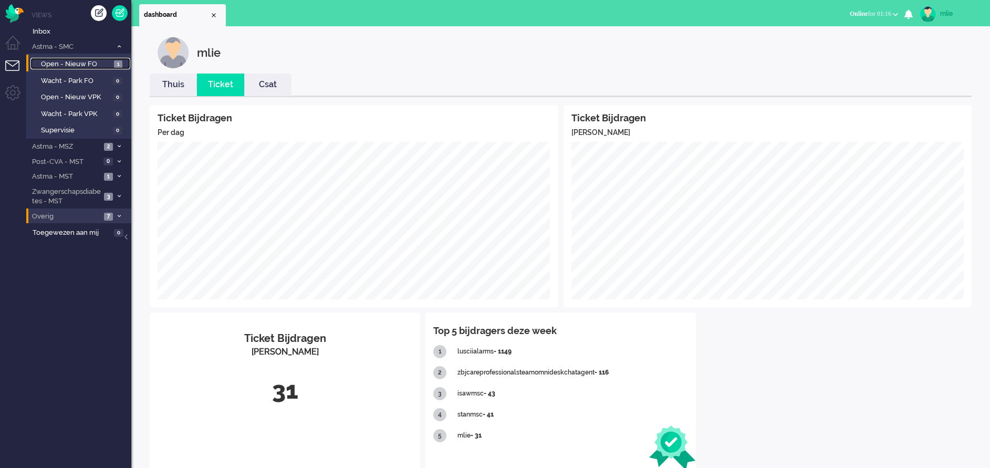
click at [95, 62] on span "Open - Nieuw FO" at bounding box center [76, 64] width 70 height 10
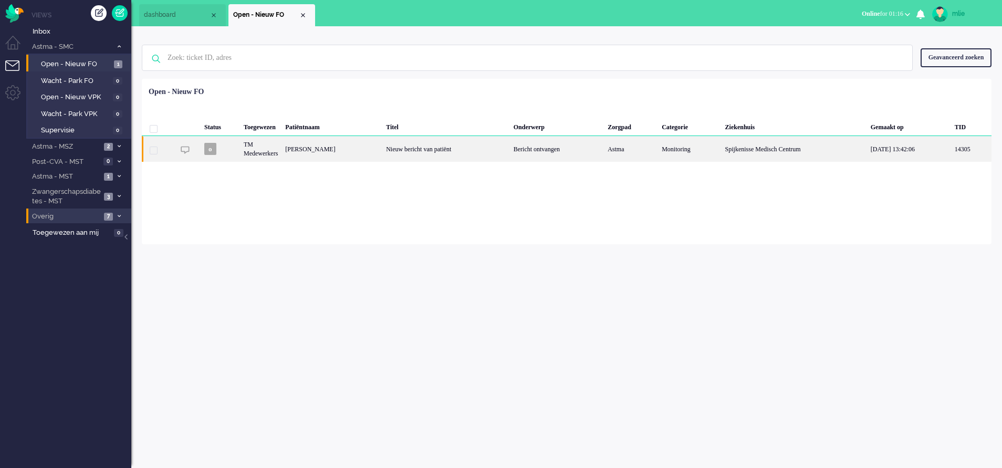
click at [504, 149] on div "Nieuw bericht van patiënt" at bounding box center [446, 149] width 128 height 26
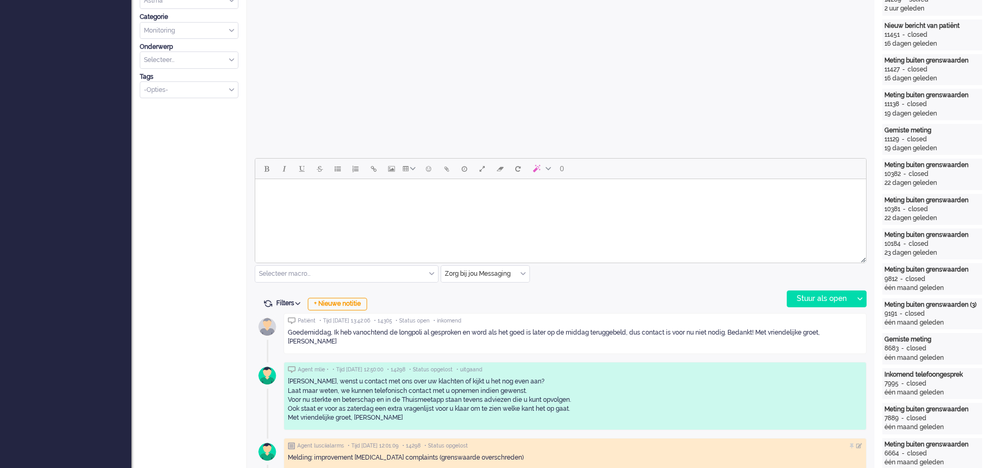
scroll to position [351, 0]
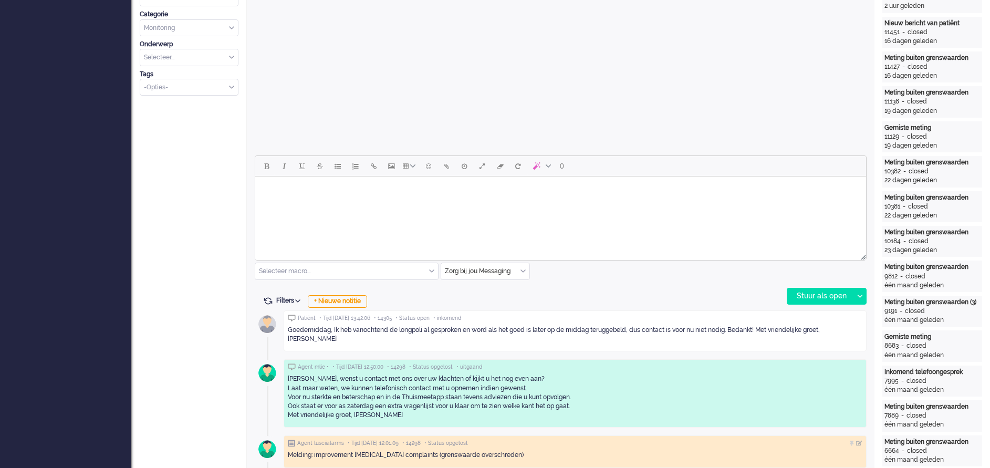
click at [297, 203] on html at bounding box center [560, 189] width 611 height 27
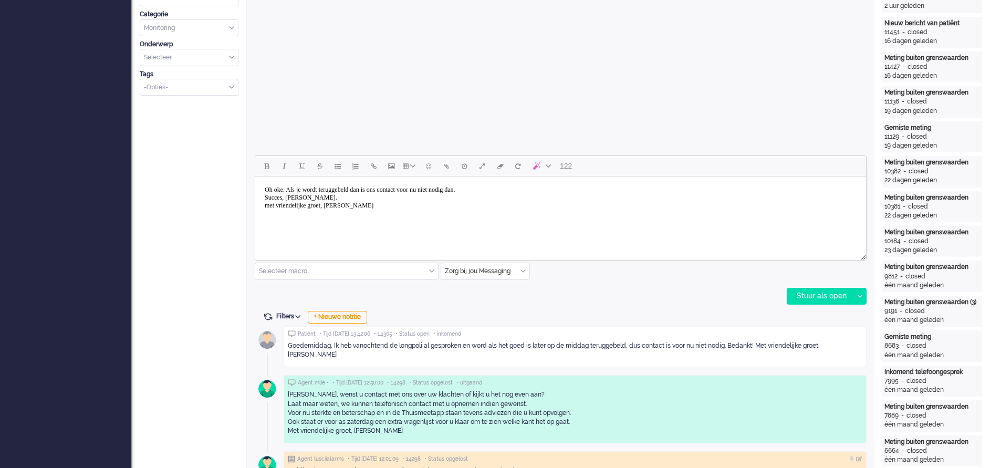
click at [271, 204] on body "Oh oke. Als je wordt teruggebeld dan is ons contact voor nu niet nodig dan. Suc…" at bounding box center [560, 198] width 602 height 34
click at [831, 297] on div "Stuur als open" at bounding box center [820, 296] width 66 height 16
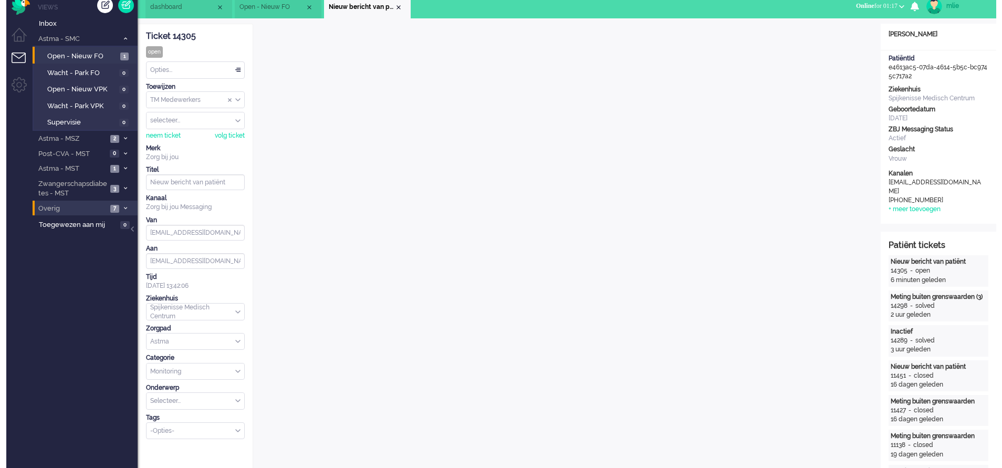
scroll to position [0, 0]
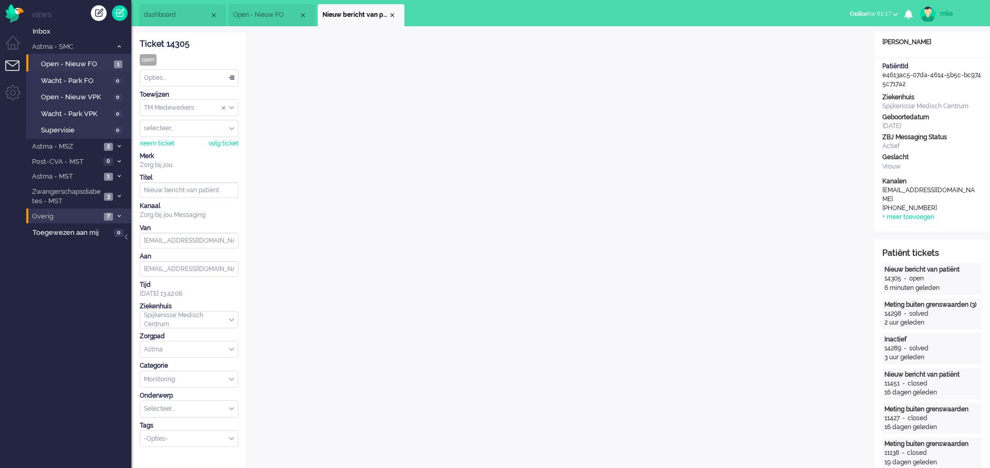
click at [233, 78] on div "Opties..." at bounding box center [189, 78] width 98 height 16
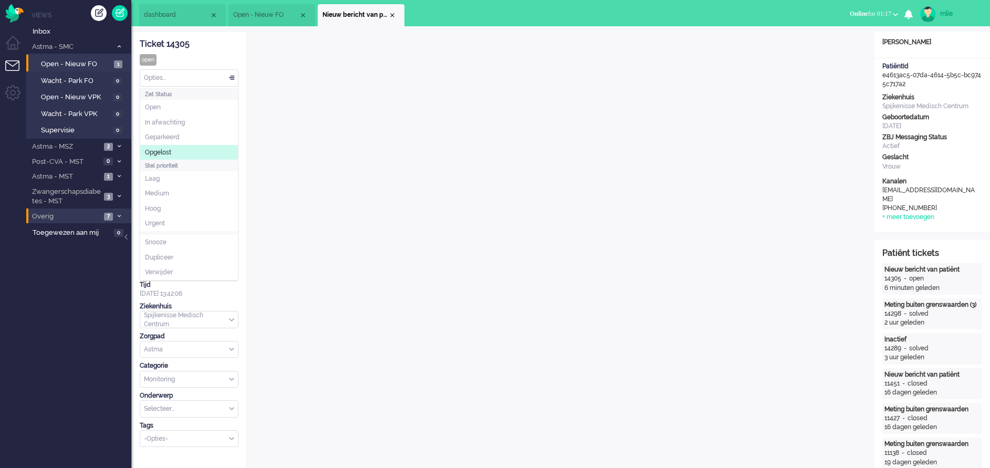
click at [171, 153] on span "Opgelost" at bounding box center [158, 152] width 26 height 9
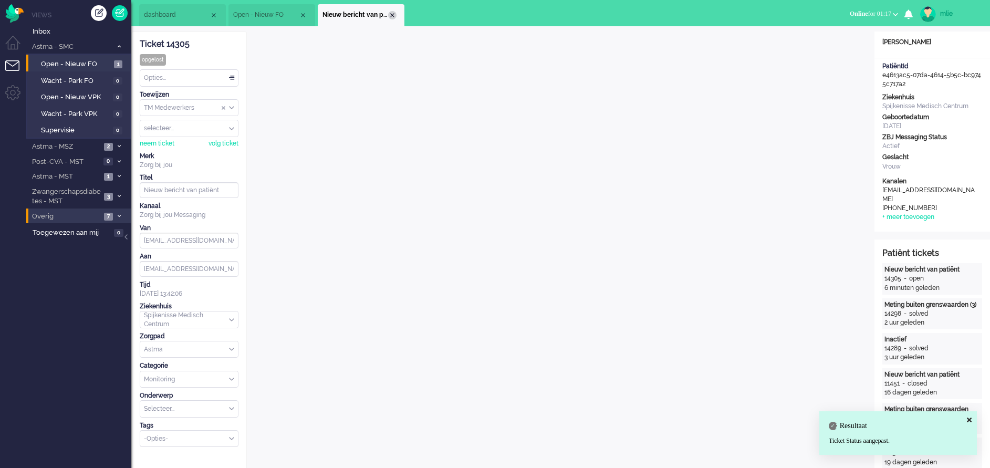
click at [393, 12] on div "Close tab" at bounding box center [392, 15] width 8 height 8
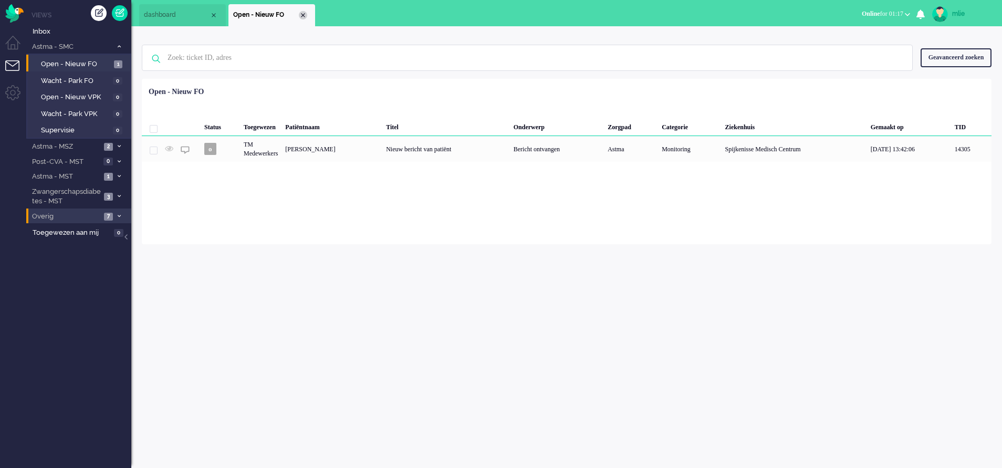
click at [301, 15] on div "Close tab" at bounding box center [303, 15] width 8 height 8
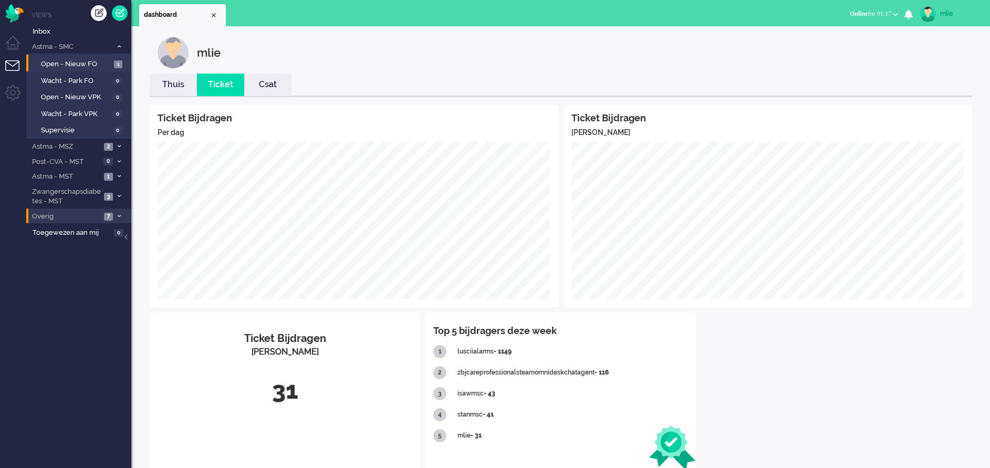
click at [119, 45] on icon at bounding box center [119, 47] width 3 height 4
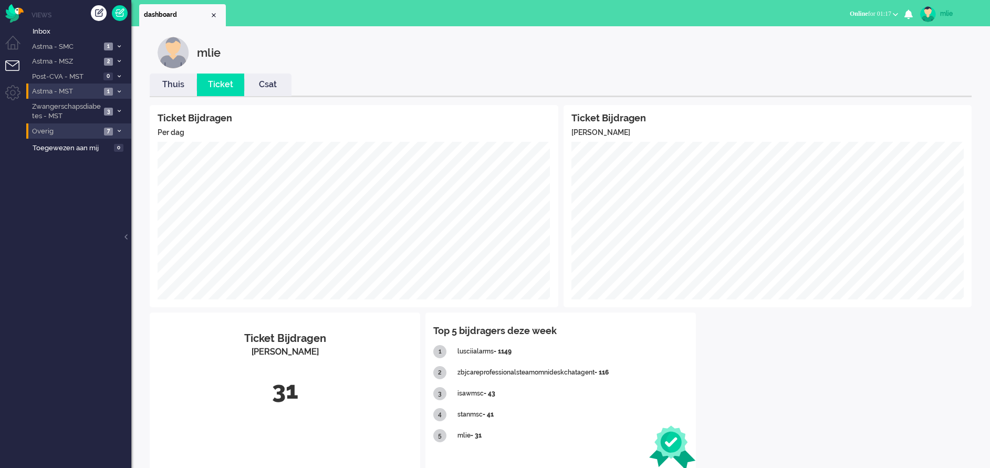
click at [120, 91] on icon at bounding box center [119, 92] width 3 height 4
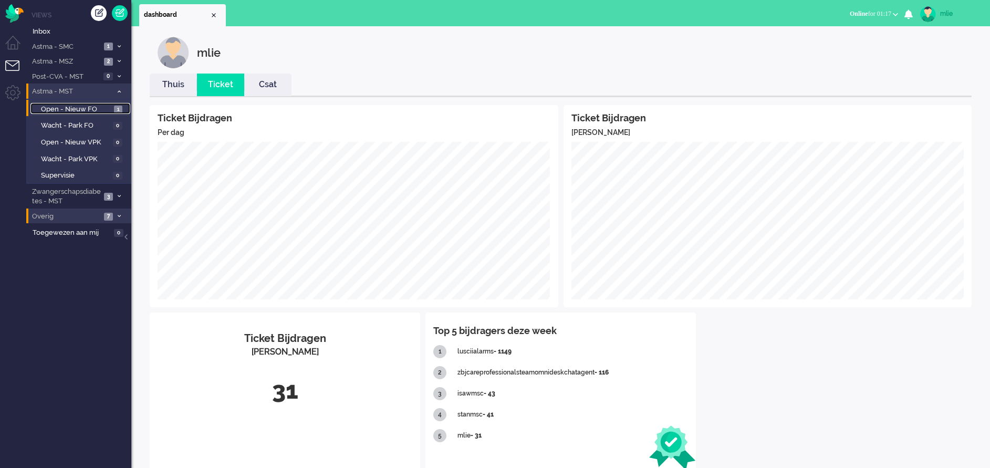
click at [91, 107] on span "Open - Nieuw FO" at bounding box center [76, 109] width 70 height 10
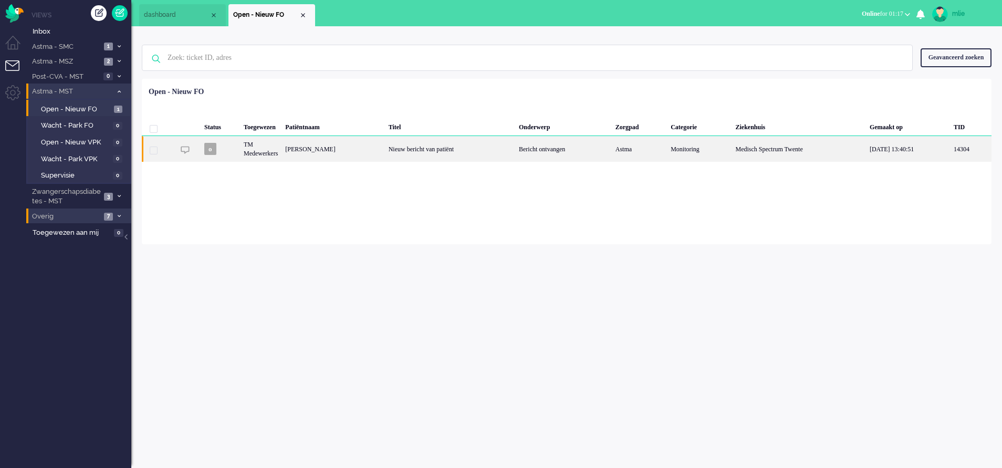
click at [514, 154] on div "Nieuw bericht van patiënt" at bounding box center [450, 149] width 130 height 26
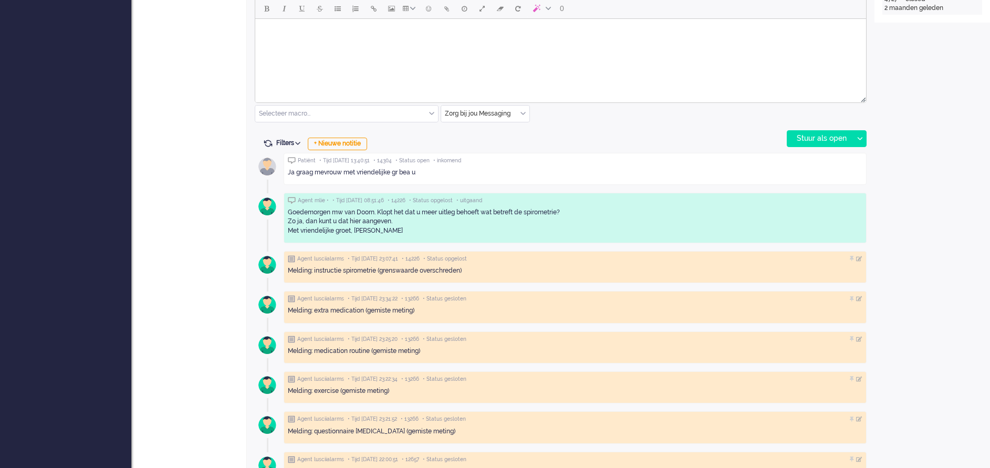
scroll to position [273, 0]
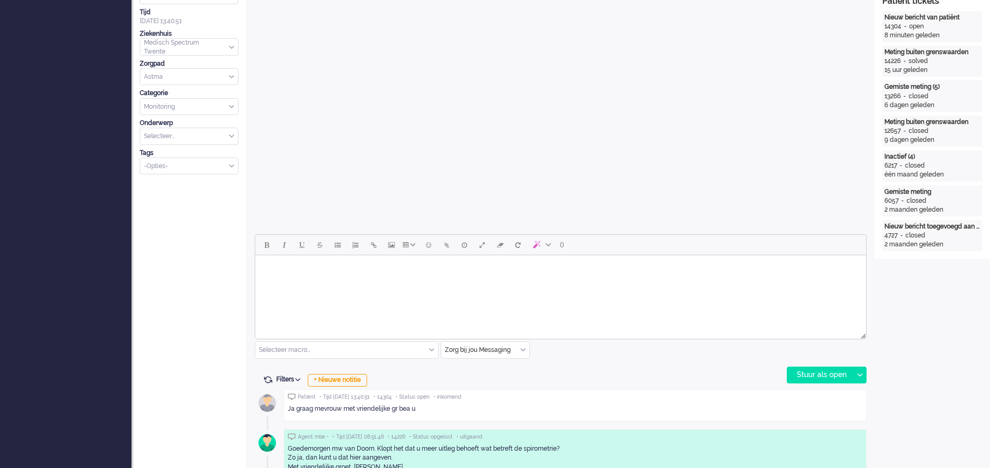
click at [331, 282] on html at bounding box center [560, 268] width 611 height 27
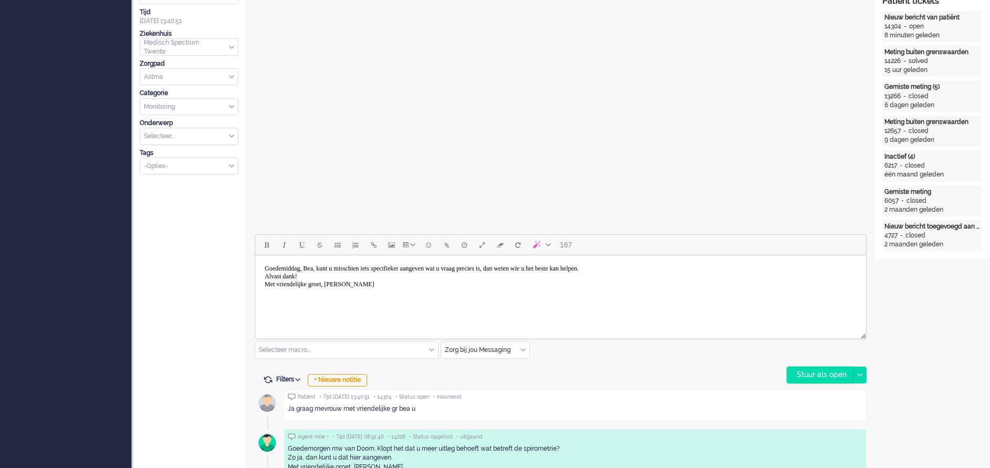
click at [823, 371] on div "Stuur als open" at bounding box center [820, 375] width 66 height 16
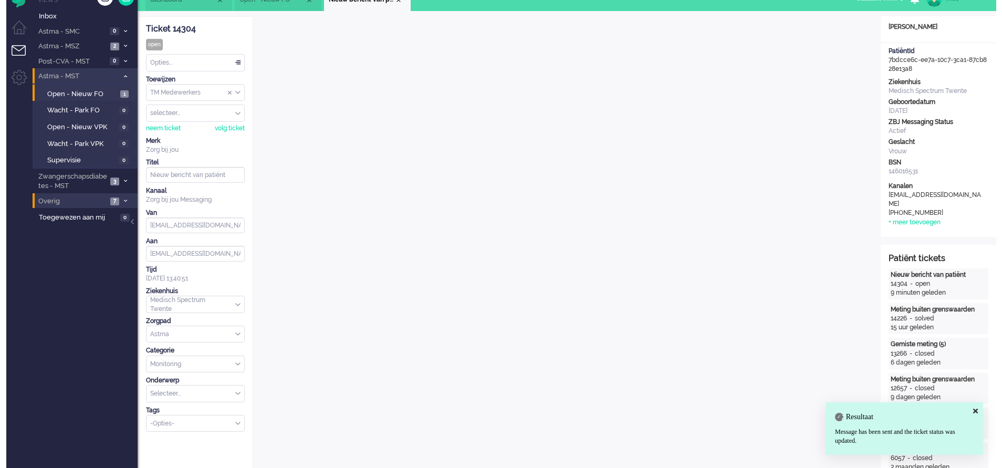
scroll to position [0, 0]
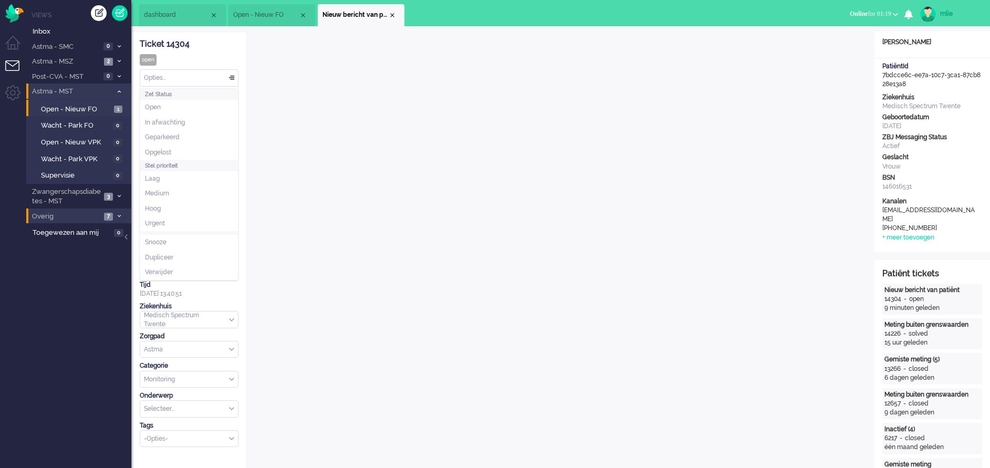
click at [233, 77] on div "Opties..." at bounding box center [189, 78] width 98 height 16
click at [169, 153] on span "Opgelost" at bounding box center [158, 152] width 26 height 9
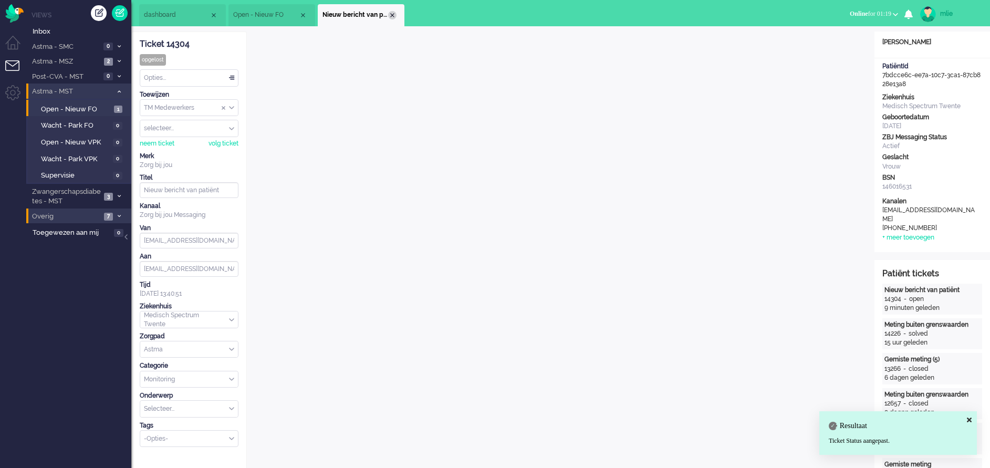
click at [396, 18] on li "Nieuw bericht van patiënt" at bounding box center [361, 15] width 87 height 22
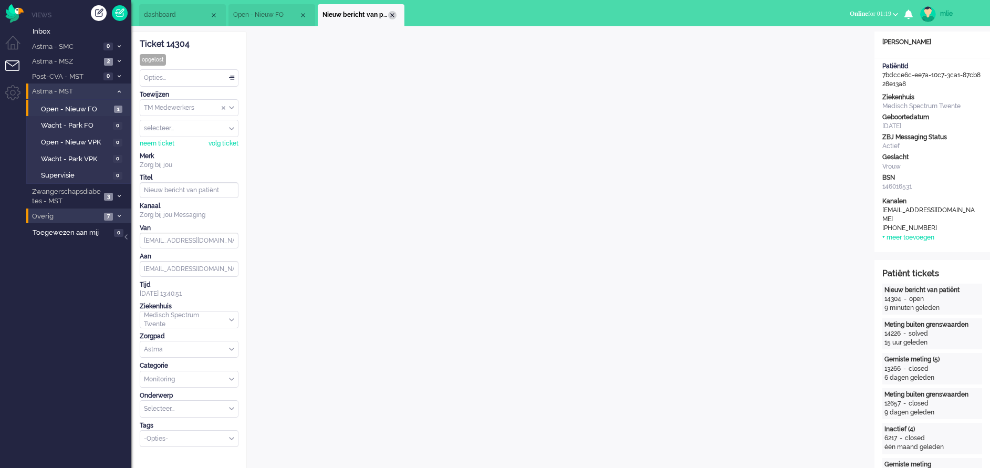
click at [389, 11] on li "Nieuw bericht van patiënt" at bounding box center [361, 15] width 87 height 22
click at [389, 15] on div "Close tab" at bounding box center [392, 15] width 8 height 8
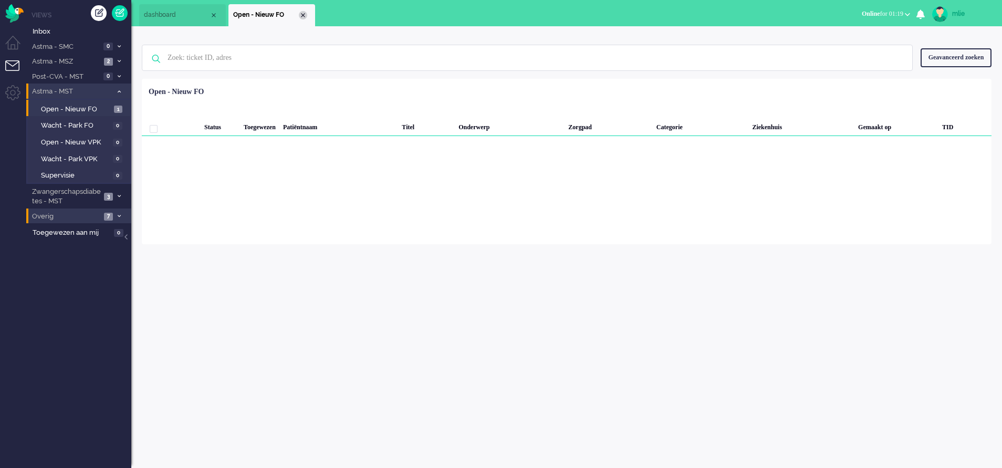
click at [304, 11] on div "Close tab" at bounding box center [303, 15] width 8 height 8
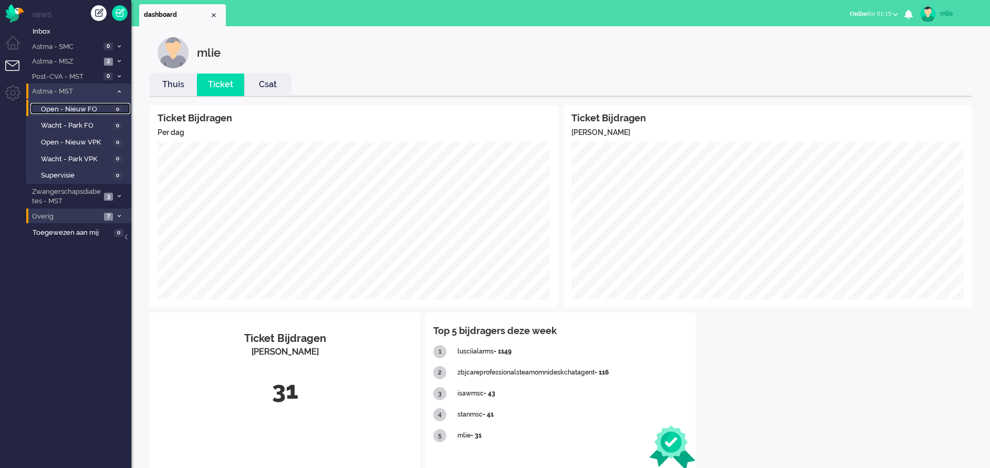
click at [112, 108] on link "Open - Nieuw FO 0" at bounding box center [80, 109] width 100 height 12
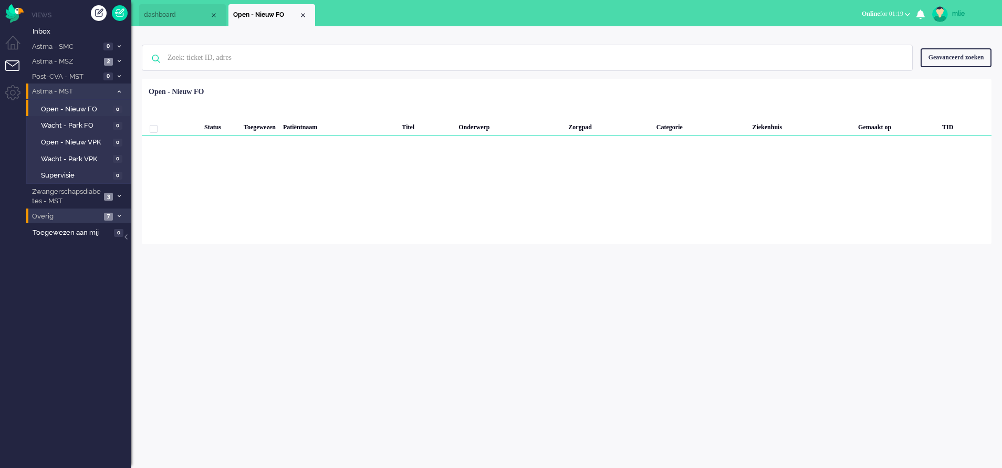
click at [120, 88] on li "Astma - MST 0" at bounding box center [78, 90] width 105 height 15
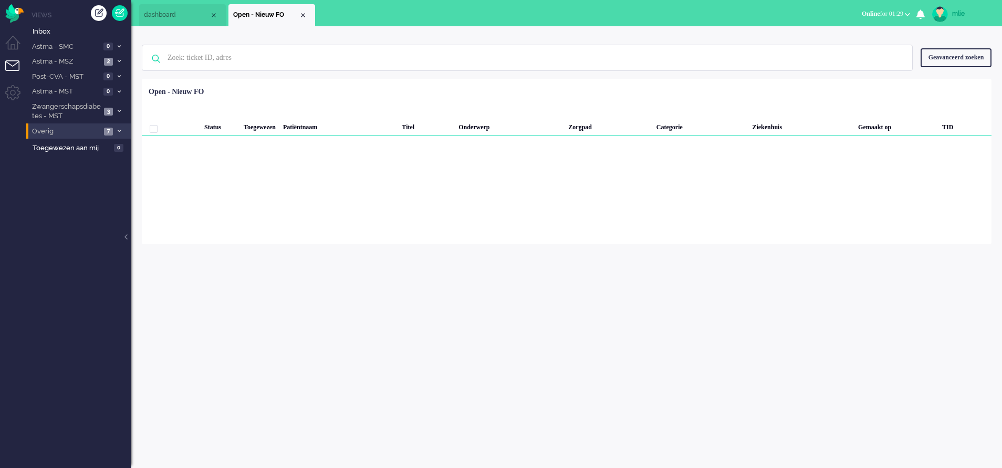
click at [958, 15] on div "mlie" at bounding box center [971, 13] width 39 height 11
click at [929, 85] on link "Uitloggen" at bounding box center [960, 84] width 72 height 11
